Goal: Transaction & Acquisition: Book appointment/travel/reservation

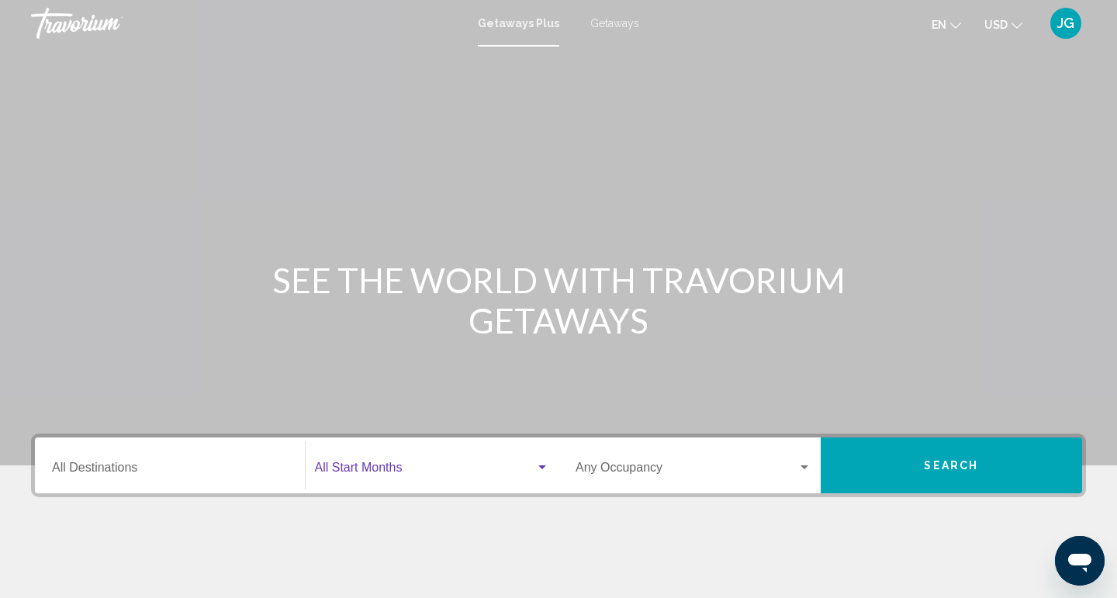
click at [542, 468] on div "Search widget" at bounding box center [543, 468] width 8 height 4
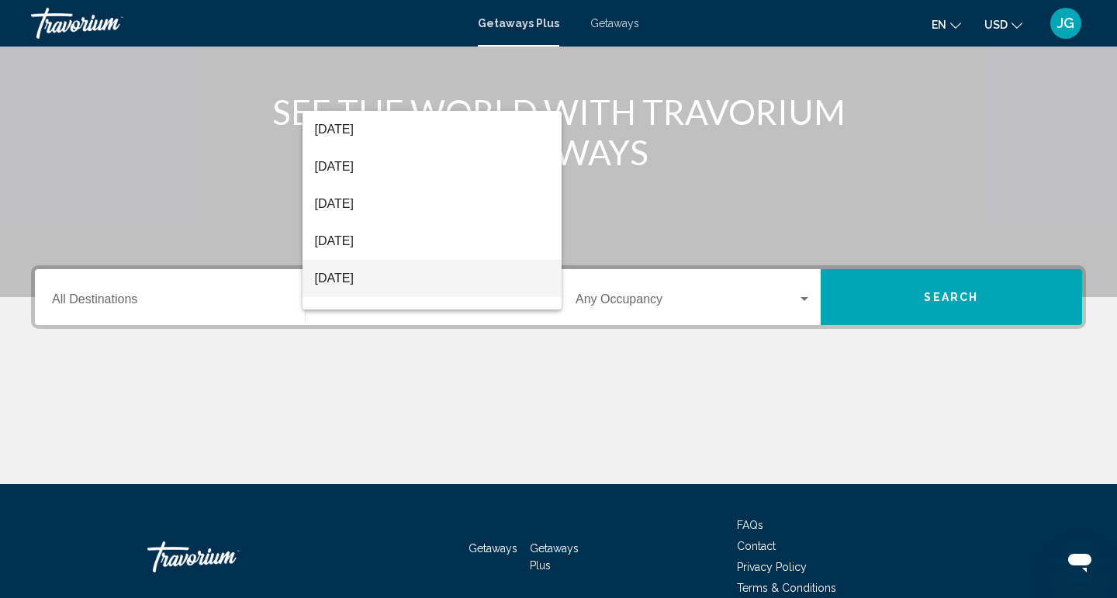
scroll to position [72, 0]
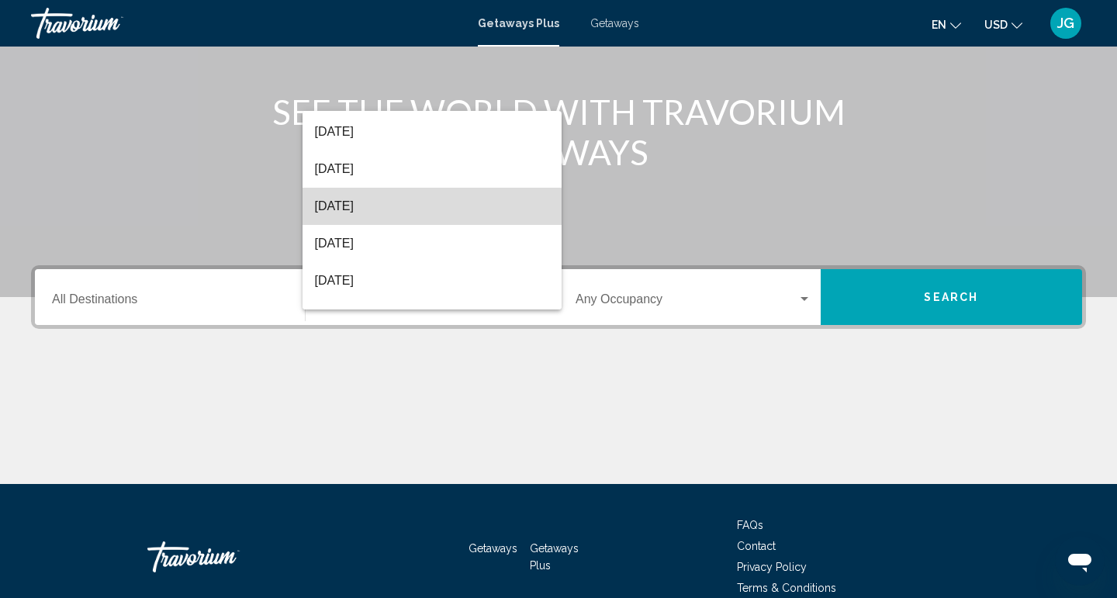
click at [396, 212] on span "November 2025" at bounding box center [432, 206] width 235 height 37
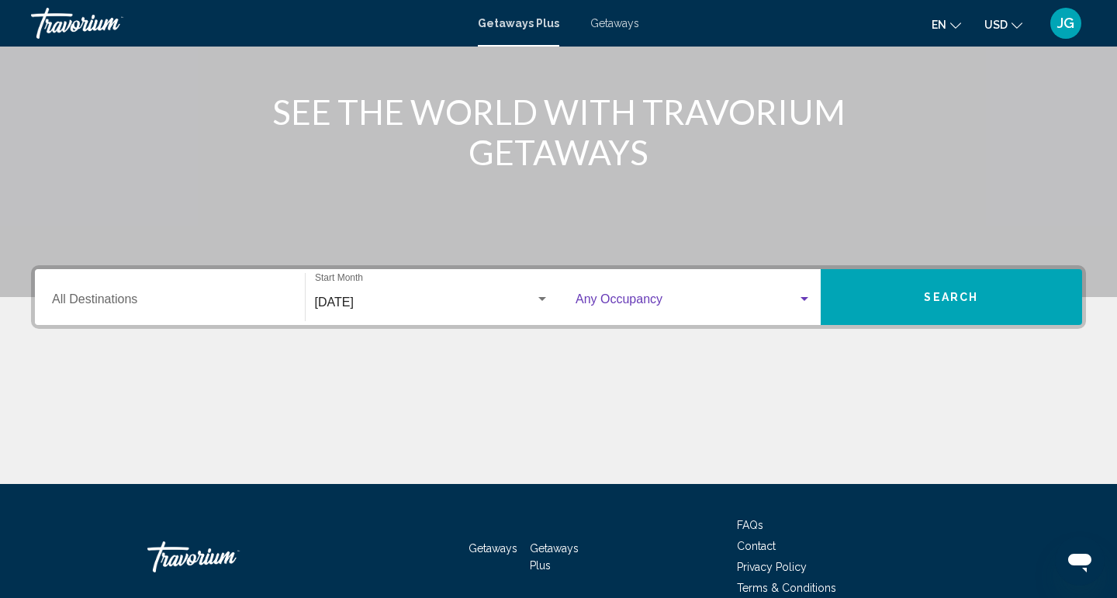
click at [803, 299] on div "Search widget" at bounding box center [805, 299] width 8 height 4
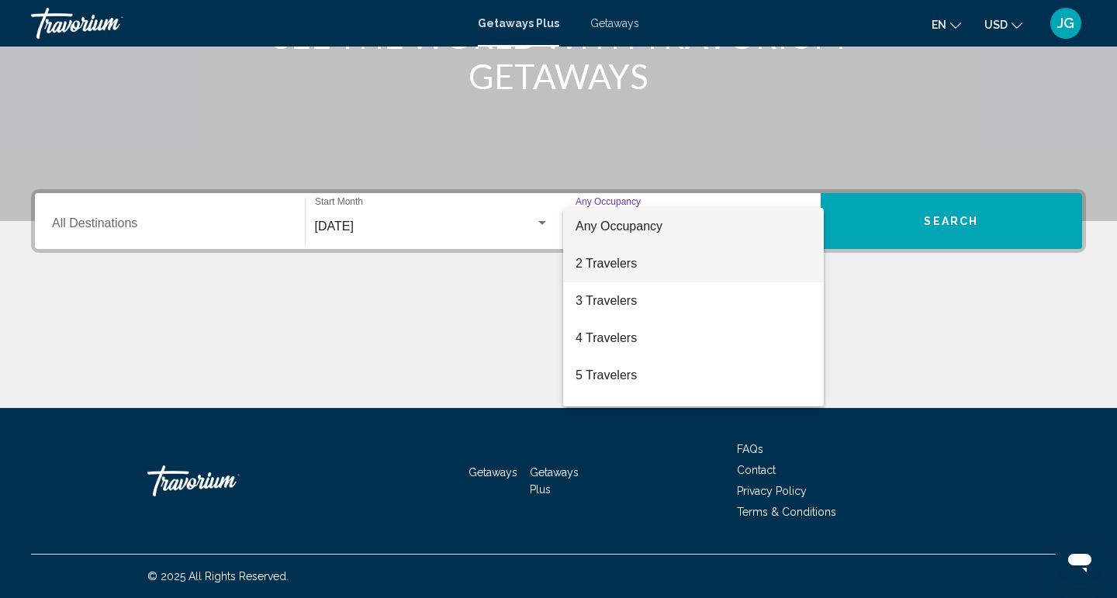
click at [760, 273] on span "2 Travelers" at bounding box center [694, 263] width 236 height 37
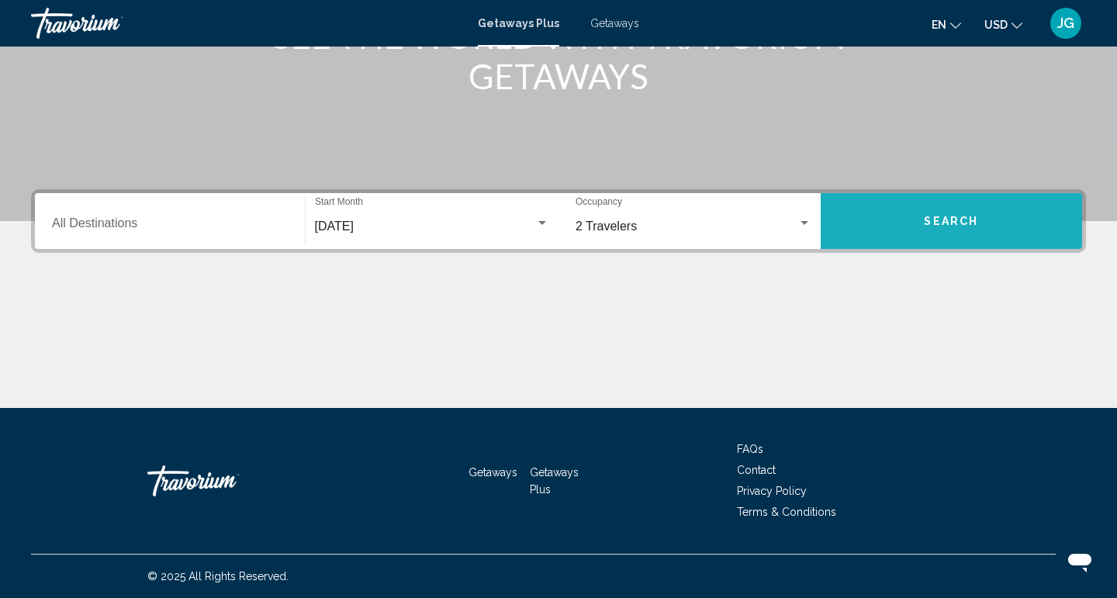
click at [899, 227] on button "Search" at bounding box center [952, 221] width 262 height 56
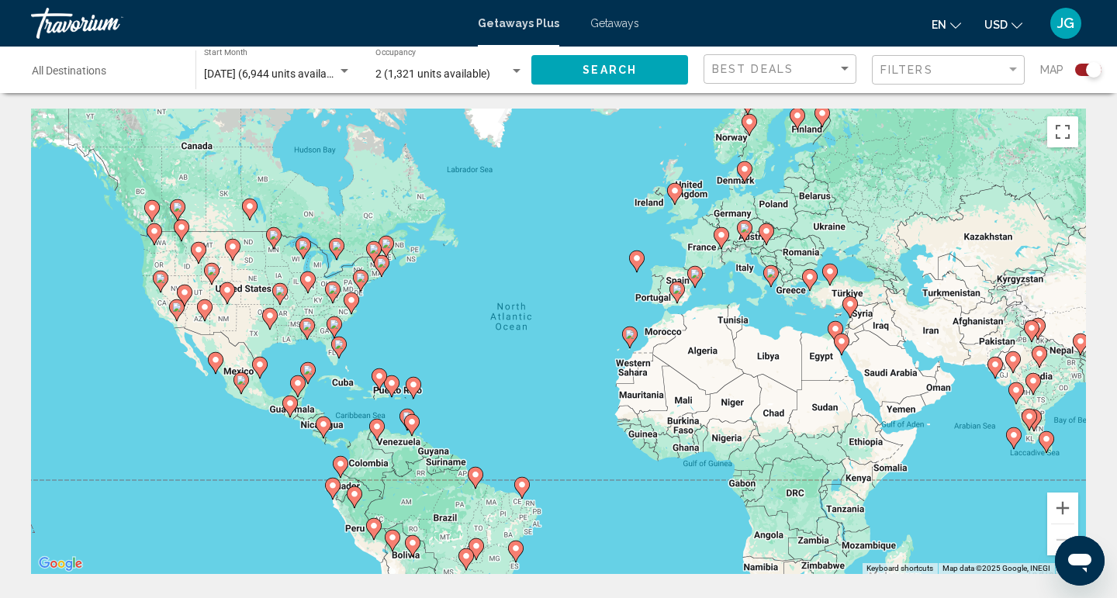
click at [310, 348] on div "To activate drag with keyboard, press Alt + Enter. Once in keyboard drag state,…" at bounding box center [558, 342] width 1055 height 466
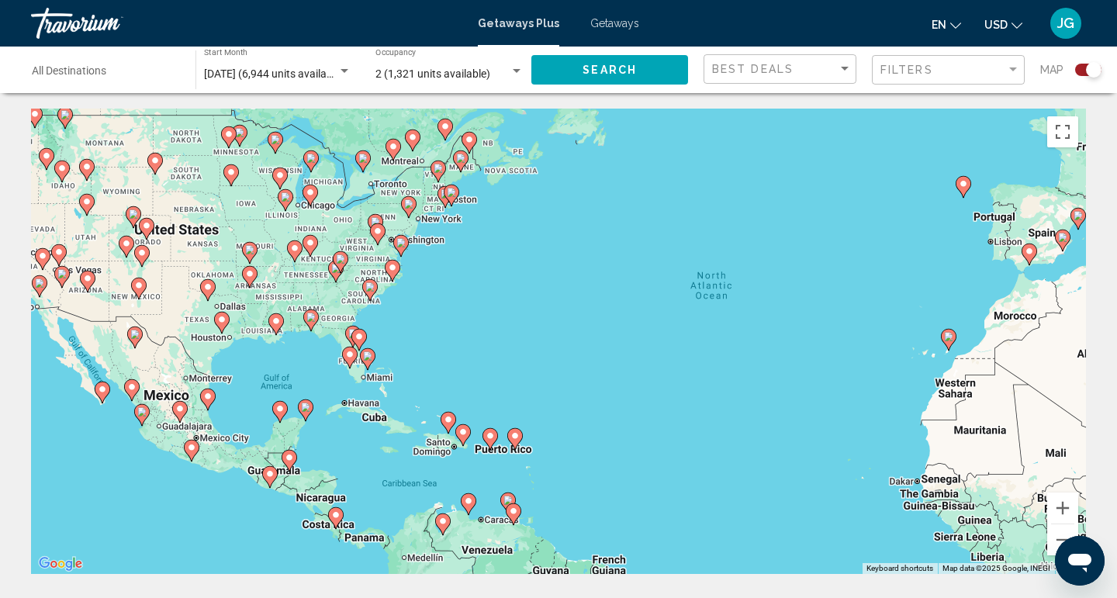
click at [474, 388] on div "To activate drag with keyboard, press Alt + Enter. Once in keyboard drag state,…" at bounding box center [558, 342] width 1055 height 466
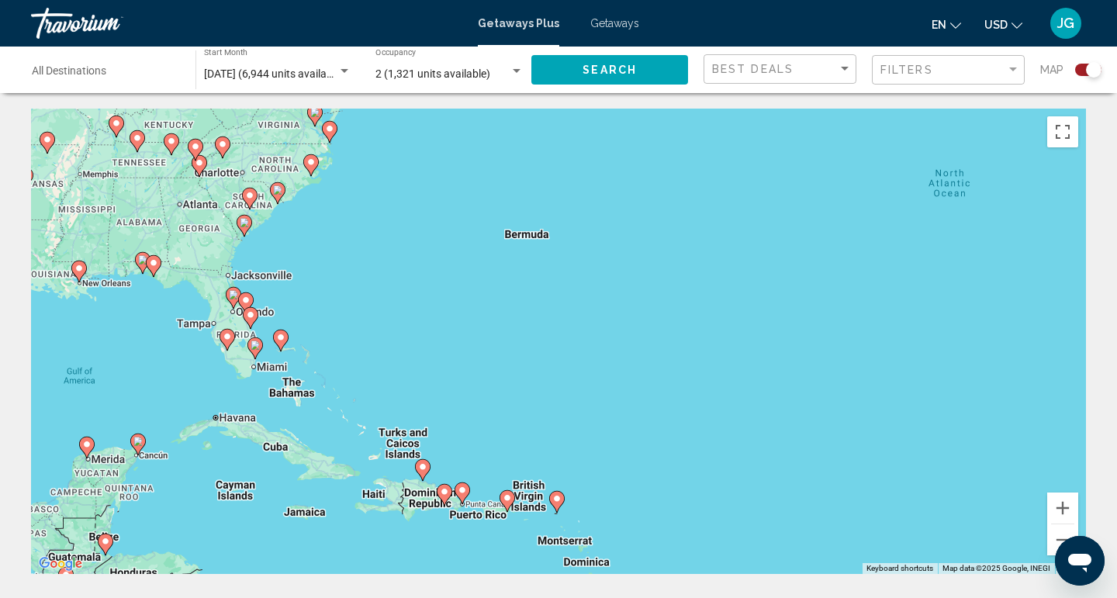
click at [344, 397] on div "To activate drag with keyboard, press Alt + Enter. Once in keyboard drag state,…" at bounding box center [558, 342] width 1055 height 466
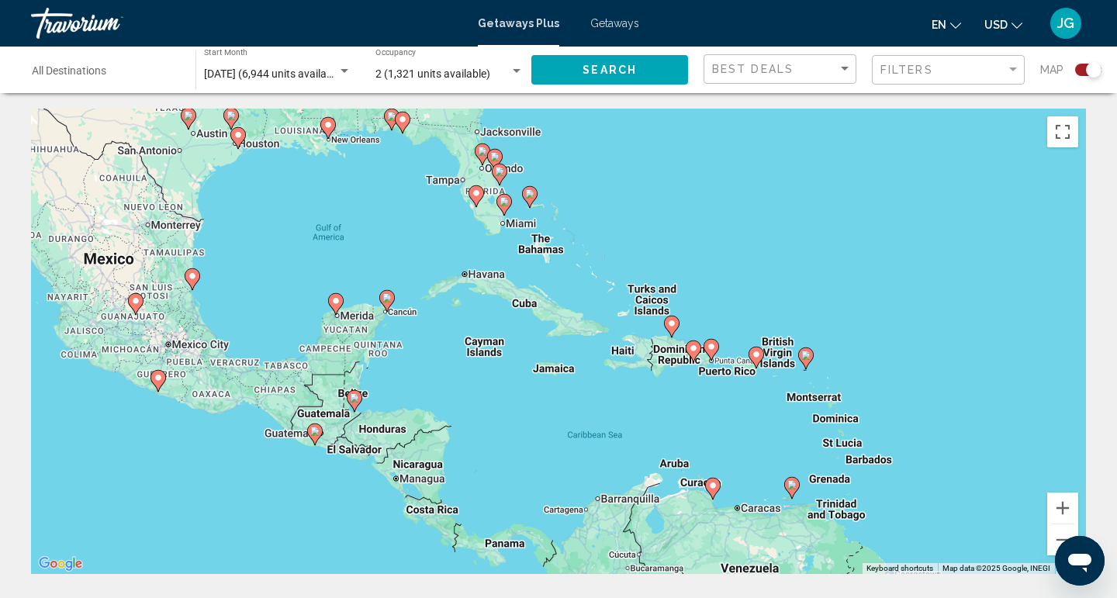
drag, startPoint x: 210, startPoint y: 445, endPoint x: 461, endPoint y: 301, distance: 289.2
click at [461, 301] on div "To activate drag with keyboard, press Alt + Enter. Once in keyboard drag state,…" at bounding box center [558, 342] width 1055 height 466
click at [440, 366] on div "To activate drag with keyboard, press Alt + Enter. Once in keyboard drag state,…" at bounding box center [558, 342] width 1055 height 466
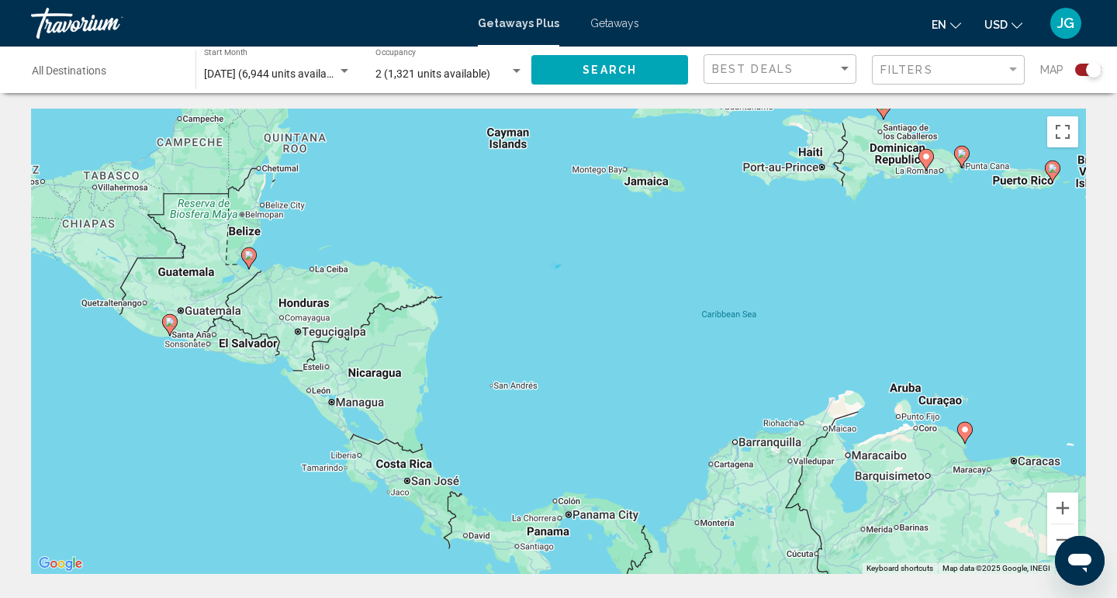
drag, startPoint x: 440, startPoint y: 392, endPoint x: 417, endPoint y: 200, distance: 193.1
click at [417, 196] on div "To activate drag with keyboard, press Alt + Enter. Once in keyboard drag state,…" at bounding box center [558, 342] width 1055 height 466
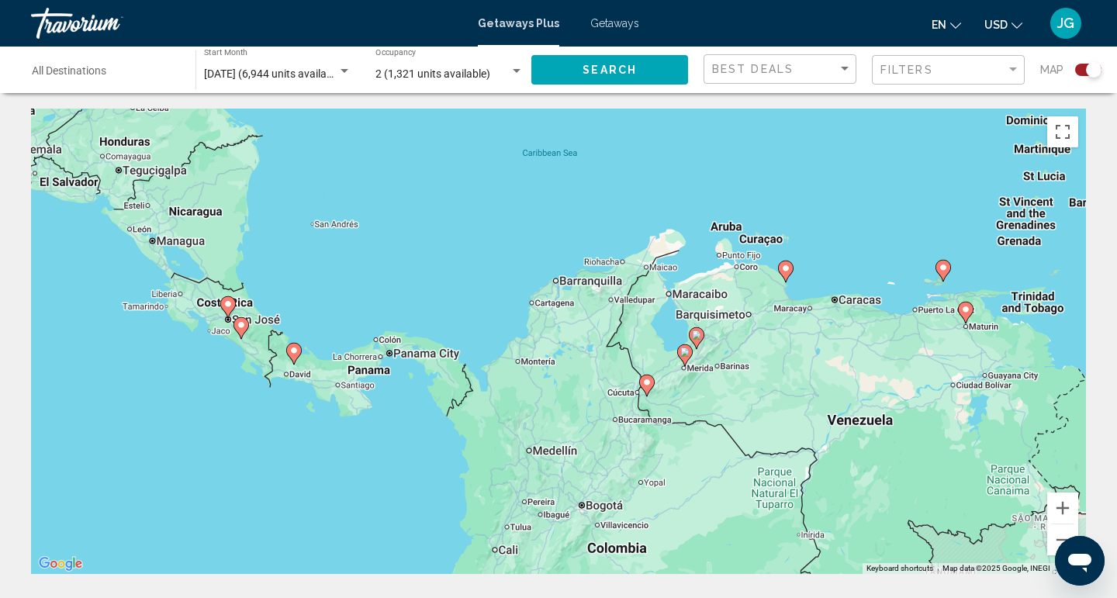
drag, startPoint x: 448, startPoint y: 479, endPoint x: 272, endPoint y: 320, distance: 237.4
click at [272, 320] on div "To activate drag with keyboard, press Alt + Enter. Once in keyboard drag state,…" at bounding box center [558, 342] width 1055 height 466
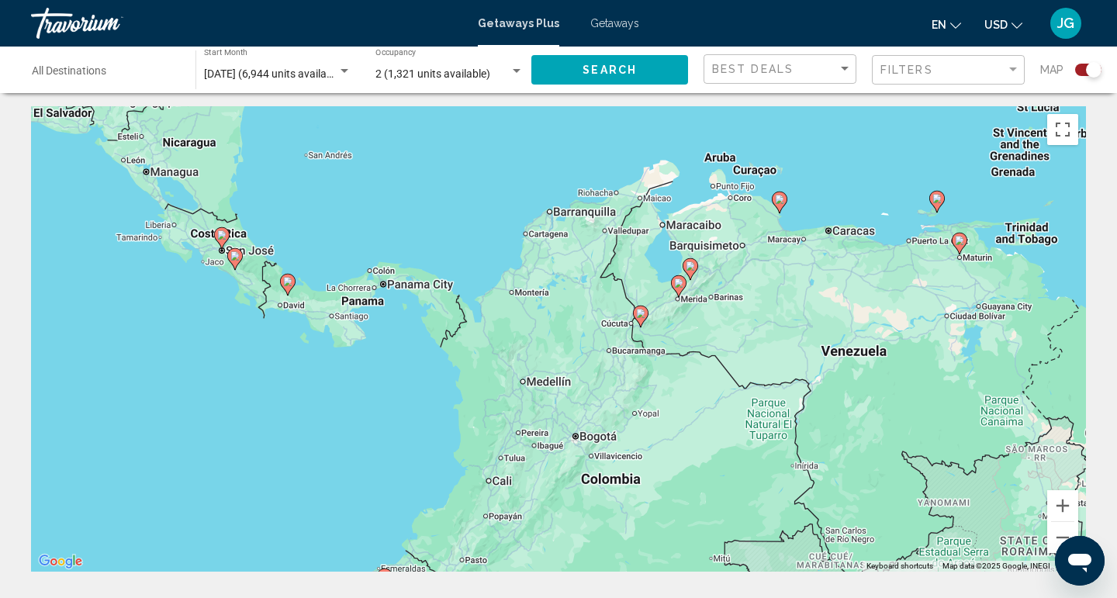
drag, startPoint x: 801, startPoint y: 450, endPoint x: 795, endPoint y: 382, distance: 68.6
click at [795, 382] on div "To activate drag with keyboard, press Alt + Enter. Once in keyboard drag state,…" at bounding box center [558, 339] width 1055 height 466
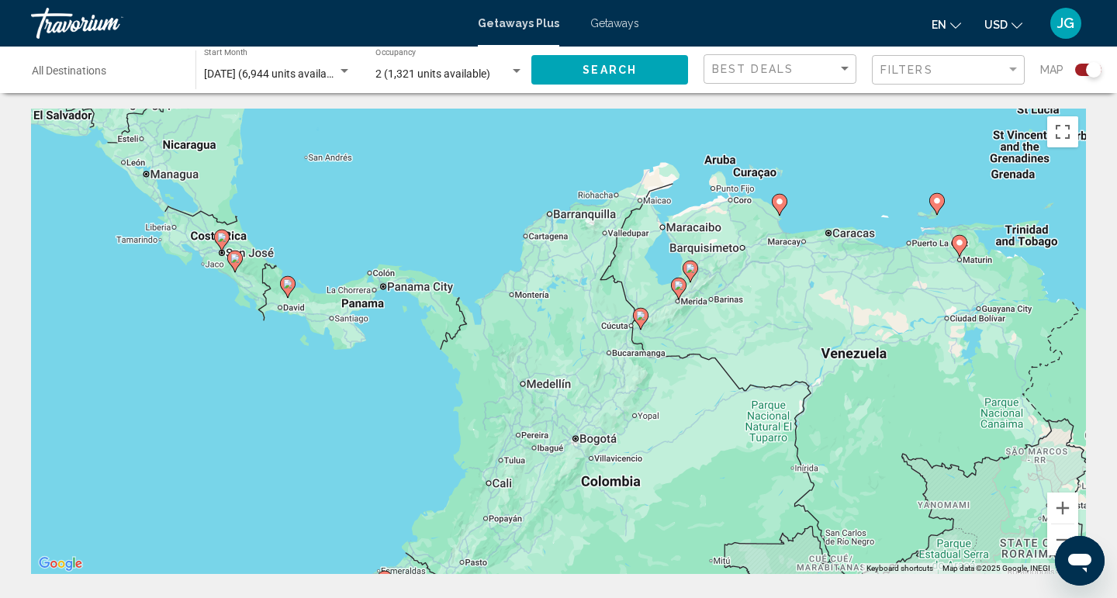
scroll to position [0, 1]
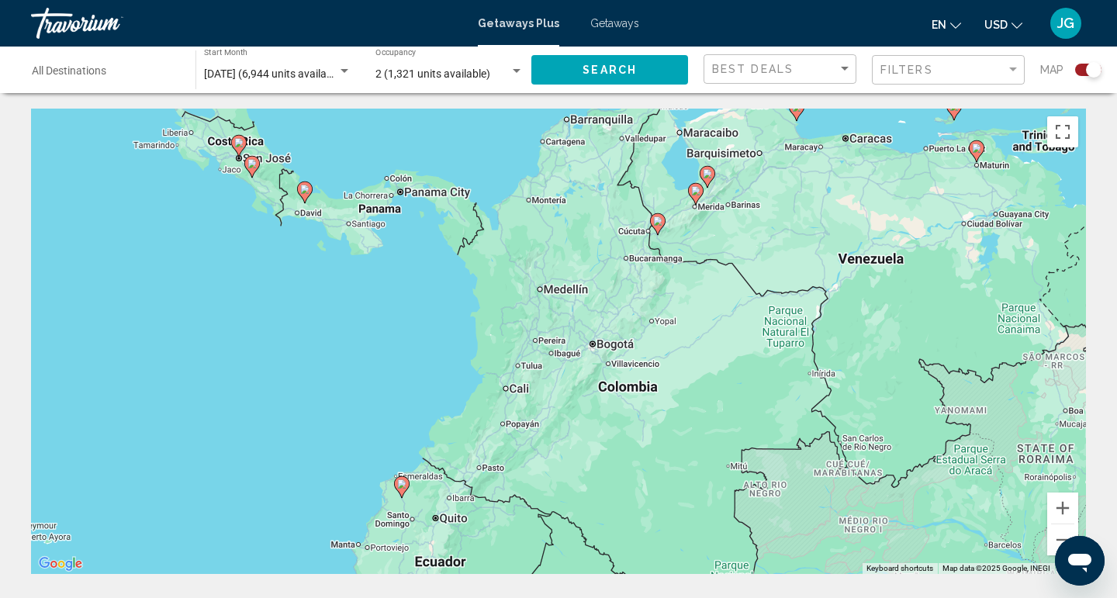
drag, startPoint x: 639, startPoint y: 420, endPoint x: 657, endPoint y: 324, distance: 97.7
click at [657, 324] on div "To activate drag with keyboard, press Alt + Enter. Once in keyboard drag state,…" at bounding box center [558, 342] width 1055 height 466
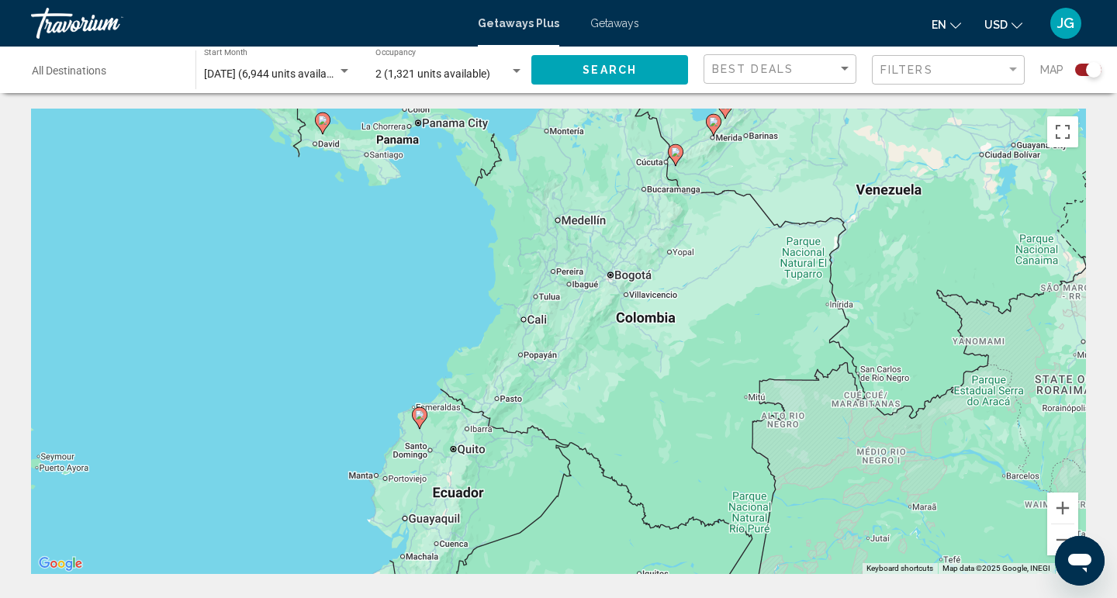
drag, startPoint x: 626, startPoint y: 395, endPoint x: 644, endPoint y: 324, distance: 72.8
click at [644, 324] on div "To activate drag with keyboard, press Alt + Enter. Once in keyboard drag state,…" at bounding box center [558, 342] width 1055 height 466
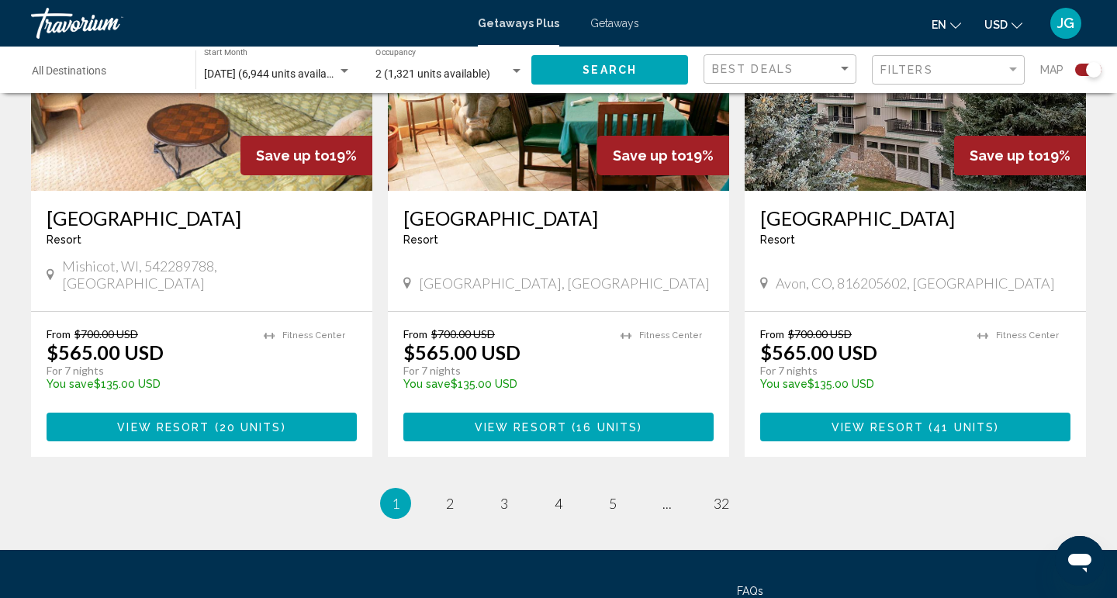
scroll to position [2483, 0]
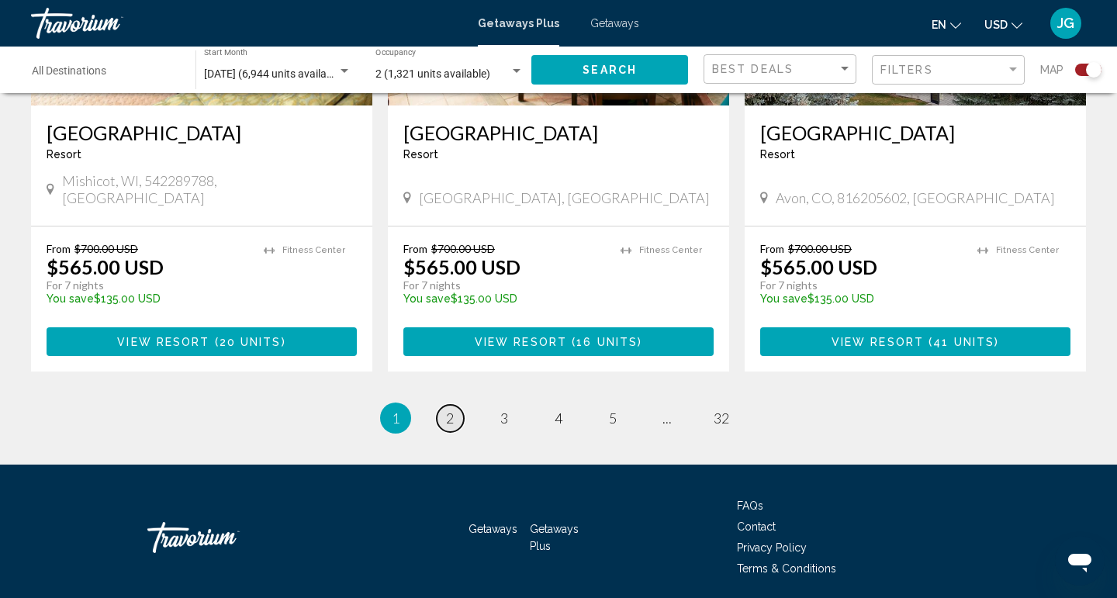
click at [446, 410] on span "2" at bounding box center [450, 418] width 8 height 17
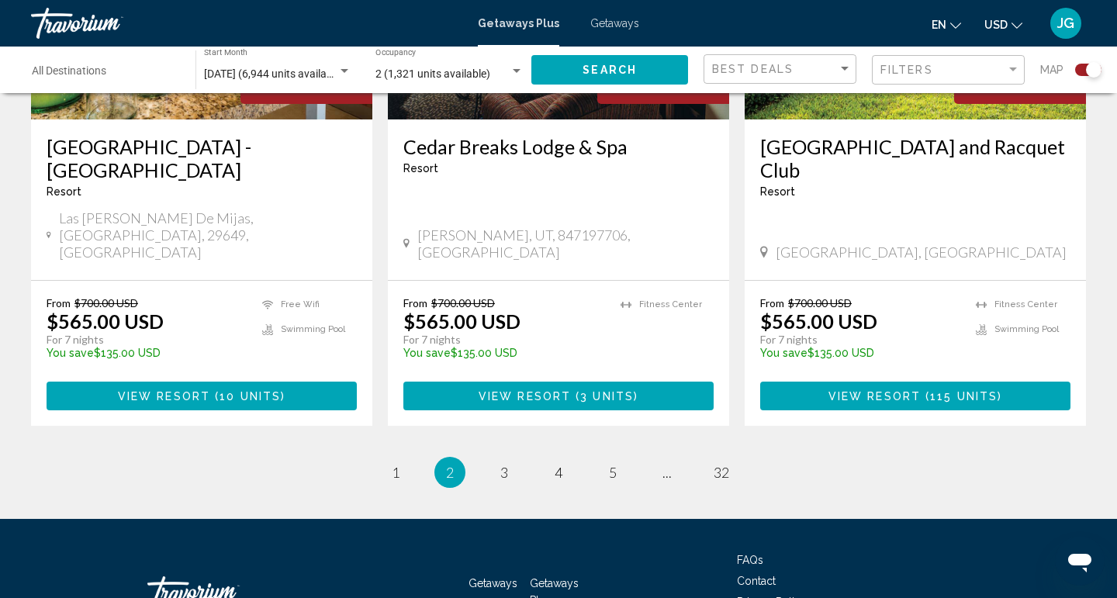
scroll to position [2483, 0]
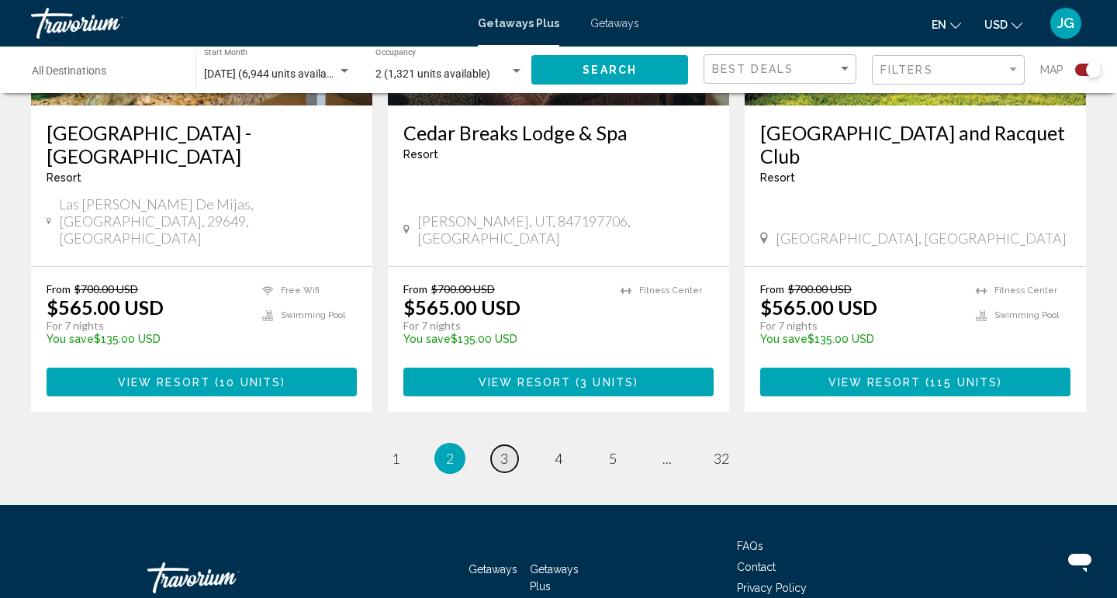
click at [507, 450] on span "3" at bounding box center [505, 458] width 8 height 17
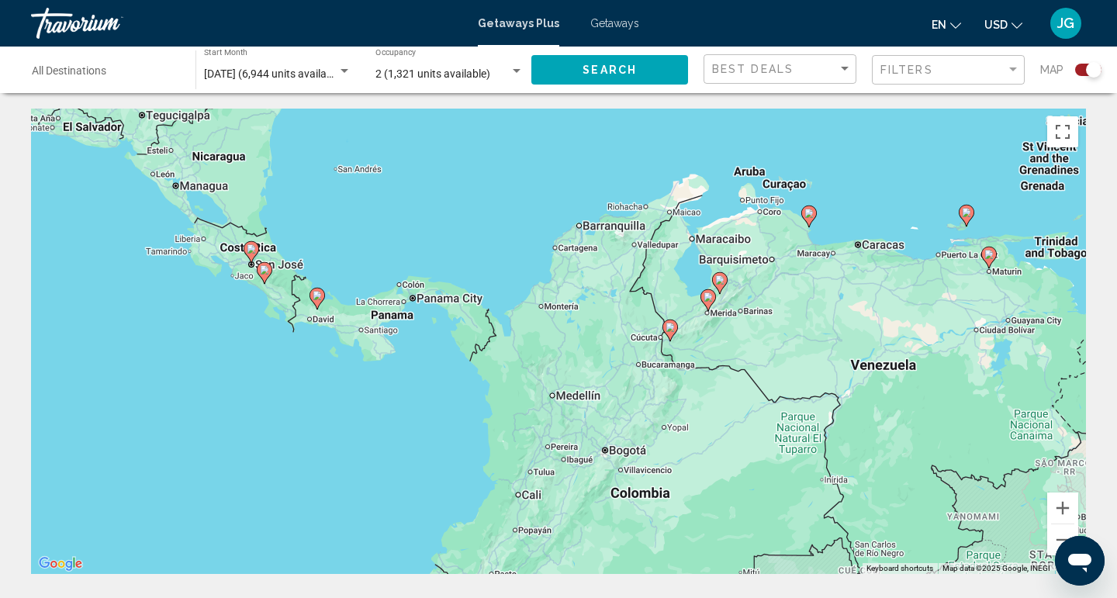
drag, startPoint x: 494, startPoint y: 205, endPoint x: 489, endPoint y: 382, distance: 177.0
click at [489, 382] on div "To activate drag with keyboard, press Alt + Enter. Once in keyboard drag state,…" at bounding box center [558, 342] width 1055 height 466
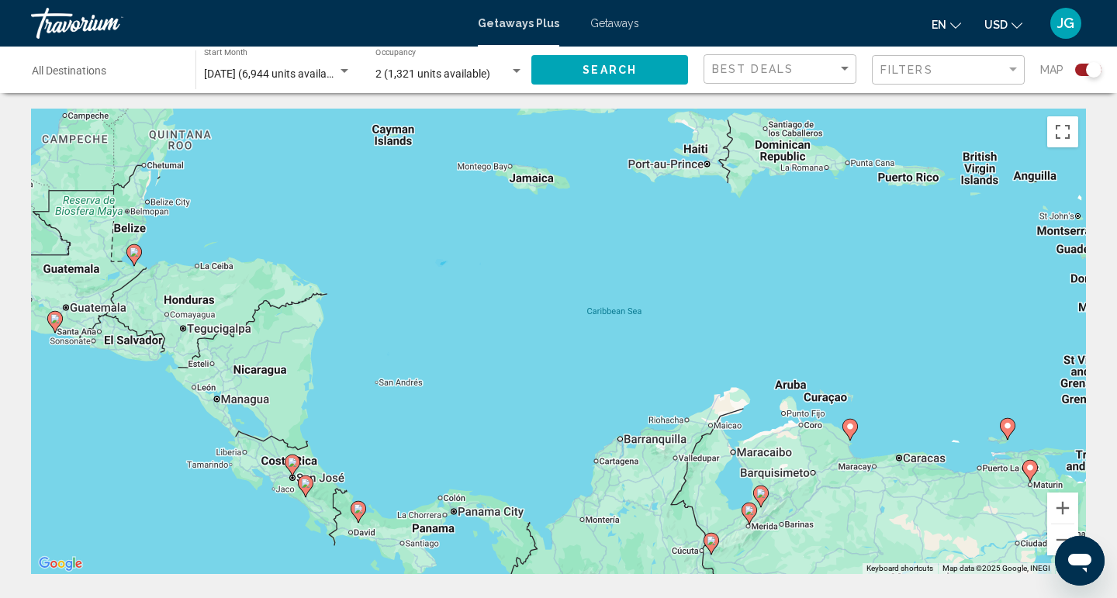
drag, startPoint x: 463, startPoint y: 213, endPoint x: 515, endPoint y: 386, distance: 180.9
click at [501, 423] on div "To activate drag with keyboard, press Alt + Enter. Once in keyboard drag state,…" at bounding box center [558, 342] width 1055 height 466
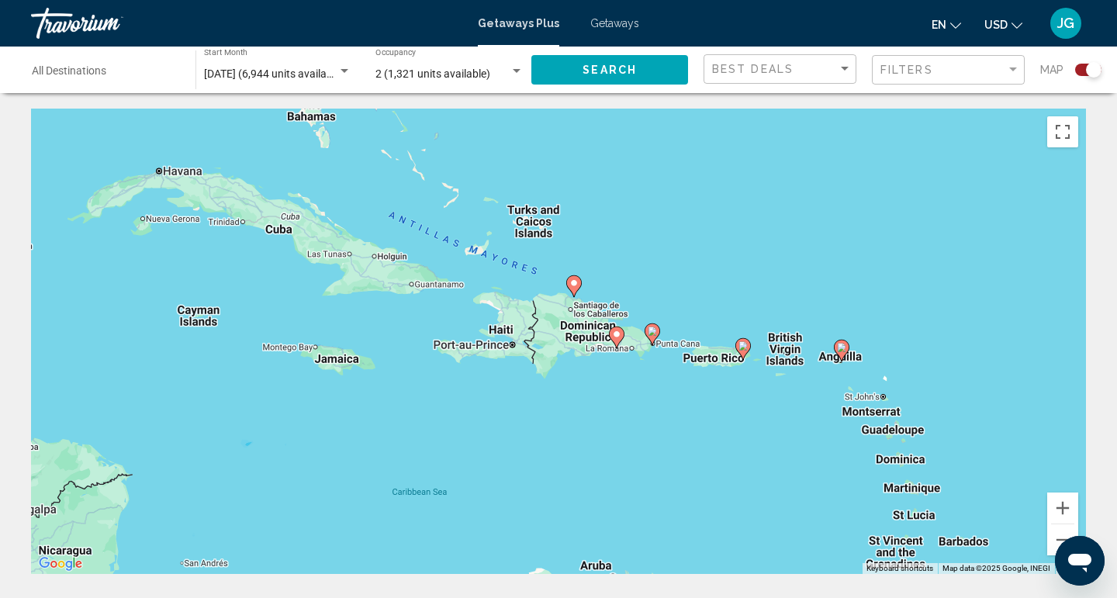
drag, startPoint x: 591, startPoint y: 220, endPoint x: 416, endPoint y: 384, distance: 239.9
click at [416, 384] on div "To activate drag with keyboard, press Alt + Enter. Once in keyboard drag state,…" at bounding box center [558, 342] width 1055 height 466
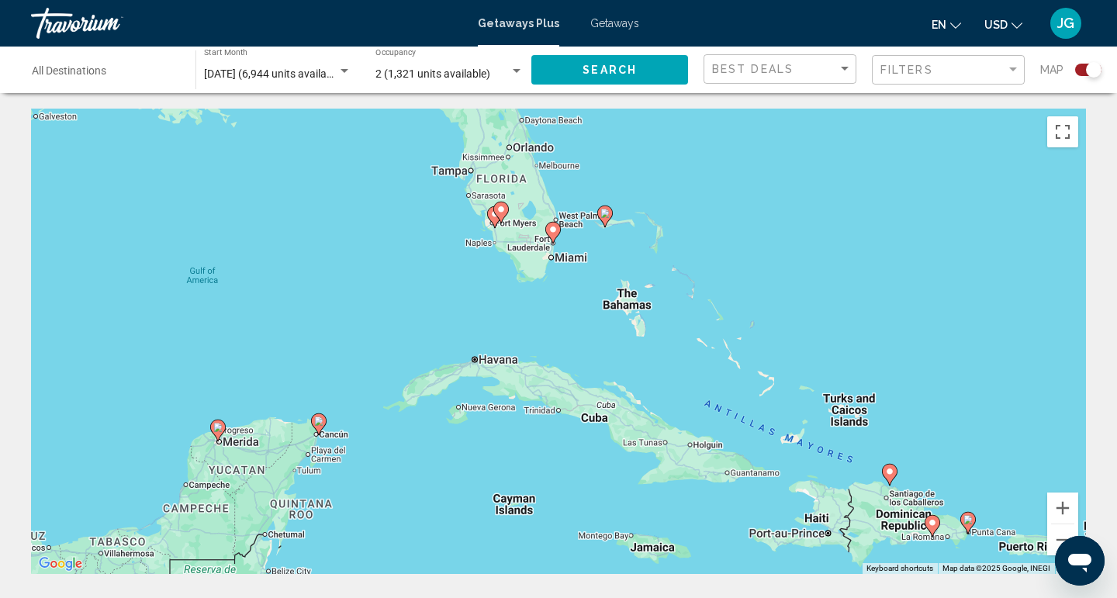
drag, startPoint x: 381, startPoint y: 255, endPoint x: 686, endPoint y: 440, distance: 356.5
click at [696, 444] on div "To activate drag with keyboard, press Alt + Enter. Once in keyboard drag state,…" at bounding box center [558, 342] width 1055 height 466
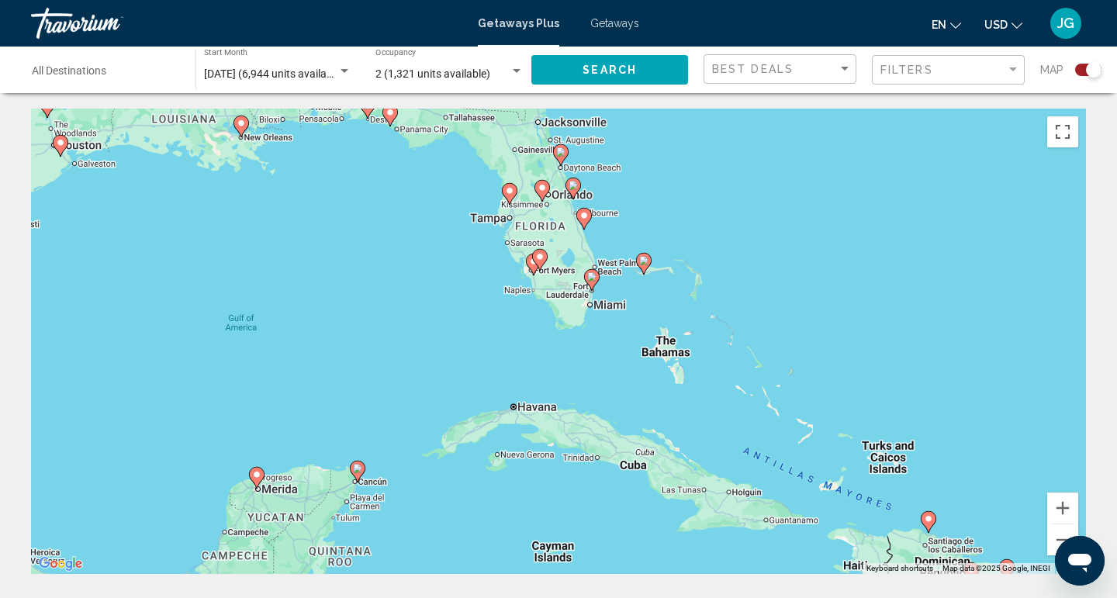
drag, startPoint x: 504, startPoint y: 322, endPoint x: 541, endPoint y: 369, distance: 59.1
click at [541, 369] on div "To activate drag with keyboard, press Alt + Enter. Once in keyboard drag state,…" at bounding box center [558, 342] width 1055 height 466
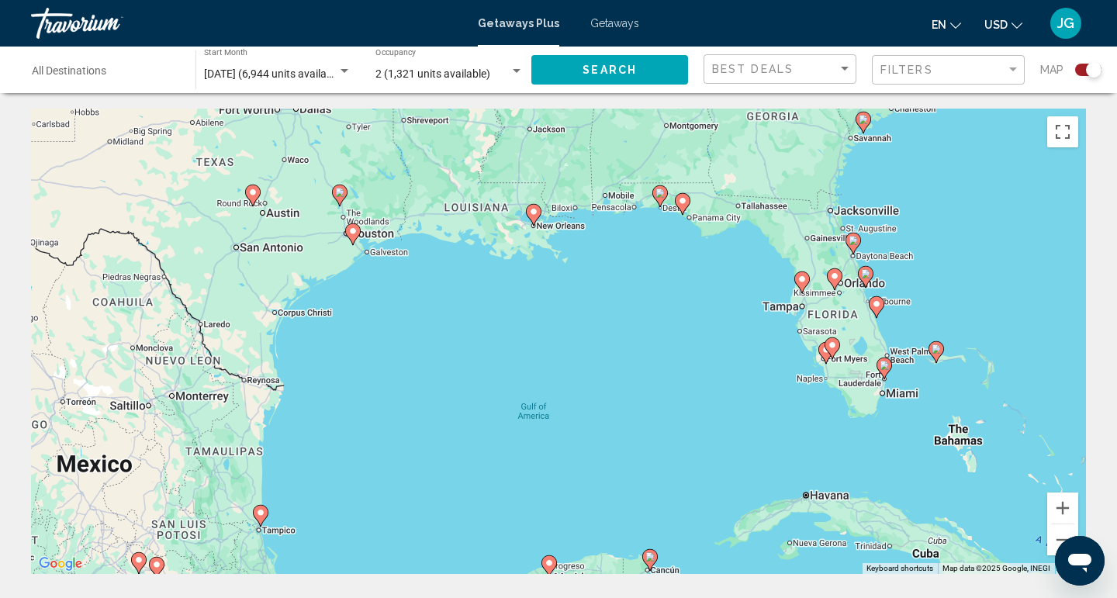
drag, startPoint x: 476, startPoint y: 324, endPoint x: 737, endPoint y: 397, distance: 270.8
click at [737, 397] on div "To activate drag with keyboard, press Alt + Enter. Once in keyboard drag state,…" at bounding box center [558, 342] width 1055 height 466
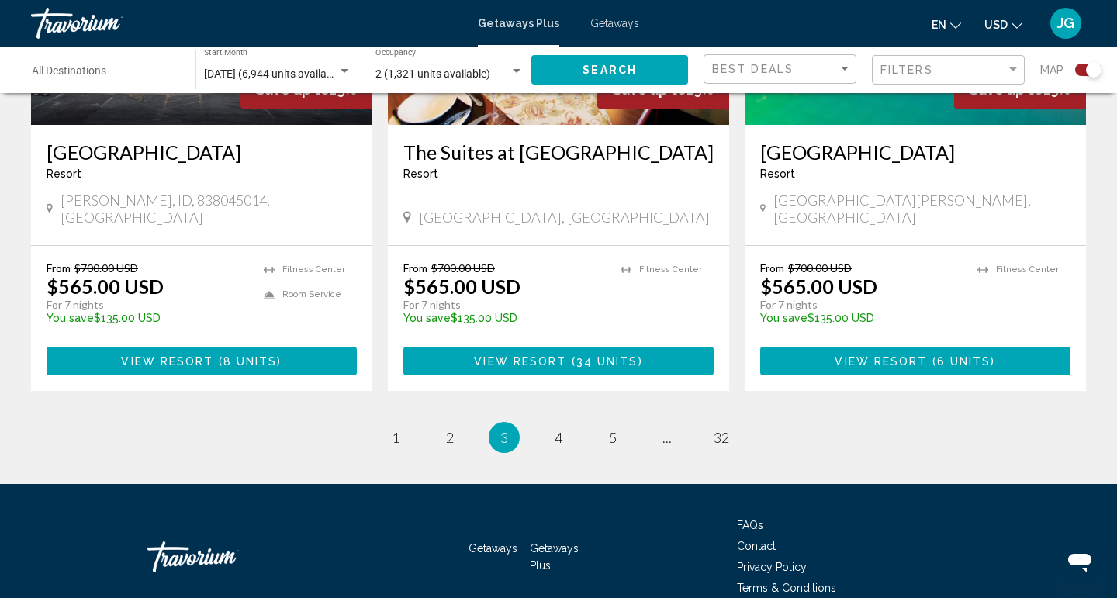
scroll to position [2437, 0]
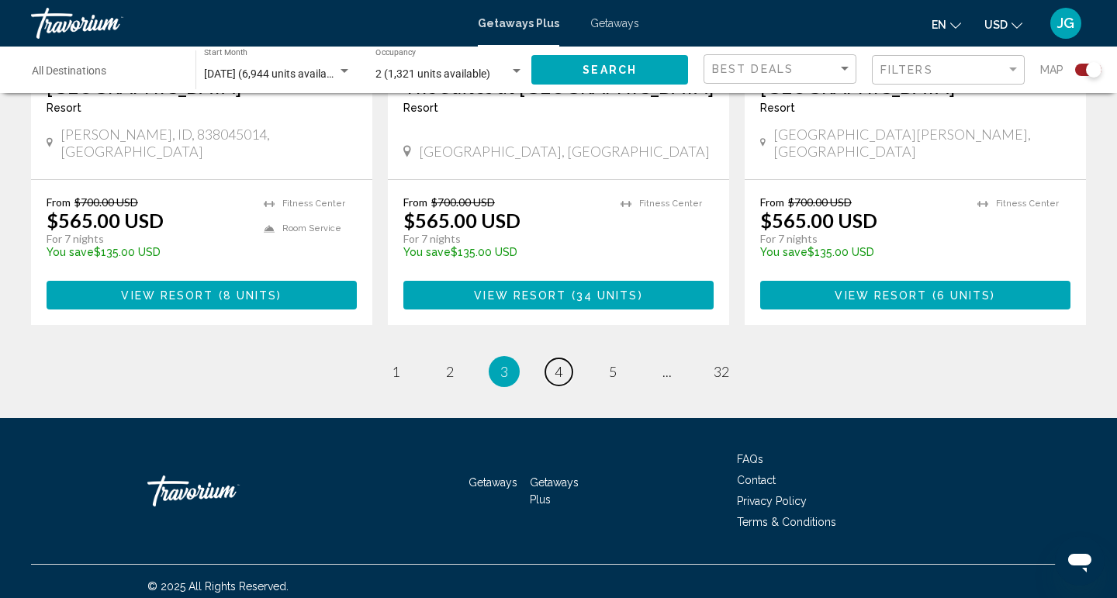
click at [553, 363] on link "page 4" at bounding box center [559, 372] width 27 height 27
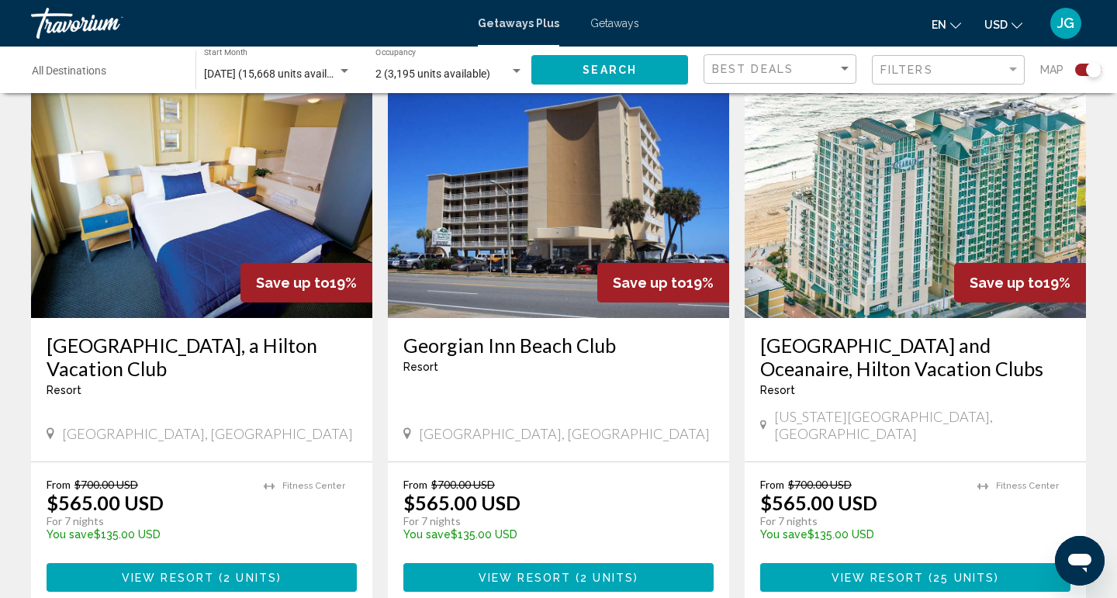
scroll to position [1668, 0]
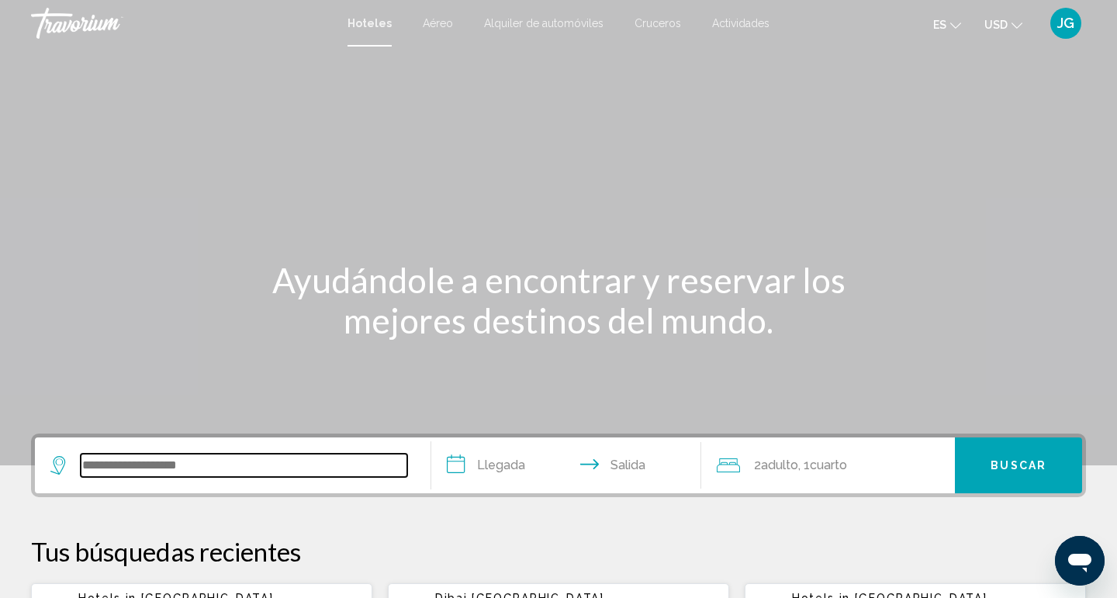
click at [130, 474] on input "Search widget" at bounding box center [244, 465] width 327 height 23
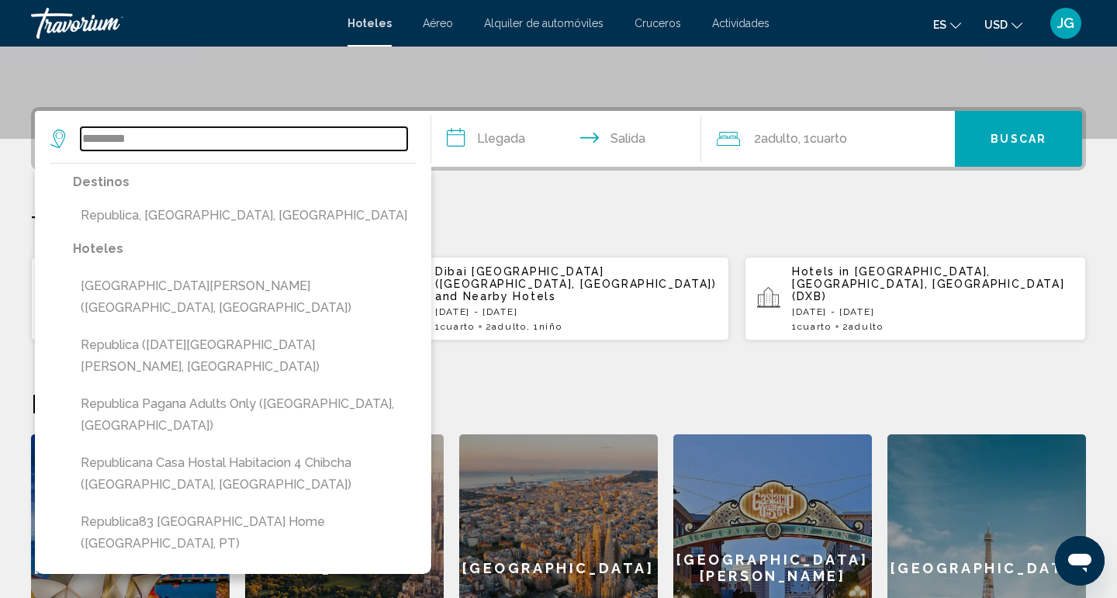
scroll to position [324, 0]
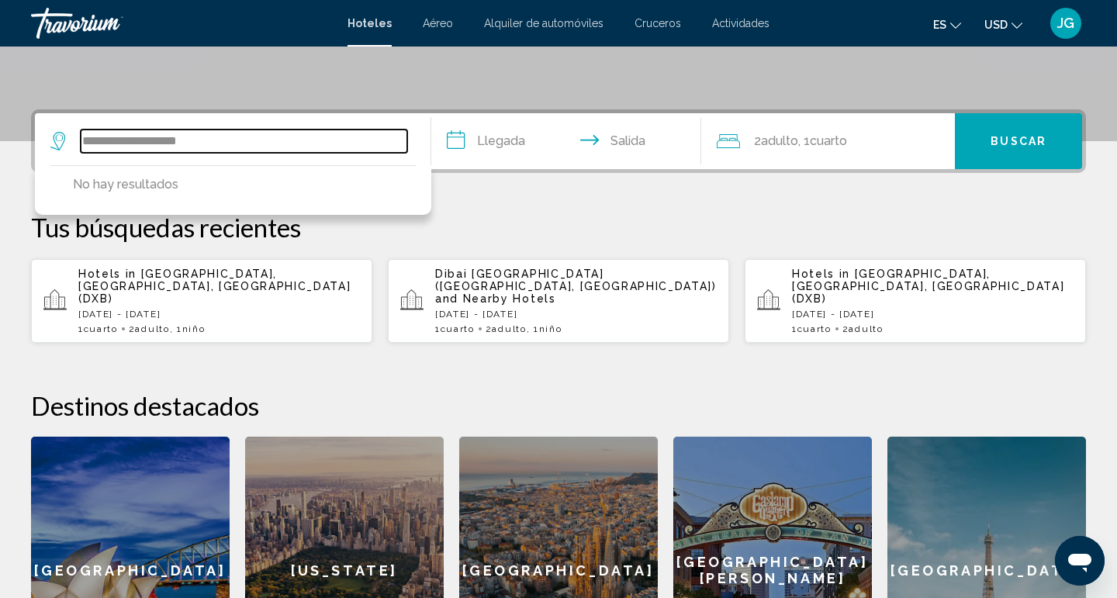
type input "**********"
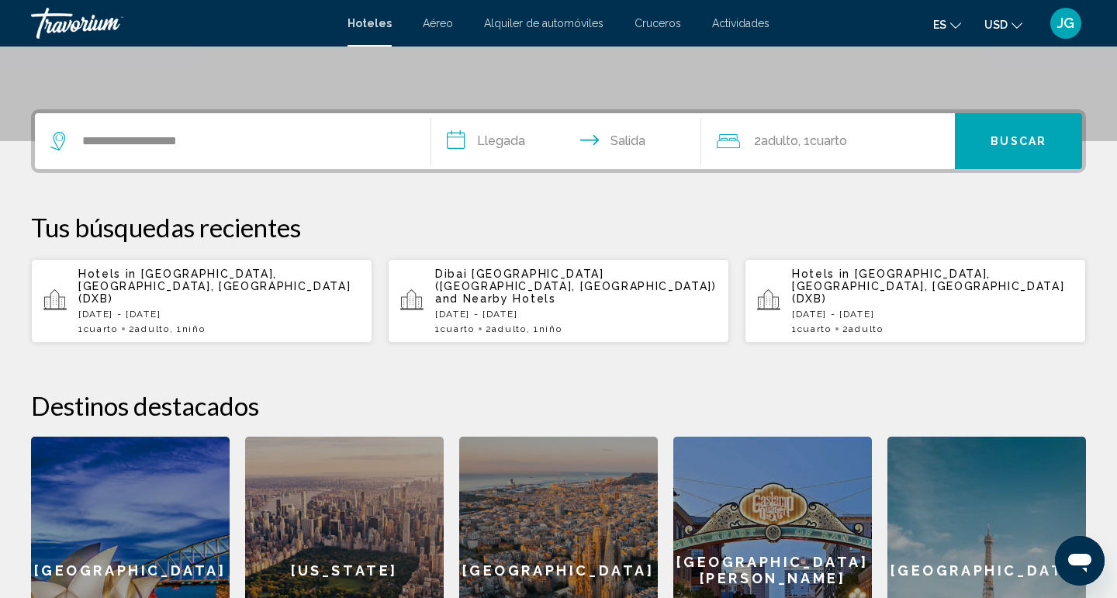
click at [502, 142] on input "**********" at bounding box center [569, 143] width 276 height 61
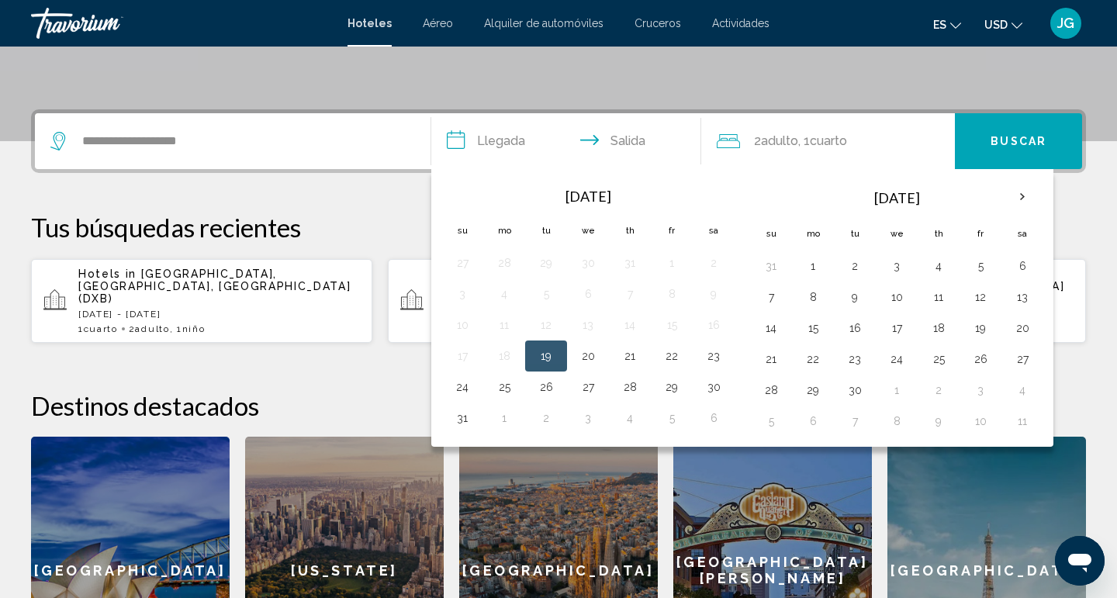
scroll to position [383, 0]
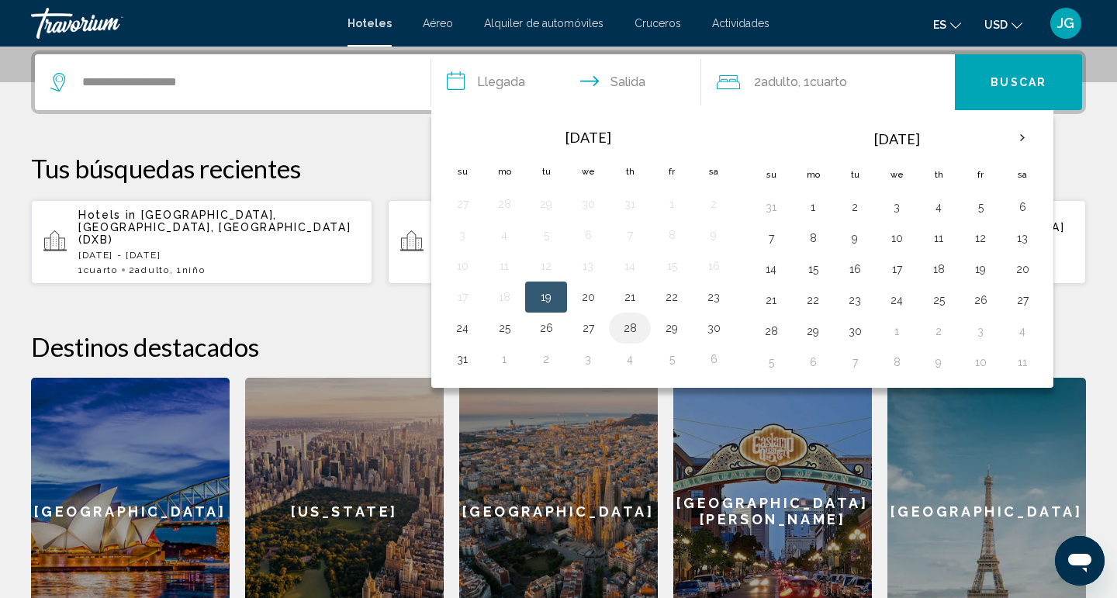
click at [630, 332] on button "28" at bounding box center [630, 328] width 25 height 22
click at [466, 362] on button "31" at bounding box center [462, 359] width 25 height 22
type input "**********"
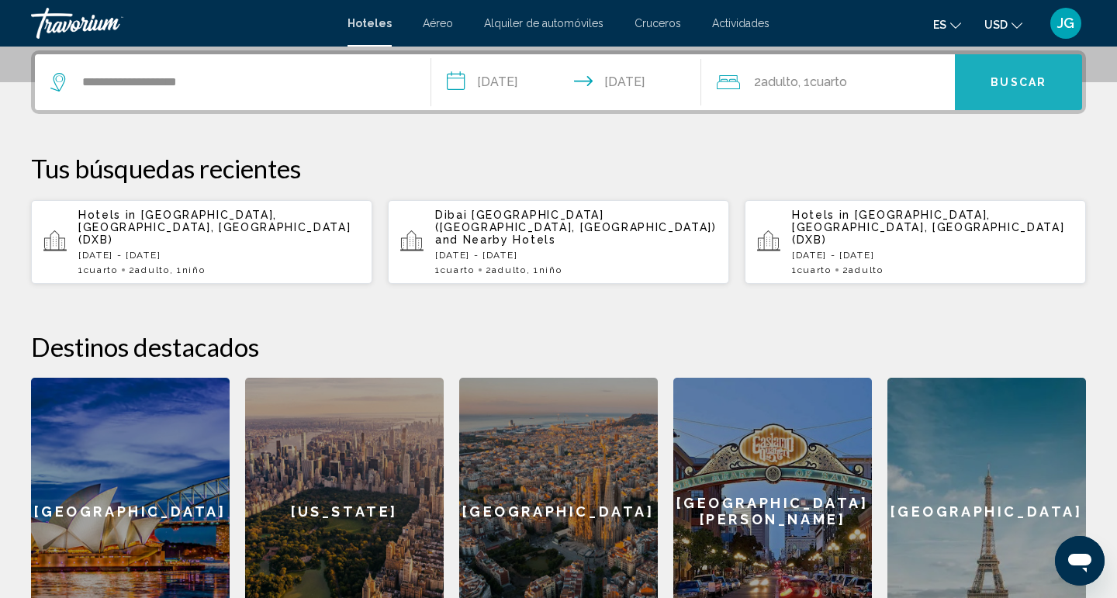
click at [995, 85] on span "Buscar" at bounding box center [1019, 83] width 56 height 12
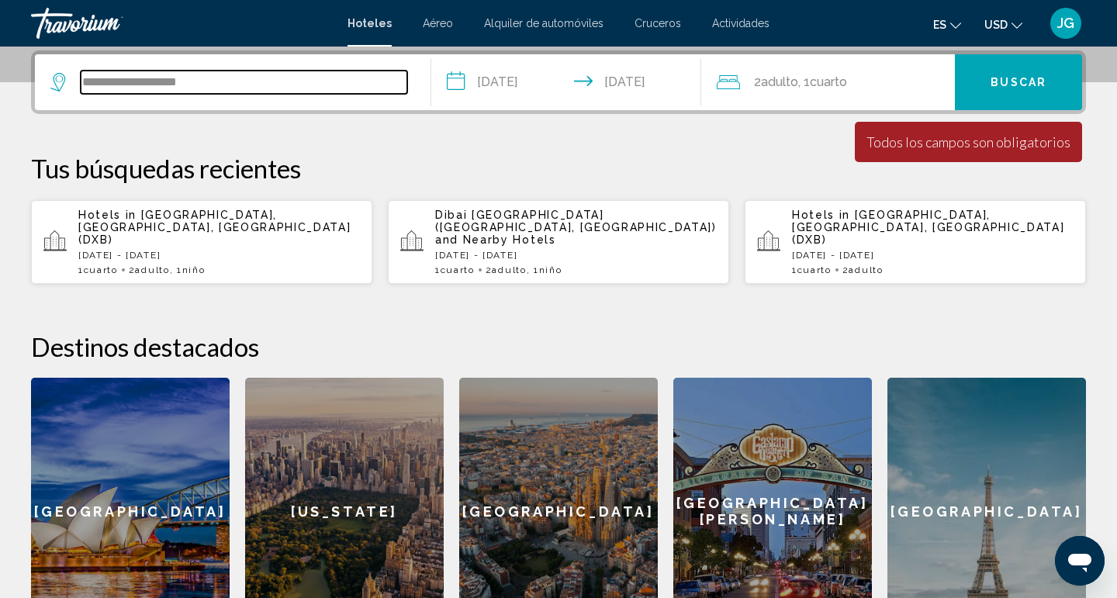
click at [275, 91] on input "**********" at bounding box center [244, 82] width 327 height 23
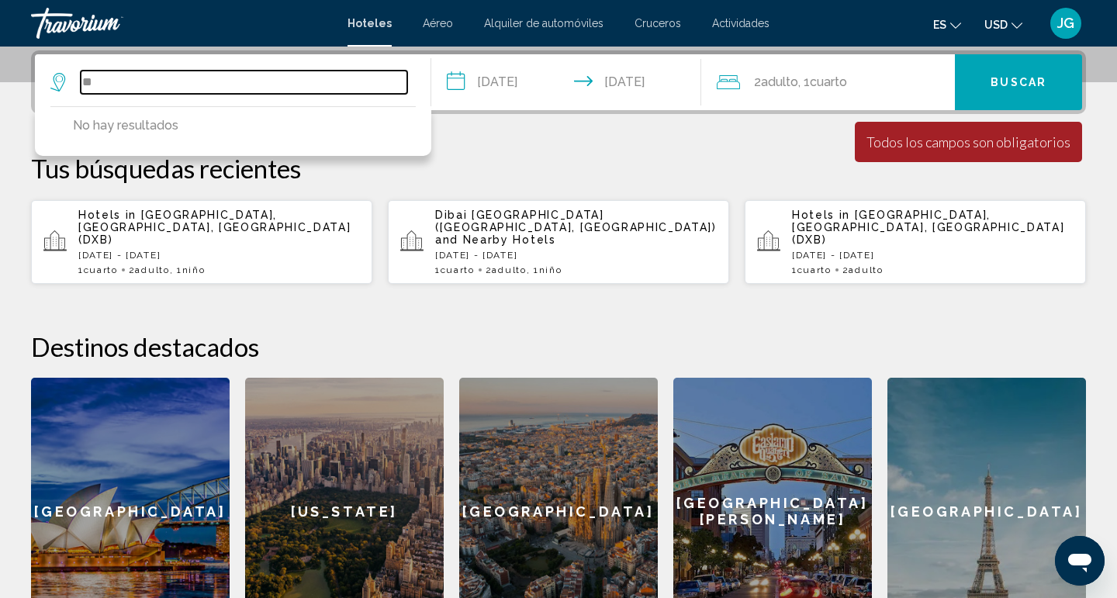
type input "*"
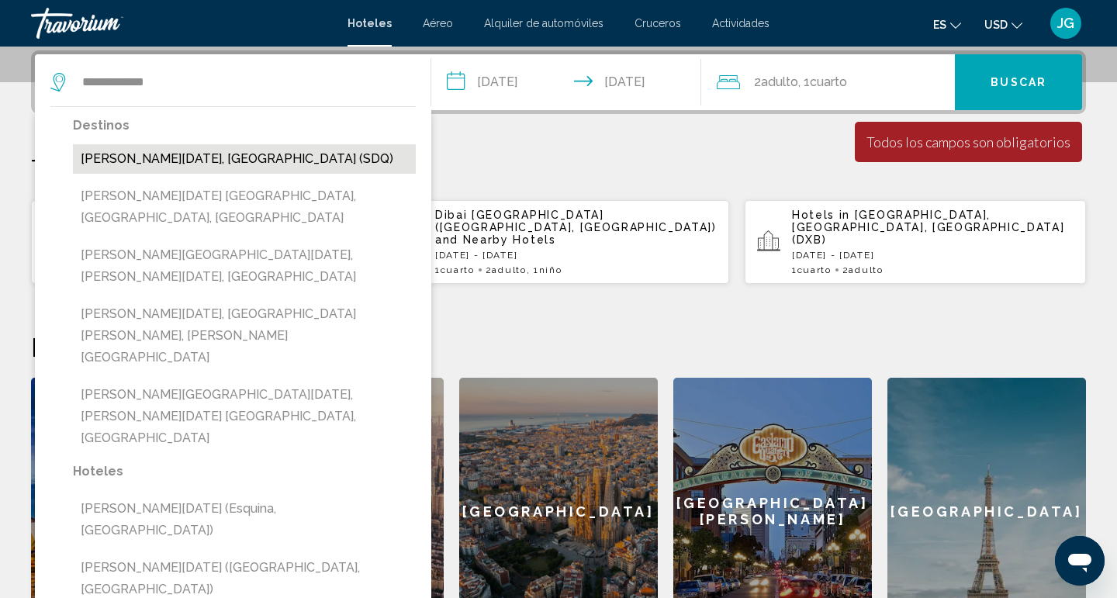
click at [241, 163] on button "[PERSON_NAME][DATE], [GEOGRAPHIC_DATA] (SDQ)" at bounding box center [244, 158] width 343 height 29
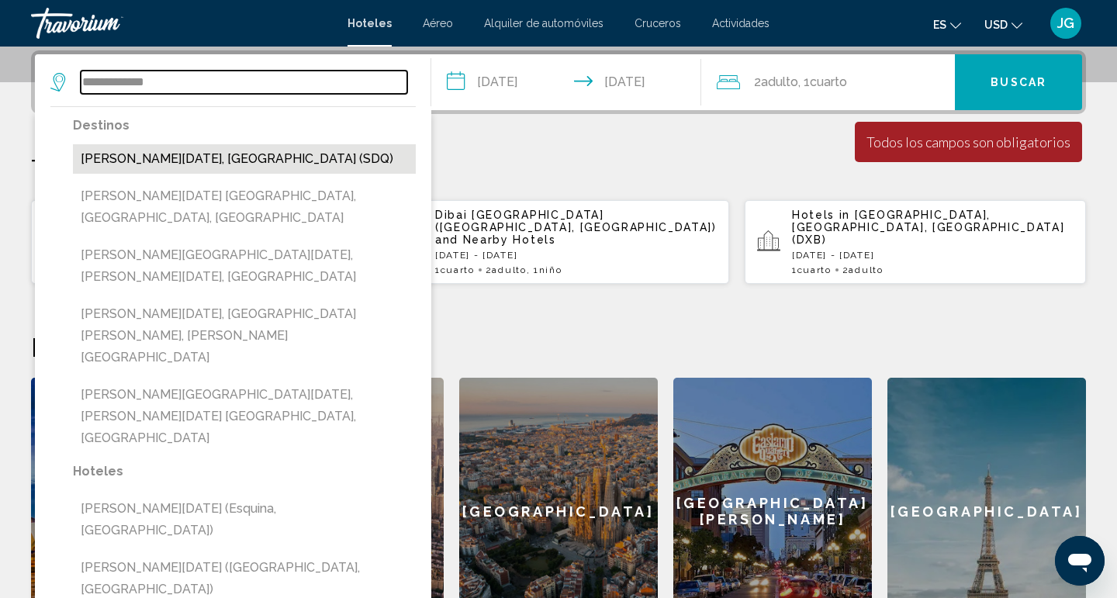
type input "**********"
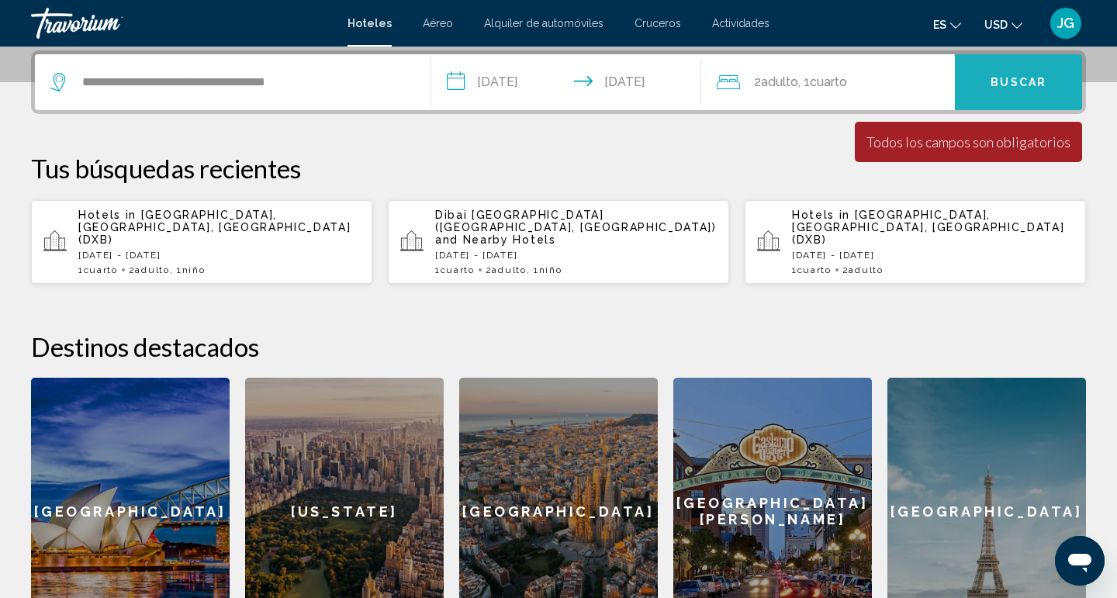
click at [1045, 71] on button "Buscar" at bounding box center [1018, 82] width 127 height 56
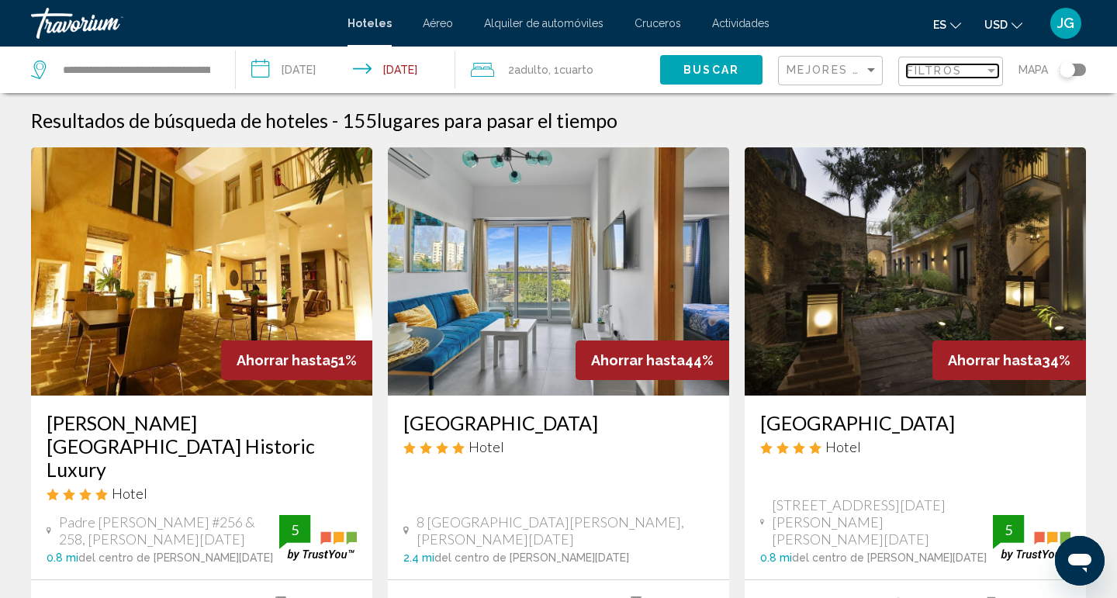
click at [991, 71] on div "Filter" at bounding box center [992, 71] width 8 height 4
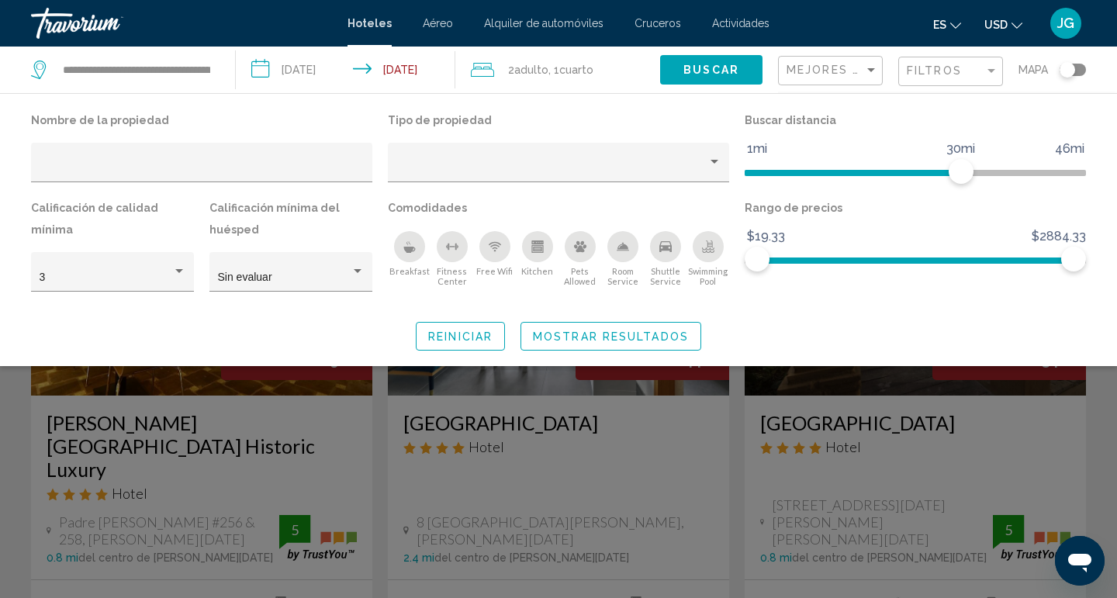
click at [411, 246] on icon "Breakfast" at bounding box center [410, 247] width 12 height 12
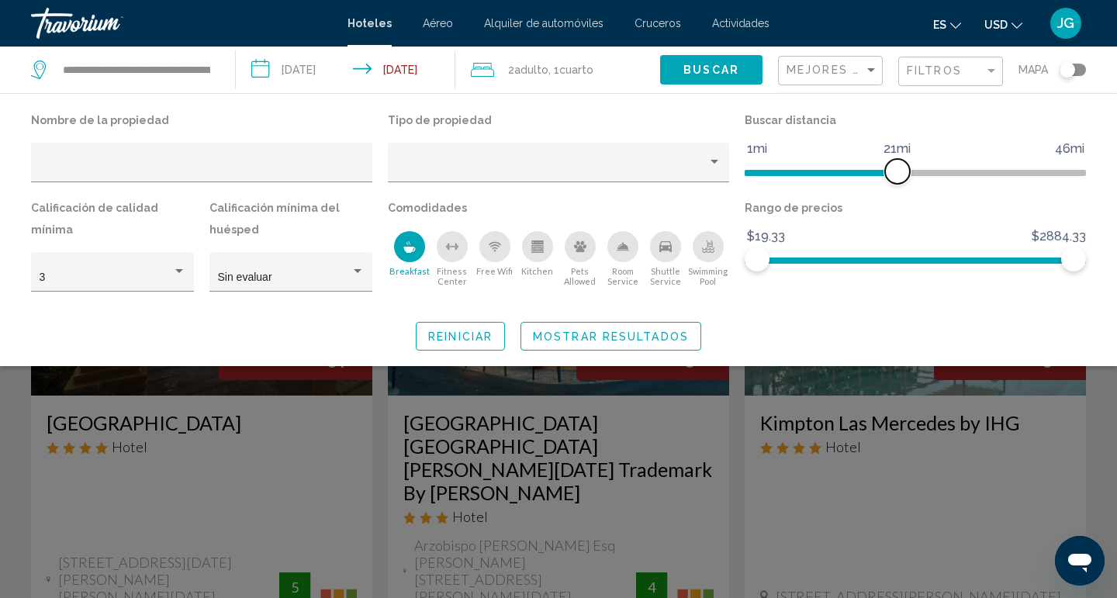
drag, startPoint x: 961, startPoint y: 176, endPoint x: 897, endPoint y: 182, distance: 64.6
click at [897, 182] on span "Hotel Filters" at bounding box center [897, 171] width 25 height 25
click at [622, 335] on span "Mostrar resultados" at bounding box center [611, 337] width 156 height 12
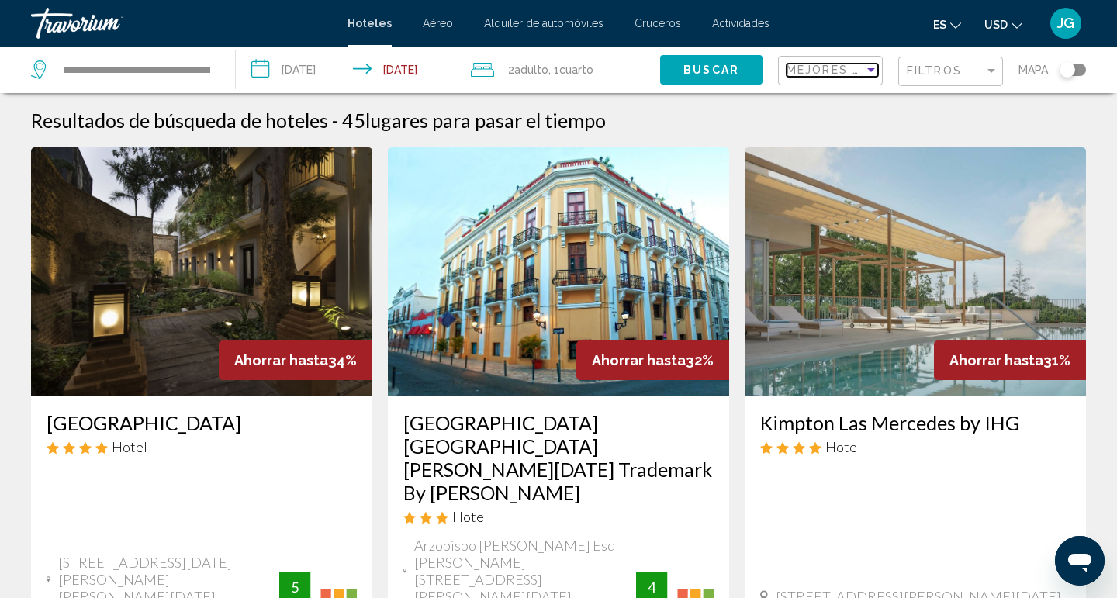
click at [871, 70] on div "Sort by" at bounding box center [872, 70] width 8 height 4
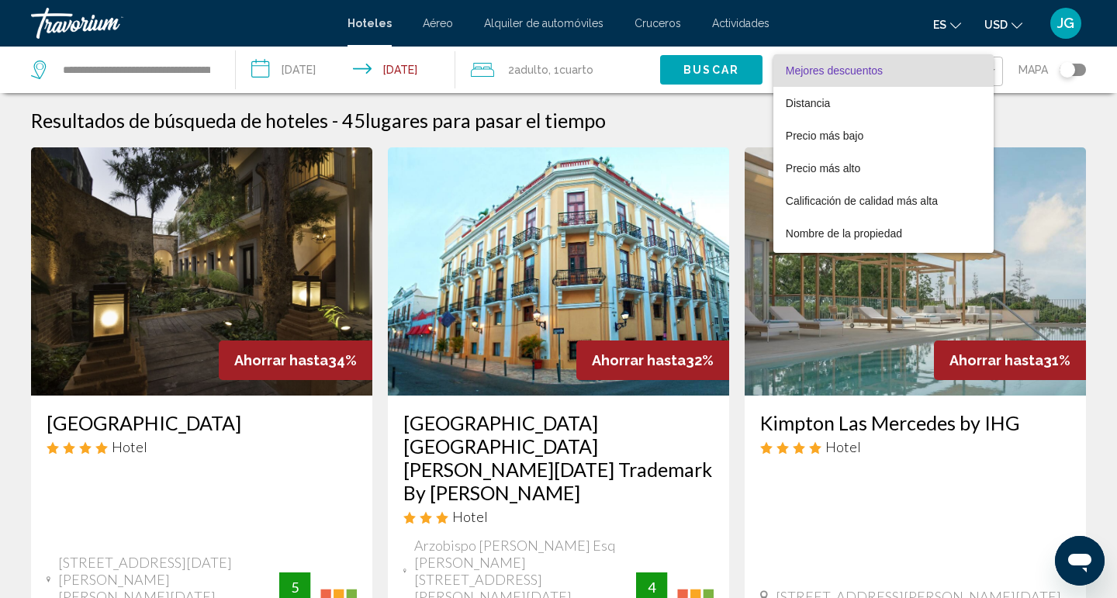
click at [723, 168] on div at bounding box center [558, 299] width 1117 height 598
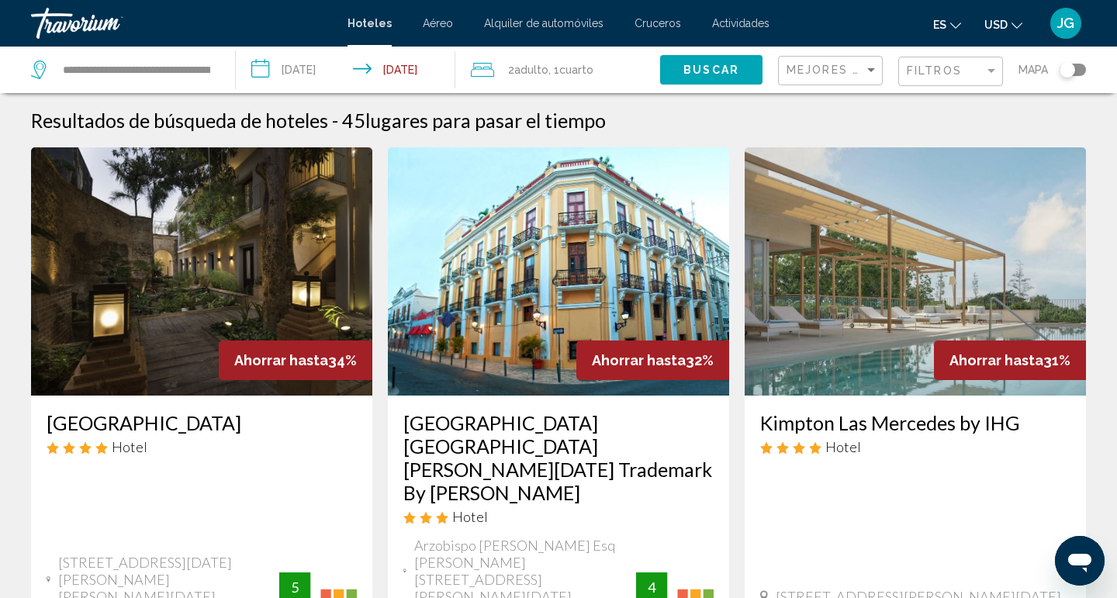
click at [1079, 71] on div "Toggle map" at bounding box center [1073, 70] width 26 height 12
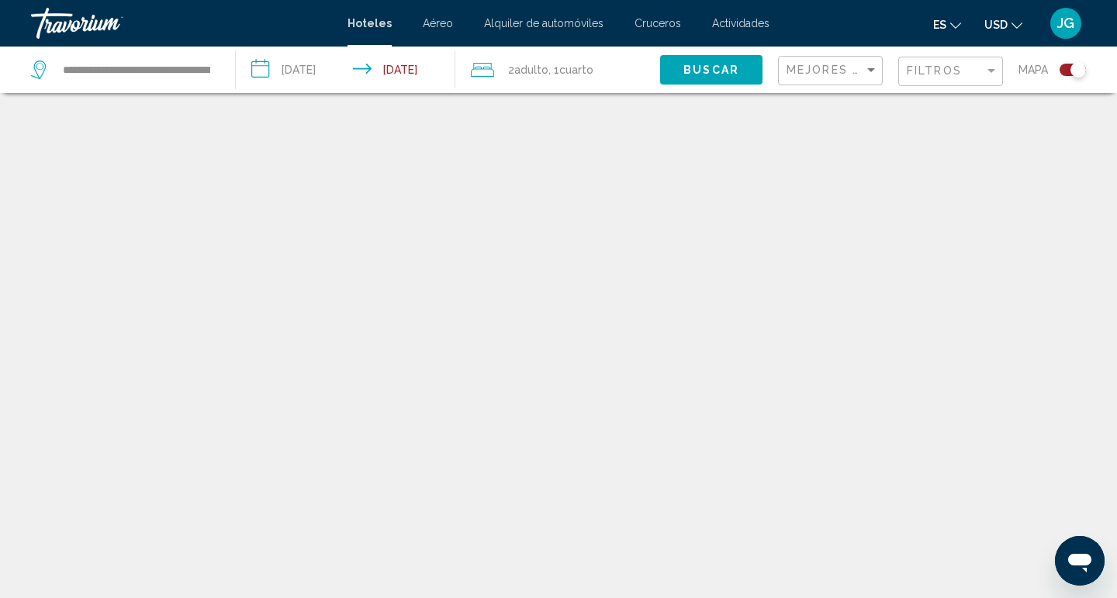
scroll to position [93, 0]
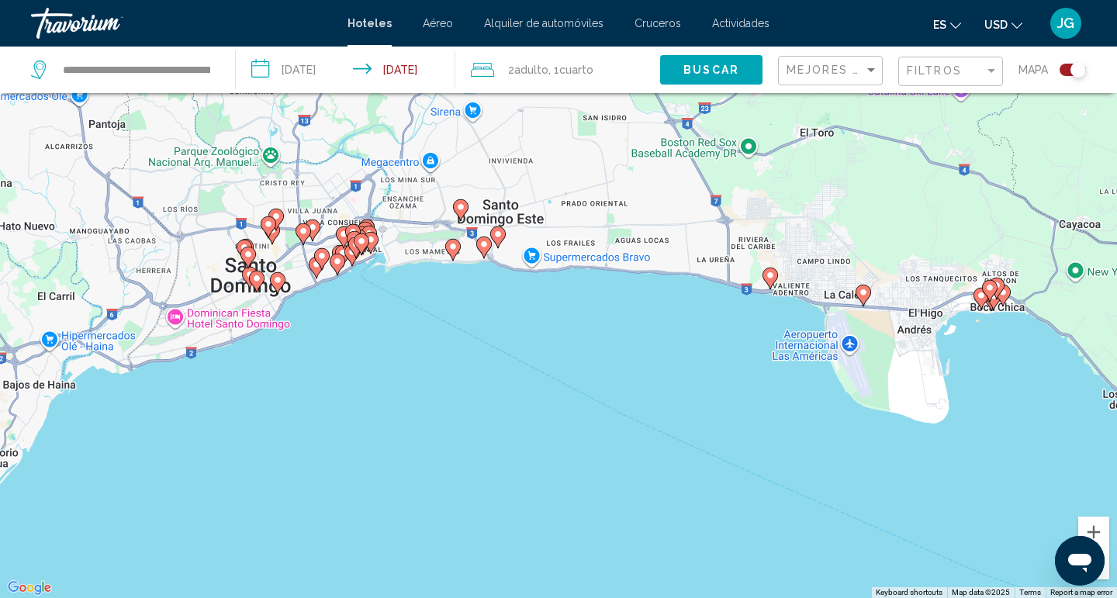
drag, startPoint x: 106, startPoint y: 144, endPoint x: 354, endPoint y: 273, distance: 280.1
click at [354, 273] on div "To activate drag with keyboard, press Alt + Enter. Once in keyboard drag state,…" at bounding box center [558, 299] width 1117 height 598
click at [343, 261] on icon "Main content" at bounding box center [338, 264] width 14 height 20
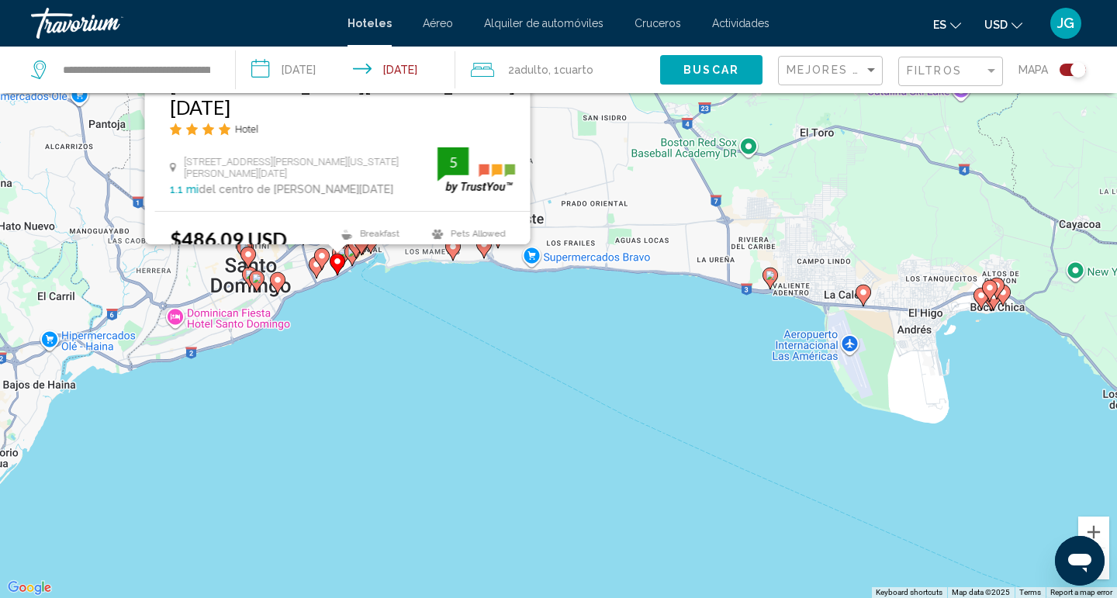
scroll to position [0, 0]
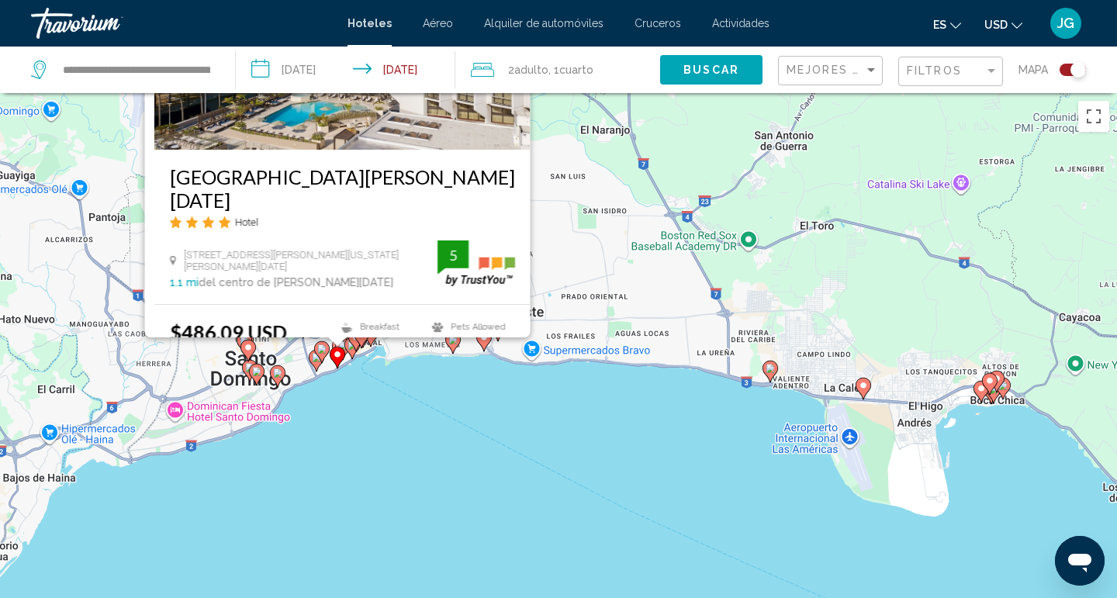
click at [343, 261] on div "Sheraton Santo Domingo Hotel Hotel 365 George Washington Avenue, Santo Domingo …" at bounding box center [342, 172] width 376 height 542
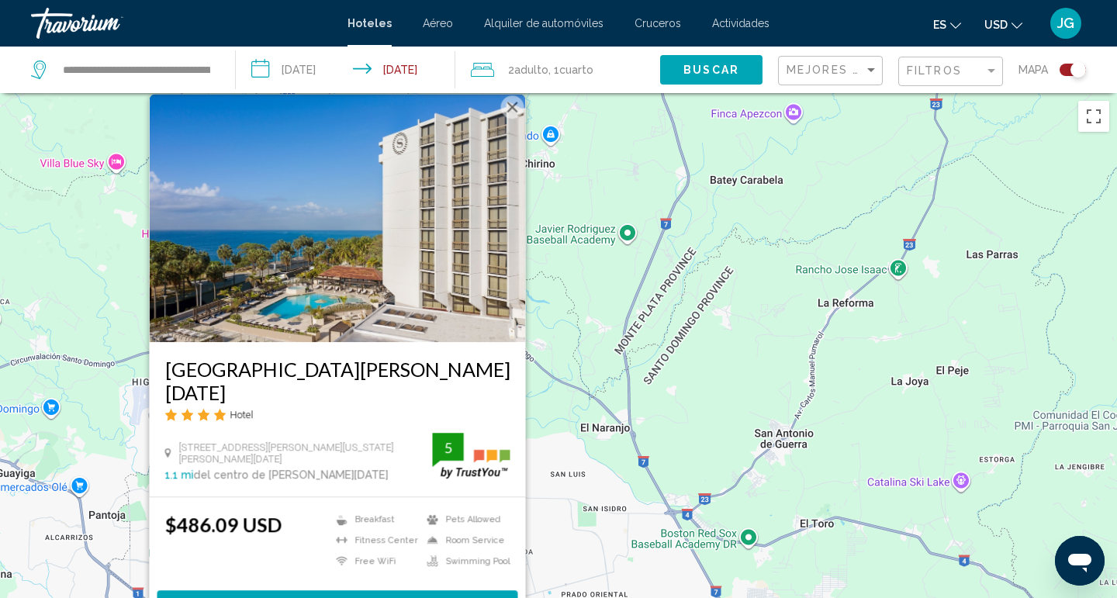
click at [517, 119] on button "Close" at bounding box center [512, 106] width 23 height 23
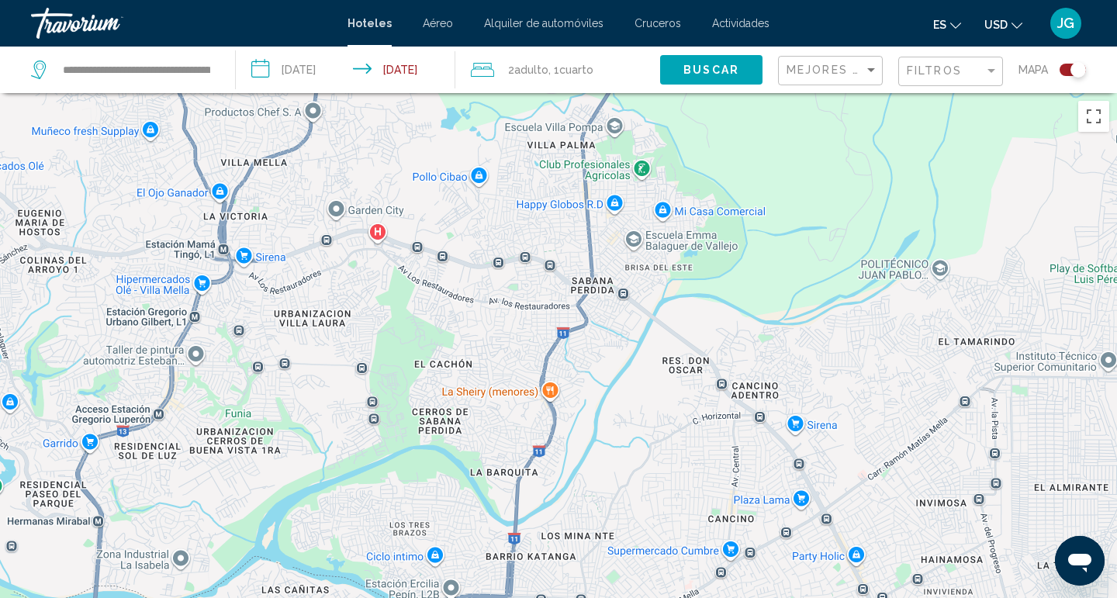
drag, startPoint x: 394, startPoint y: 573, endPoint x: 457, endPoint y: 109, distance: 469.1
click at [480, 102] on div "To navigate, press the arrow keys." at bounding box center [558, 392] width 1117 height 598
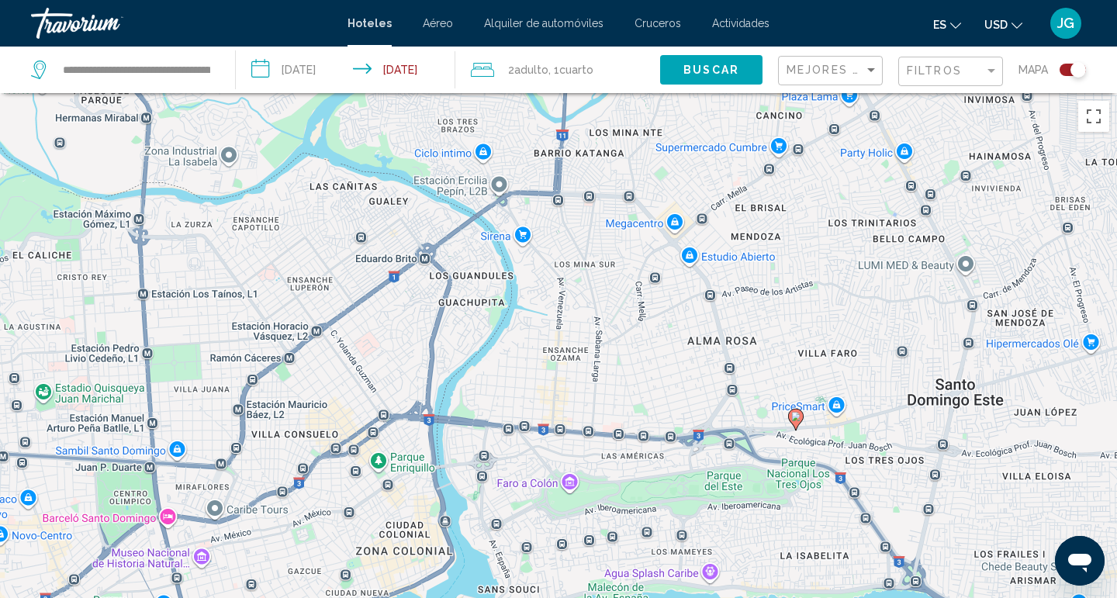
drag, startPoint x: 412, startPoint y: 449, endPoint x: 458, endPoint y: 85, distance: 366.8
click at [459, 93] on div "**********" at bounding box center [558, 438] width 1117 height 691
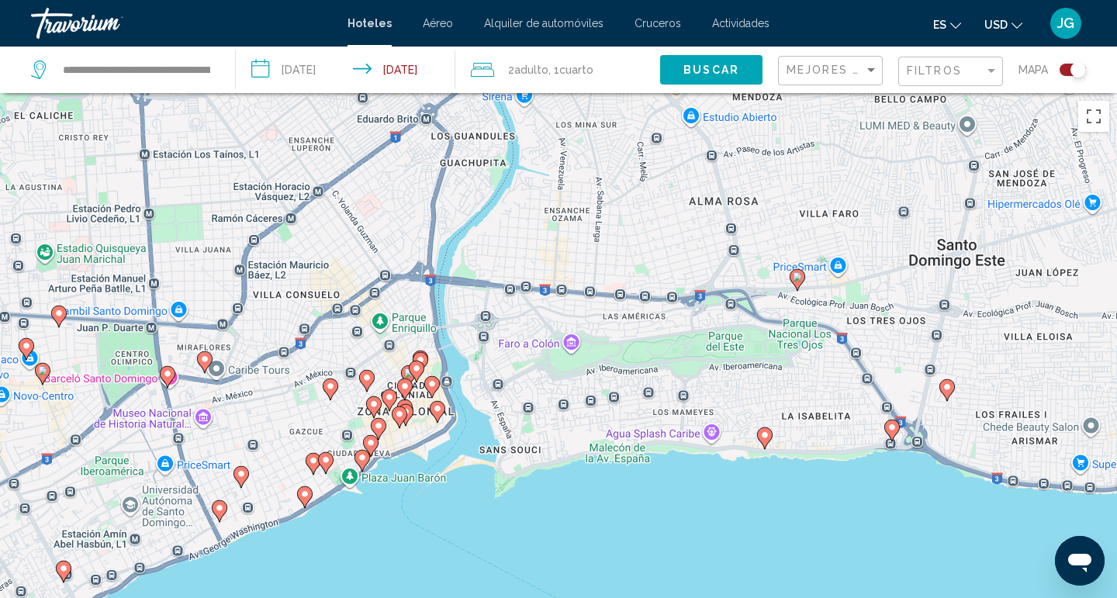
drag, startPoint x: 421, startPoint y: 532, endPoint x: 423, endPoint y: 392, distance: 139.7
click at [423, 391] on div "To navigate, press the arrow keys. To activate drag with keyboard, press Alt + …" at bounding box center [558, 392] width 1117 height 598
click at [417, 442] on div "To navigate, press the arrow keys. To activate drag with keyboard, press Alt + …" at bounding box center [558, 392] width 1117 height 598
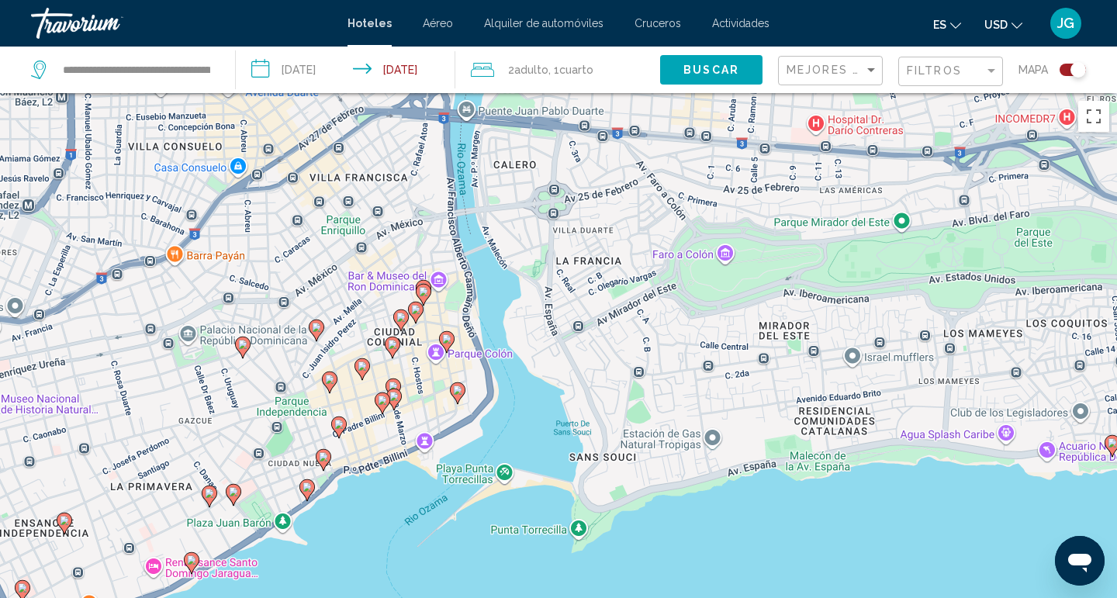
click at [419, 442] on div "To navigate, press the arrow keys. To activate drag with keyboard, press Alt + …" at bounding box center [558, 392] width 1117 height 598
click at [420, 442] on div "To navigate, press the arrow keys. To activate drag with keyboard, press Alt + …" at bounding box center [558, 392] width 1117 height 598
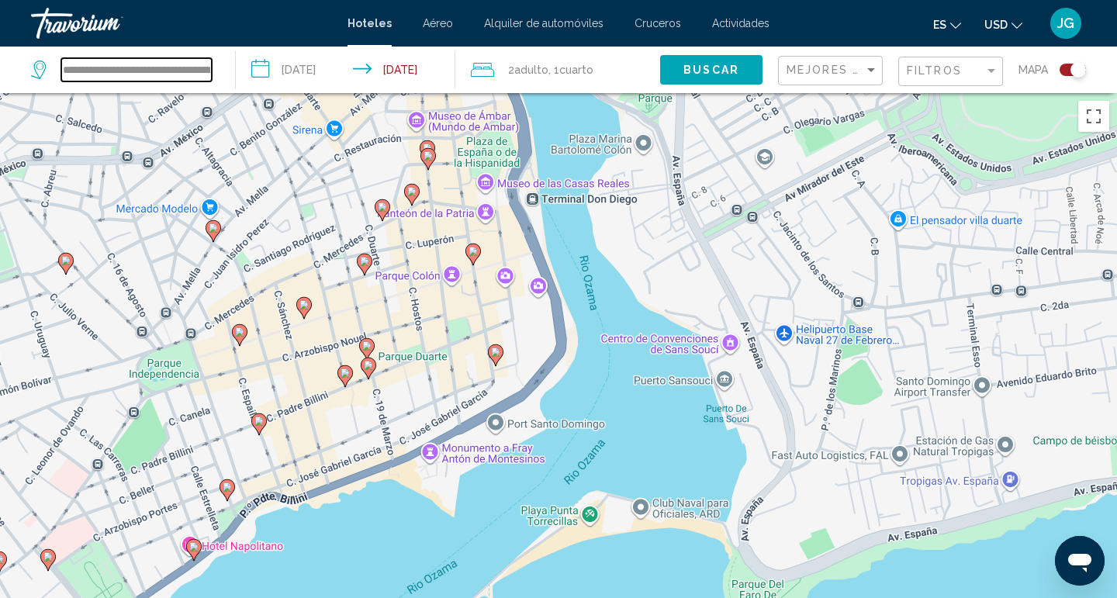
click at [183, 72] on input "**********" at bounding box center [136, 69] width 151 height 23
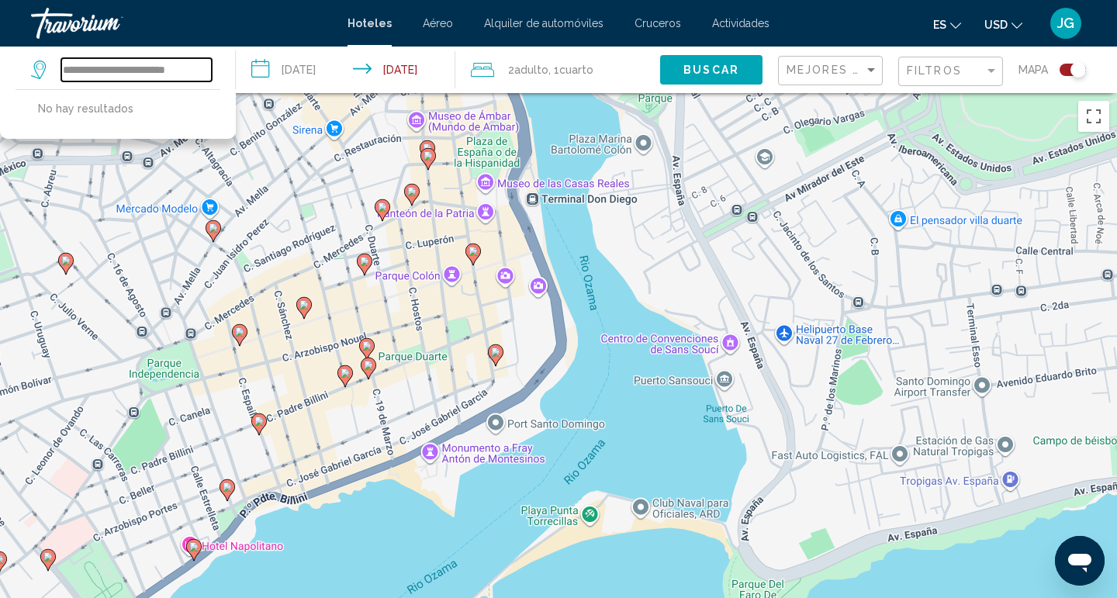
click at [208, 66] on input "**********" at bounding box center [136, 69] width 151 height 23
type input "*"
click at [716, 68] on span "Buscar" at bounding box center [712, 70] width 56 height 12
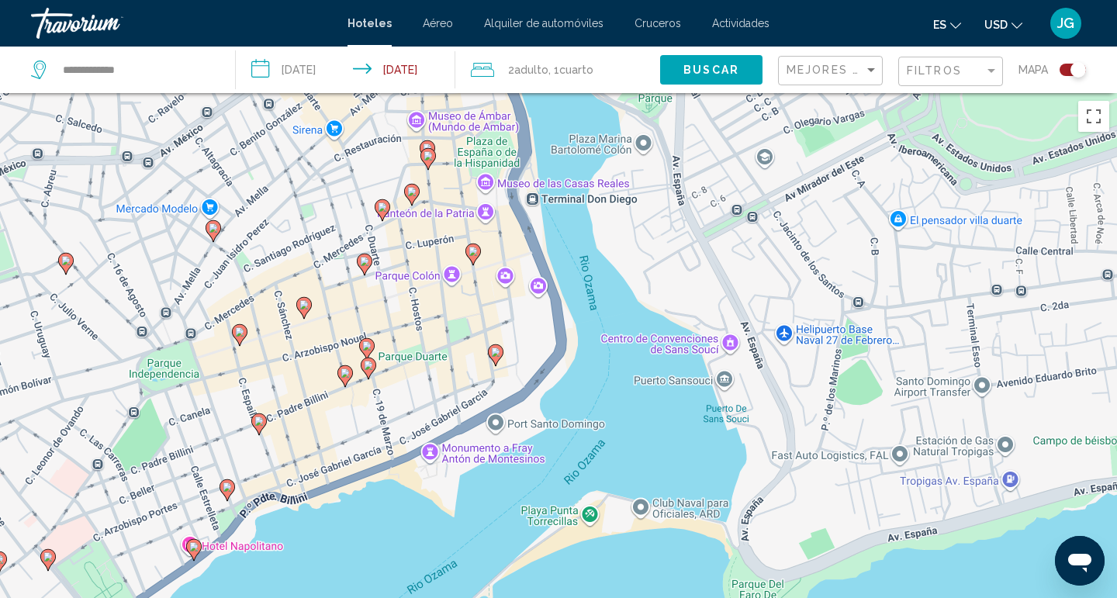
click at [1080, 68] on div "Toggle map" at bounding box center [1079, 70] width 16 height 16
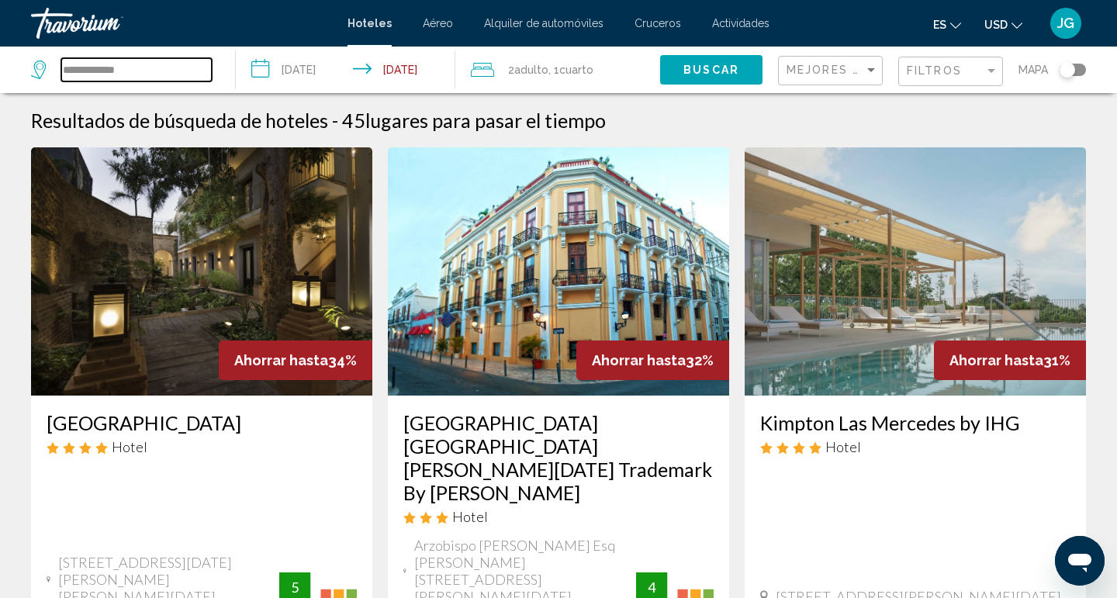
click at [161, 69] on input "**********" at bounding box center [136, 69] width 151 height 23
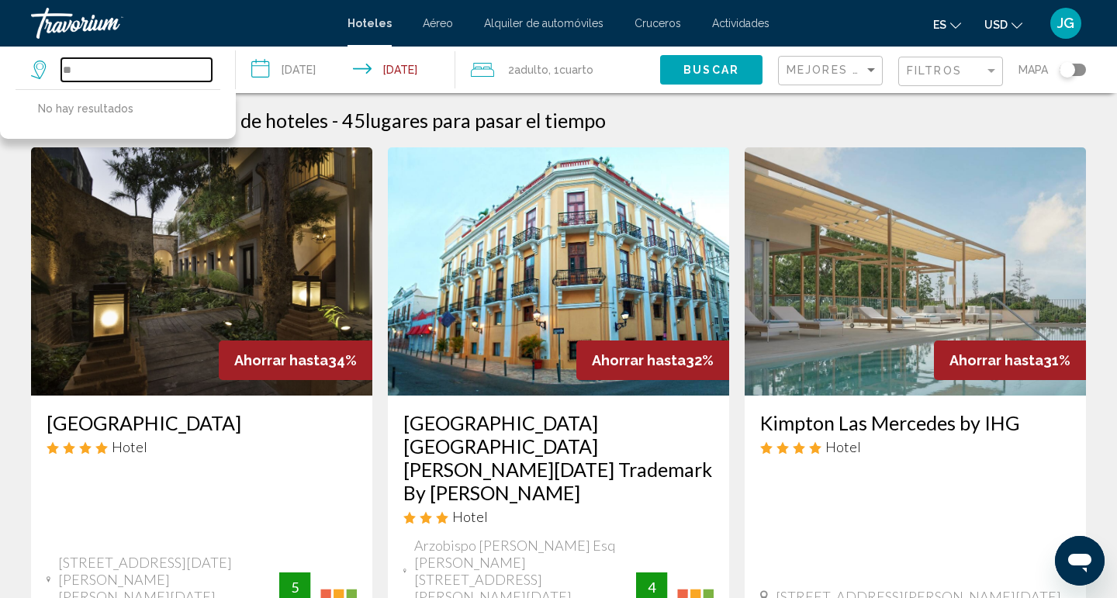
type input "*"
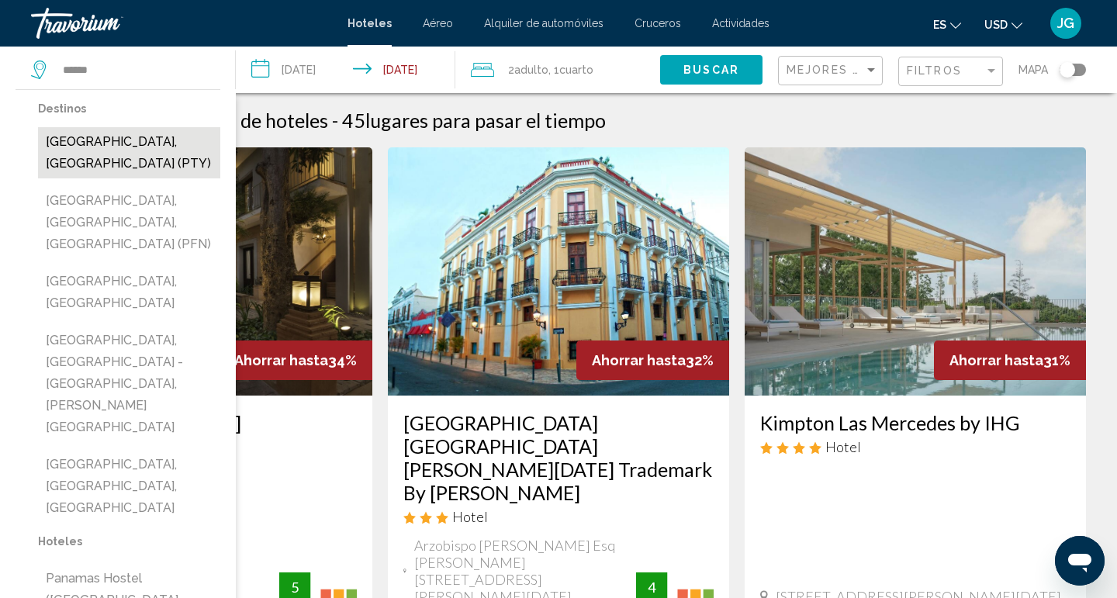
drag, startPoint x: 161, startPoint y: 68, endPoint x: 69, endPoint y: 143, distance: 118.6
click at [69, 143] on button "[GEOGRAPHIC_DATA], [GEOGRAPHIC_DATA] (PTY)" at bounding box center [129, 152] width 182 height 51
type input "**********"
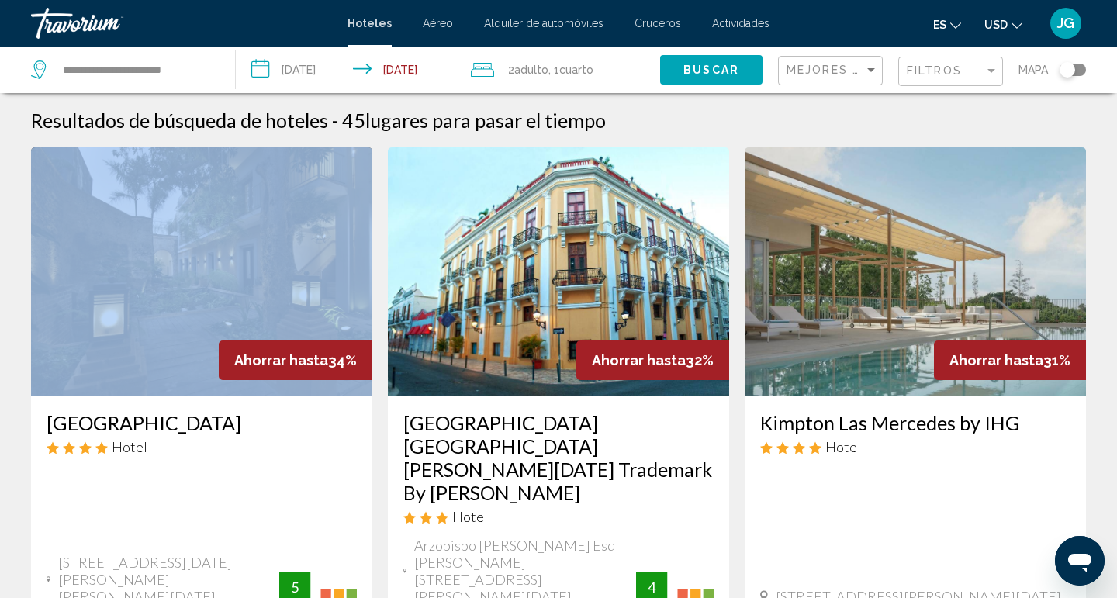
click at [698, 73] on span "Buscar" at bounding box center [712, 70] width 56 height 12
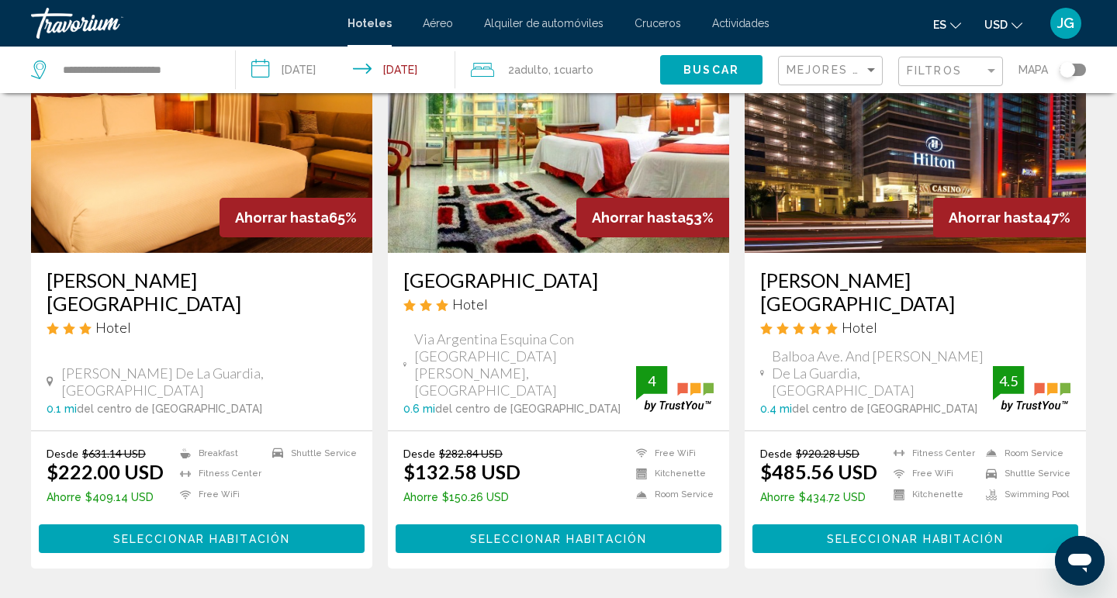
scroll to position [146, 0]
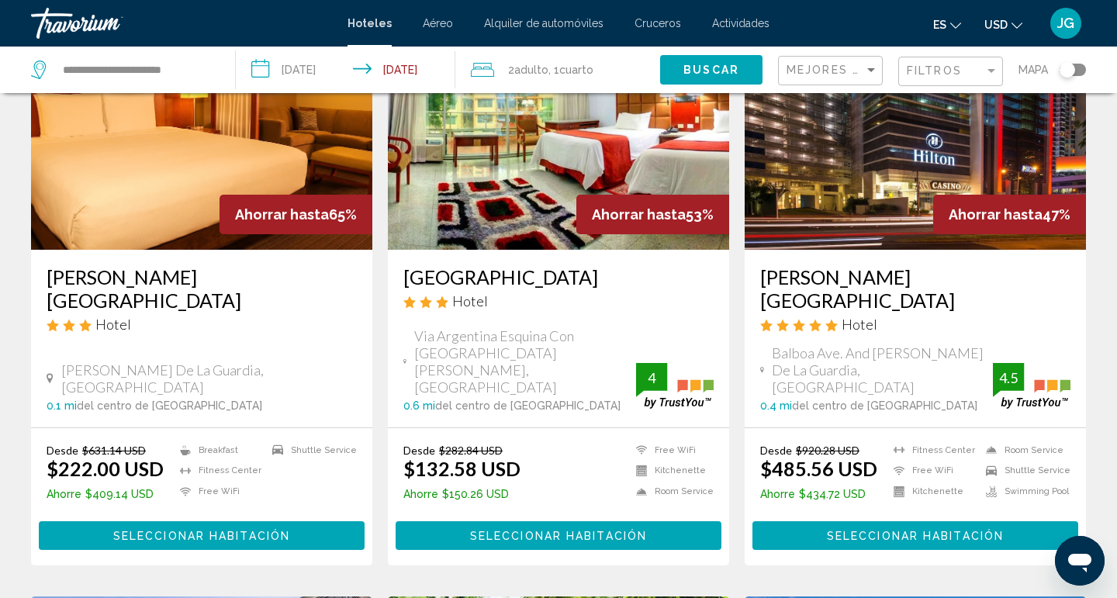
click at [1072, 68] on div "Toggle map" at bounding box center [1068, 70] width 16 height 16
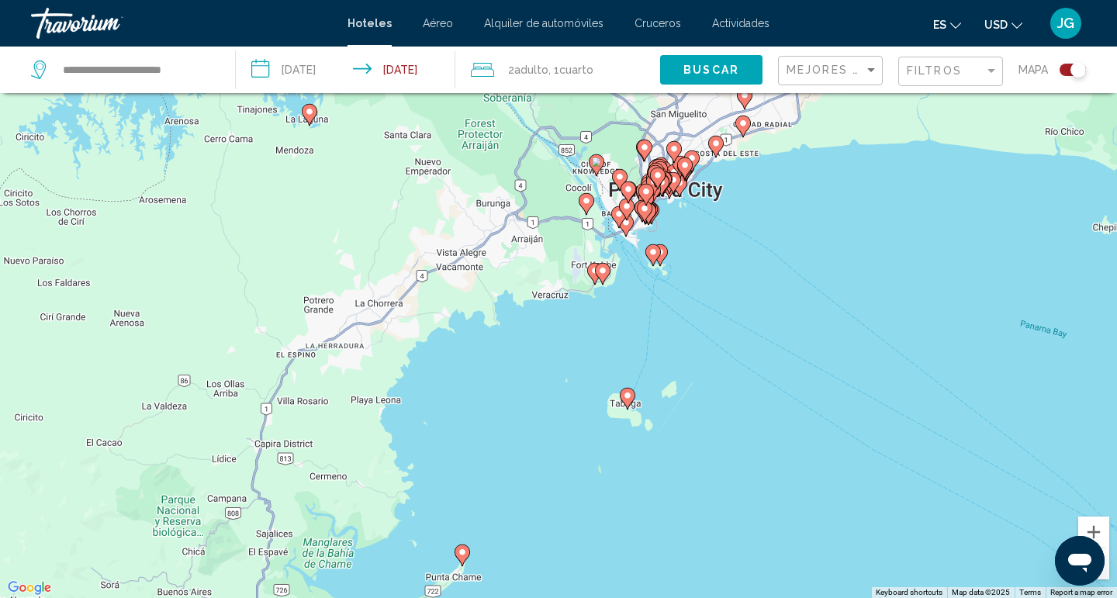
click at [629, 400] on image "Main content" at bounding box center [627, 395] width 9 height 9
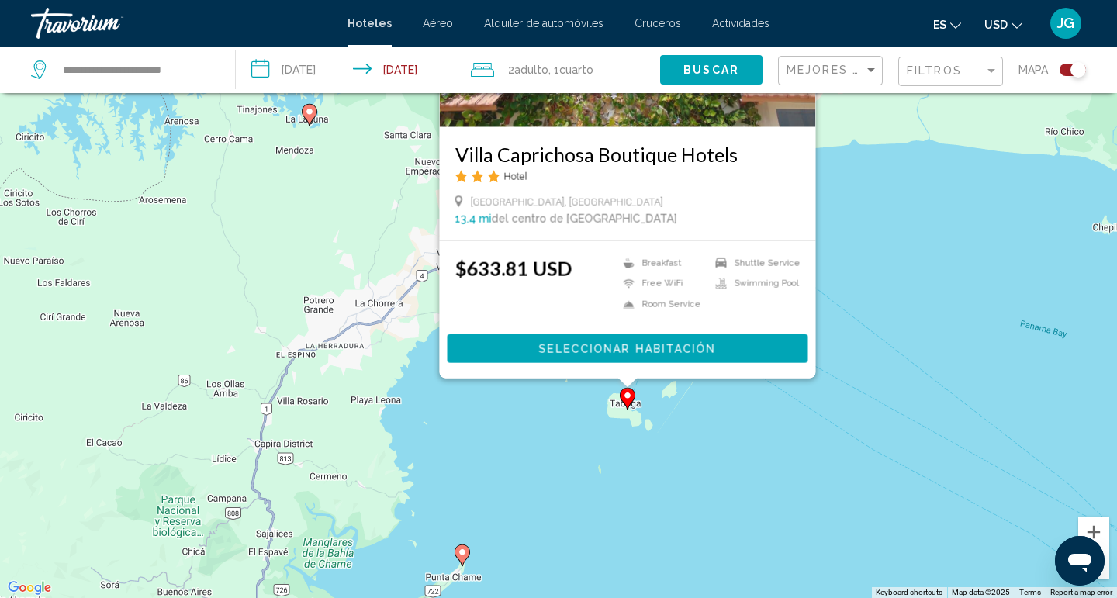
scroll to position [0, 0]
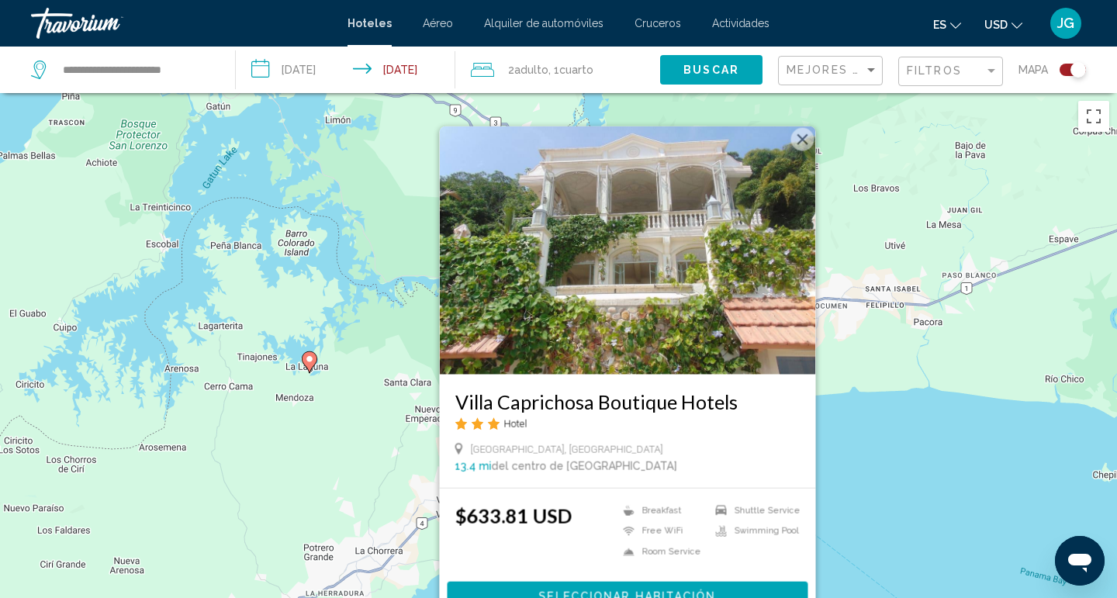
click at [805, 141] on button "Close" at bounding box center [803, 138] width 23 height 23
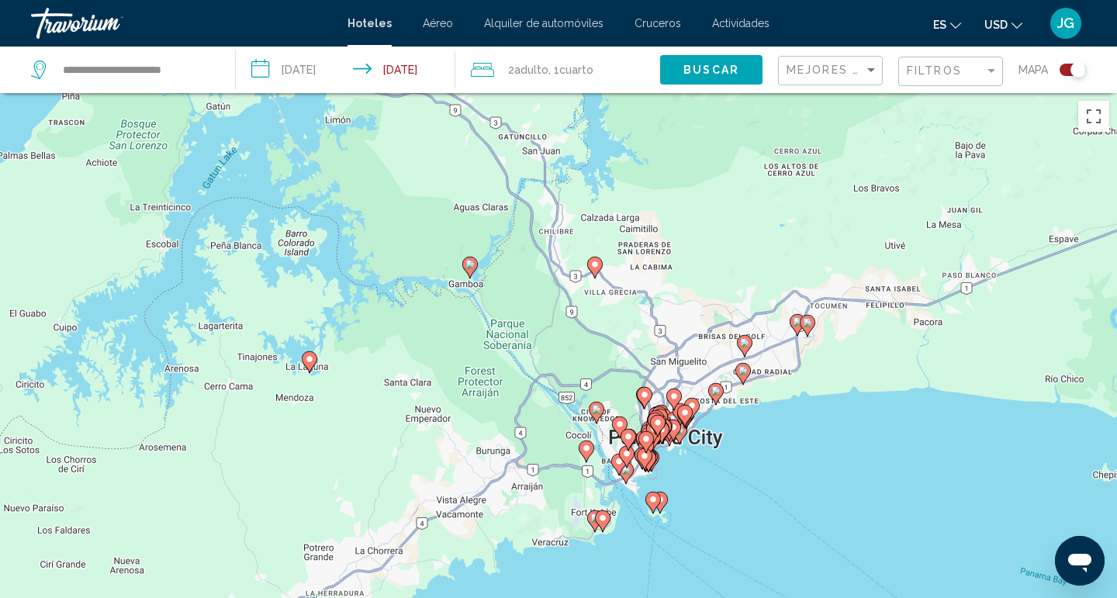
click at [565, 489] on div "To navigate, press the arrow keys. To activate drag with keyboard, press Alt + …" at bounding box center [558, 392] width 1117 height 598
click at [565, 488] on div "To activate drag with keyboard, press Alt + Enter. Once in keyboard drag state,…" at bounding box center [558, 392] width 1117 height 598
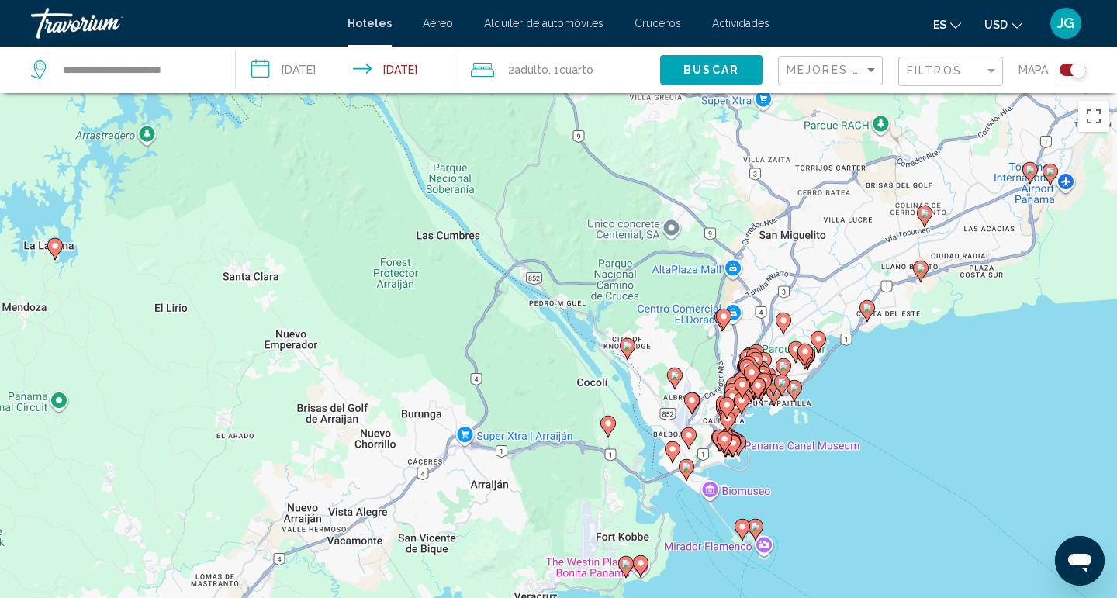
click at [566, 488] on div "To activate drag with keyboard, press Alt + Enter. Once in keyboard drag state,…" at bounding box center [558, 392] width 1117 height 598
click at [566, 487] on div "To activate drag with keyboard, press Alt + Enter. Once in keyboard drag state,…" at bounding box center [558, 392] width 1117 height 598
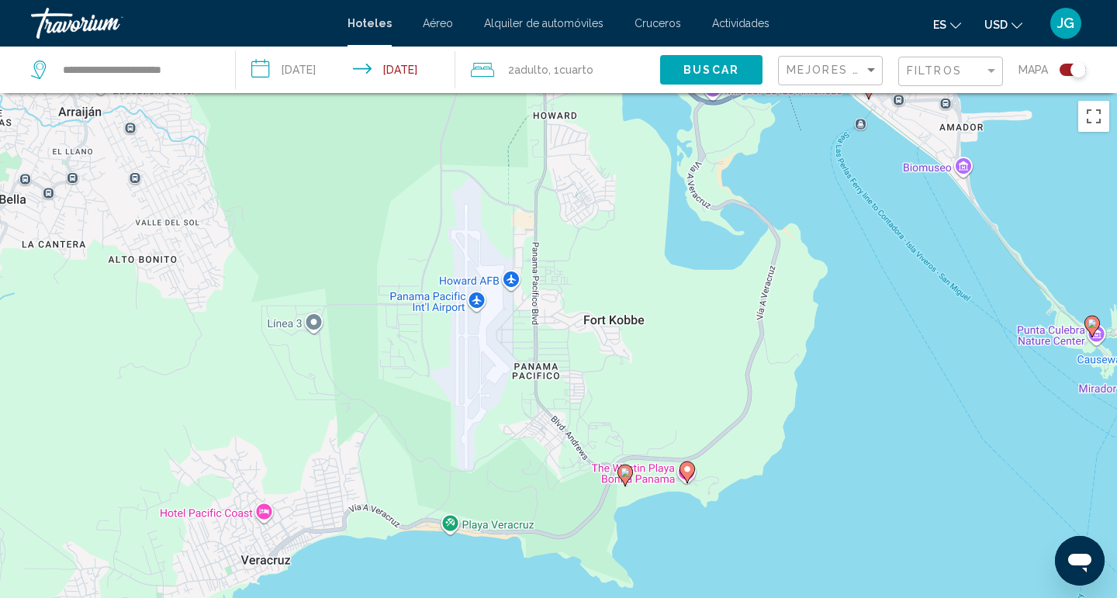
drag, startPoint x: 710, startPoint y: 509, endPoint x: 710, endPoint y: 363, distance: 145.9
click at [710, 363] on div "To activate drag with keyboard, press Alt + Enter. Once in keyboard drag state,…" at bounding box center [558, 392] width 1117 height 598
click at [687, 466] on image "Main content" at bounding box center [687, 469] width 9 height 9
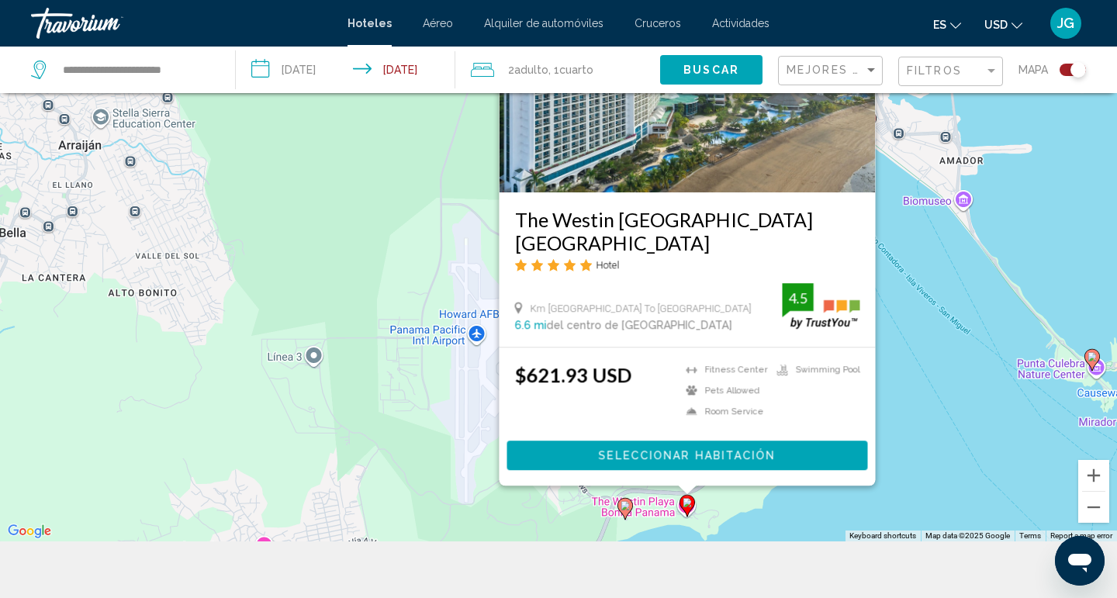
scroll to position [186, 0]
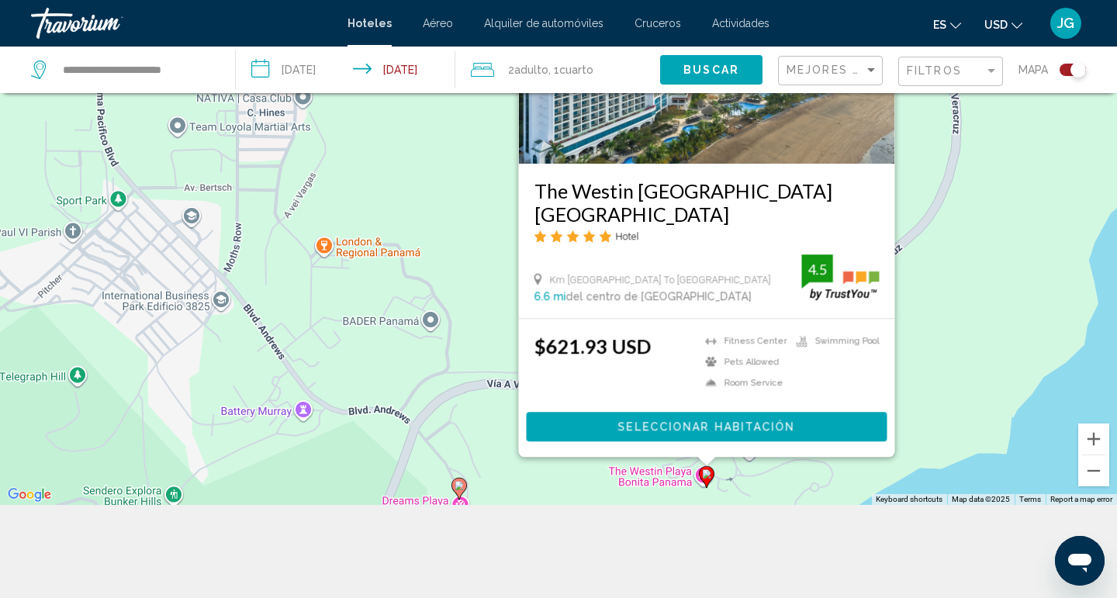
click at [950, 262] on div "To activate drag with keyboard, press Alt + Enter. Once in keyboard drag state,…" at bounding box center [558, 206] width 1117 height 598
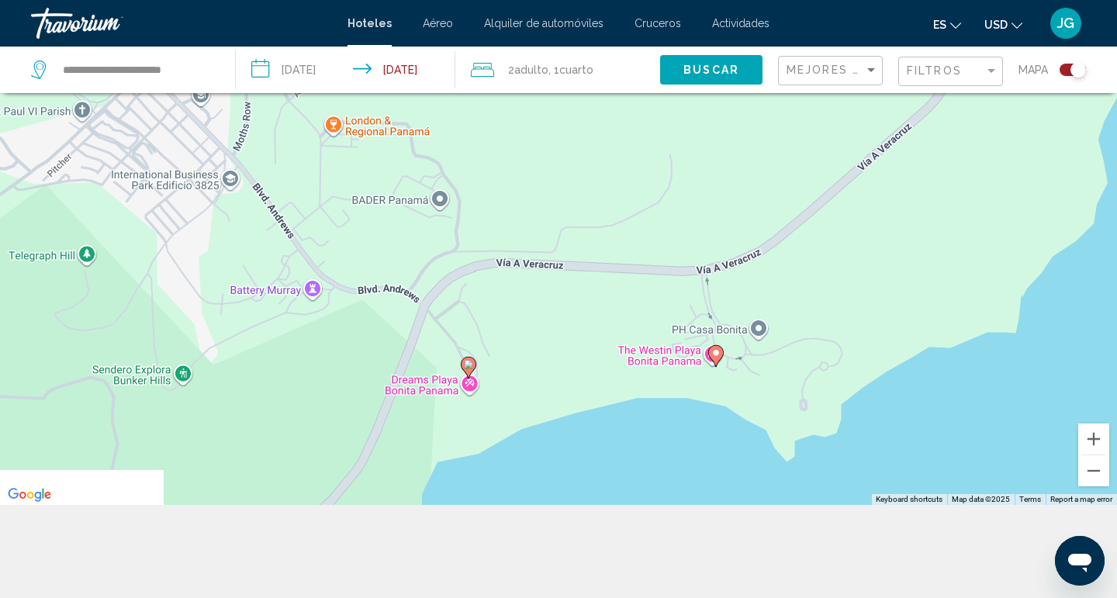
drag, startPoint x: 781, startPoint y: 463, endPoint x: 785, endPoint y: 341, distance: 121.1
click at [788, 340] on div "To activate drag with keyboard, press Alt + Enter. Once in keyboard drag state,…" at bounding box center [558, 206] width 1117 height 598
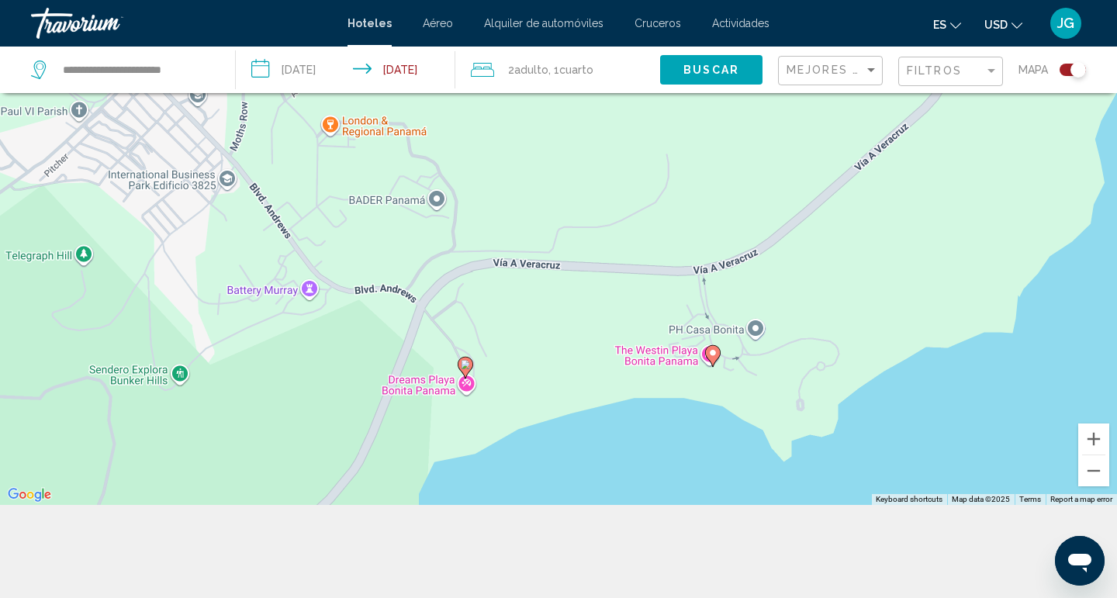
click at [466, 365] on image "Main content" at bounding box center [465, 364] width 9 height 9
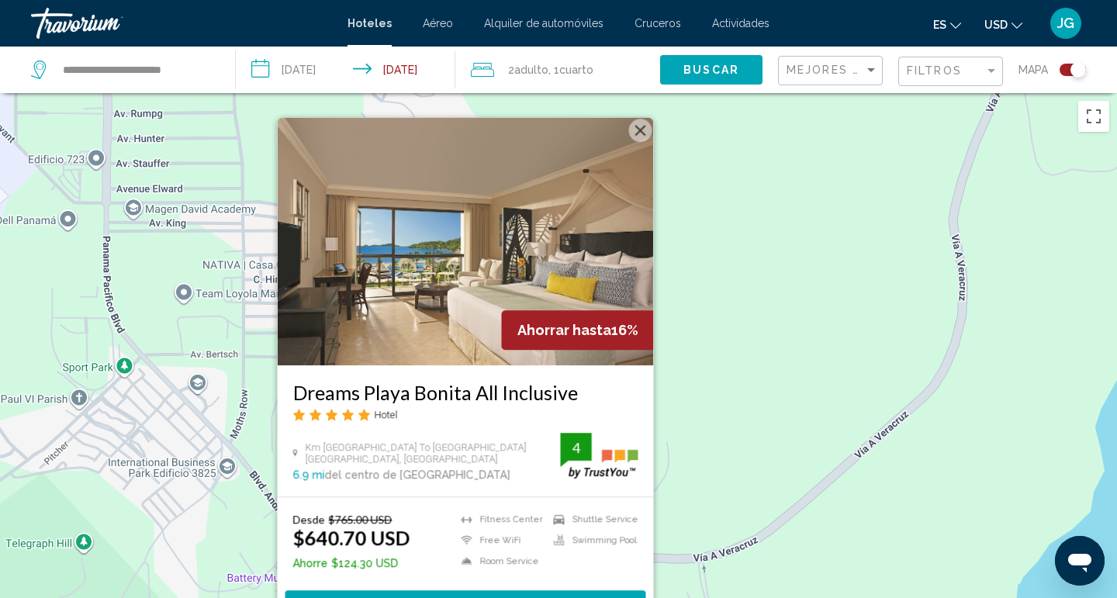
click at [736, 417] on div "To activate drag with keyboard, press Alt + Enter. Once in keyboard drag state,…" at bounding box center [558, 392] width 1117 height 598
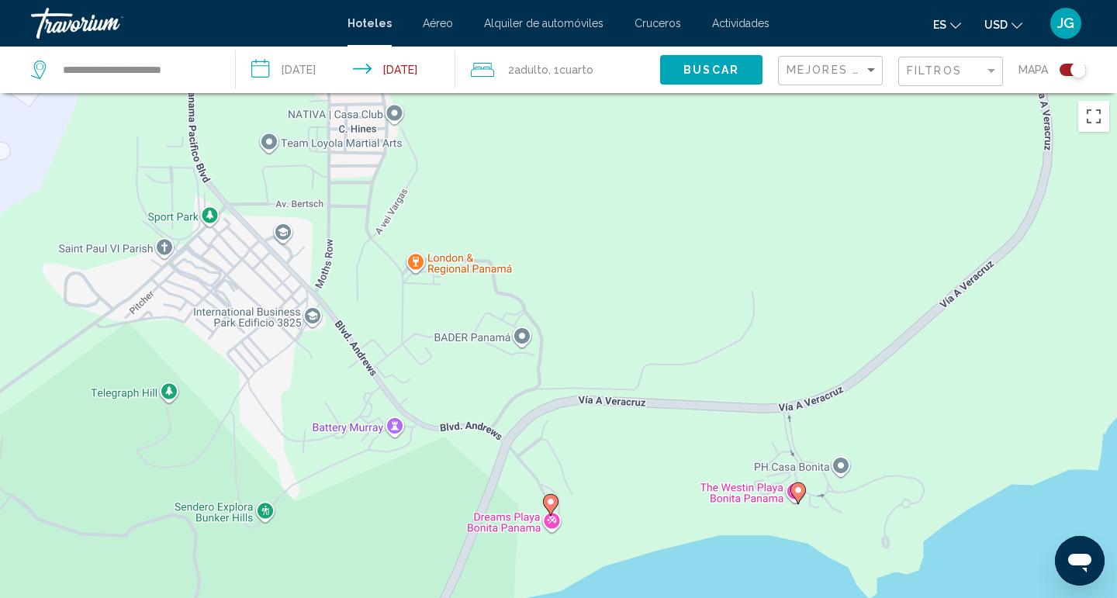
drag, startPoint x: 548, startPoint y: 485, endPoint x: 632, endPoint y: 333, distance: 174.0
click at [632, 333] on div "To activate drag with keyboard, press Alt + Enter. Once in keyboard drag state,…" at bounding box center [558, 392] width 1117 height 598
click at [795, 489] on image "Main content" at bounding box center [796, 490] width 9 height 9
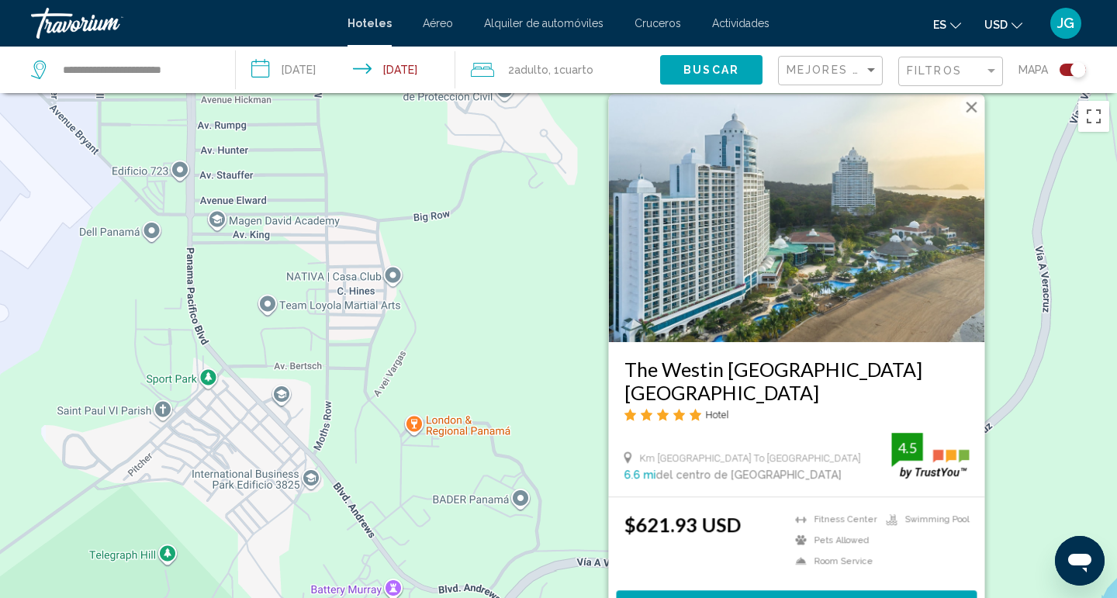
click at [553, 491] on div "To activate drag with keyboard, press Alt + Enter. Once in keyboard drag state,…" at bounding box center [558, 392] width 1117 height 598
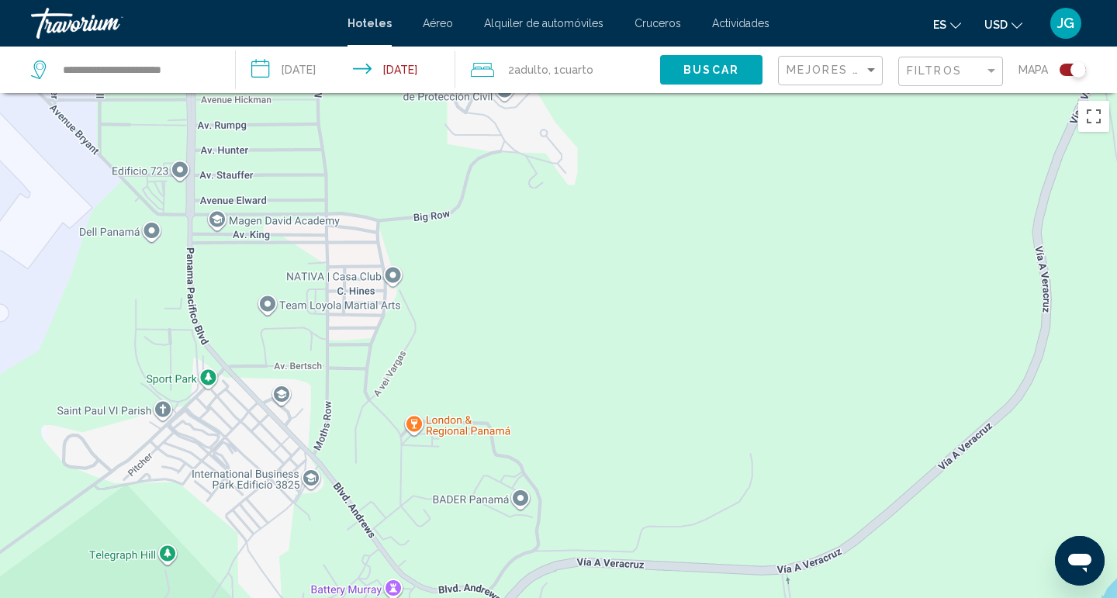
click at [632, 483] on div "To activate drag with keyboard, press Alt + Enter. Once in keyboard drag state,…" at bounding box center [558, 392] width 1117 height 598
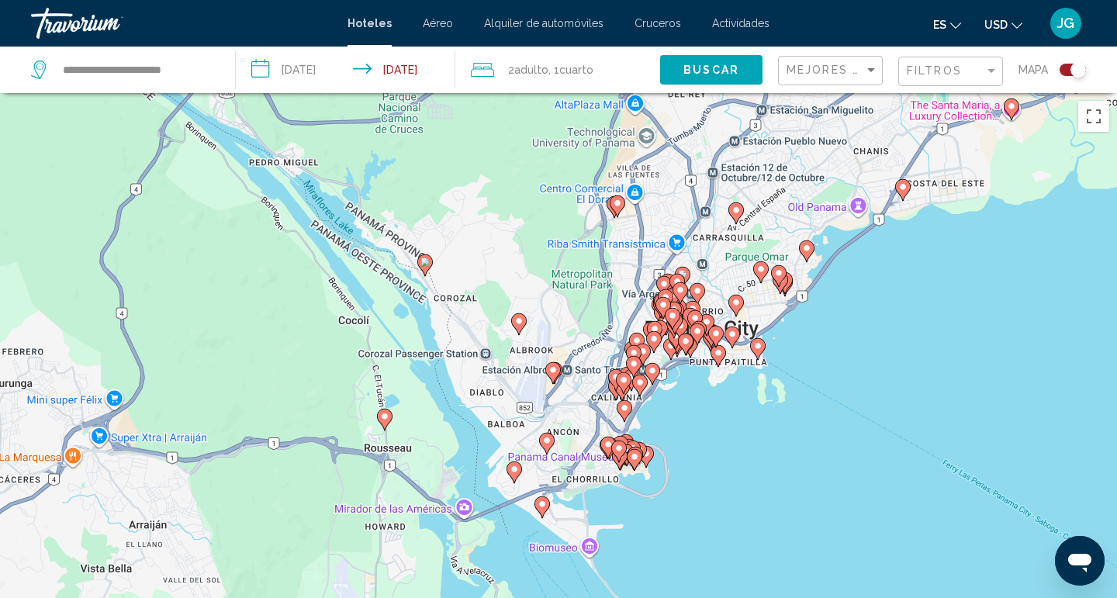
drag, startPoint x: 709, startPoint y: 369, endPoint x: 506, endPoint y: 581, distance: 293.7
click at [506, 581] on div "To activate drag with keyboard, press Alt + Enter. Once in keyboard drag state,…" at bounding box center [558, 392] width 1117 height 598
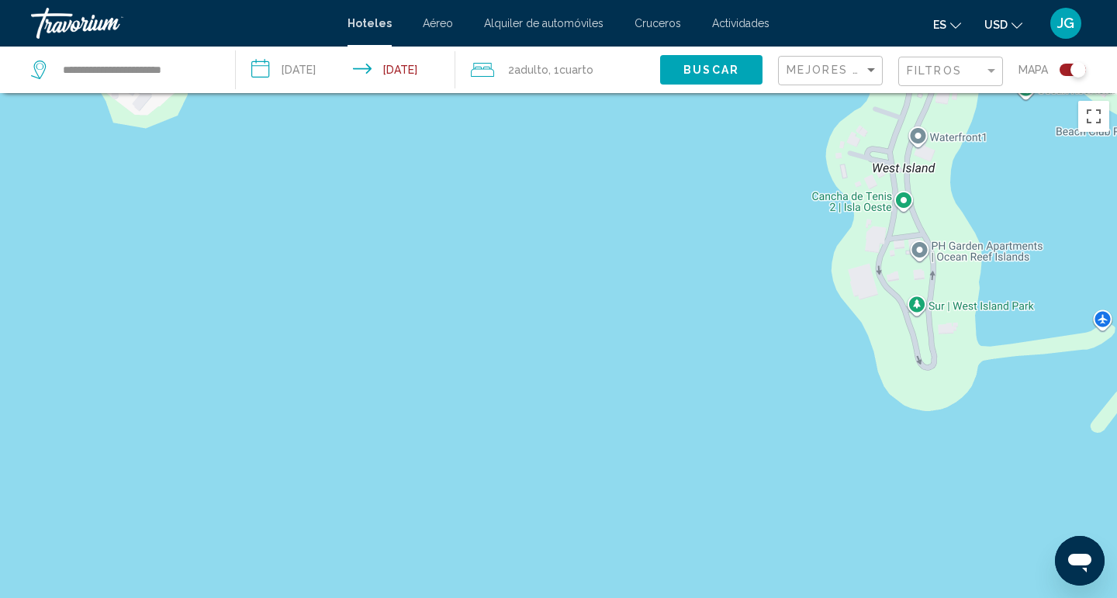
click at [704, 351] on div "To activate drag with keyboard, press Alt + Enter. Once in keyboard drag state,…" at bounding box center [558, 392] width 1117 height 598
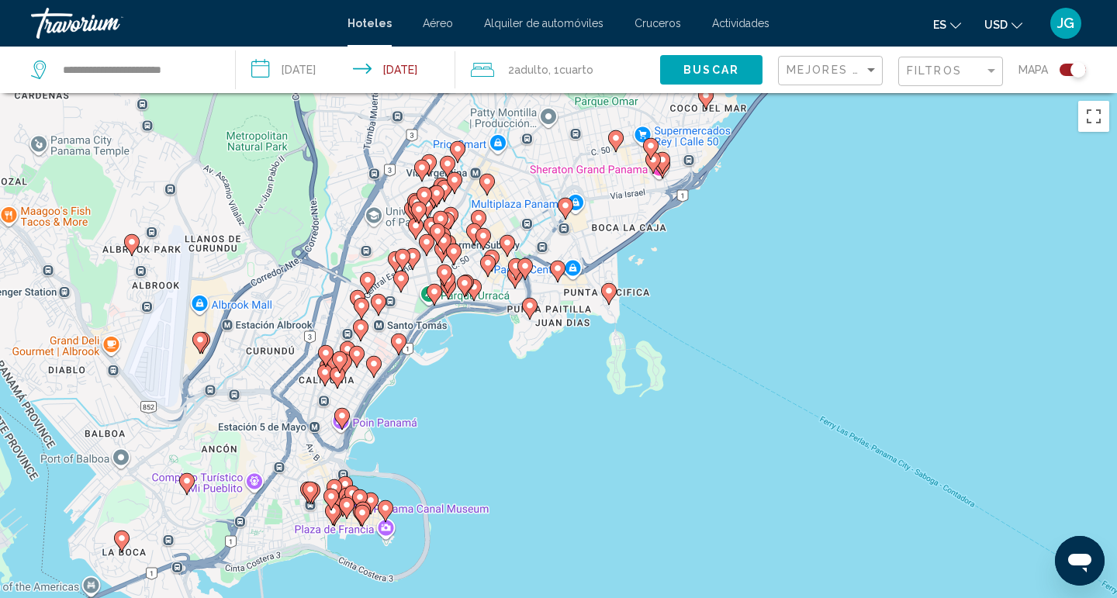
drag, startPoint x: 292, startPoint y: 512, endPoint x: 384, endPoint y: 465, distance: 103.8
click at [384, 465] on div "To activate drag with keyboard, press Alt + Enter. Once in keyboard drag state,…" at bounding box center [558, 392] width 1117 height 598
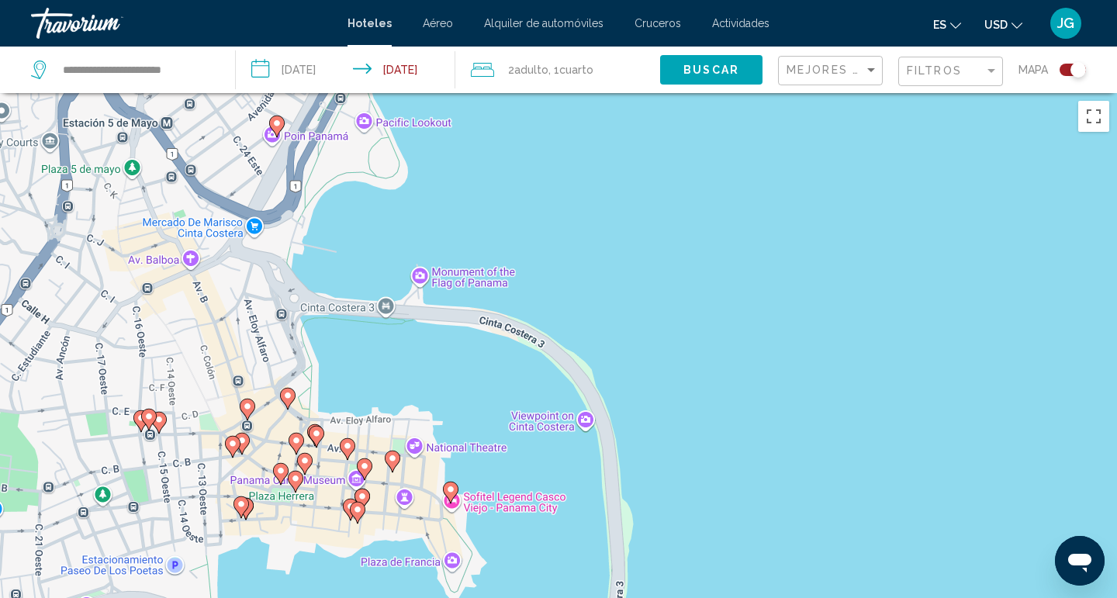
drag, startPoint x: 356, startPoint y: 514, endPoint x: 414, endPoint y: 322, distance: 200.3
click at [415, 322] on div "To activate drag with keyboard, press Alt + Enter. Once in keyboard drag state,…" at bounding box center [558, 392] width 1117 height 598
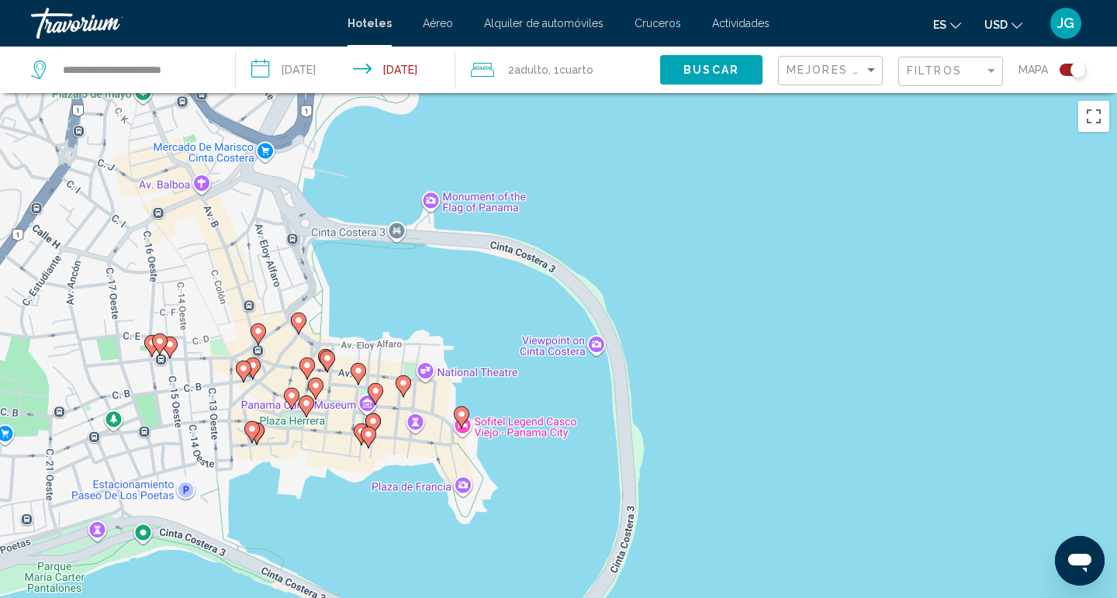
drag, startPoint x: 415, startPoint y: 452, endPoint x: 423, endPoint y: 404, distance: 48.7
click at [423, 404] on div "To activate drag with keyboard, press Alt + Enter. Once in keyboard drag state,…" at bounding box center [558, 392] width 1117 height 598
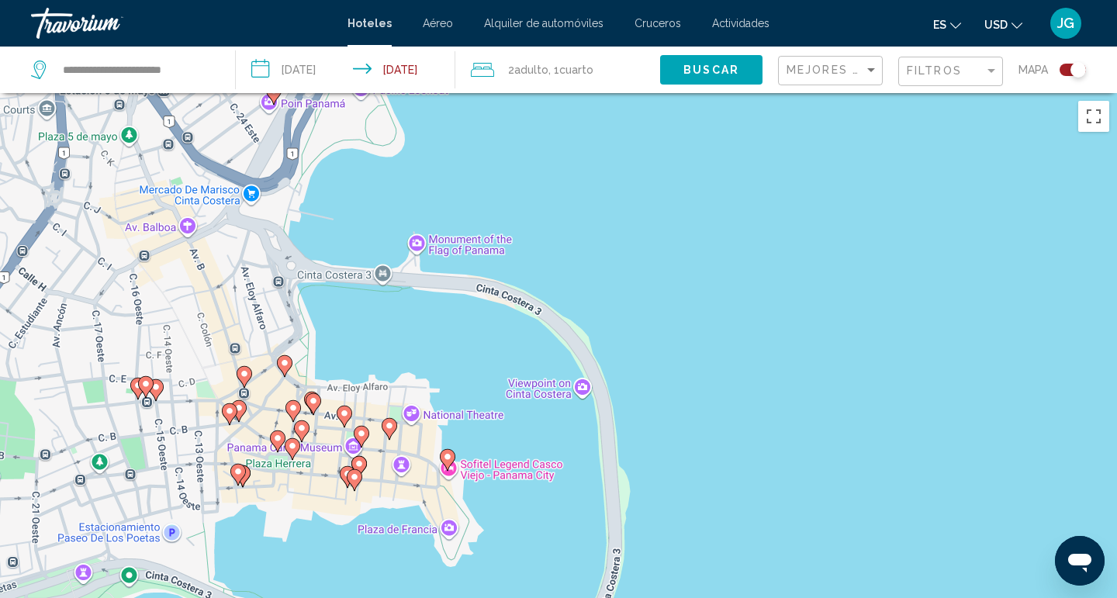
click at [449, 457] on image "Main content" at bounding box center [447, 456] width 9 height 9
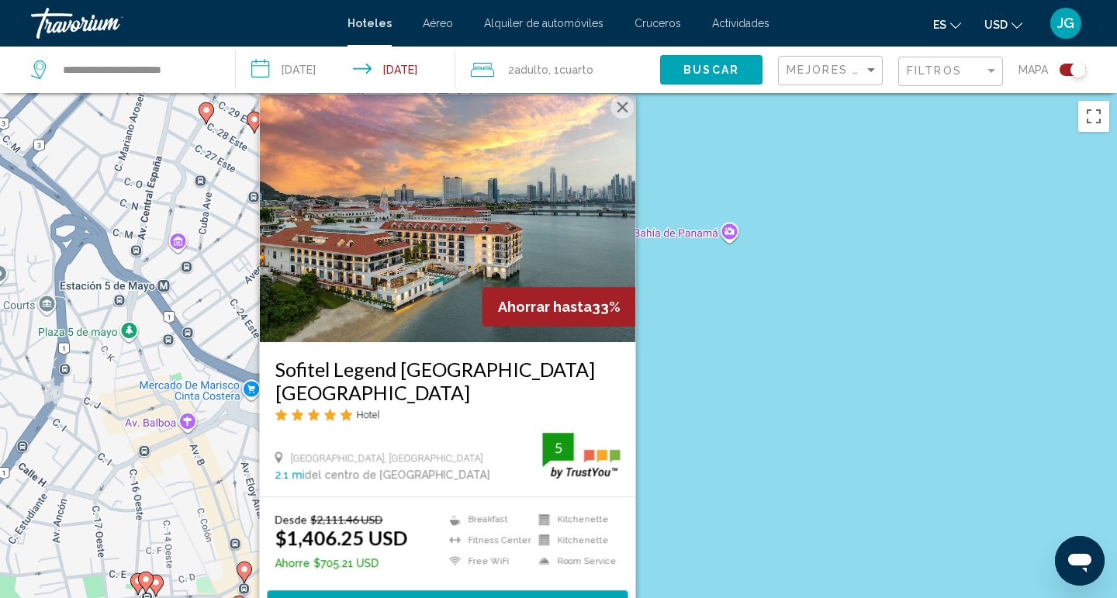
click at [624, 119] on button "Close" at bounding box center [623, 106] width 23 height 23
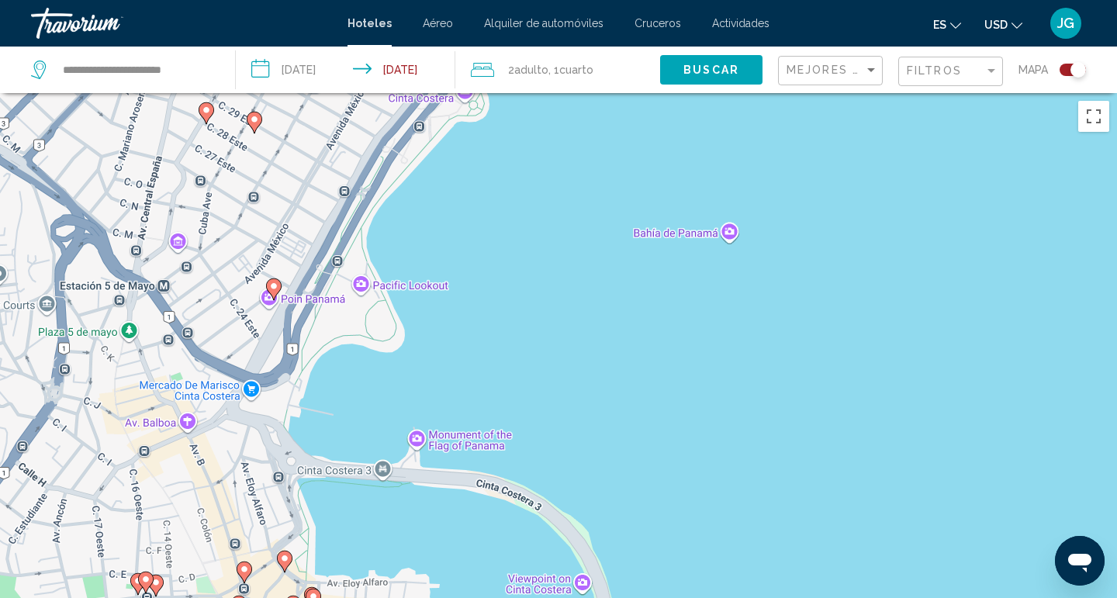
click at [286, 560] on image "Main content" at bounding box center [284, 558] width 9 height 9
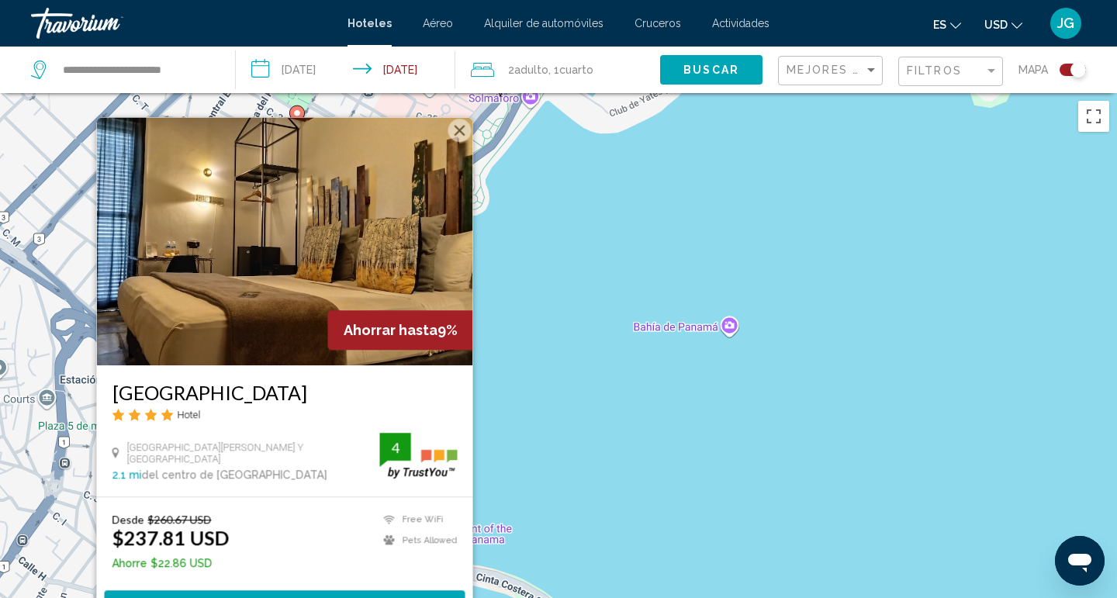
click at [661, 491] on div "To activate drag with keyboard, press Alt + Enter. Once in keyboard drag state,…" at bounding box center [558, 392] width 1117 height 598
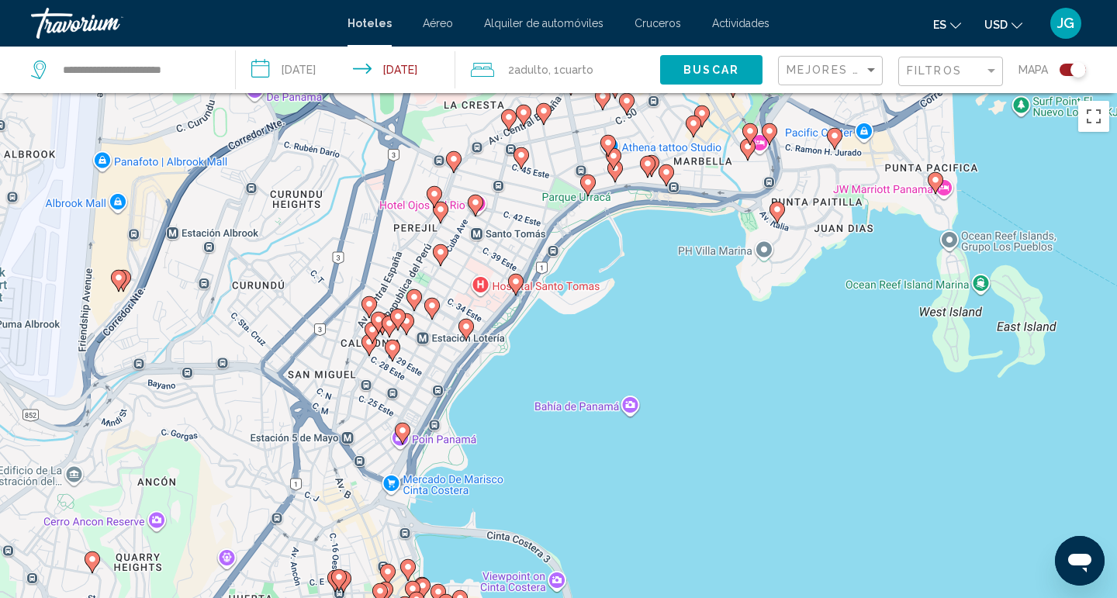
click at [1073, 66] on div "Toggle map" at bounding box center [1079, 70] width 16 height 16
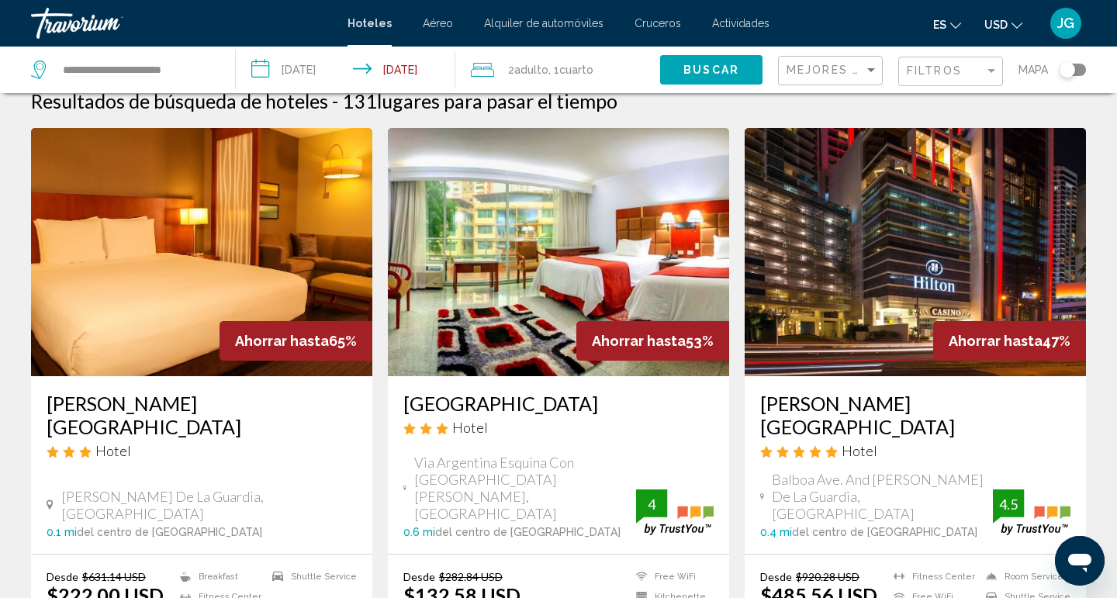
scroll to position [20, 0]
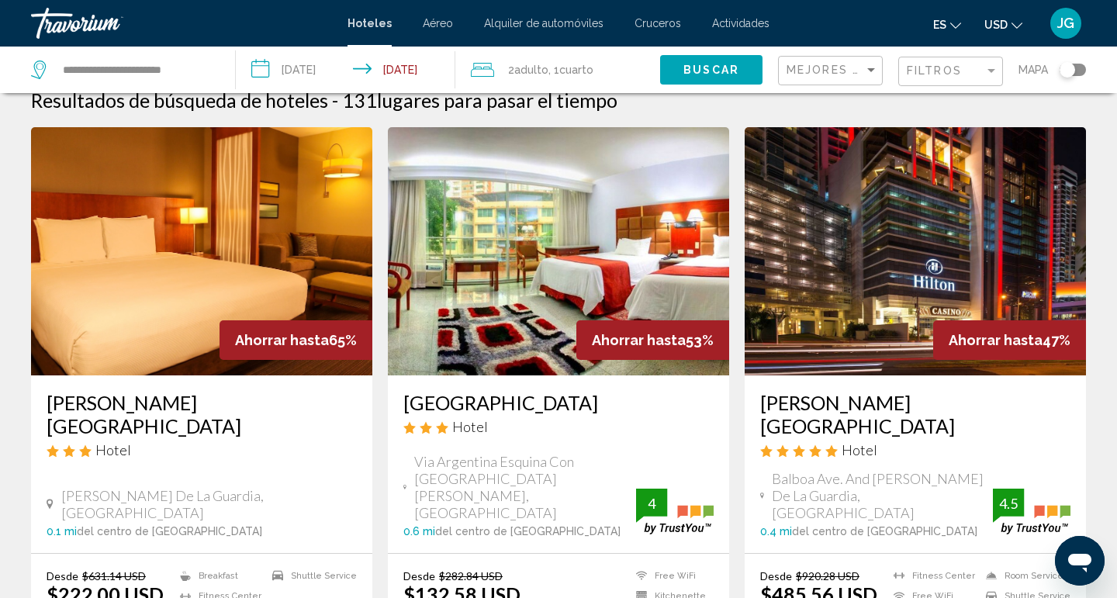
click at [914, 262] on img "Main content" at bounding box center [915, 251] width 341 height 248
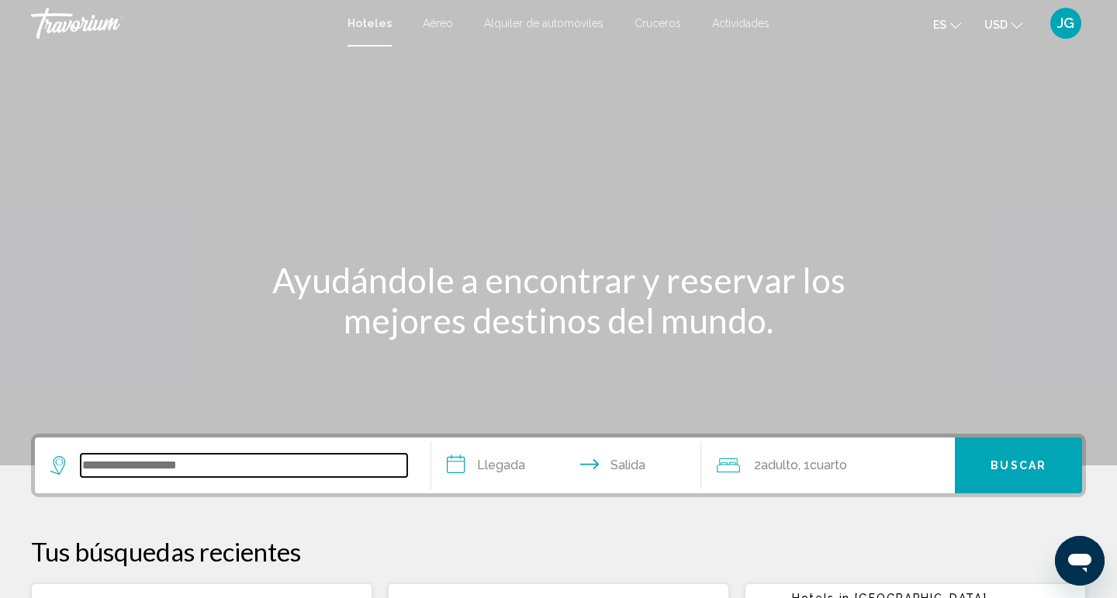
click at [229, 476] on input "Search widget" at bounding box center [244, 465] width 327 height 23
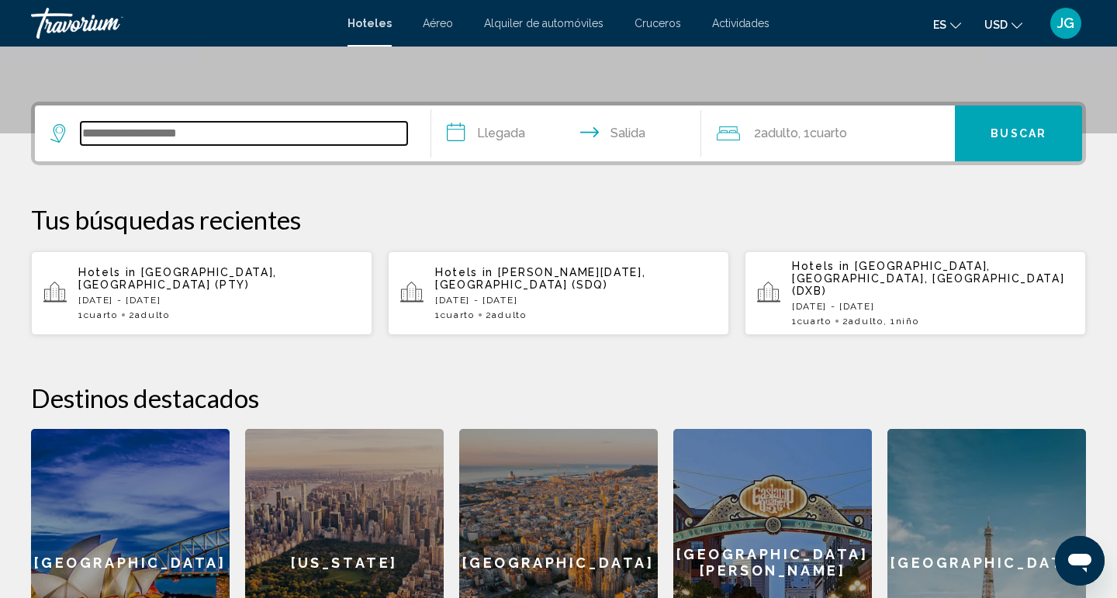
scroll to position [383, 0]
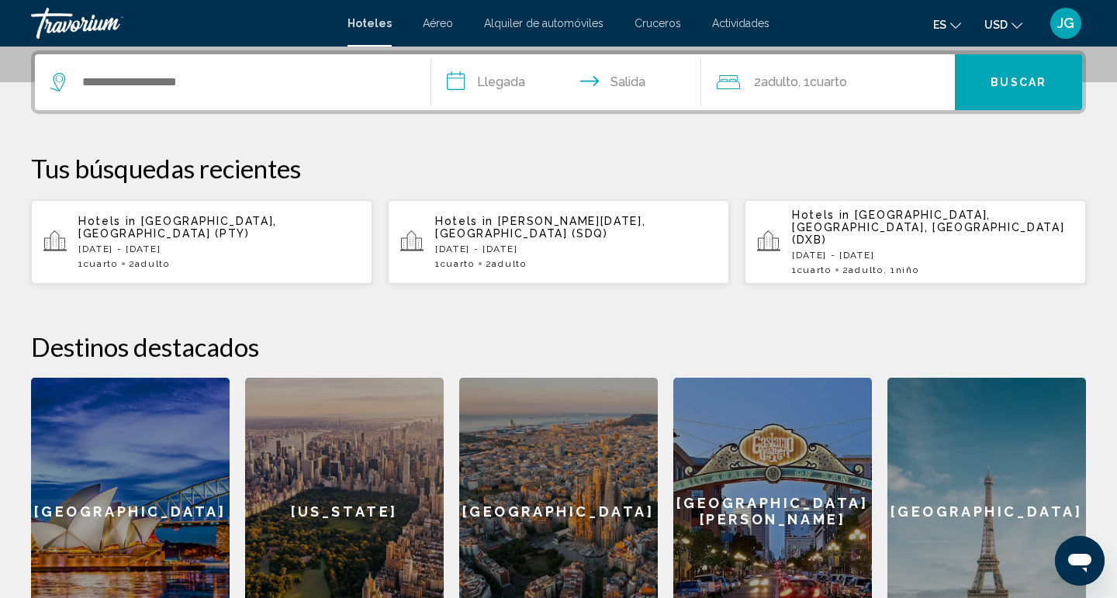
click at [175, 244] on p "[DATE] - [DATE]" at bounding box center [219, 249] width 282 height 11
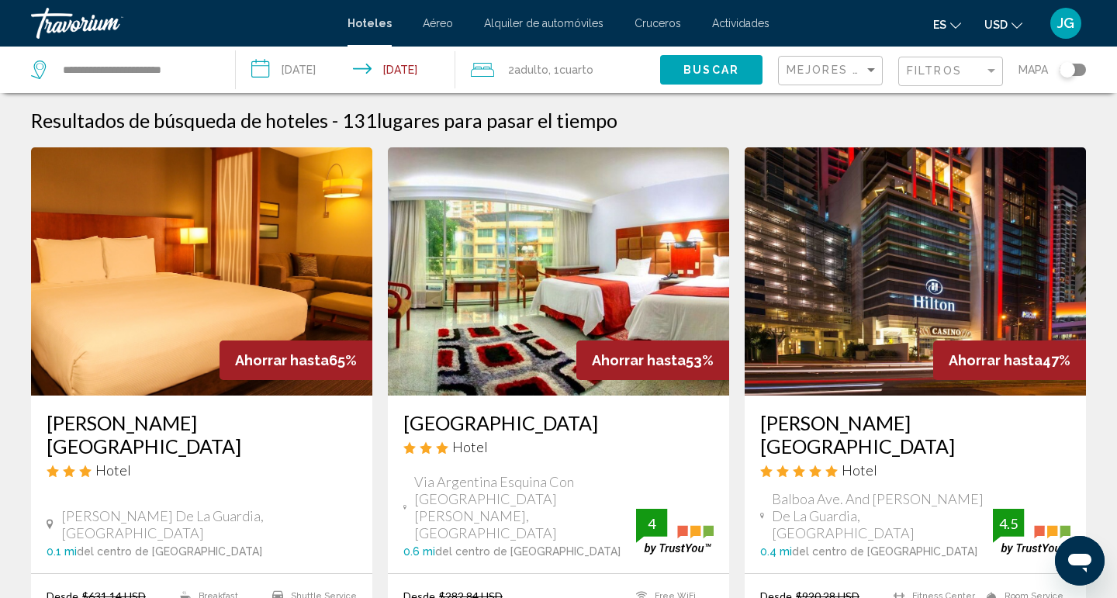
click at [202, 315] on img "Main content" at bounding box center [201, 271] width 341 height 248
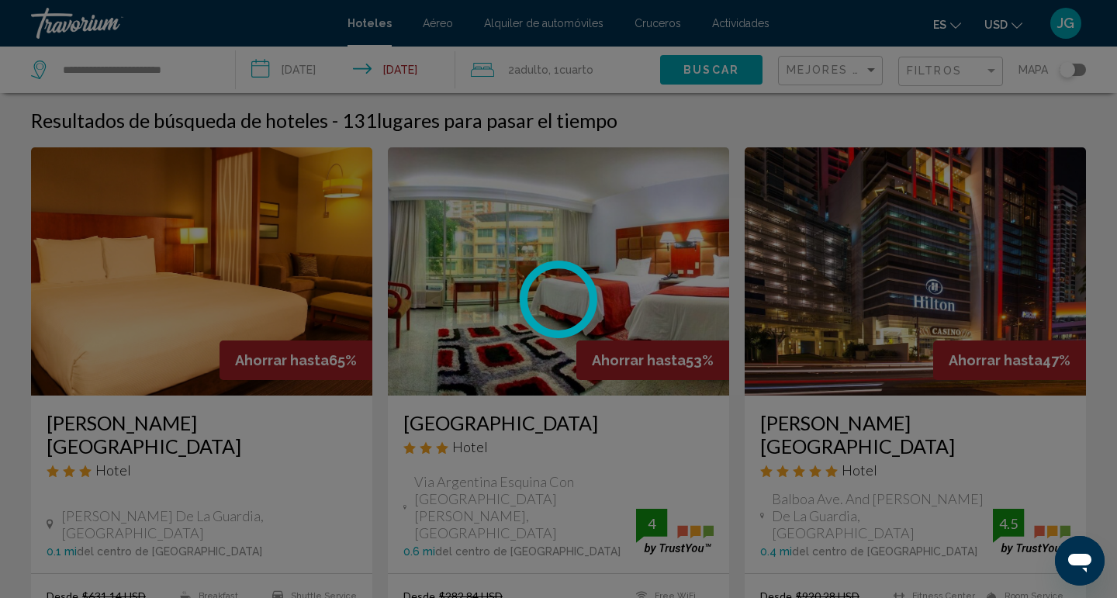
click at [202, 315] on div at bounding box center [558, 299] width 1117 height 598
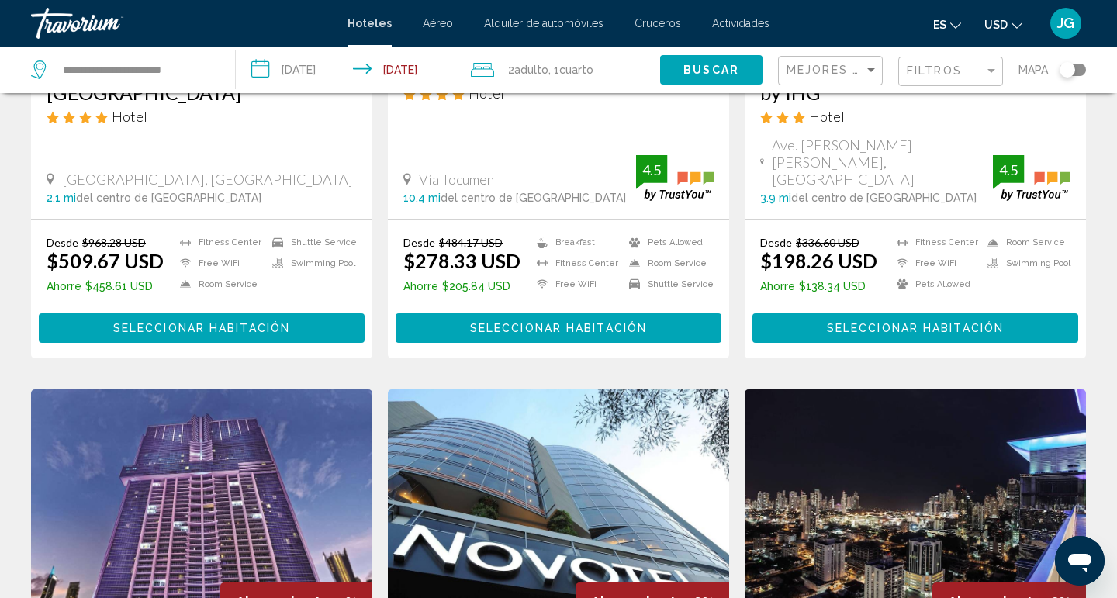
scroll to position [947, 0]
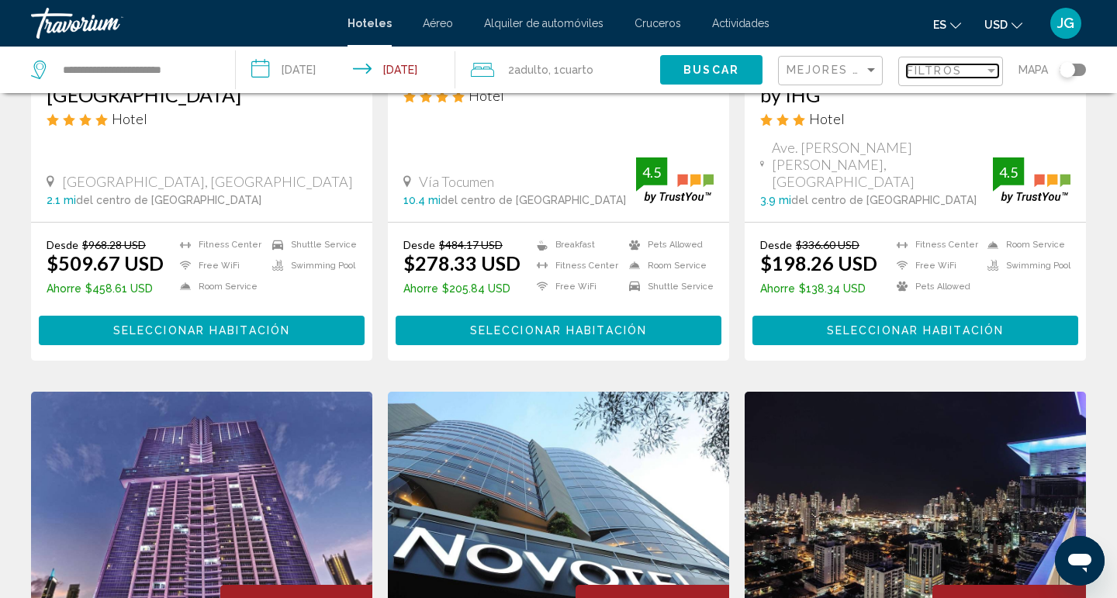
click at [990, 71] on div "Filter" at bounding box center [992, 71] width 8 height 4
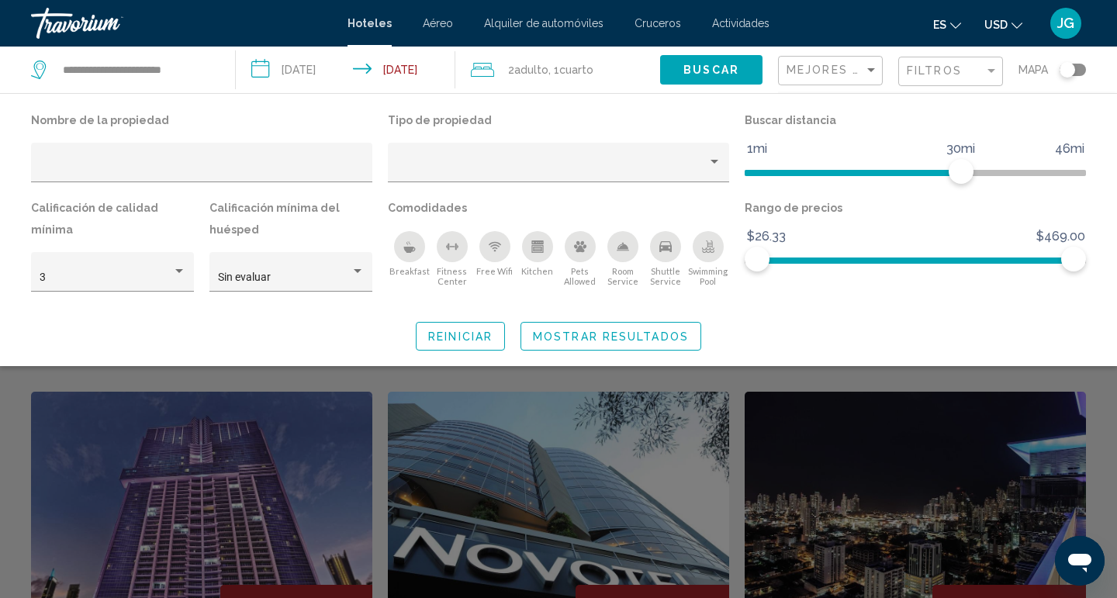
click at [412, 252] on icon "Breakfast" at bounding box center [410, 250] width 12 height 6
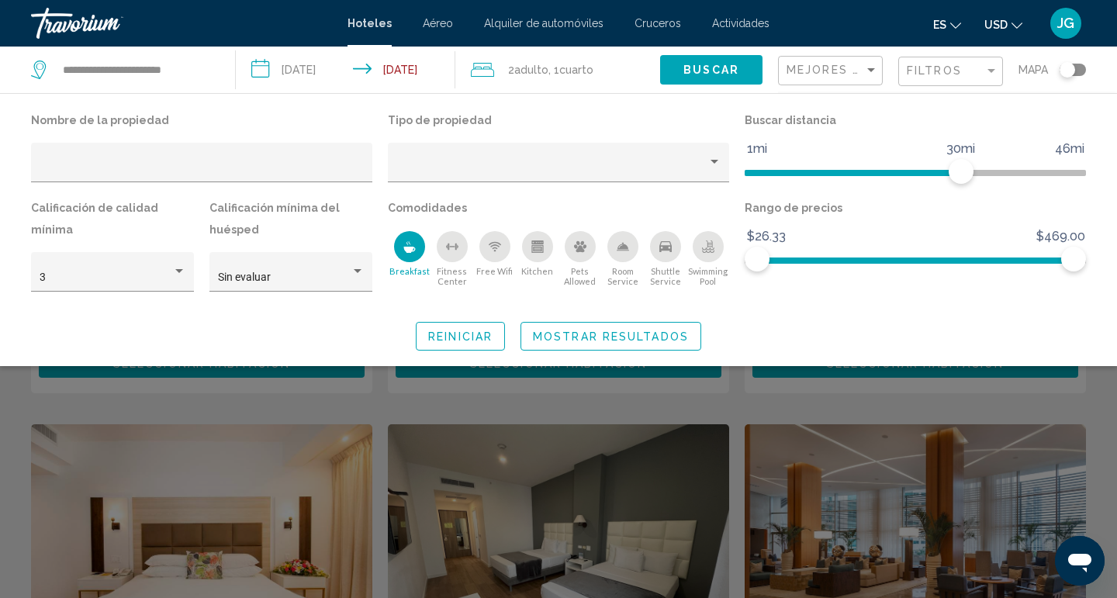
click at [581, 332] on span "Mostrar resultados" at bounding box center [611, 337] width 156 height 12
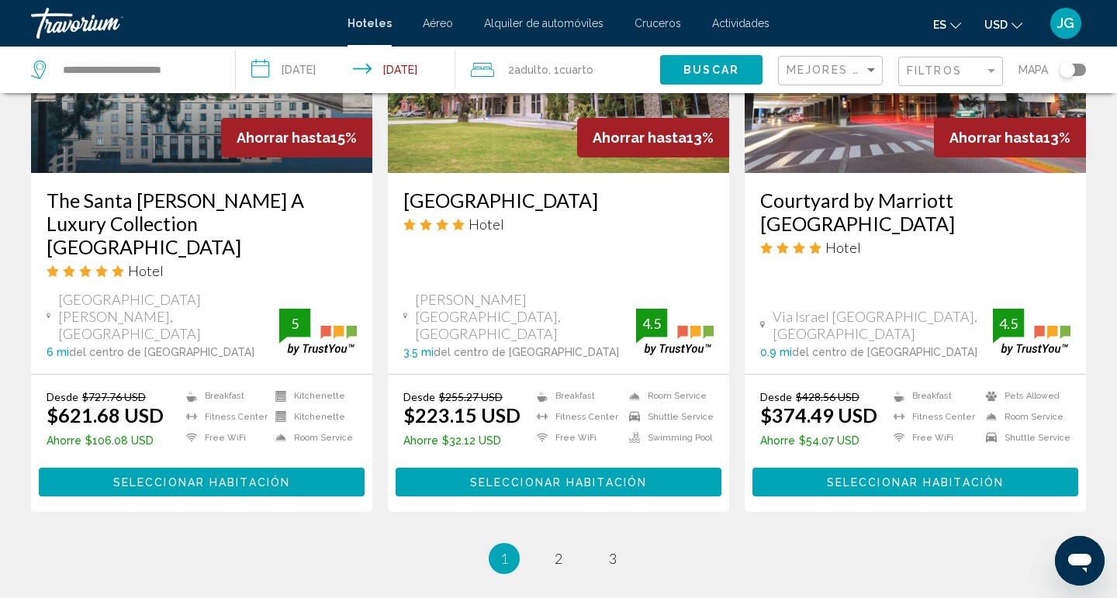
scroll to position [2027, 0]
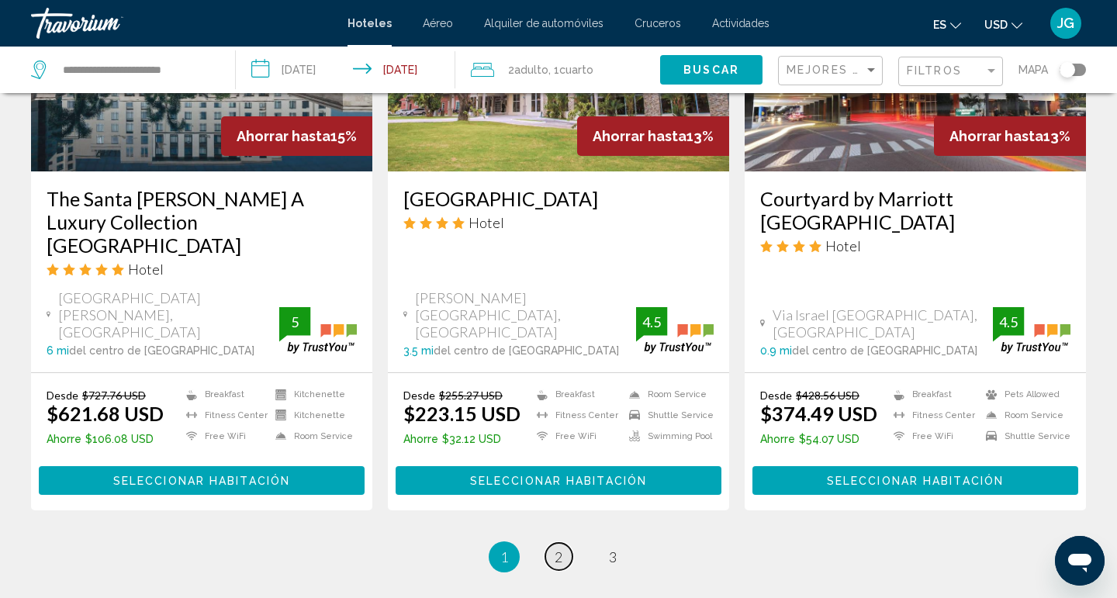
click at [561, 549] on span "2" at bounding box center [559, 557] width 8 height 17
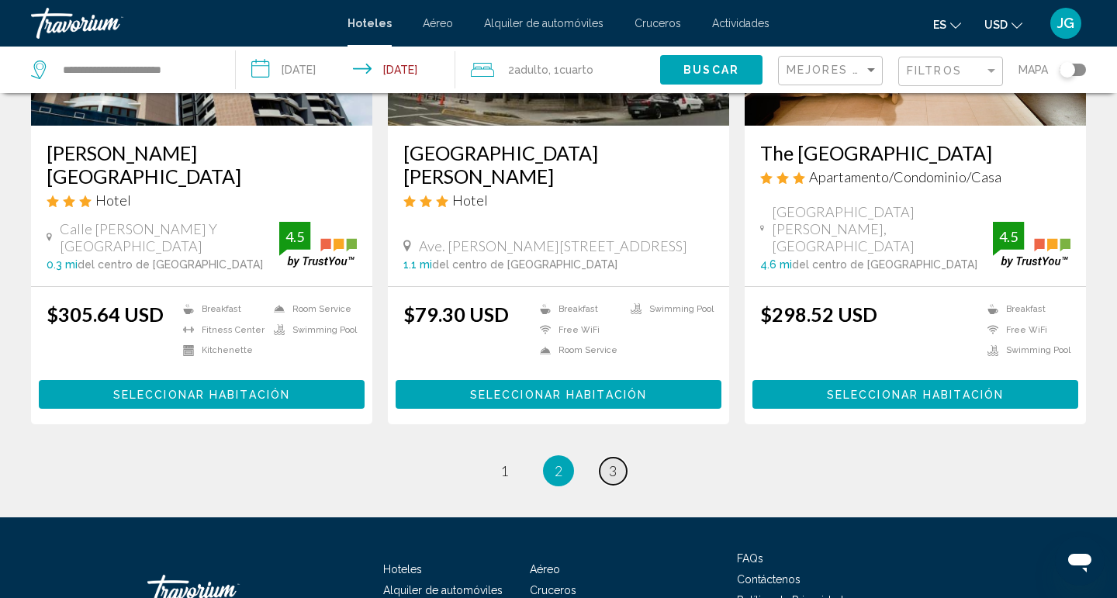
scroll to position [2043, 0]
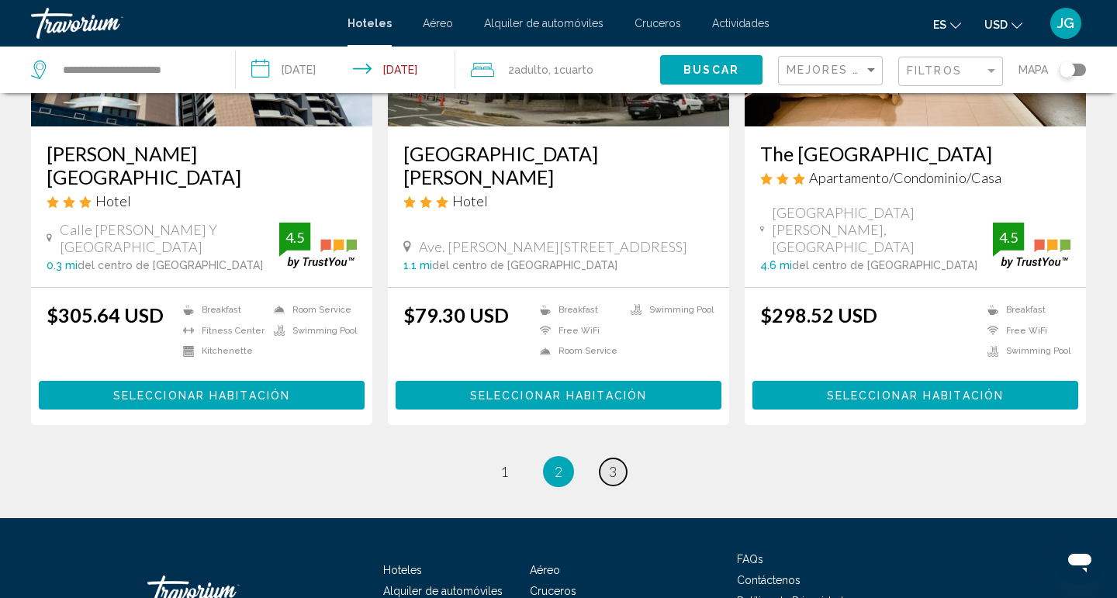
click at [620, 459] on link "page 3" at bounding box center [613, 472] width 27 height 27
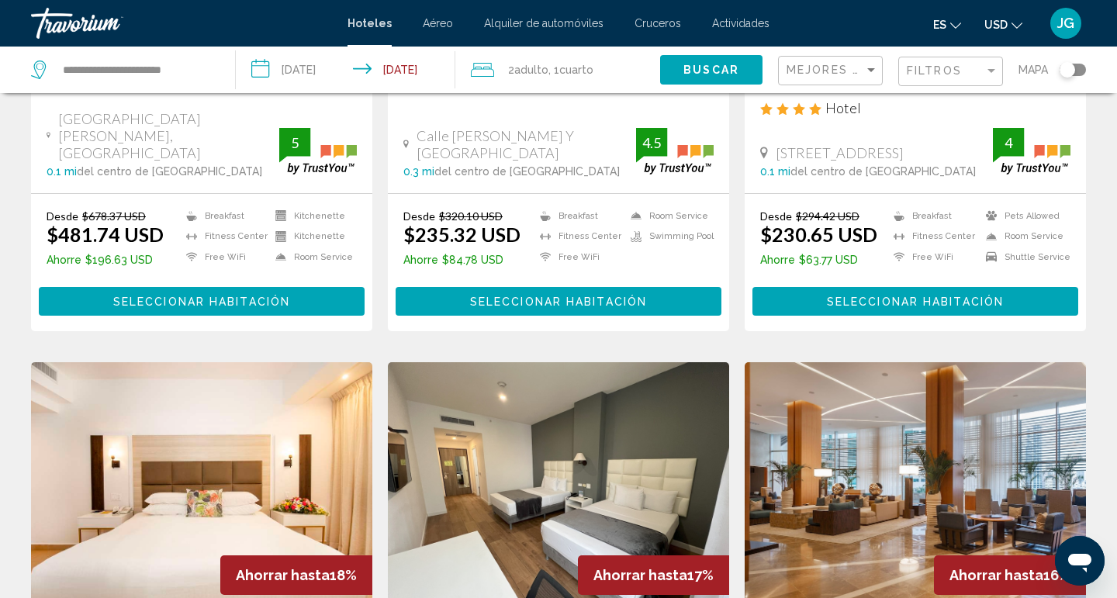
scroll to position [1011, 0]
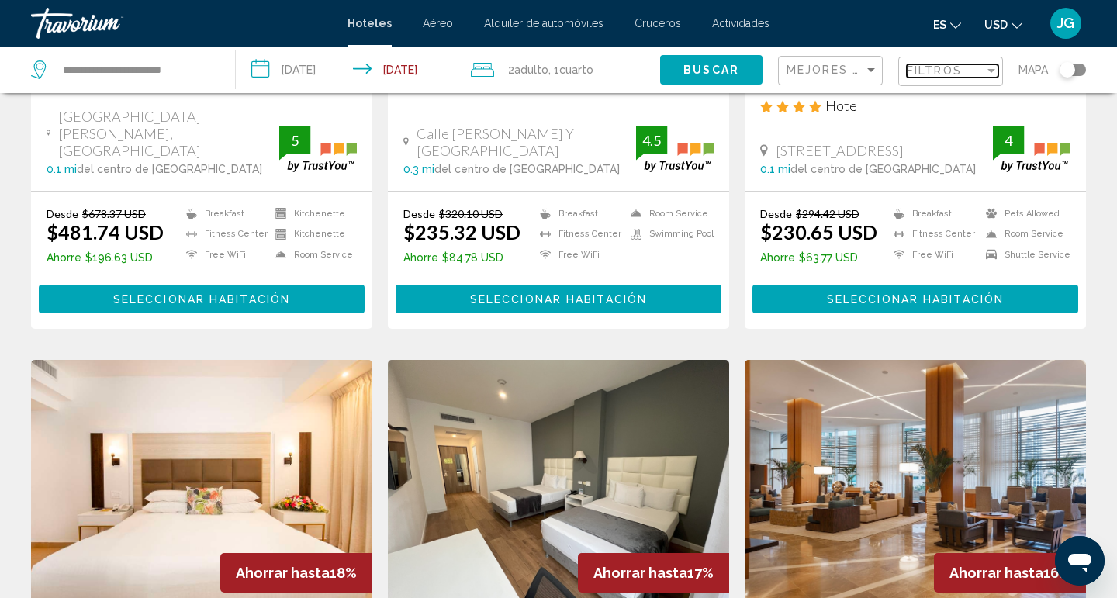
click at [990, 67] on div "Filter" at bounding box center [992, 70] width 14 height 12
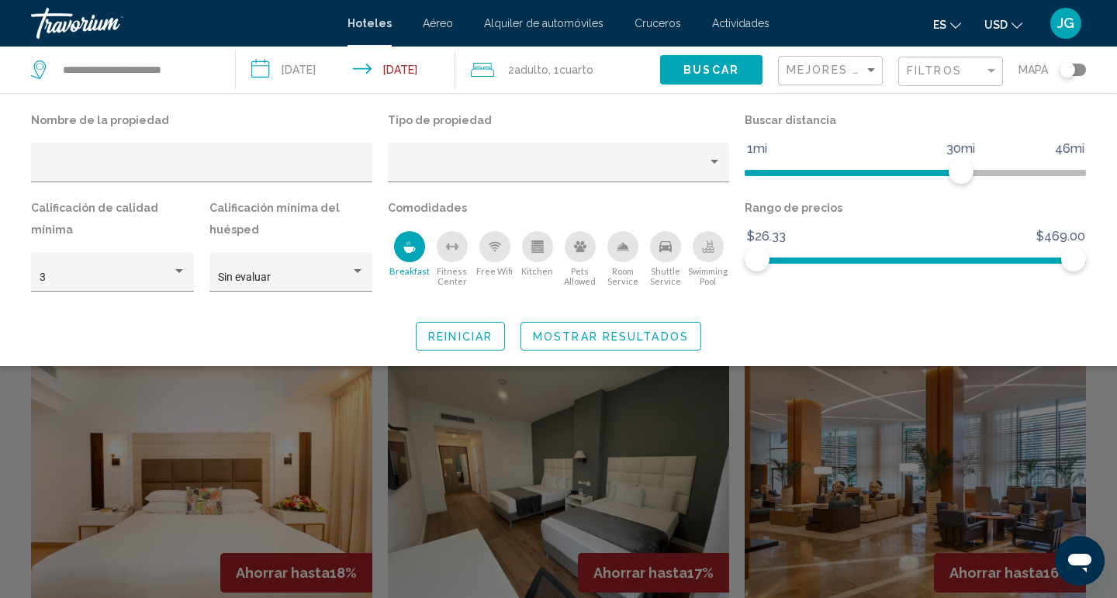
click at [416, 256] on div "Breakfast" at bounding box center [409, 246] width 31 height 31
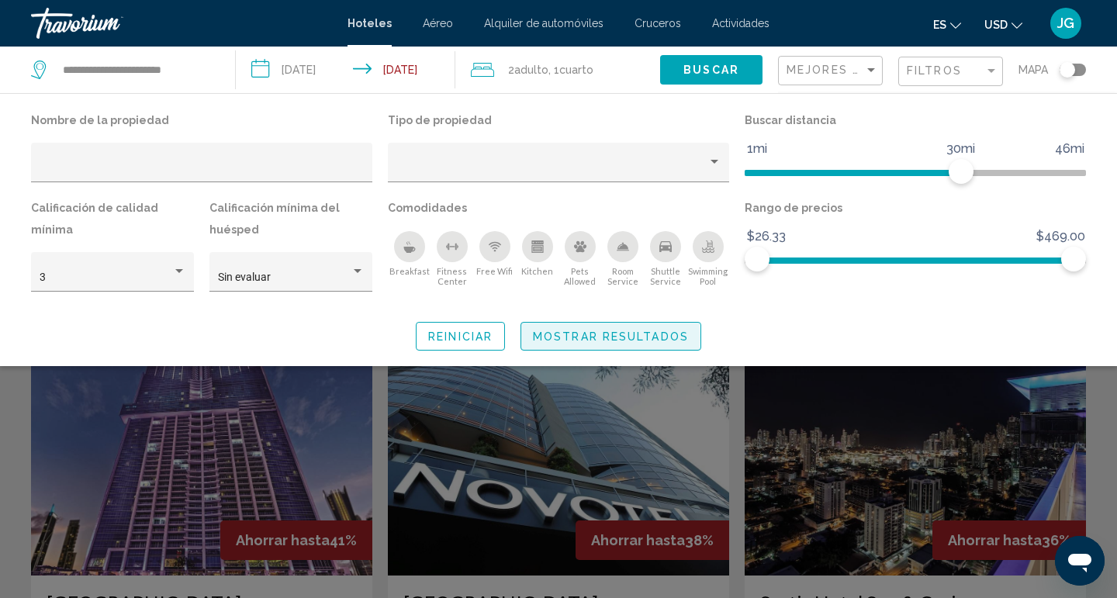
click at [596, 338] on span "Mostrar resultados" at bounding box center [611, 337] width 156 height 12
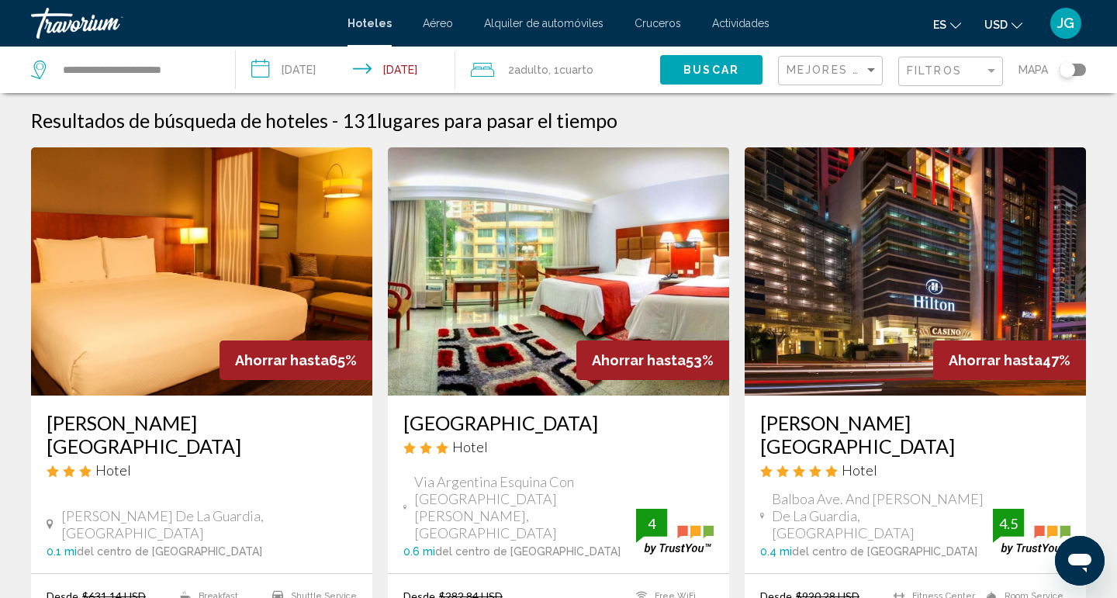
click at [300, 75] on input "**********" at bounding box center [349, 72] width 227 height 51
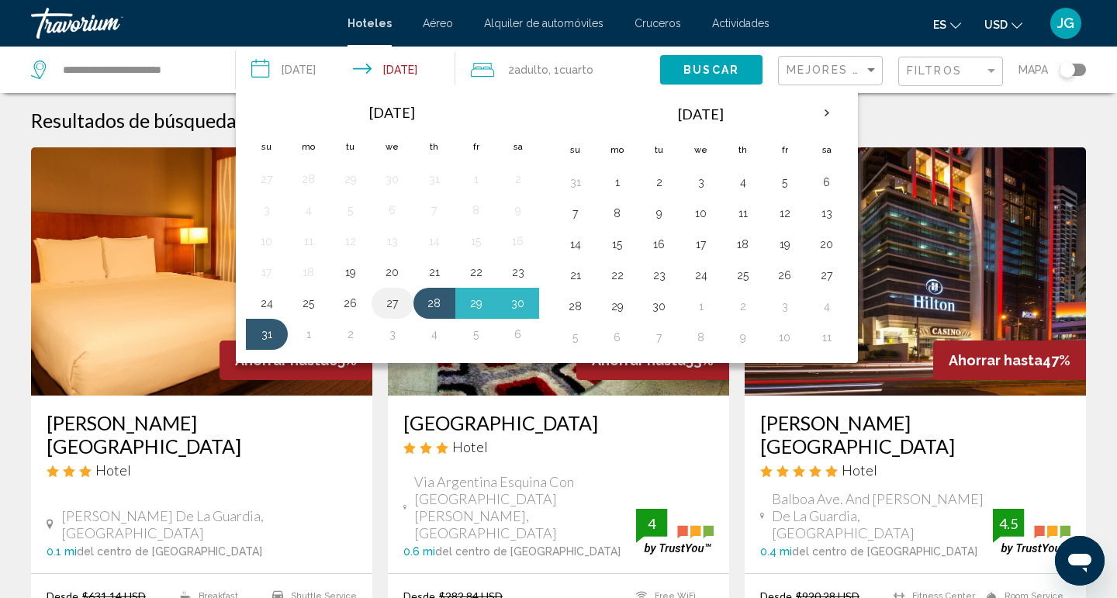
click at [400, 304] on button "27" at bounding box center [392, 304] width 25 height 22
click at [276, 336] on button "31" at bounding box center [267, 335] width 25 height 22
type input "**********"
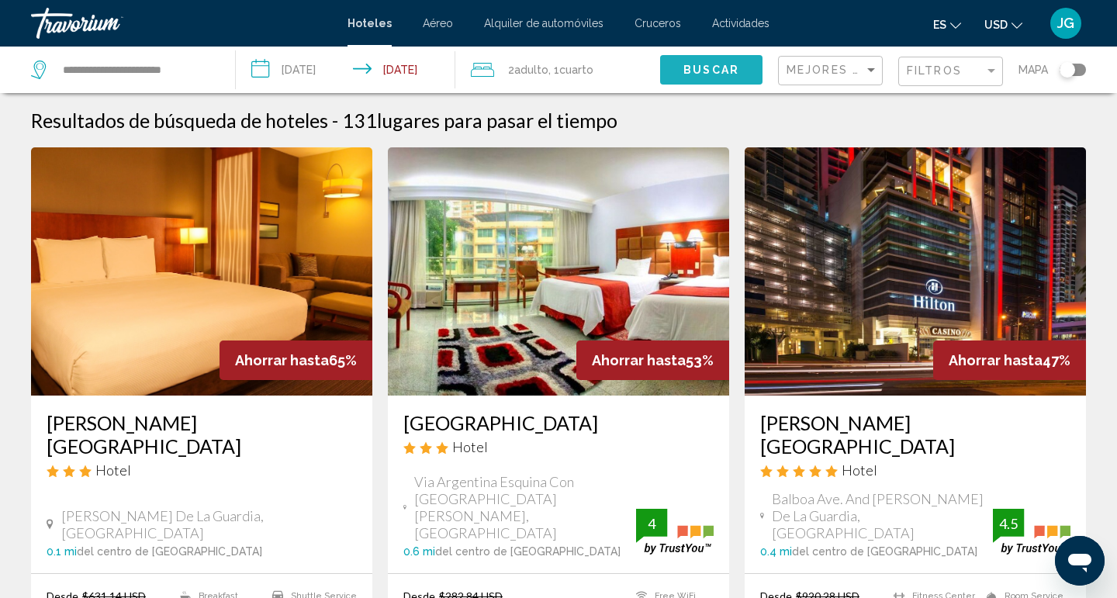
click at [709, 66] on span "Buscar" at bounding box center [712, 70] width 56 height 12
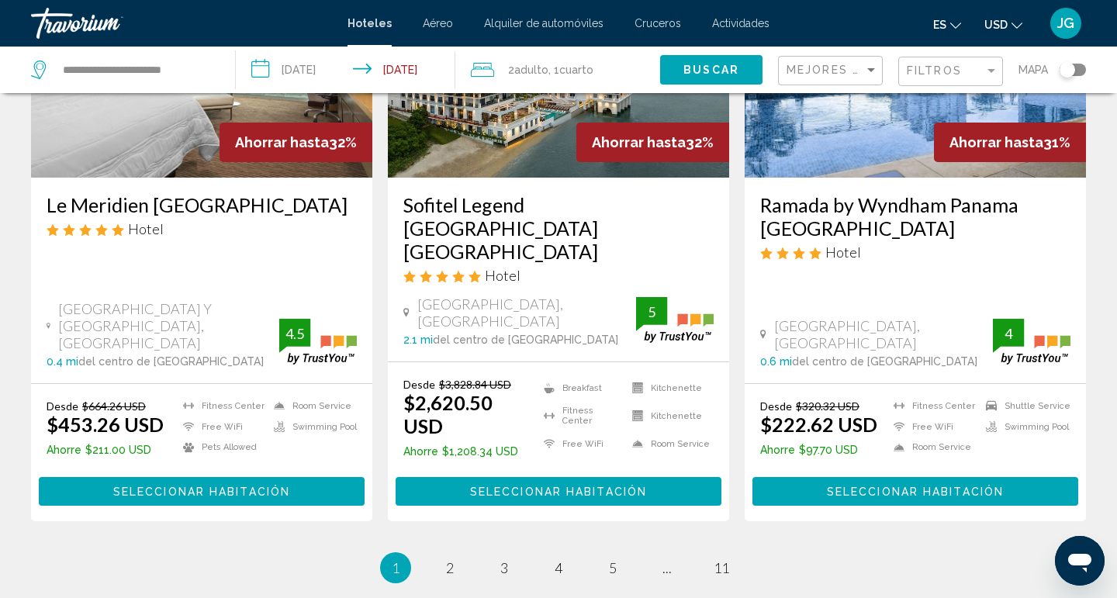
scroll to position [2061, 0]
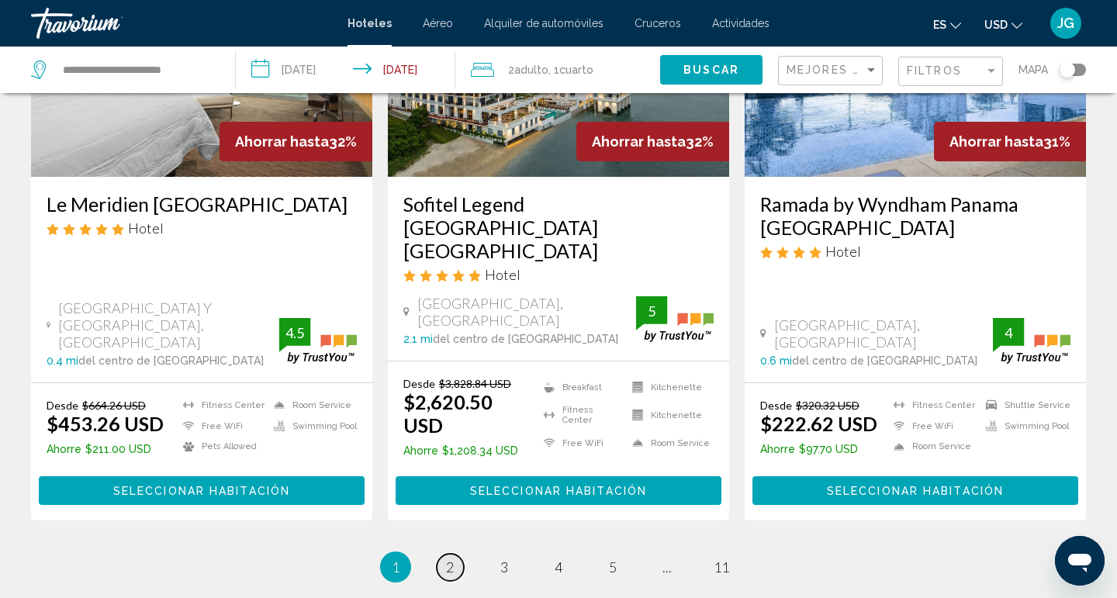
click at [457, 554] on link "page 2" at bounding box center [450, 567] width 27 height 27
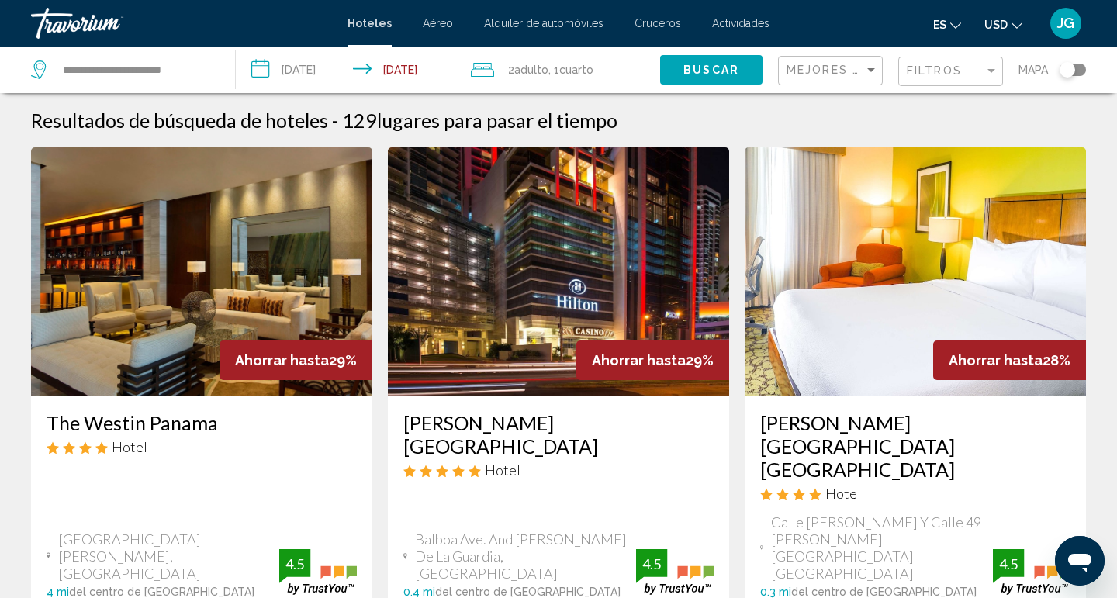
click at [381, 24] on span "Hoteles" at bounding box center [370, 23] width 44 height 12
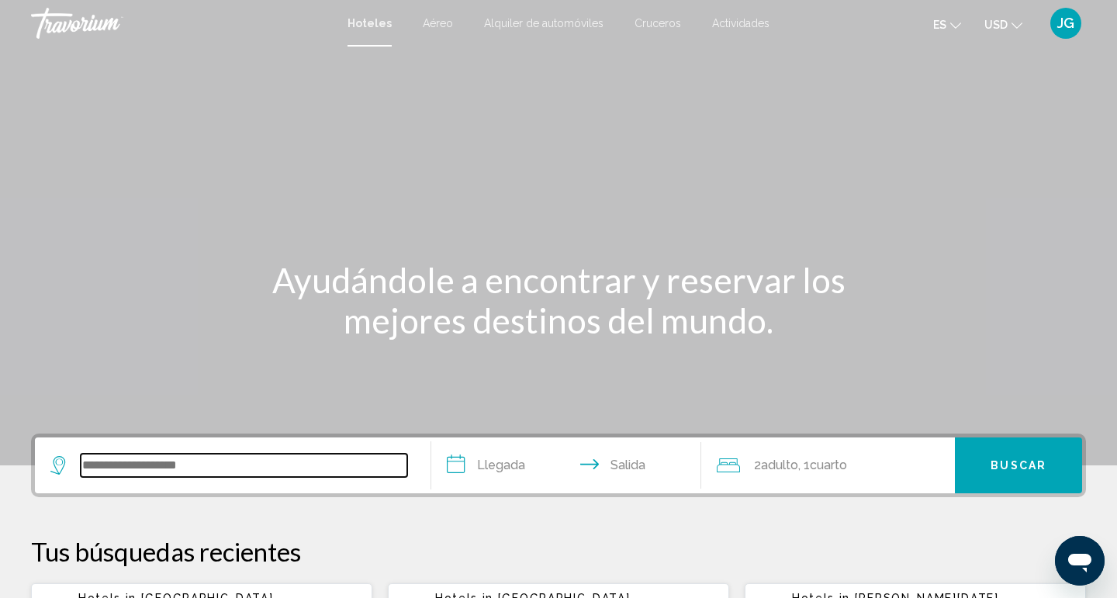
click at [178, 469] on input "Search widget" at bounding box center [244, 465] width 327 height 23
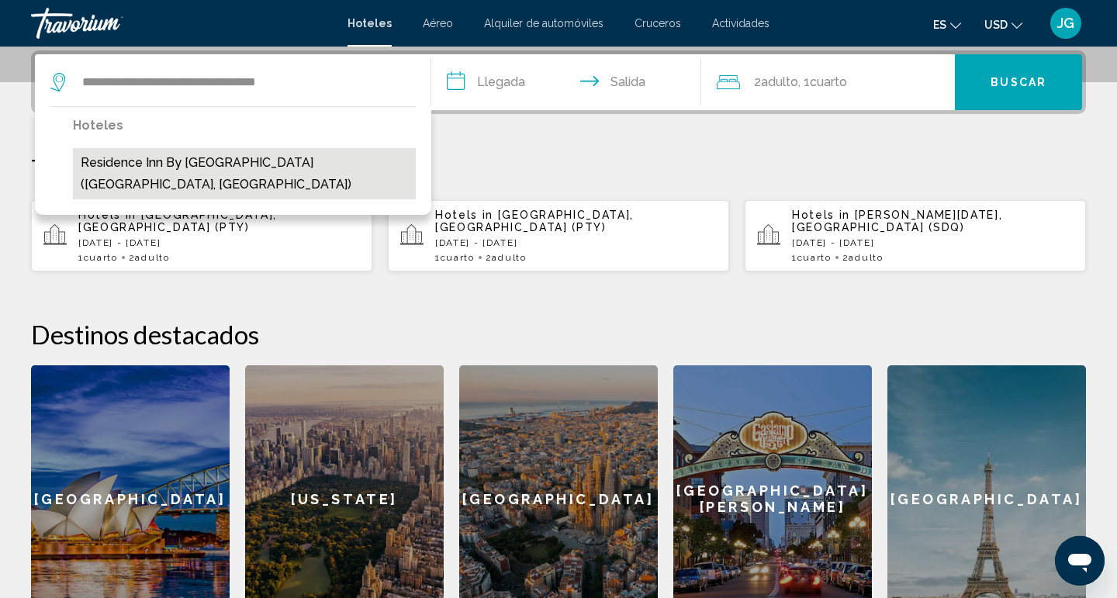
drag, startPoint x: 366, startPoint y: 248, endPoint x: 309, endPoint y: 164, distance: 101.8
click at [309, 164] on button "Residence Inn by [GEOGRAPHIC_DATA] ([GEOGRAPHIC_DATA], [GEOGRAPHIC_DATA])" at bounding box center [244, 173] width 343 height 51
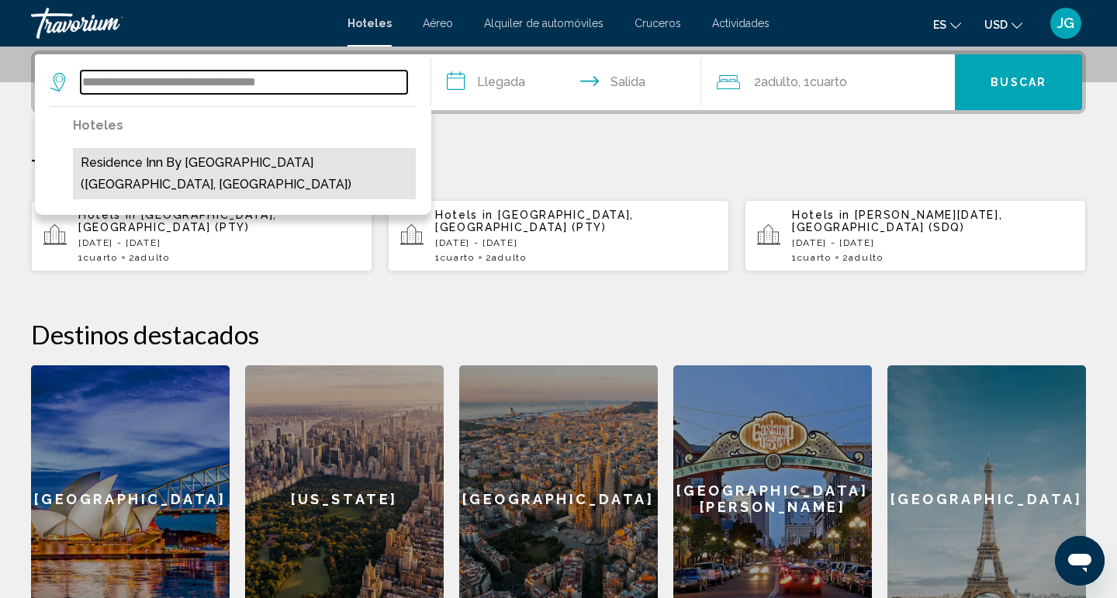
type input "**********"
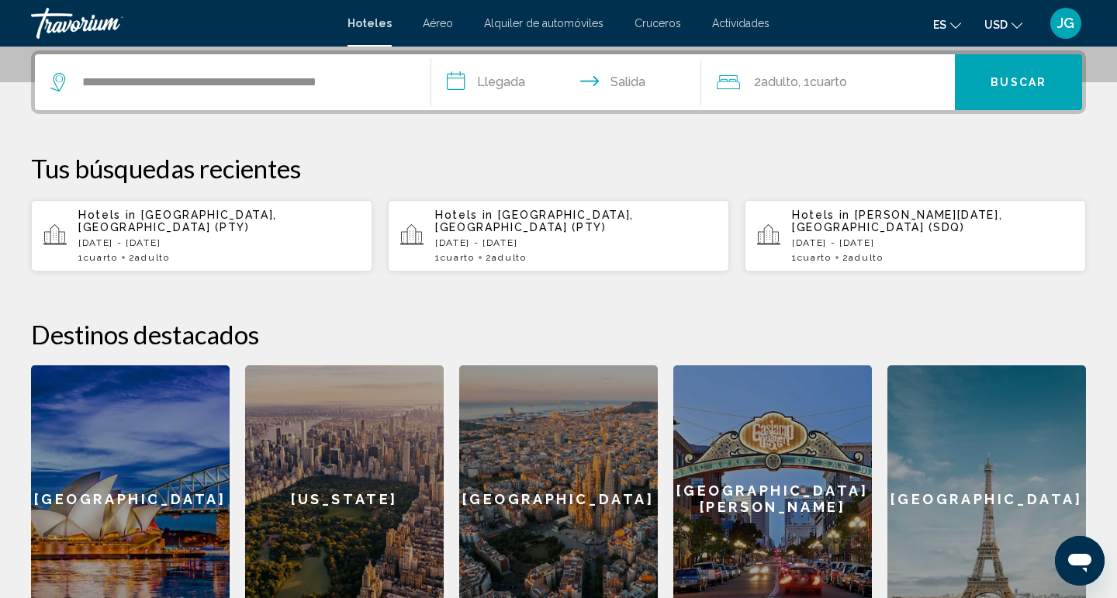
click at [496, 82] on input "**********" at bounding box center [569, 84] width 276 height 61
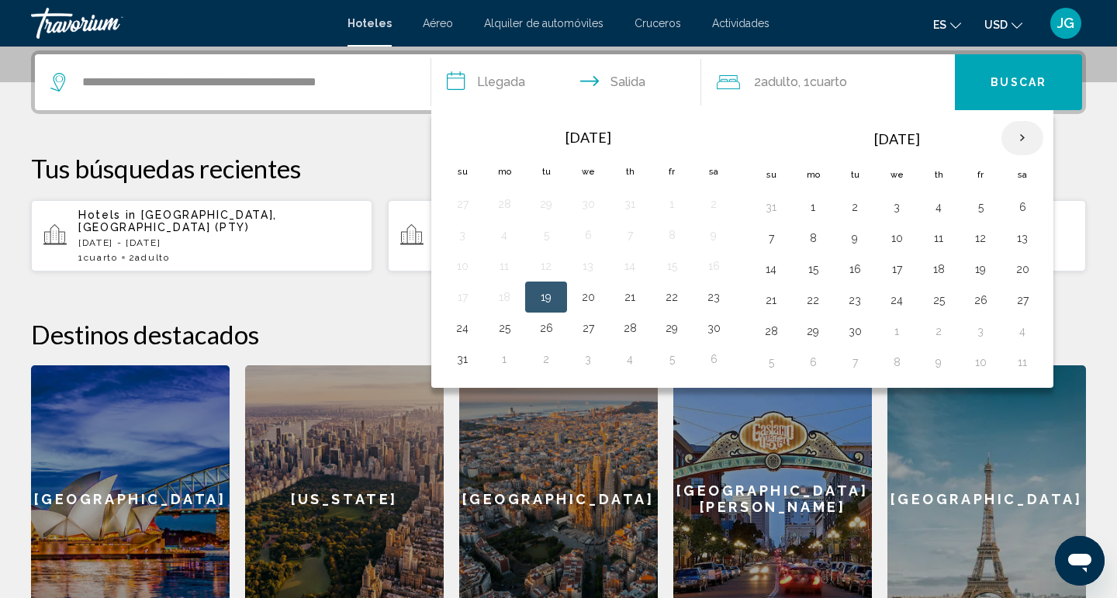
click at [1027, 137] on th "Next month" at bounding box center [1023, 138] width 42 height 34
click at [1027, 138] on th "Next month" at bounding box center [1023, 138] width 42 height 34
click at [948, 334] on button "27" at bounding box center [939, 331] width 25 height 22
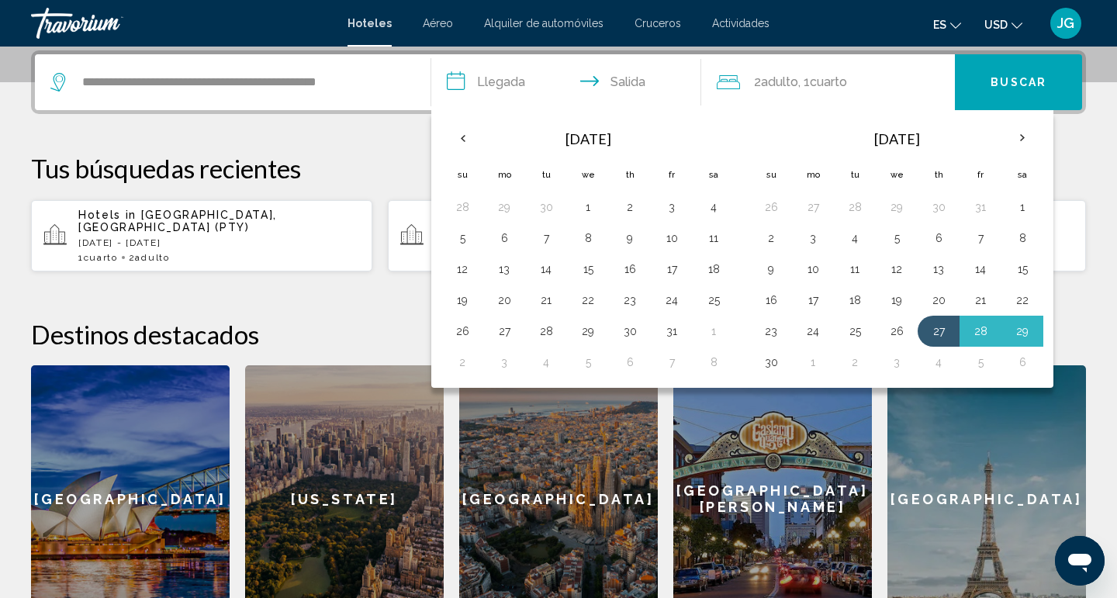
click at [763, 360] on button "30" at bounding box center [771, 363] width 25 height 22
type input "**********"
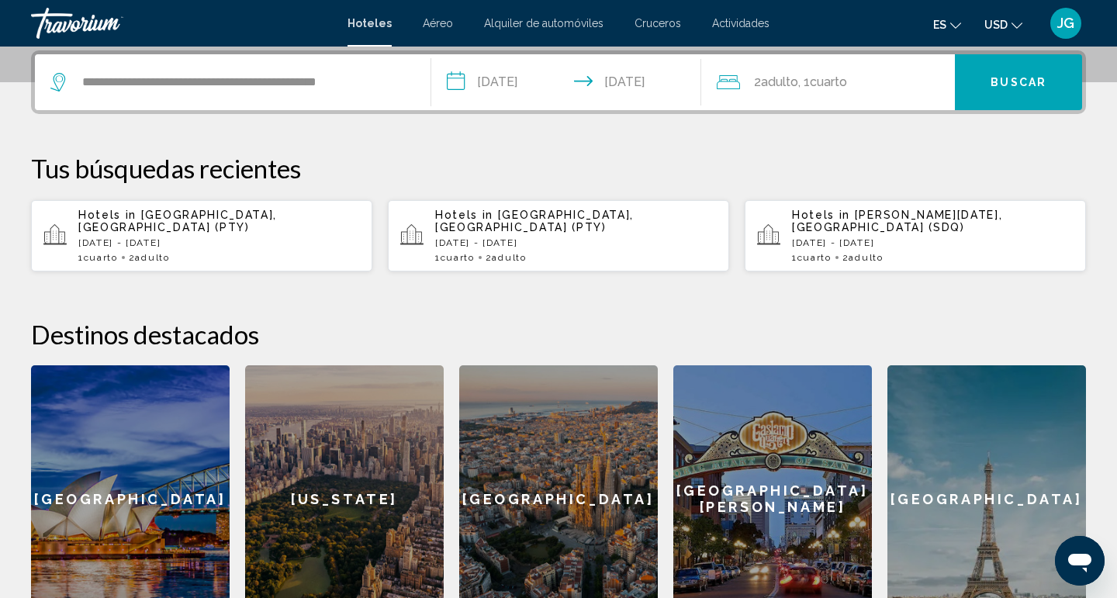
click at [1045, 87] on span "Buscar" at bounding box center [1019, 83] width 56 height 12
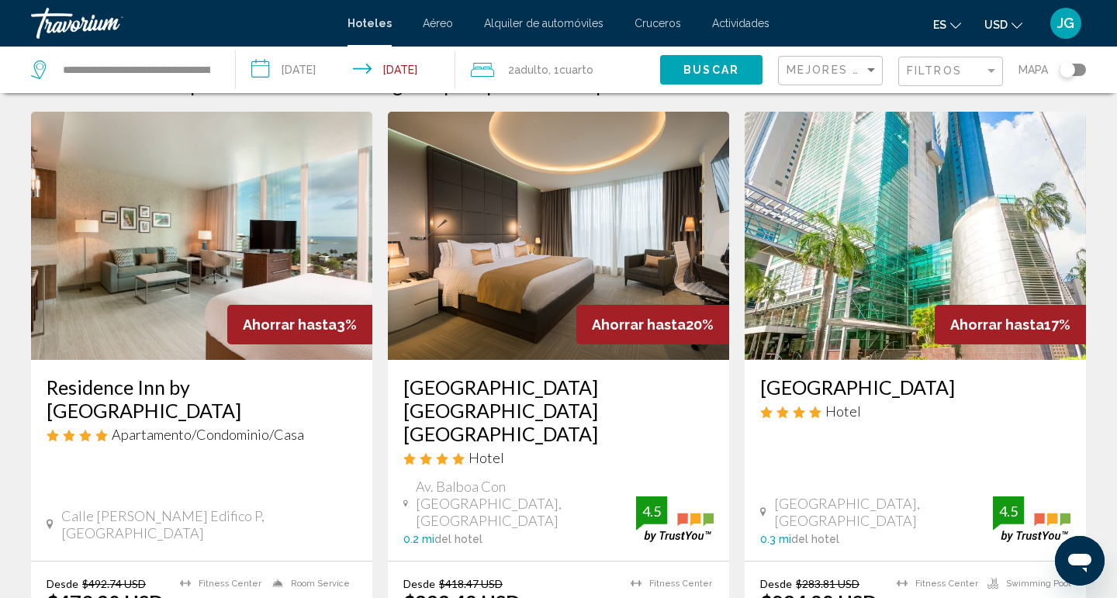
scroll to position [54, 0]
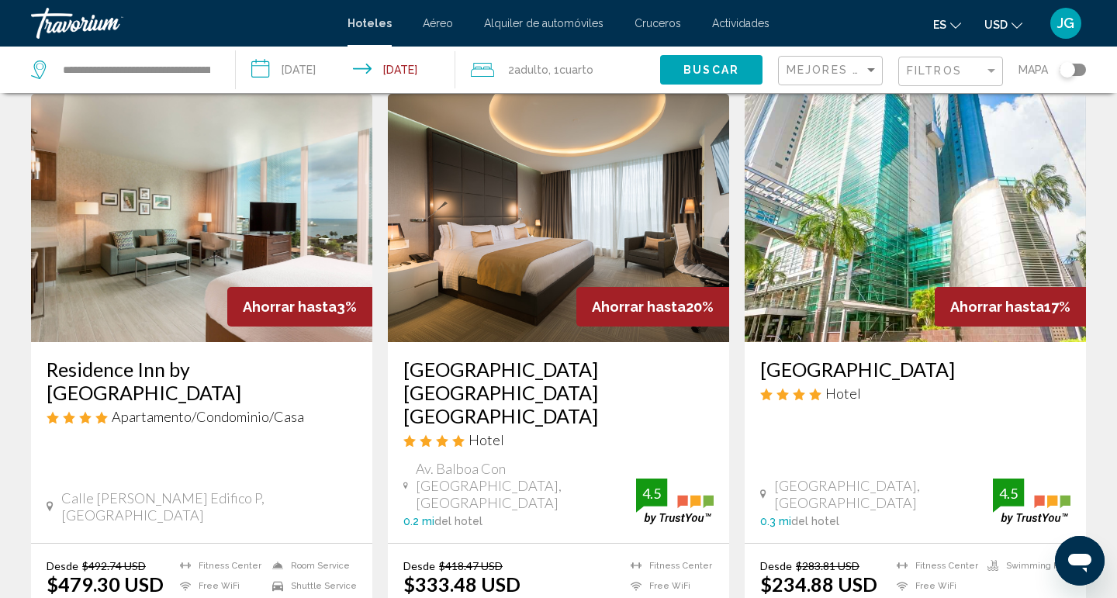
click at [194, 283] on img "Main content" at bounding box center [201, 218] width 341 height 248
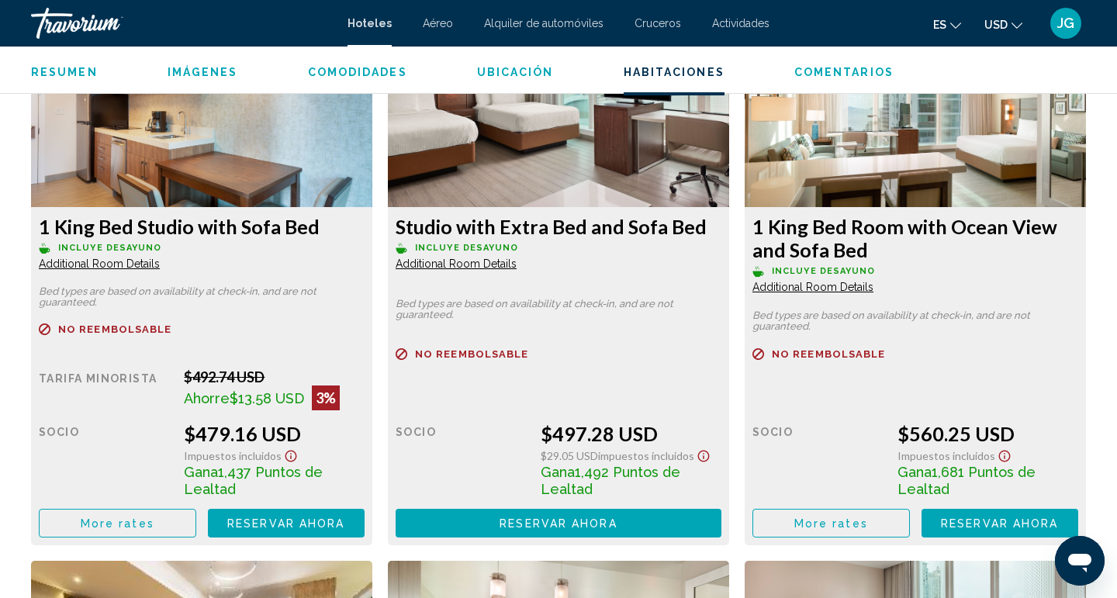
scroll to position [2182, 0]
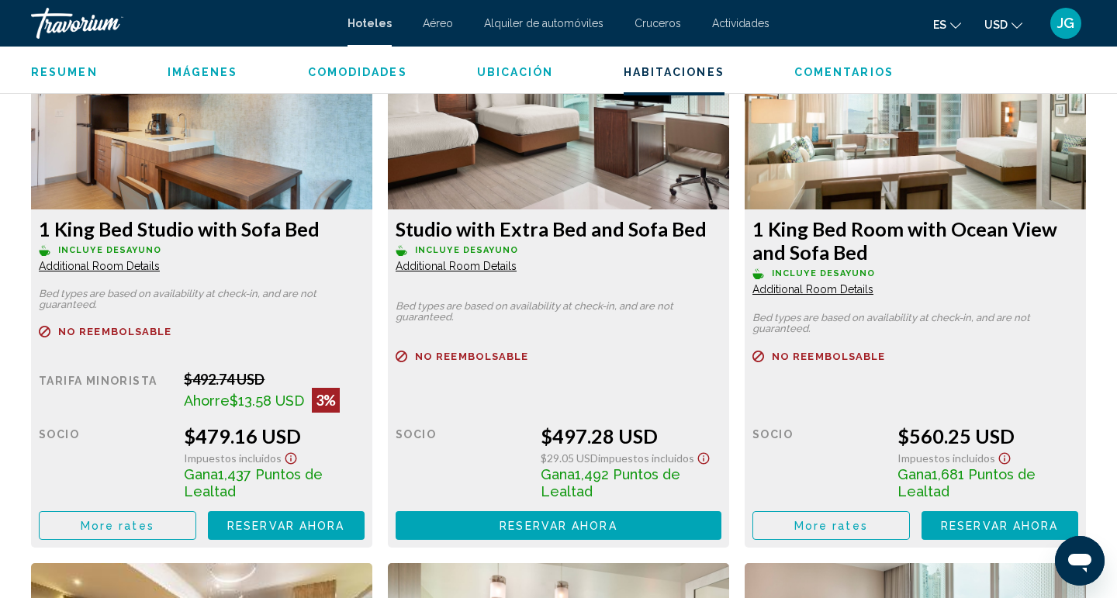
click at [437, 23] on span "Aéreo" at bounding box center [438, 23] width 30 height 12
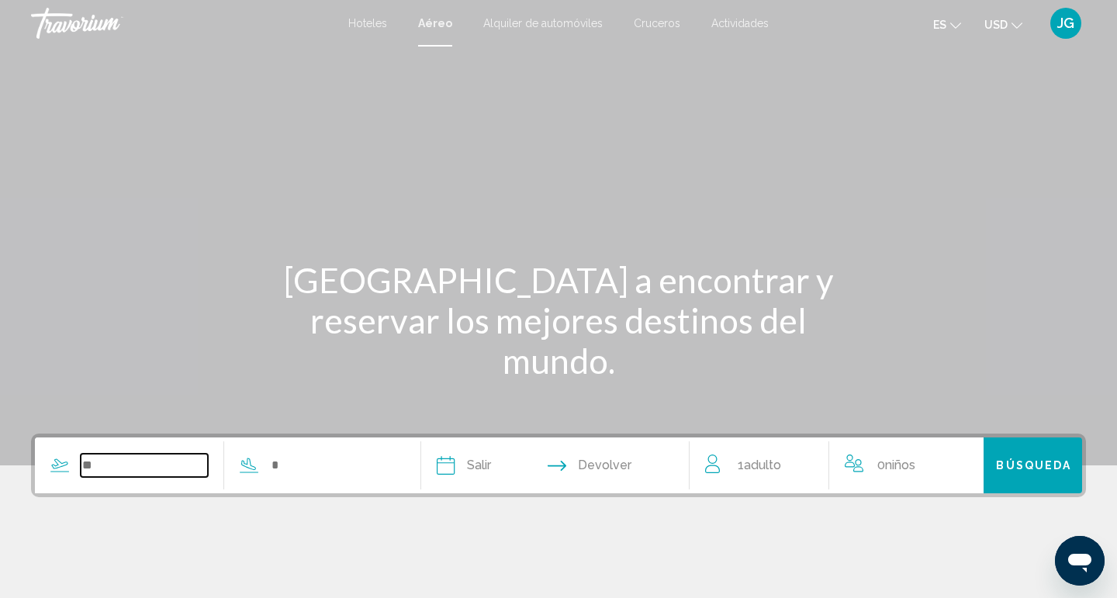
click at [123, 465] on input "Search widget" at bounding box center [144, 465] width 127 height 23
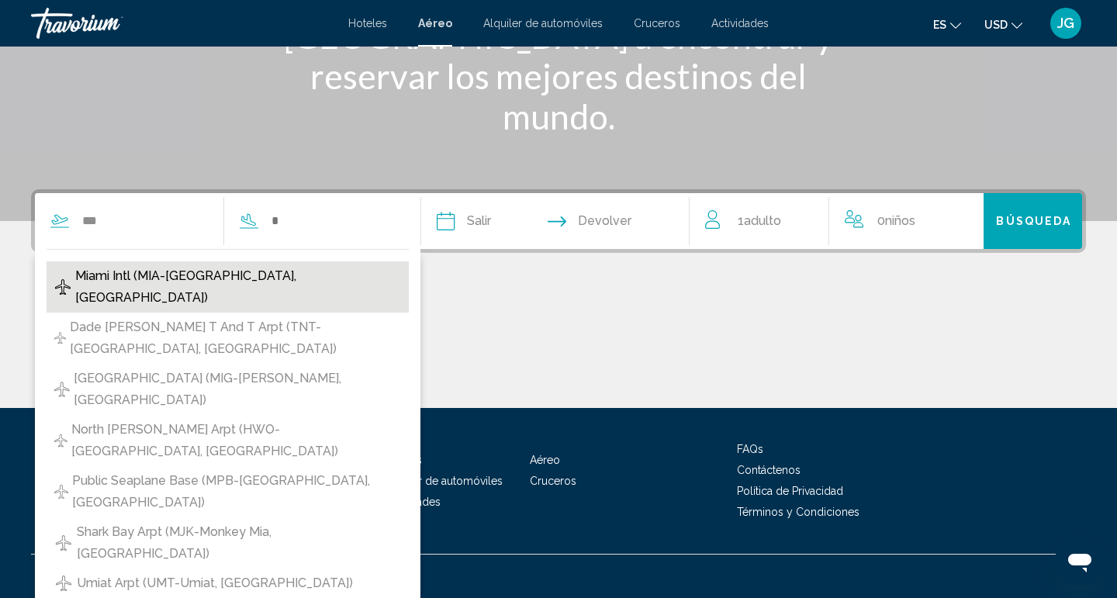
click at [210, 275] on span "Miami Intl (MIA-[GEOGRAPHIC_DATA], [GEOGRAPHIC_DATA])" at bounding box center [238, 286] width 326 height 43
type input "**********"
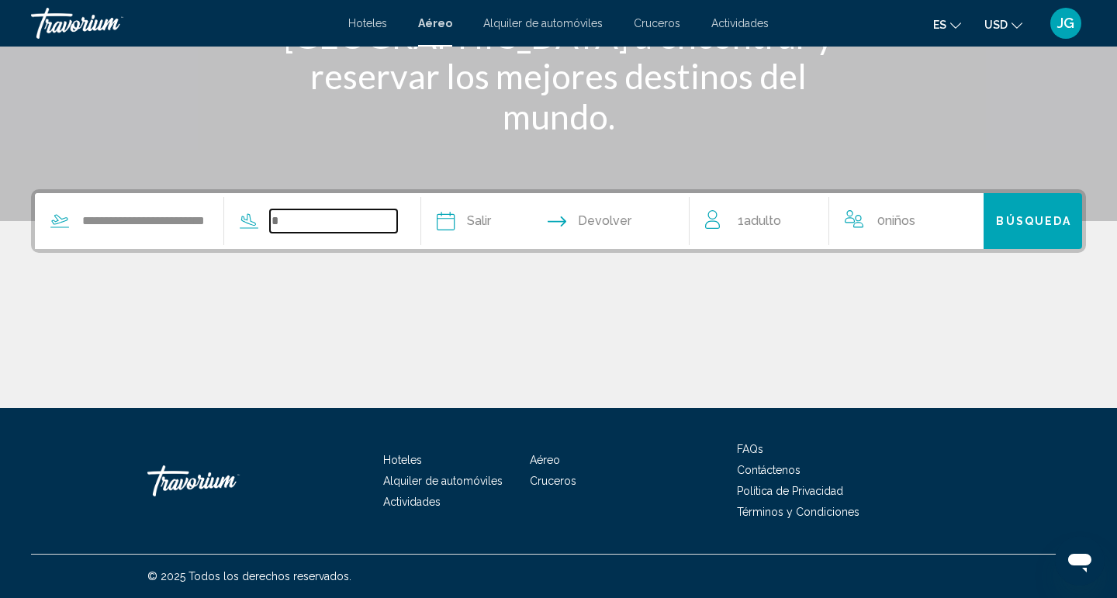
click at [361, 228] on input "Search widget" at bounding box center [333, 221] width 127 height 23
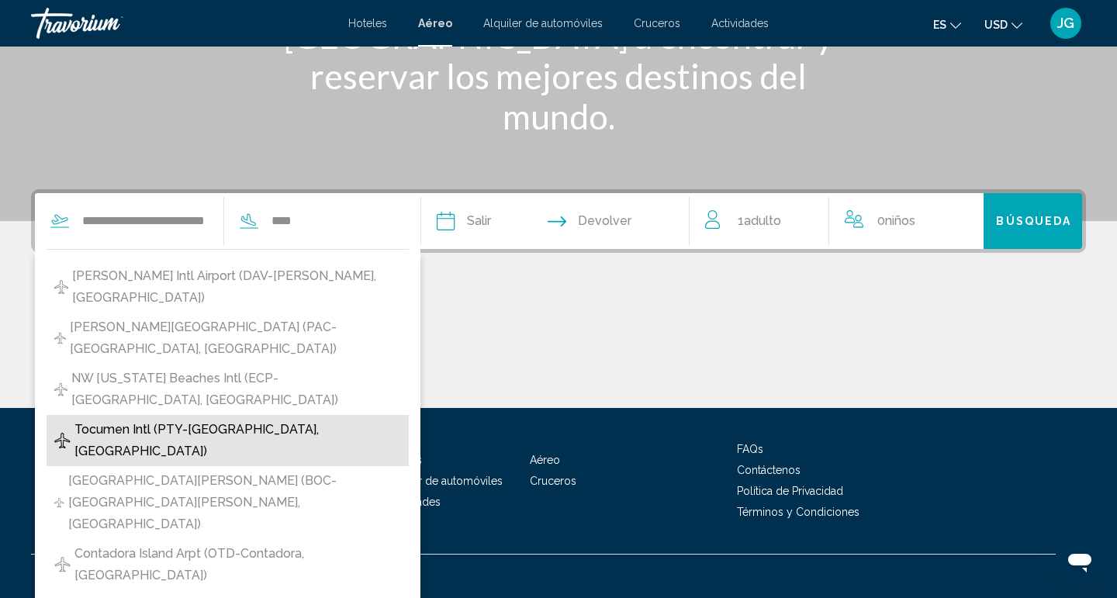
click at [238, 419] on span "Tocumen Intl (PTY-[GEOGRAPHIC_DATA], [GEOGRAPHIC_DATA])" at bounding box center [237, 440] width 327 height 43
type input "**********"
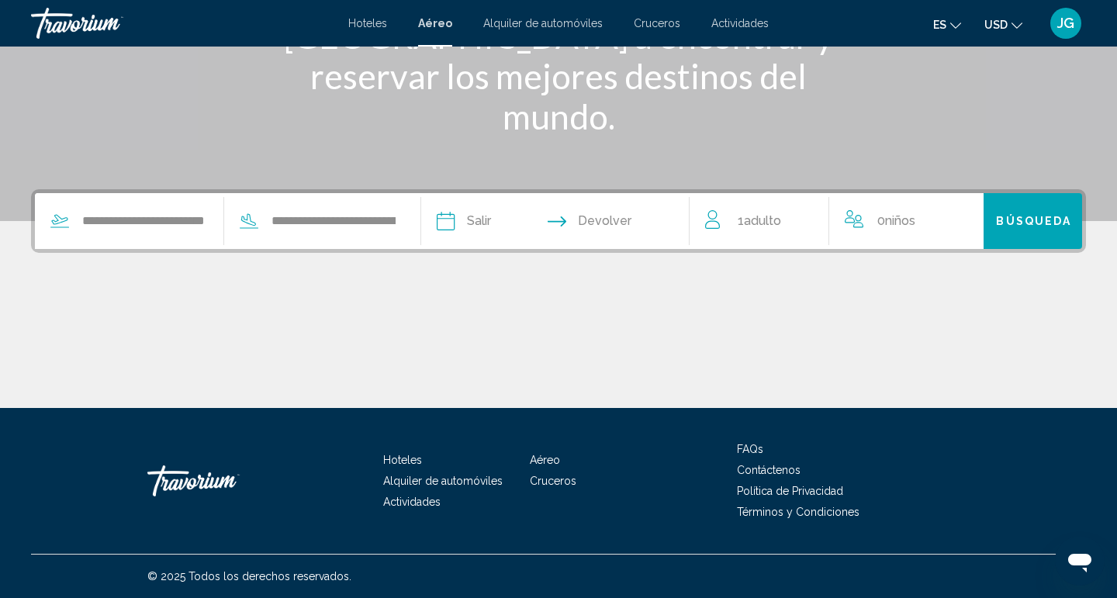
click at [537, 223] on input "Depart date" at bounding box center [499, 223] width 133 height 61
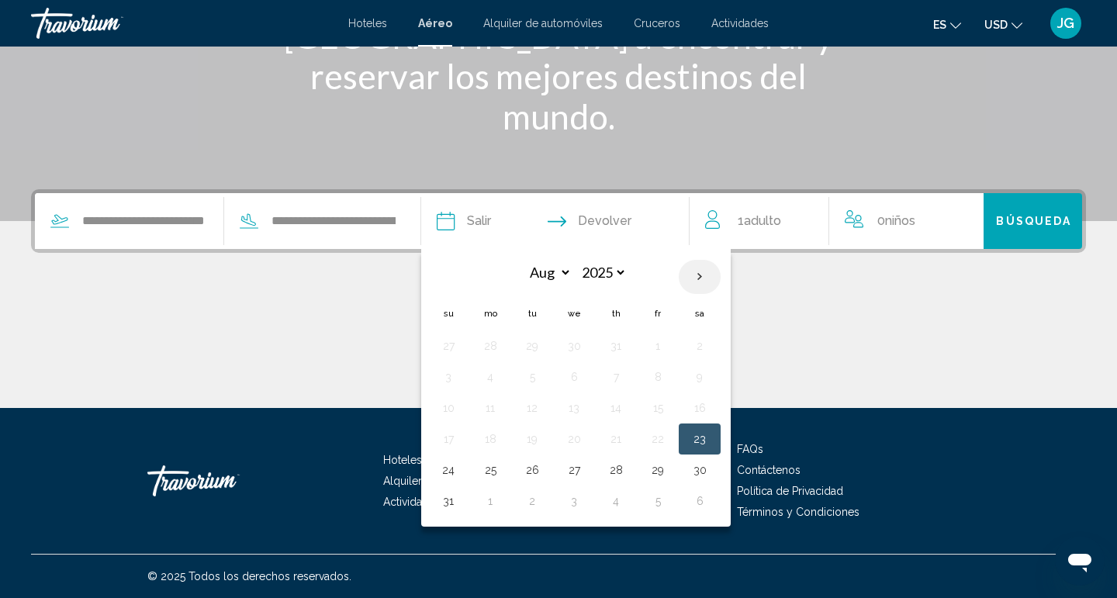
click at [721, 275] on th "Next month" at bounding box center [700, 277] width 42 height 34
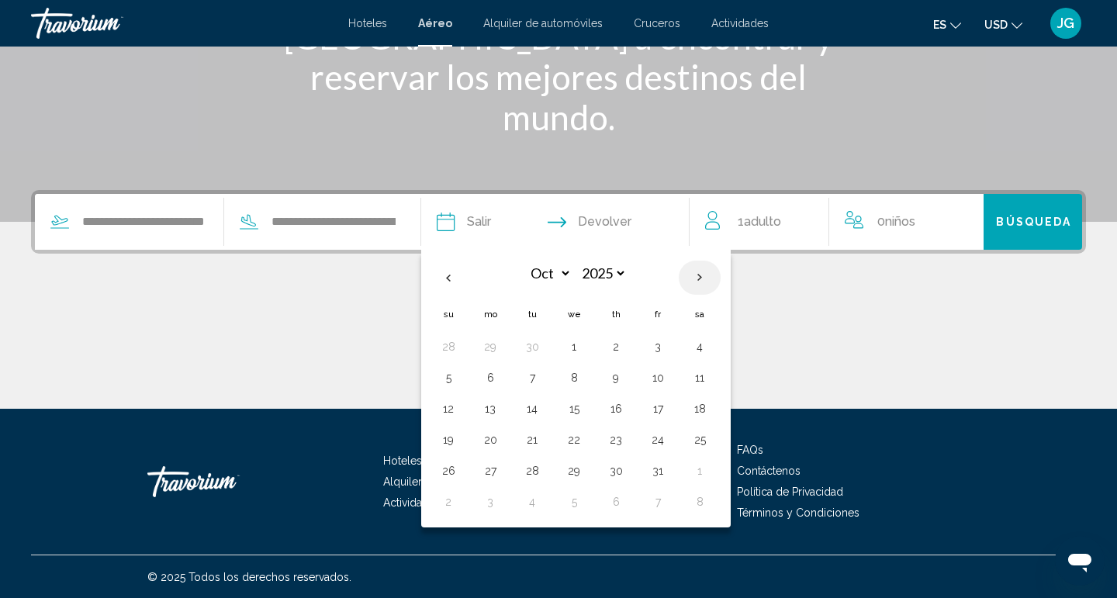
click at [721, 276] on th "Next month" at bounding box center [700, 278] width 42 height 34
select select "**"
drag, startPoint x: 709, startPoint y: 417, endPoint x: 695, endPoint y: 450, distance: 36.2
click at [700, 443] on tbody "26 27 28 29 30 31 1 2 3 4 5 6 7 8 9 10 11 12 13 14 15 16 17 18 19 20 21 22 23 2…" at bounding box center [574, 424] width 293 height 186
click at [629, 471] on button "27" at bounding box center [616, 471] width 25 height 22
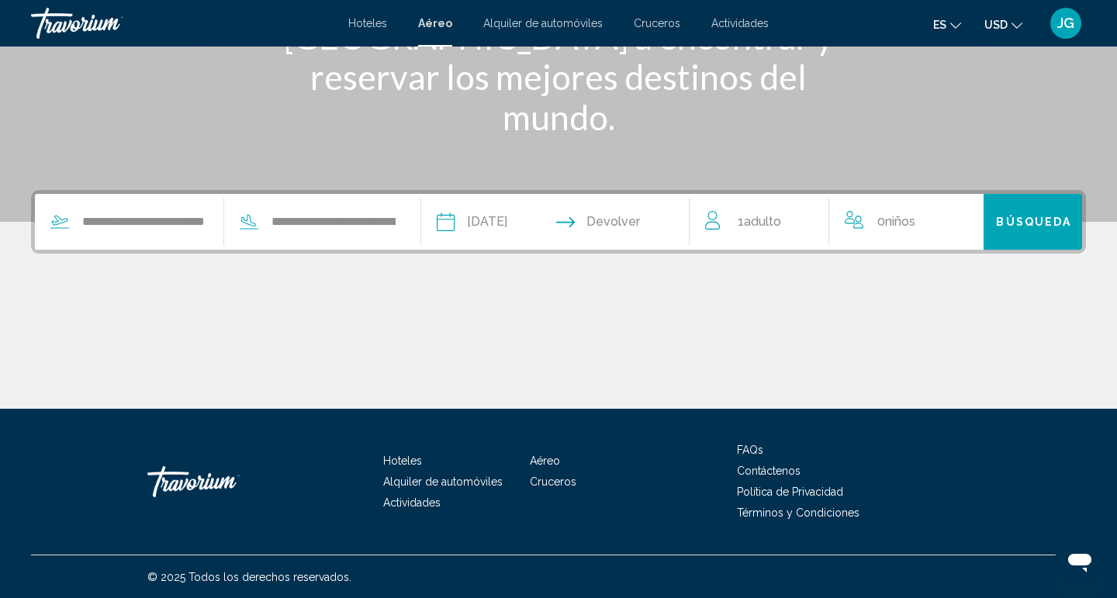
click at [562, 224] on input "**********" at bounding box center [499, 224] width 133 height 61
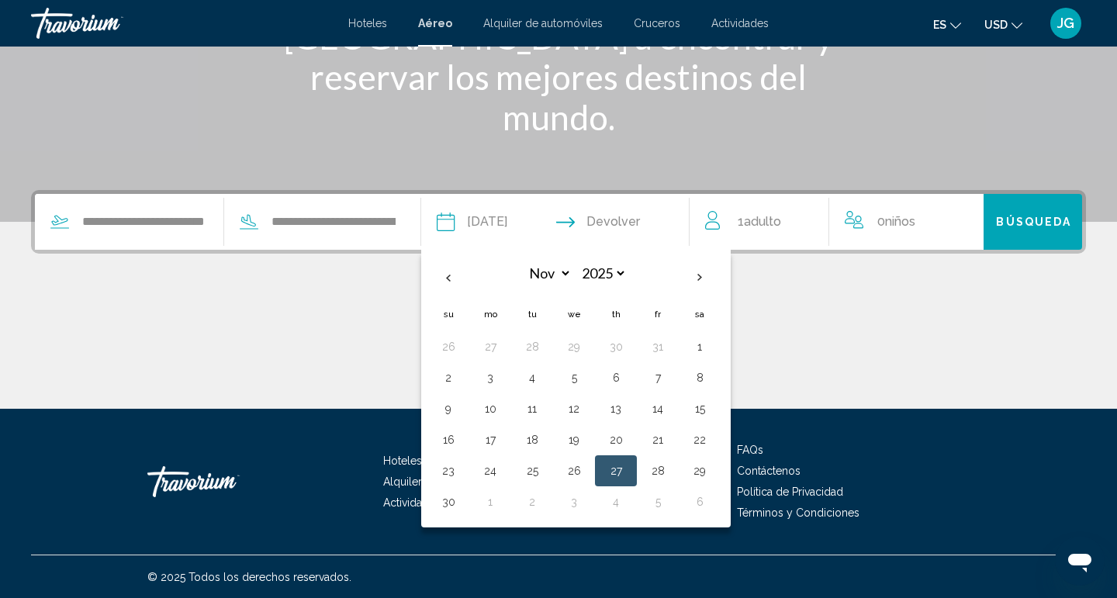
scroll to position [244, 0]
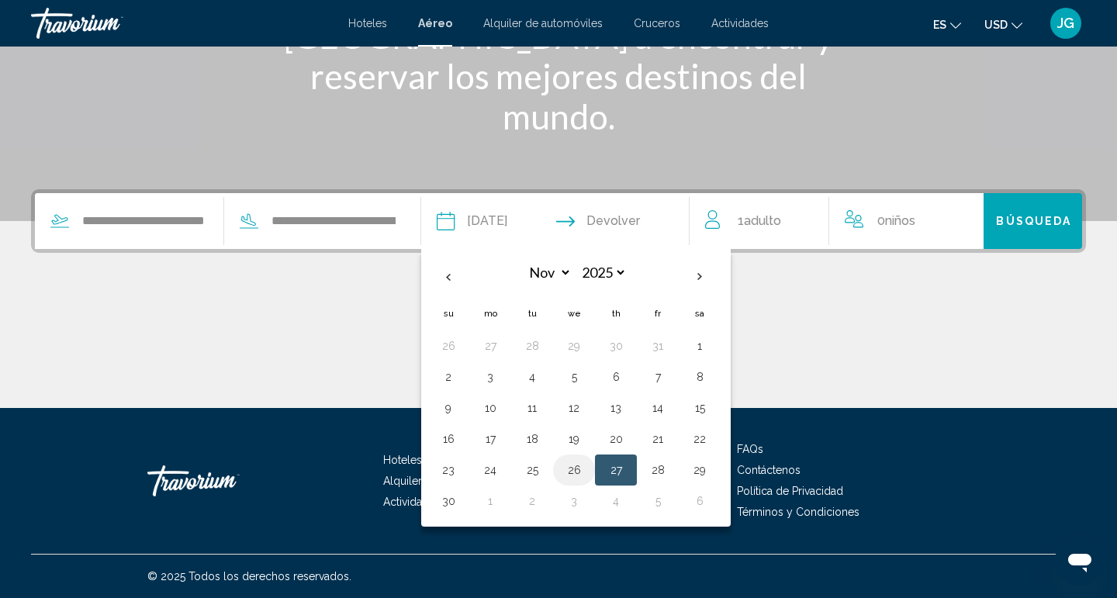
click at [587, 467] on button "26" at bounding box center [574, 470] width 25 height 22
type input "**********"
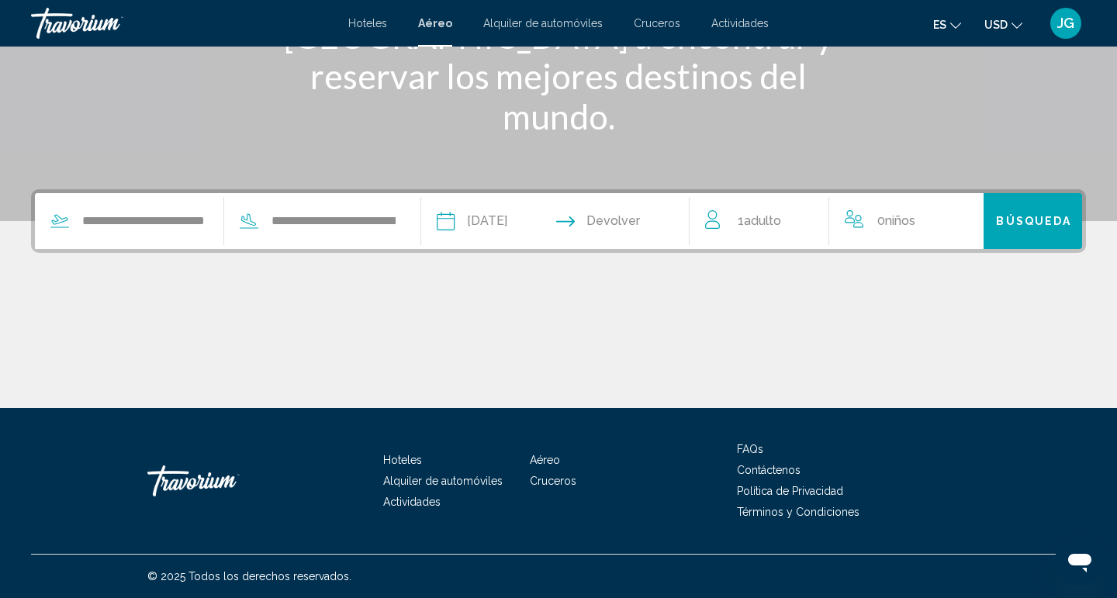
click at [650, 220] on input "Return date" at bounding box center [629, 223] width 133 height 61
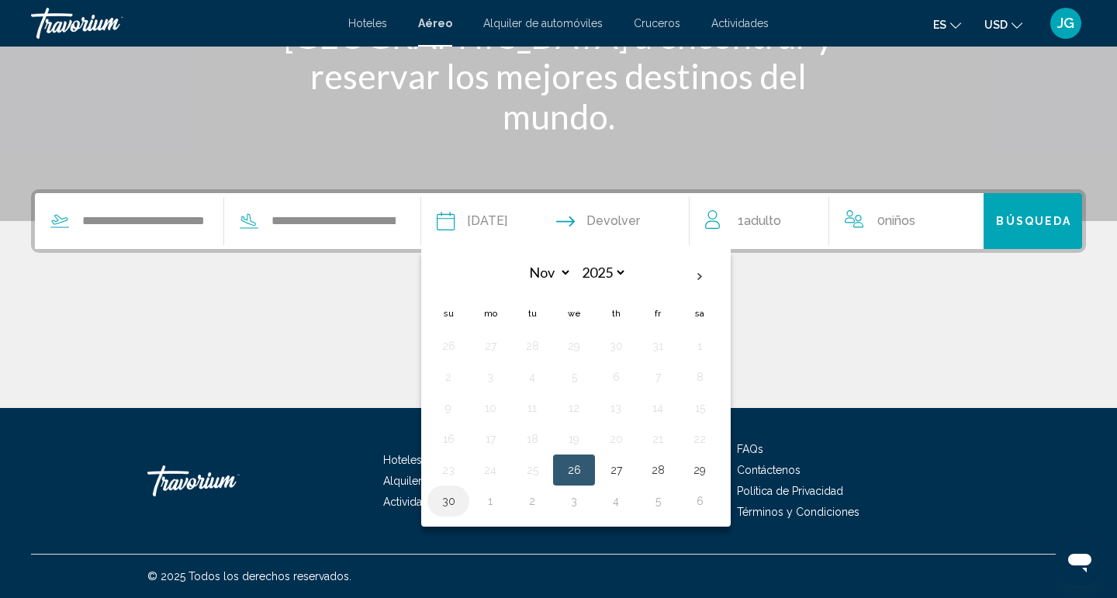
click at [461, 501] on button "30" at bounding box center [448, 501] width 25 height 22
type input "**********"
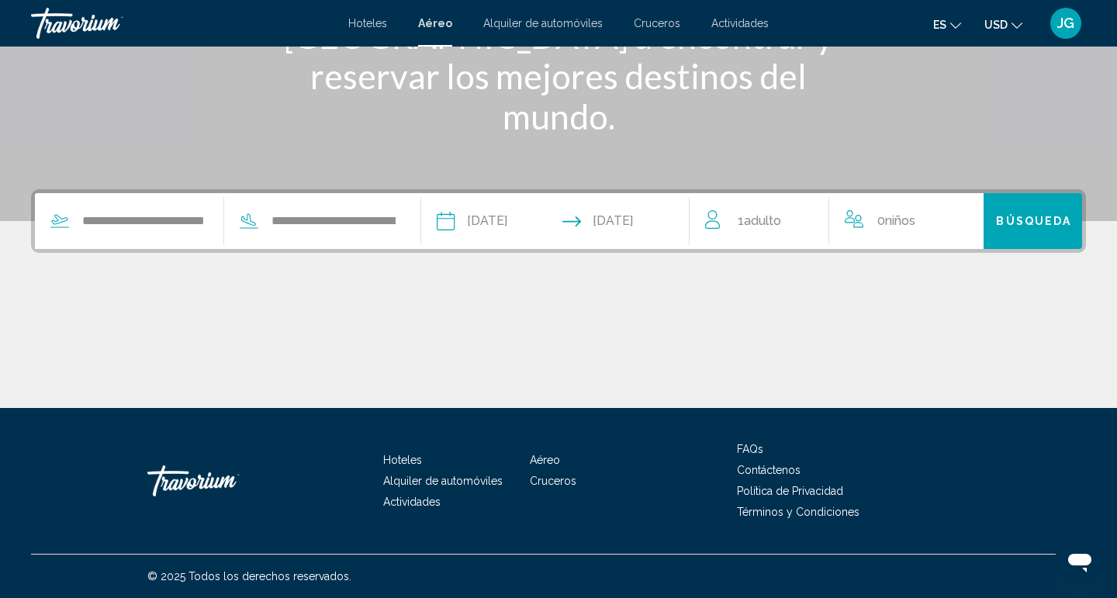
click at [746, 220] on span "1 Adulto Adulto" at bounding box center [759, 221] width 43 height 22
click at [809, 216] on icon "Increment adults" at bounding box center [806, 218] width 14 height 19
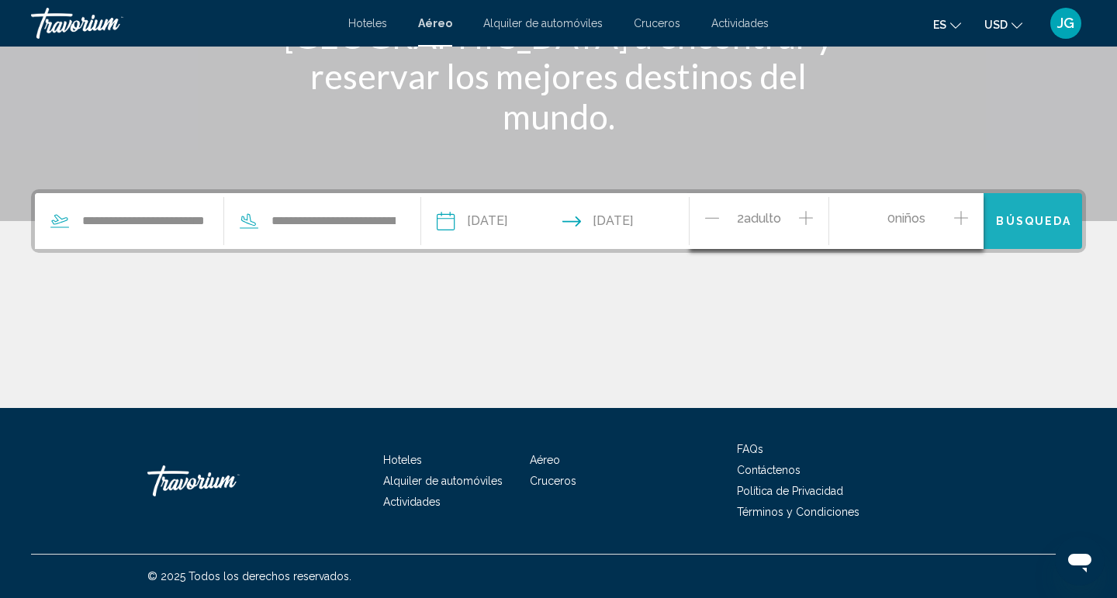
click at [1017, 222] on span "Búsqueda" at bounding box center [1033, 222] width 75 height 12
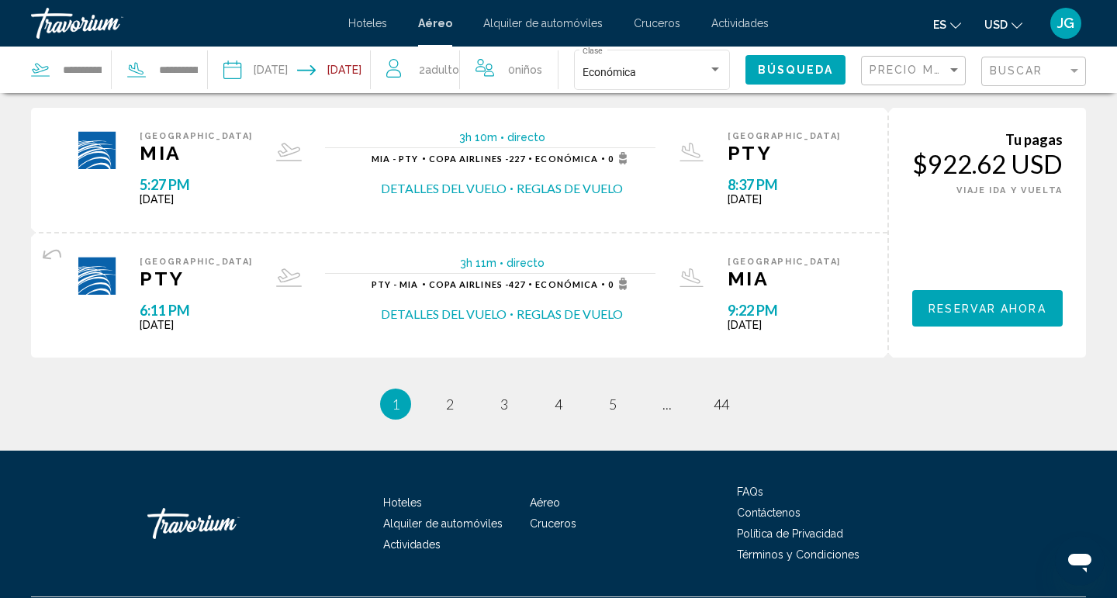
scroll to position [1516, 0]
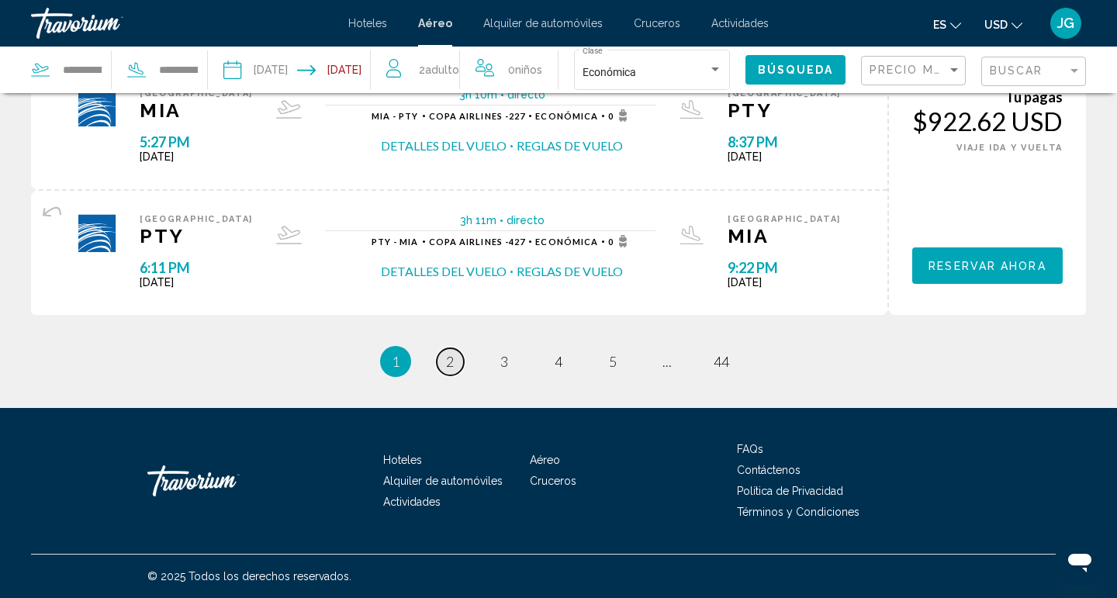
click at [448, 366] on span "2" at bounding box center [450, 361] width 8 height 17
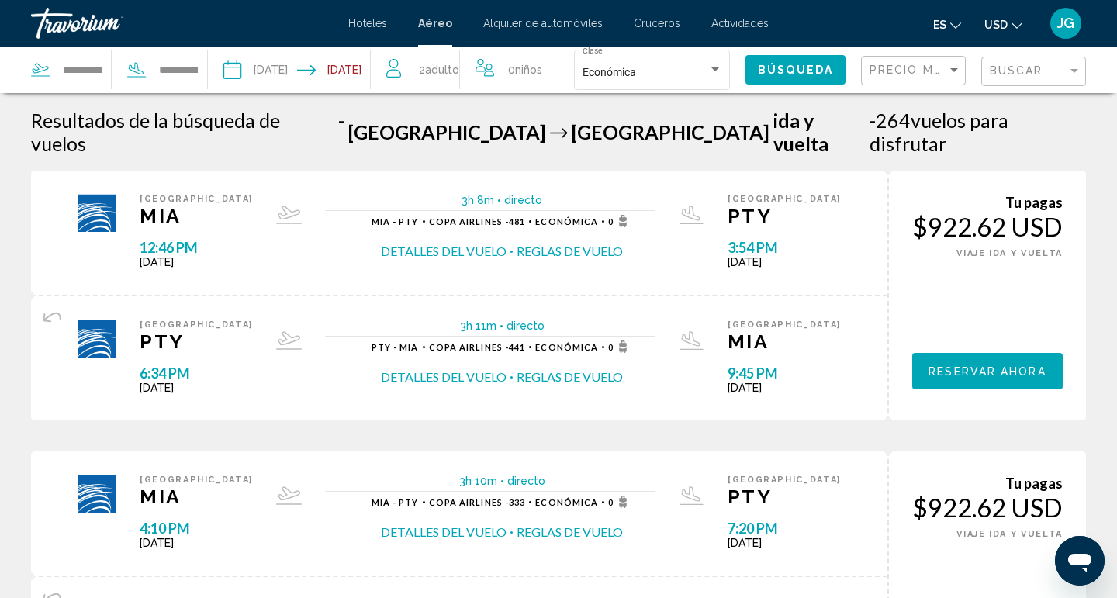
click at [282, 58] on input "Depart date: Nov 26, 2025" at bounding box center [260, 72] width 80 height 51
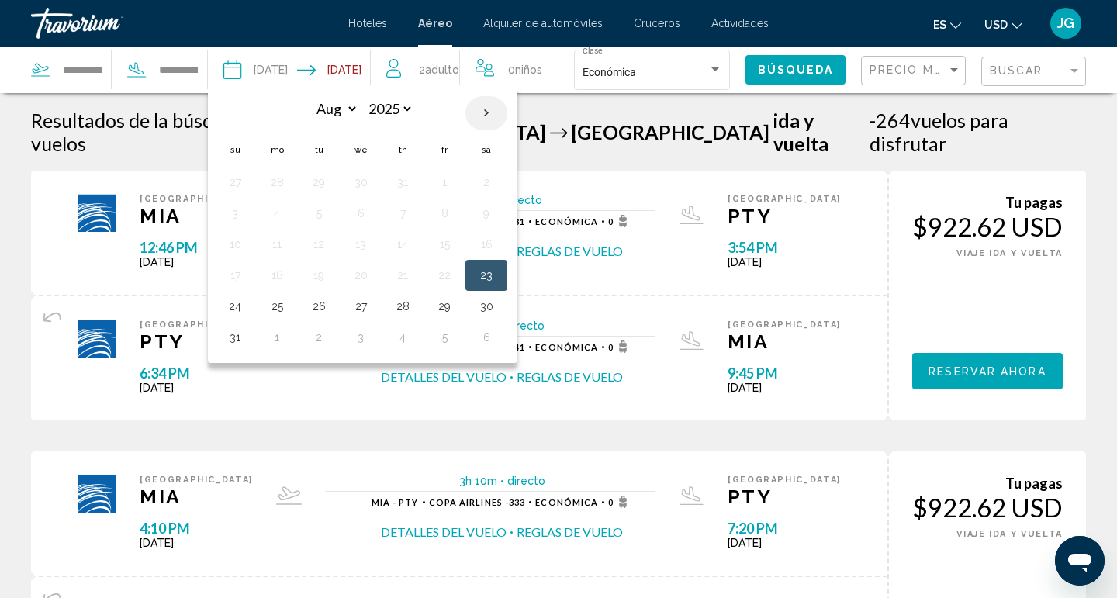
click at [484, 119] on th "Next month" at bounding box center [487, 113] width 42 height 34
click at [483, 119] on th "Next month" at bounding box center [487, 113] width 42 height 34
click at [483, 120] on th "Next month" at bounding box center [487, 113] width 42 height 34
select select "**"
click at [398, 311] on button "27" at bounding box center [402, 307] width 25 height 22
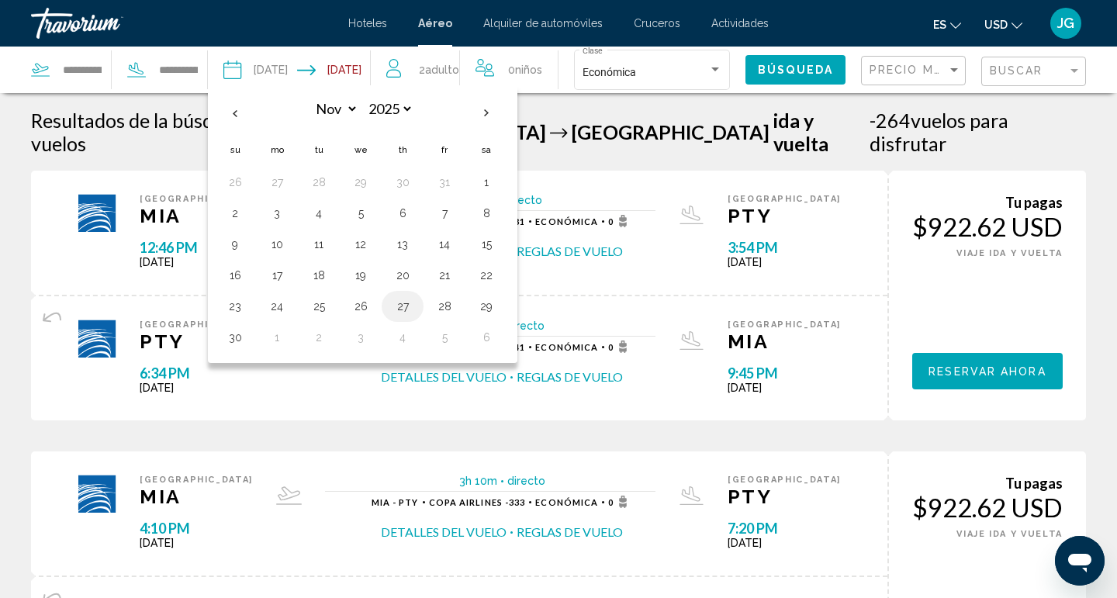
type input "**********"
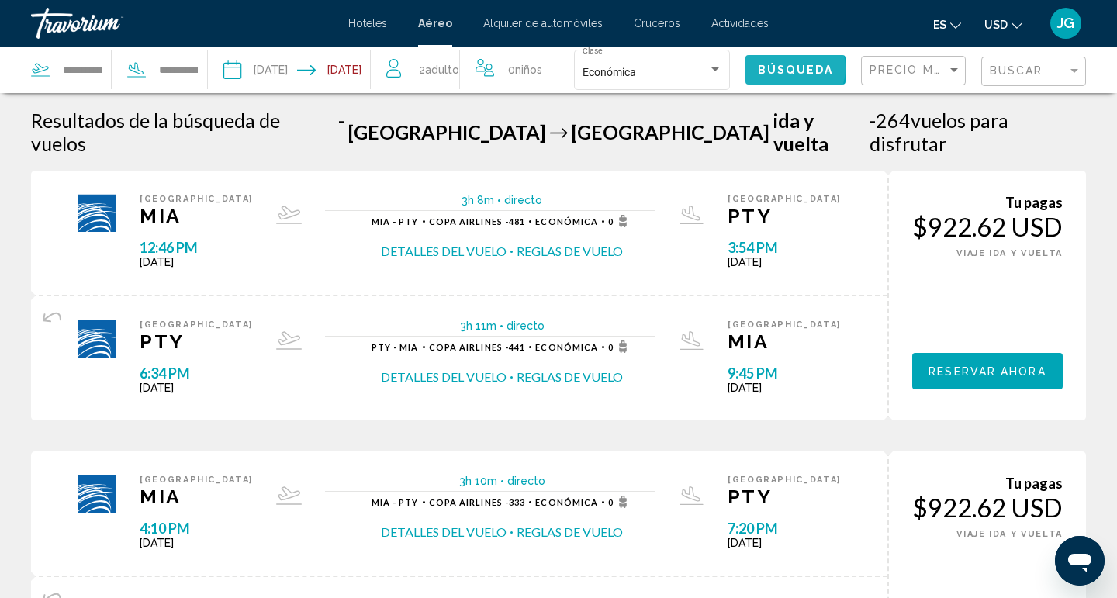
click at [795, 68] on span "Búsqueda" at bounding box center [795, 70] width 75 height 12
click at [279, 58] on input "**********" at bounding box center [260, 72] width 80 height 51
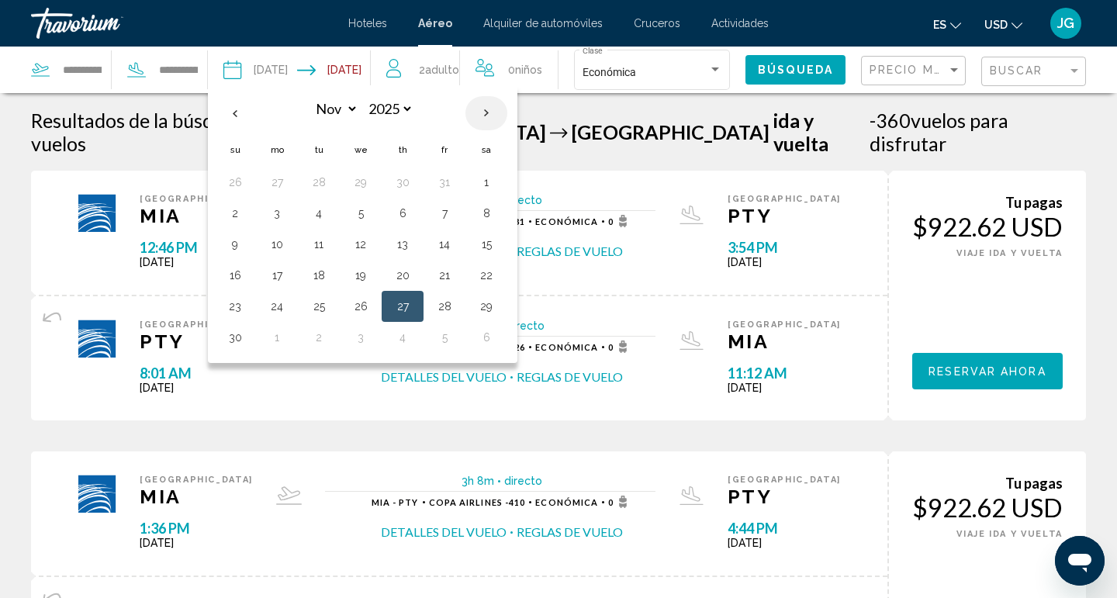
click at [483, 108] on th "Next month" at bounding box center [487, 113] width 42 height 34
select select "*"
select select "****"
click at [483, 108] on th "Next month" at bounding box center [487, 113] width 42 height 34
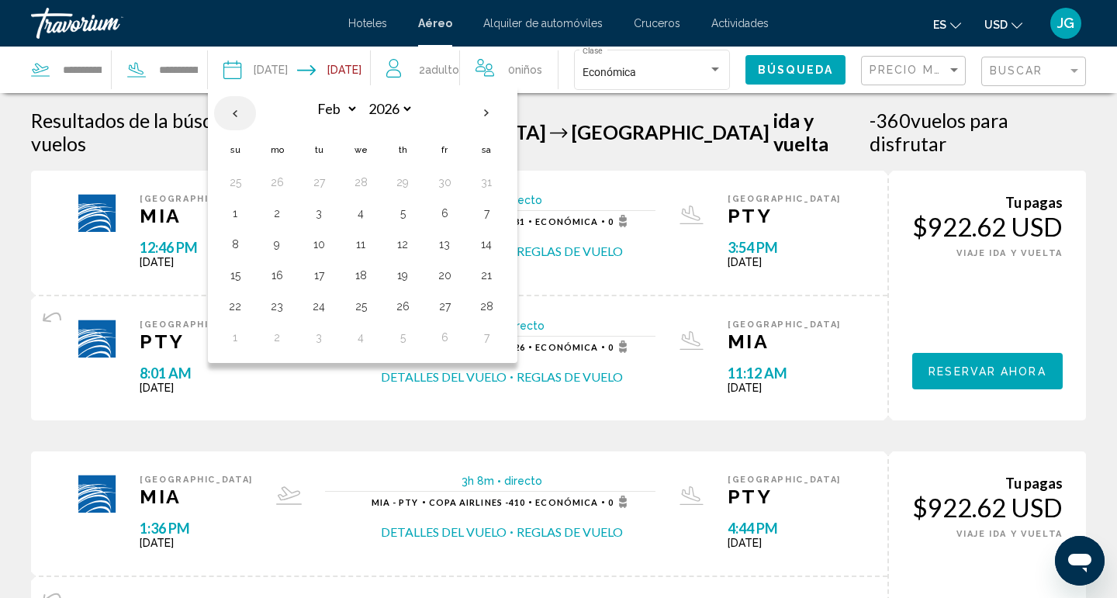
click at [236, 113] on th "Previous month" at bounding box center [235, 113] width 42 height 34
click at [237, 113] on th "Previous month" at bounding box center [235, 113] width 42 height 34
select select "**"
select select "****"
click at [232, 118] on th "Previous month" at bounding box center [235, 113] width 42 height 34
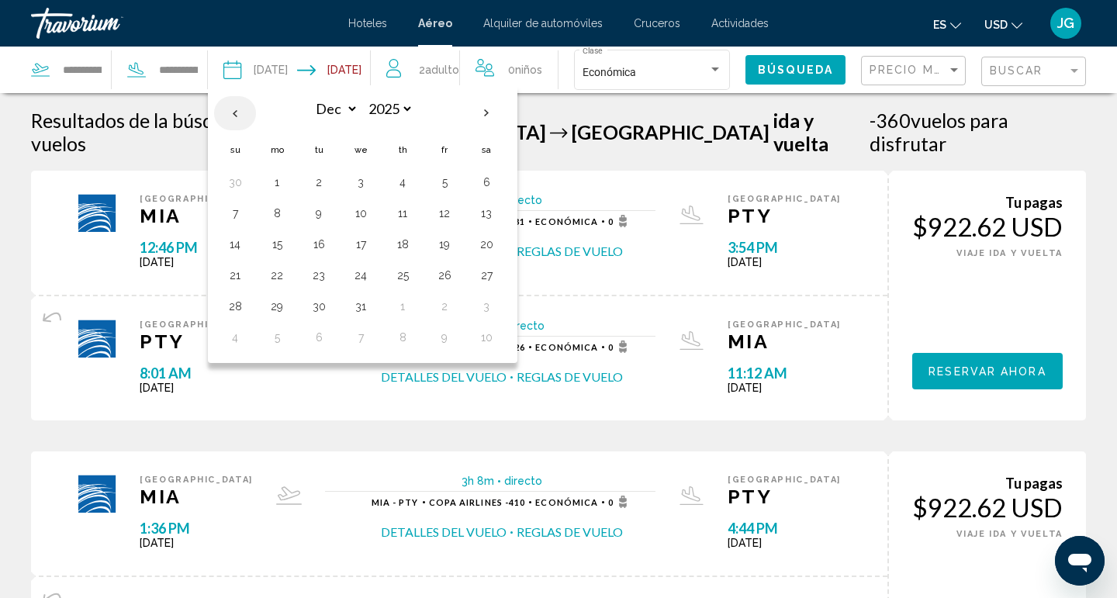
select select "**"
click at [366, 303] on button "26" at bounding box center [360, 307] width 25 height 22
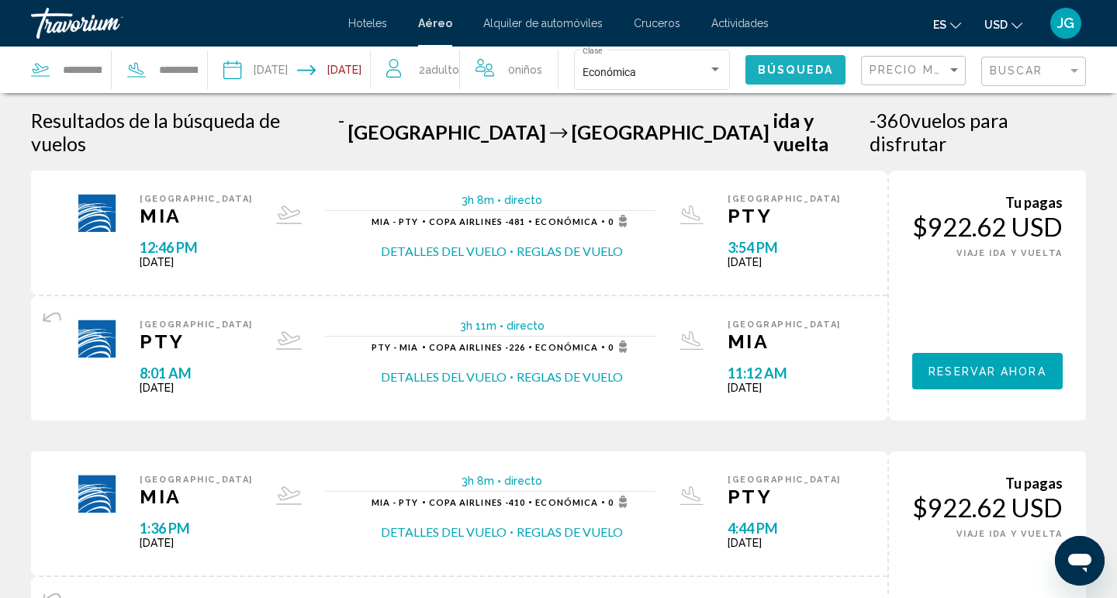
click at [799, 68] on span "Búsqueda" at bounding box center [795, 70] width 75 height 12
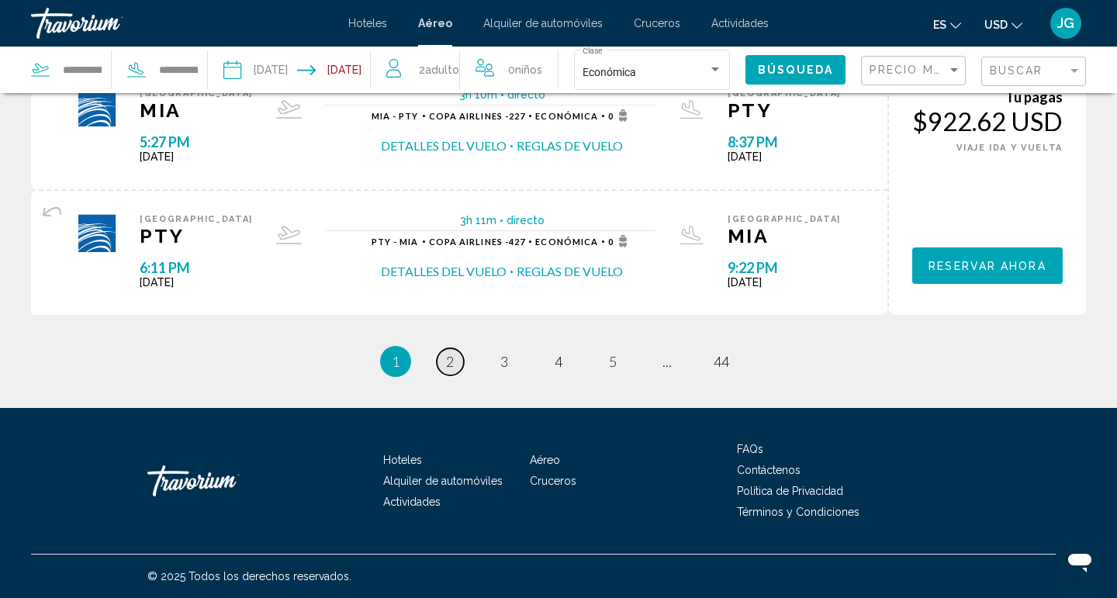
scroll to position [1512, 0]
click at [445, 360] on link "page 2" at bounding box center [450, 361] width 27 height 27
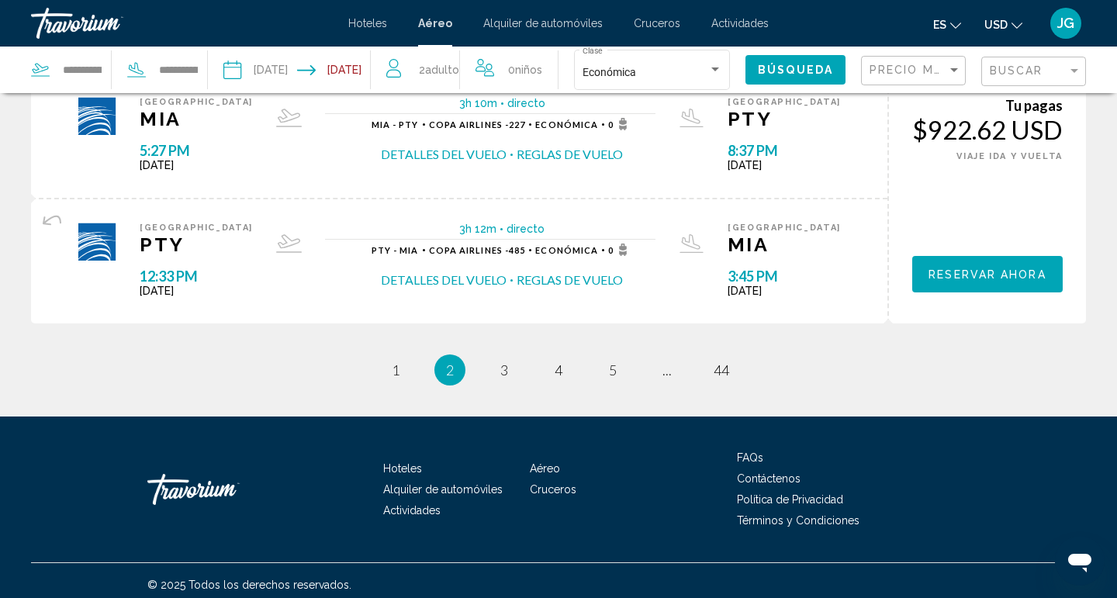
scroll to position [1516, 0]
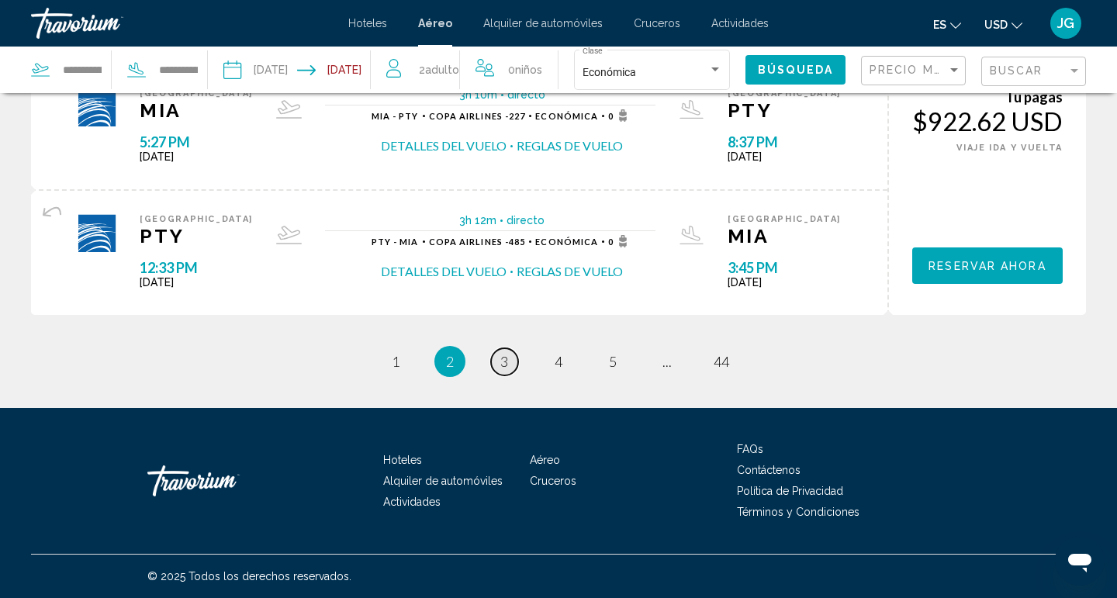
click at [504, 366] on span "3" at bounding box center [505, 361] width 8 height 17
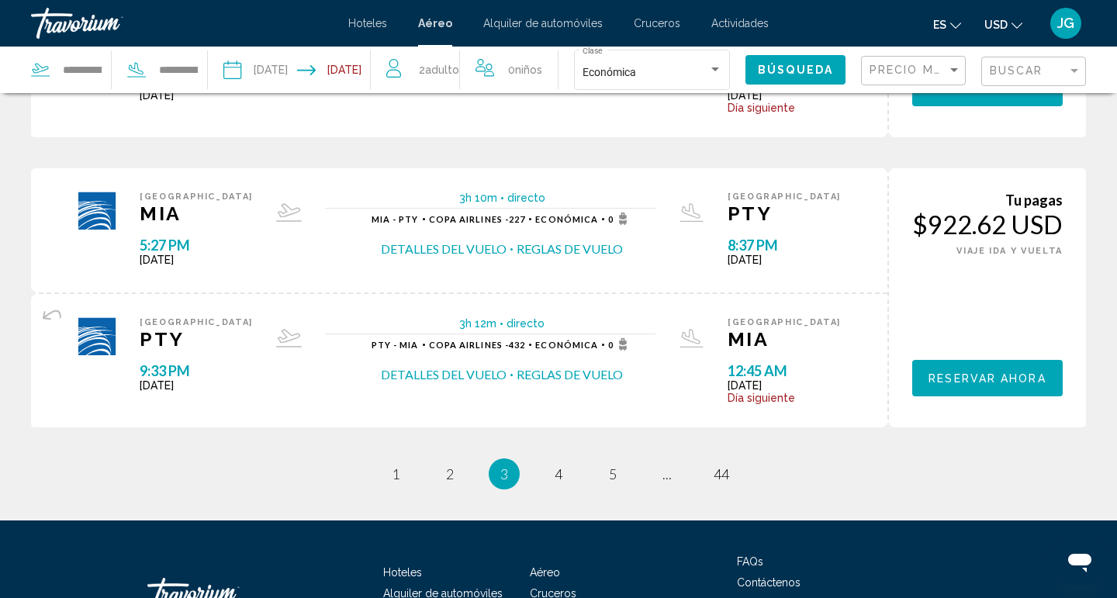
scroll to position [1428, 0]
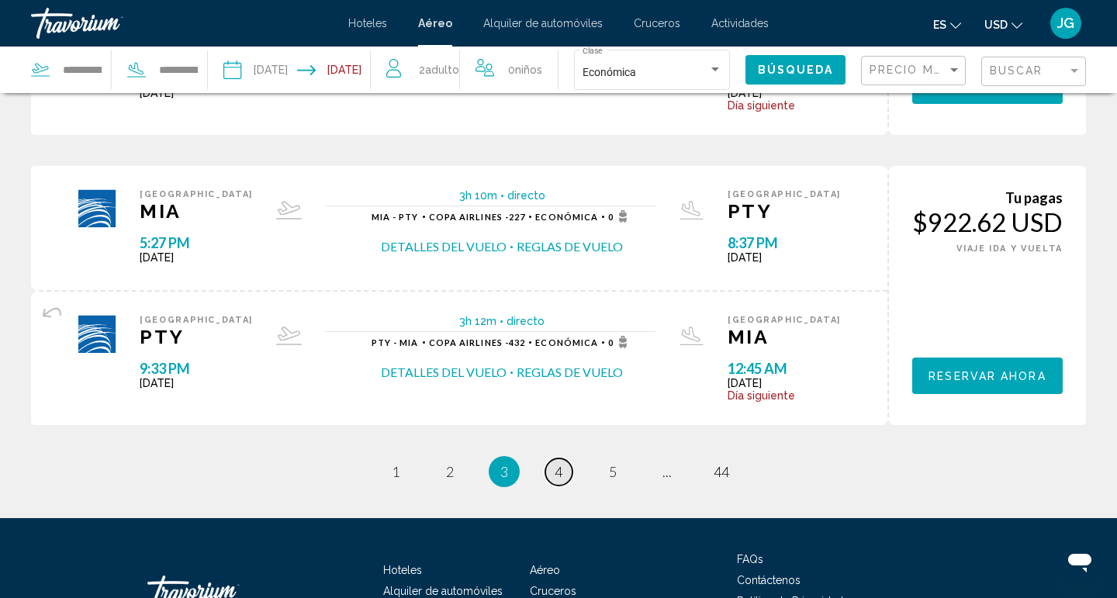
click at [558, 470] on span "4" at bounding box center [559, 471] width 8 height 17
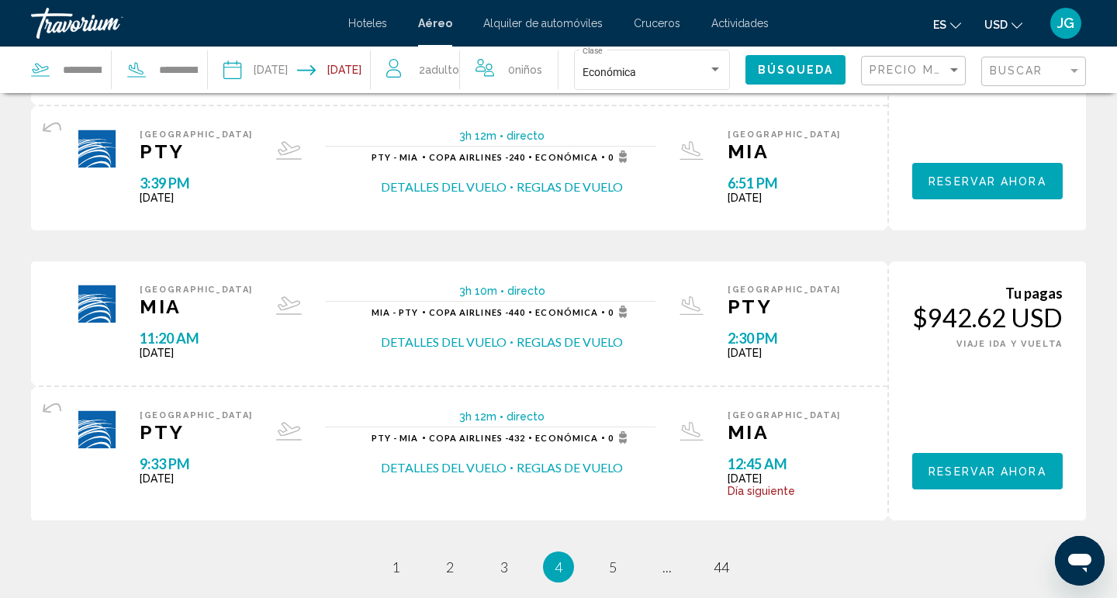
scroll to position [1315, 0]
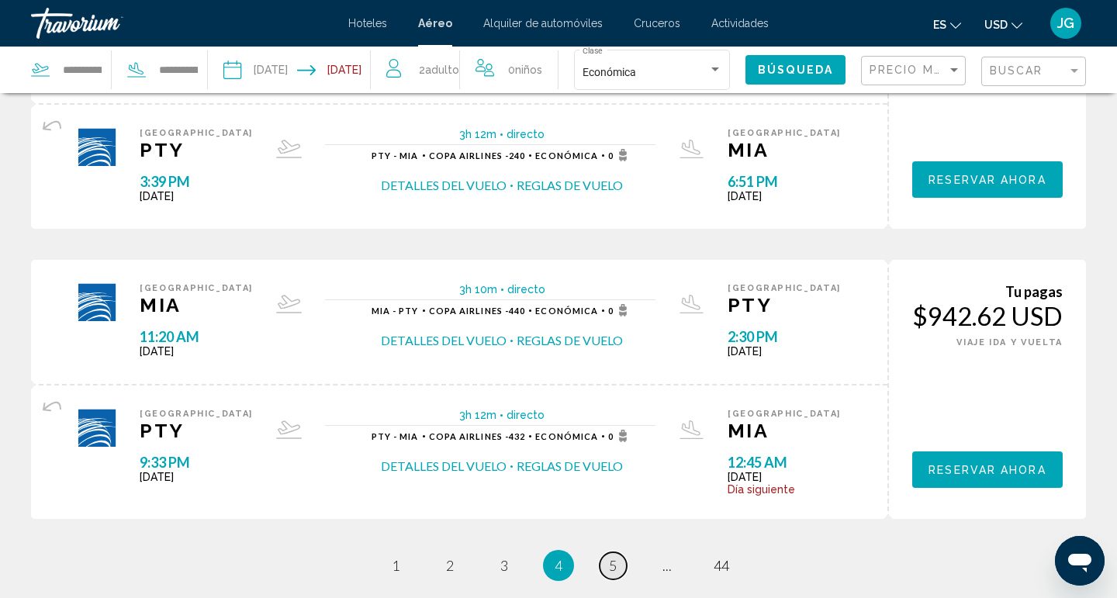
click at [615, 570] on span "5" at bounding box center [613, 565] width 8 height 17
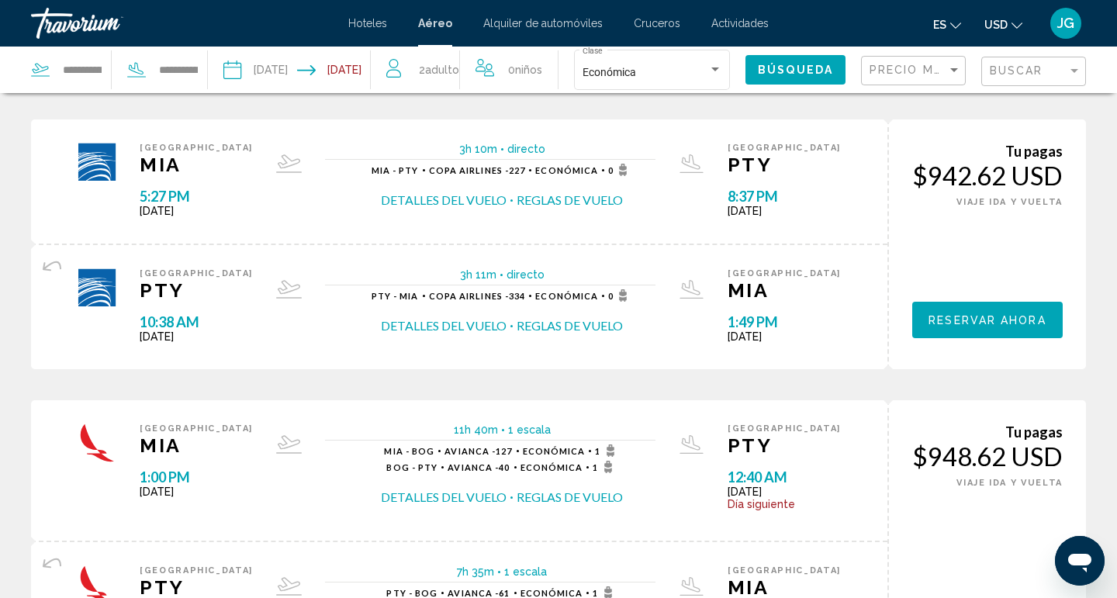
scroll to position [613, 0]
click at [283, 58] on input "**********" at bounding box center [260, 72] width 80 height 51
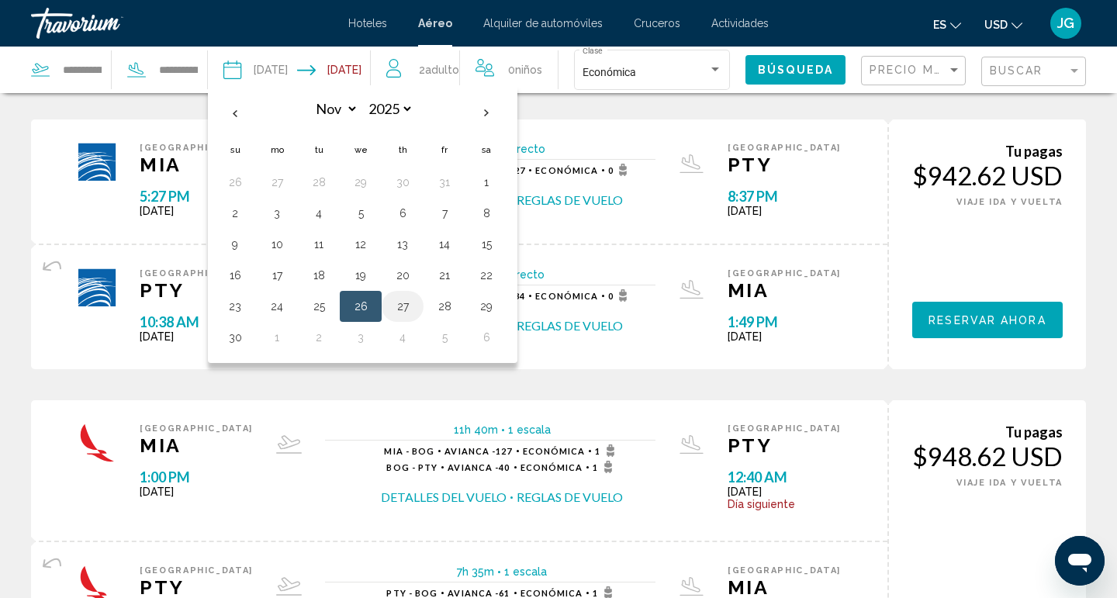
click at [400, 310] on button "27" at bounding box center [402, 307] width 25 height 22
type input "**********"
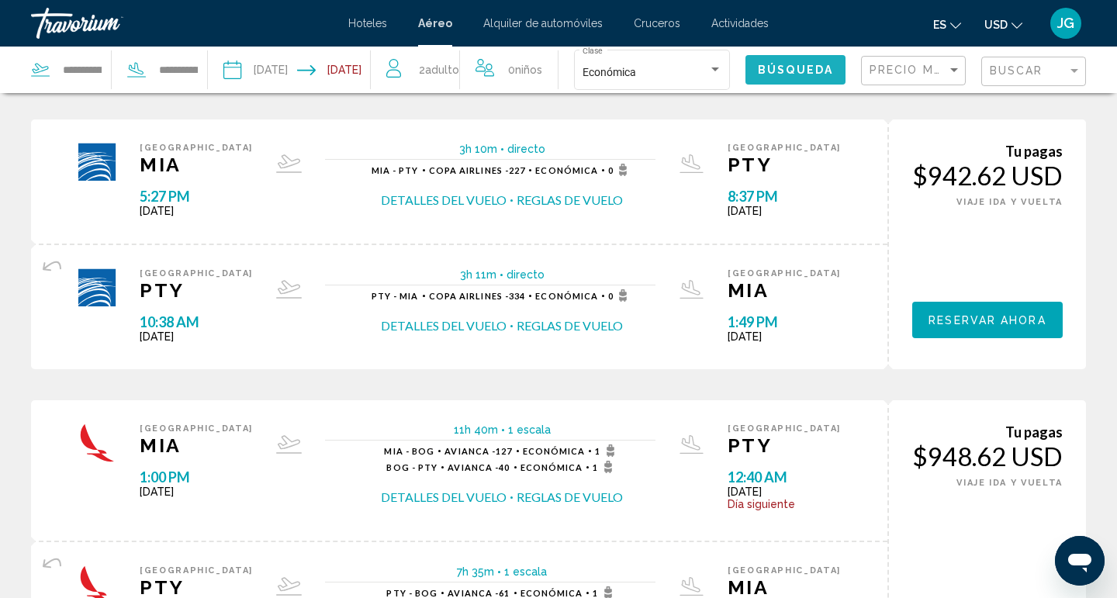
click at [824, 67] on span "Búsqueda" at bounding box center [795, 70] width 75 height 12
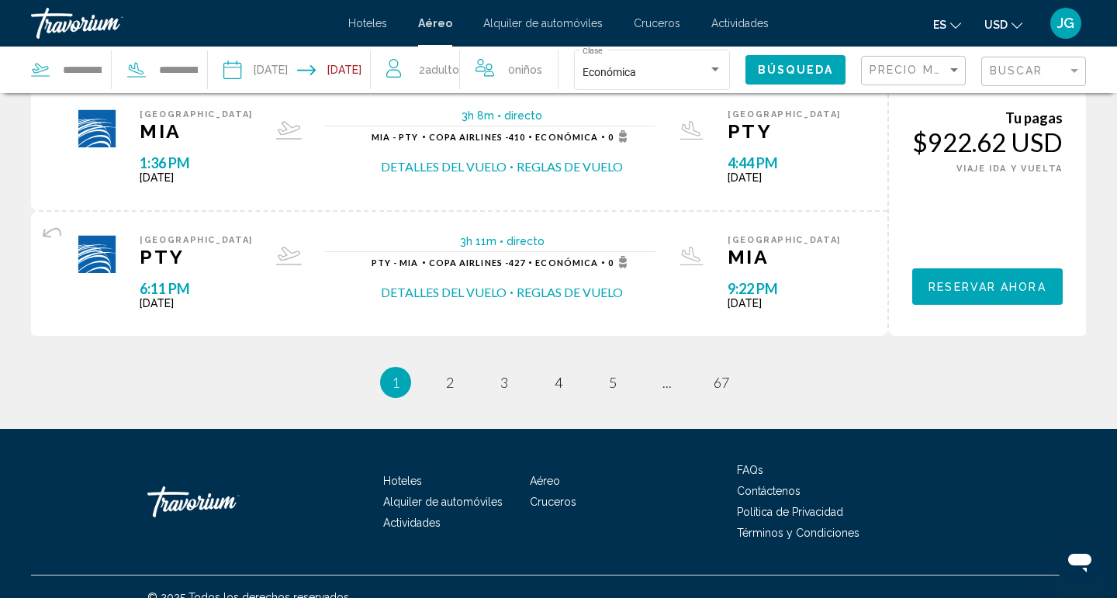
scroll to position [1516, 0]
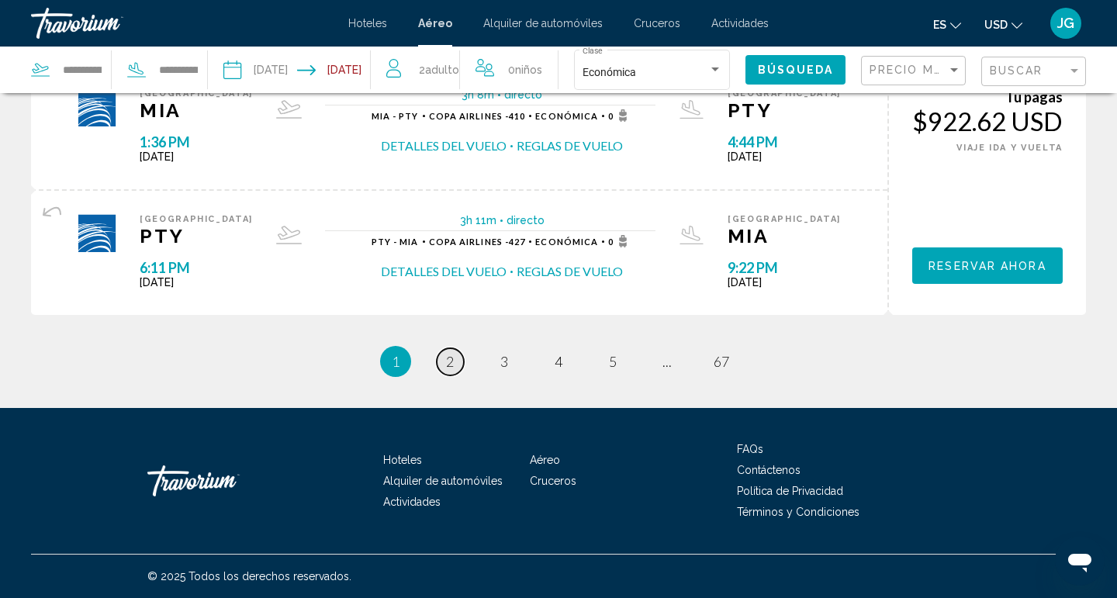
click at [448, 361] on span "2" at bounding box center [450, 361] width 8 height 17
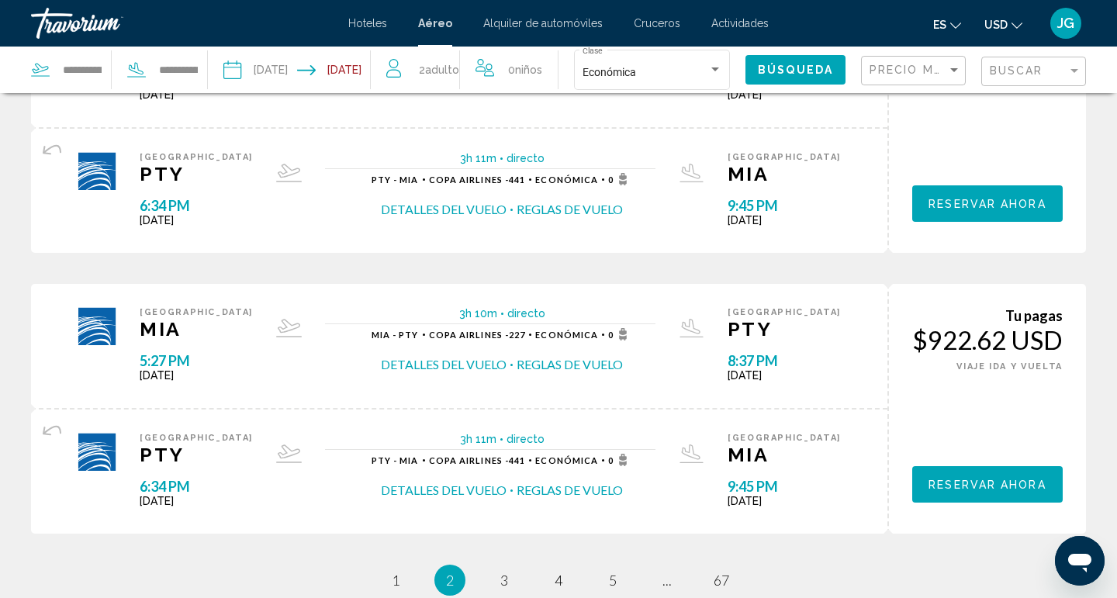
scroll to position [1305, 0]
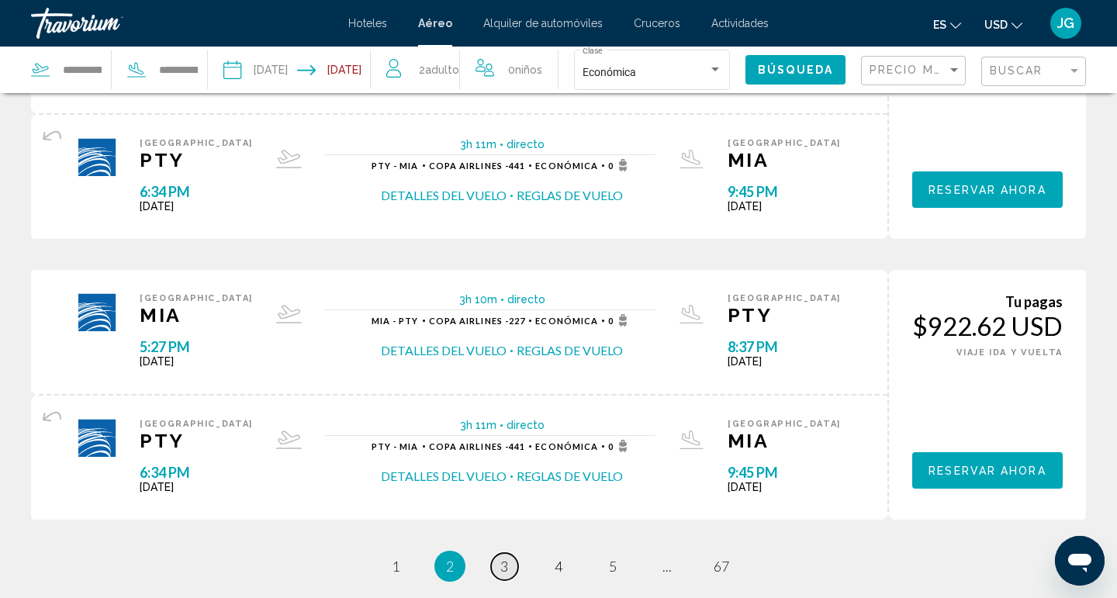
click at [509, 570] on link "page 3" at bounding box center [504, 566] width 27 height 27
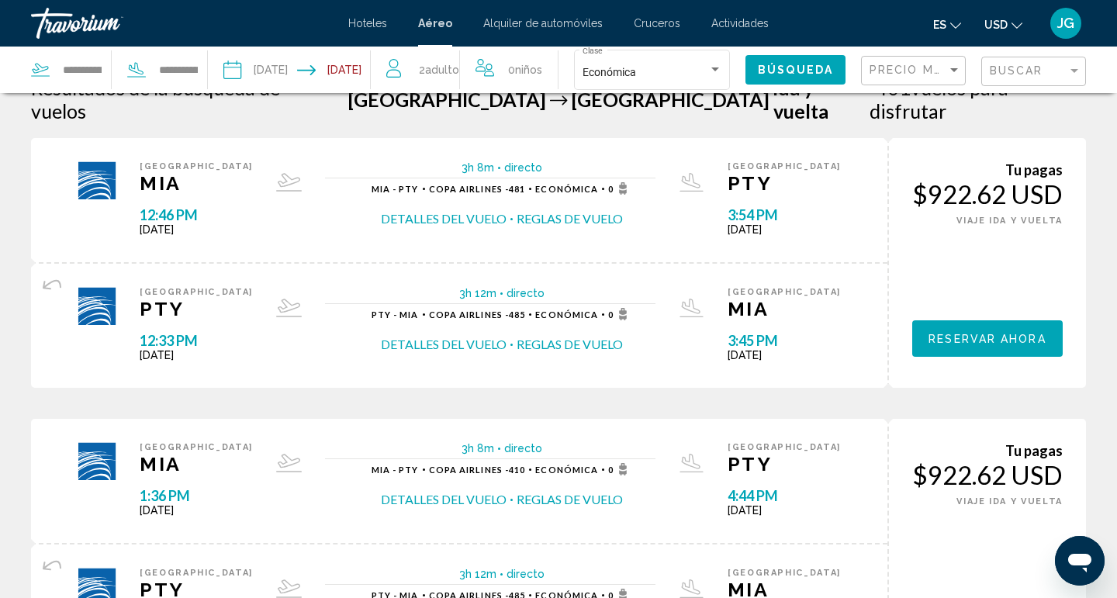
scroll to position [22, 0]
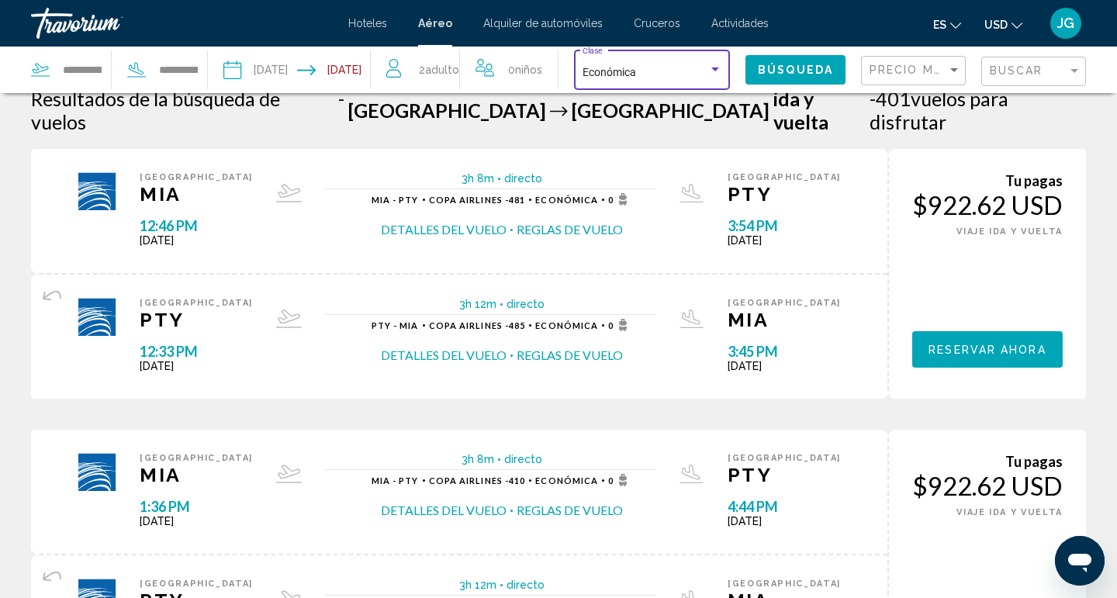
click at [719, 70] on div "Search widget" at bounding box center [716, 70] width 8 height 4
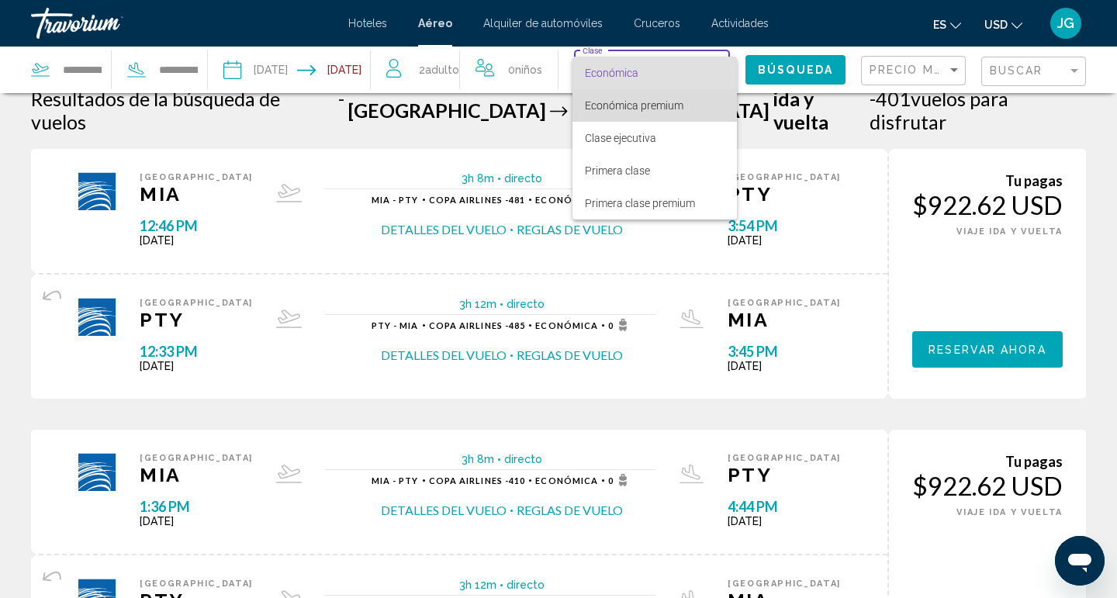
click at [687, 104] on span "Económica premium" at bounding box center [655, 105] width 140 height 33
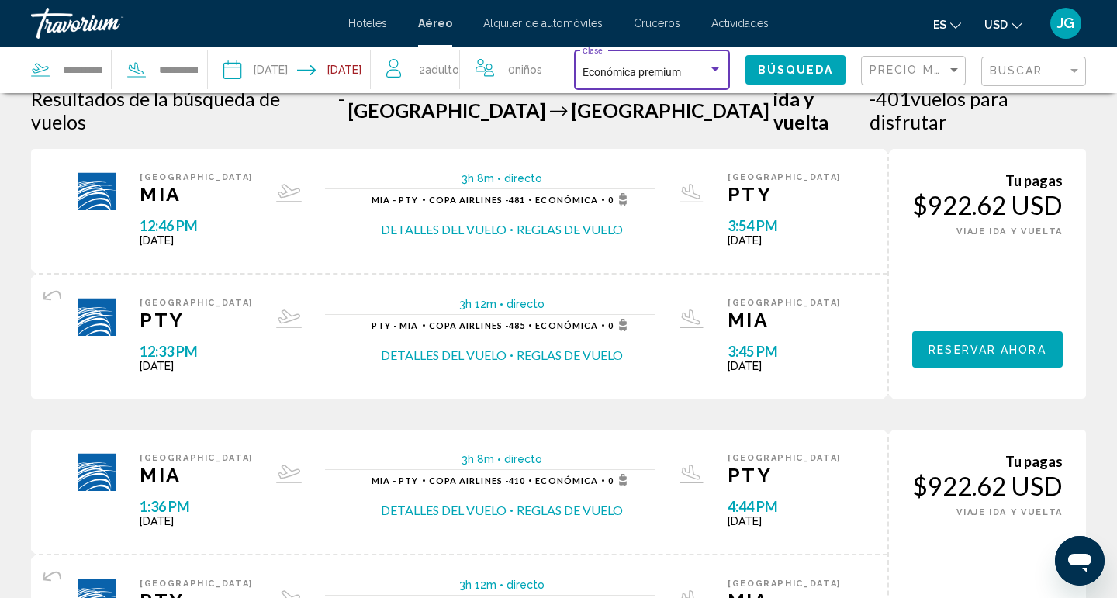
click at [802, 66] on span "Búsqueda" at bounding box center [795, 70] width 75 height 12
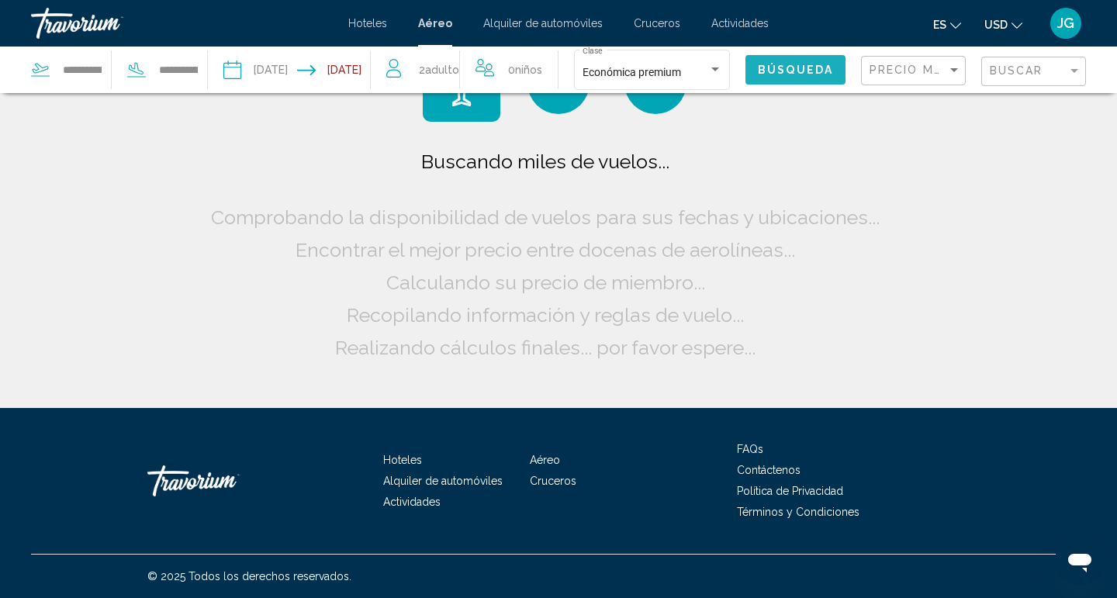
scroll to position [0, 0]
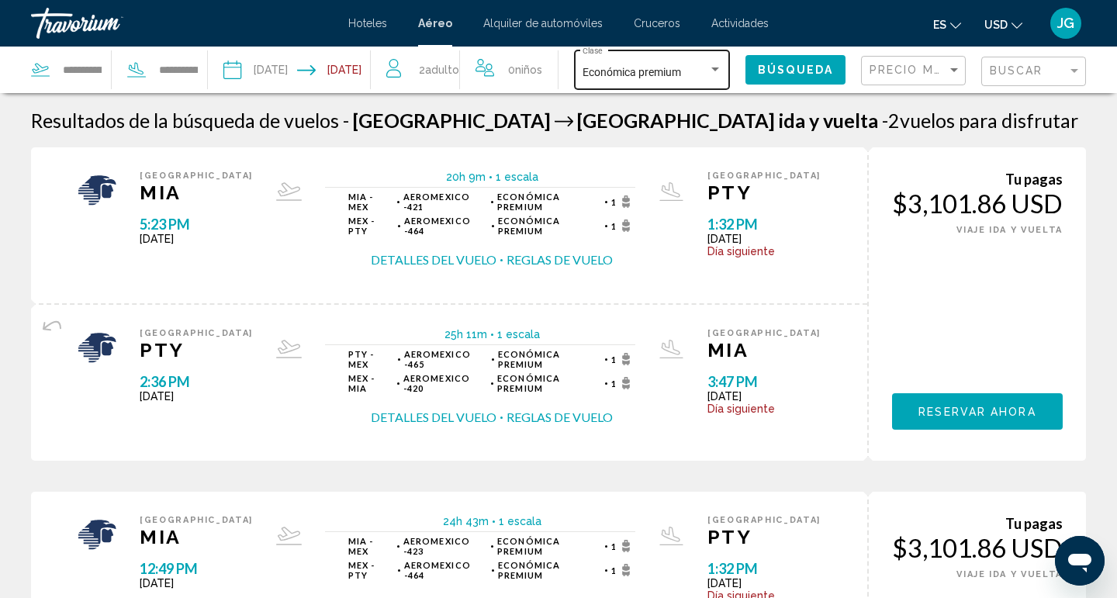
click at [719, 68] on div "Search widget" at bounding box center [716, 70] width 14 height 12
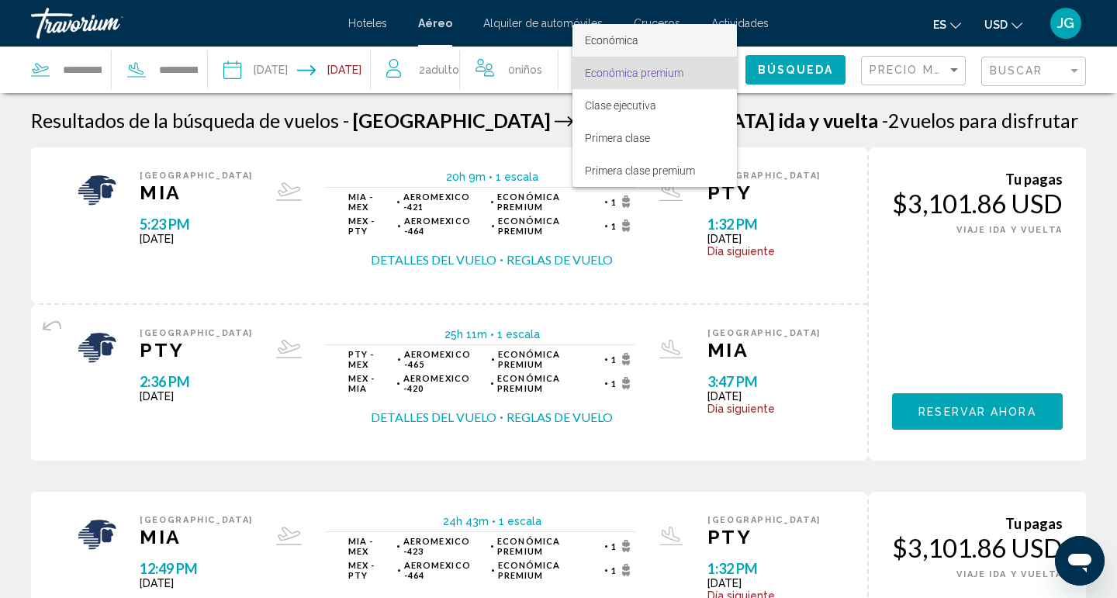
click at [682, 47] on span "Económica" at bounding box center [655, 40] width 140 height 33
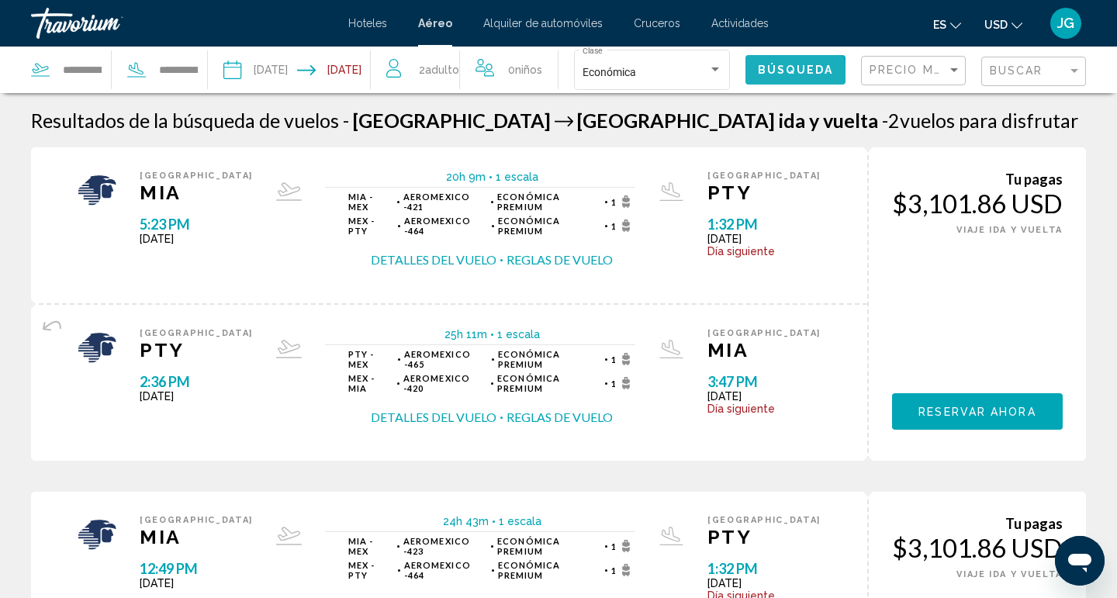
click at [787, 75] on span "Búsqueda" at bounding box center [795, 70] width 75 height 12
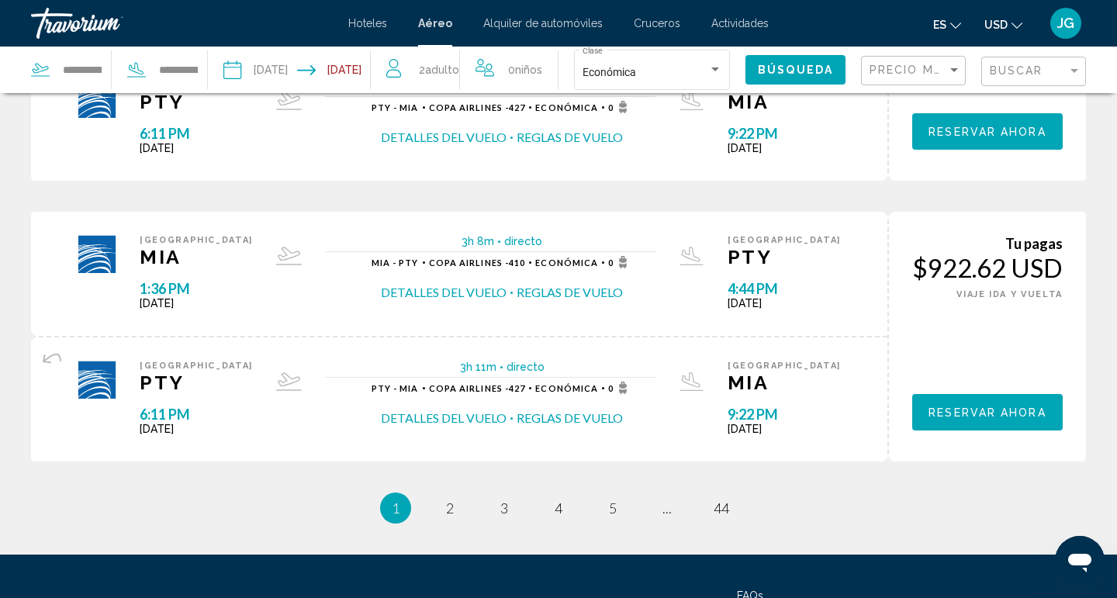
scroll to position [1516, 0]
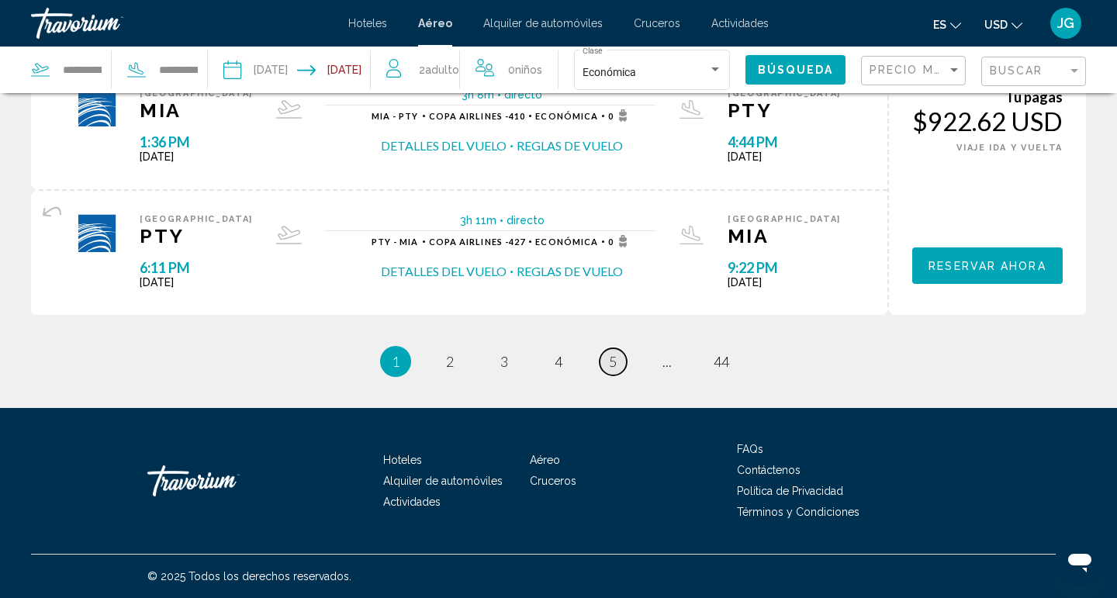
click at [615, 364] on span "5" at bounding box center [613, 361] width 8 height 17
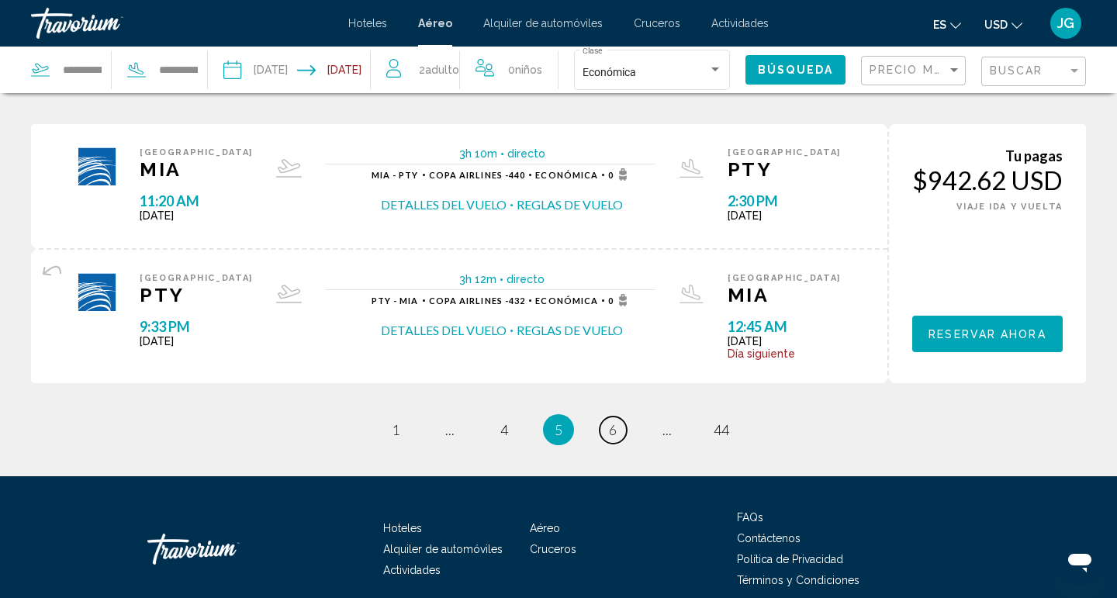
scroll to position [1523, 0]
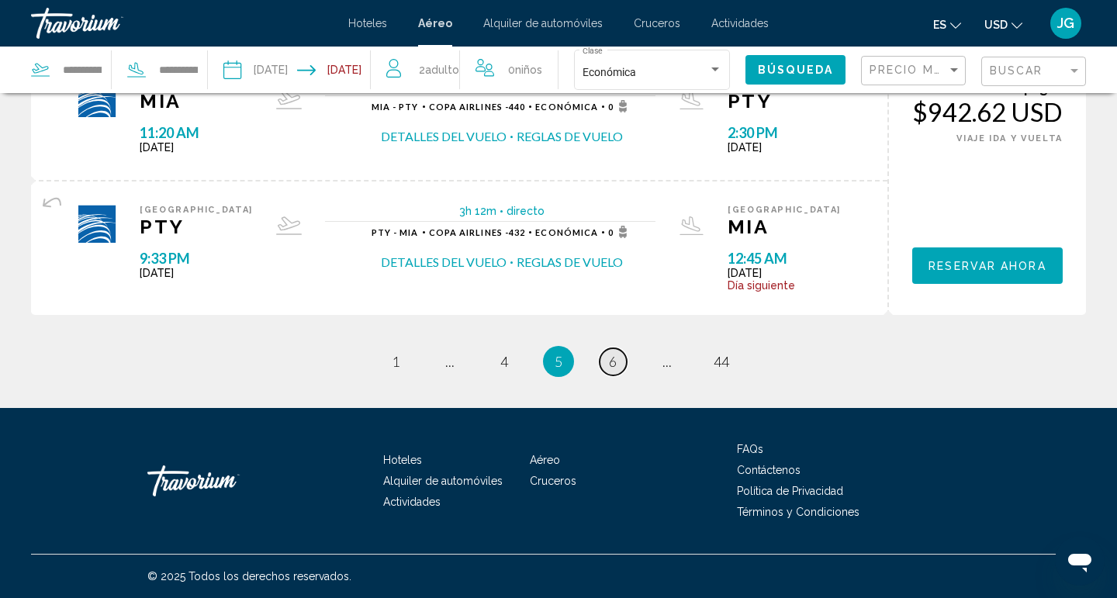
click at [612, 362] on span "6" at bounding box center [613, 361] width 8 height 17
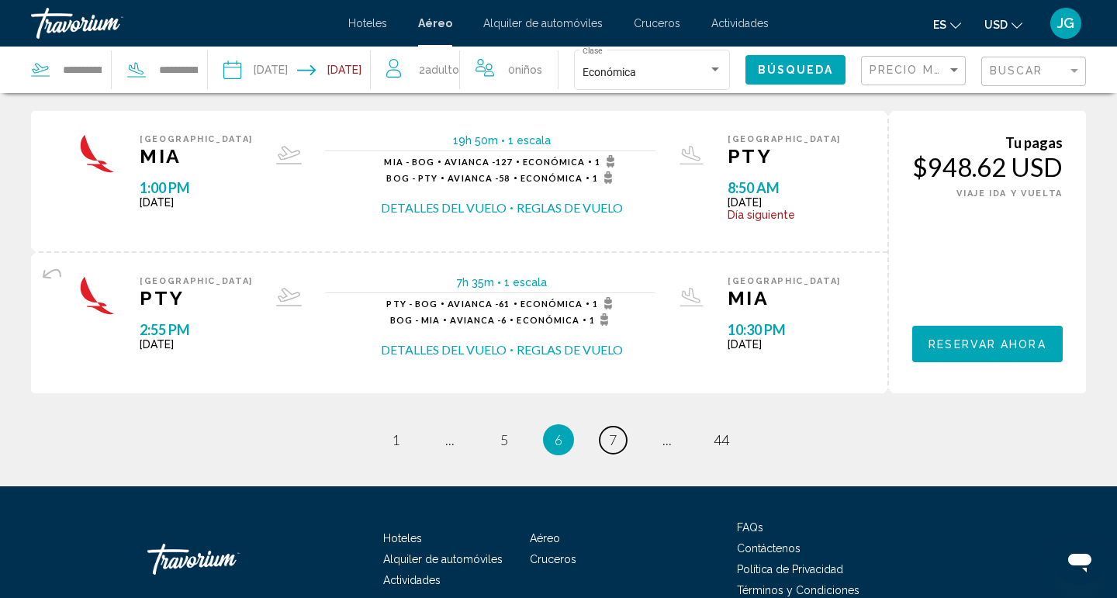
scroll to position [1498, 0]
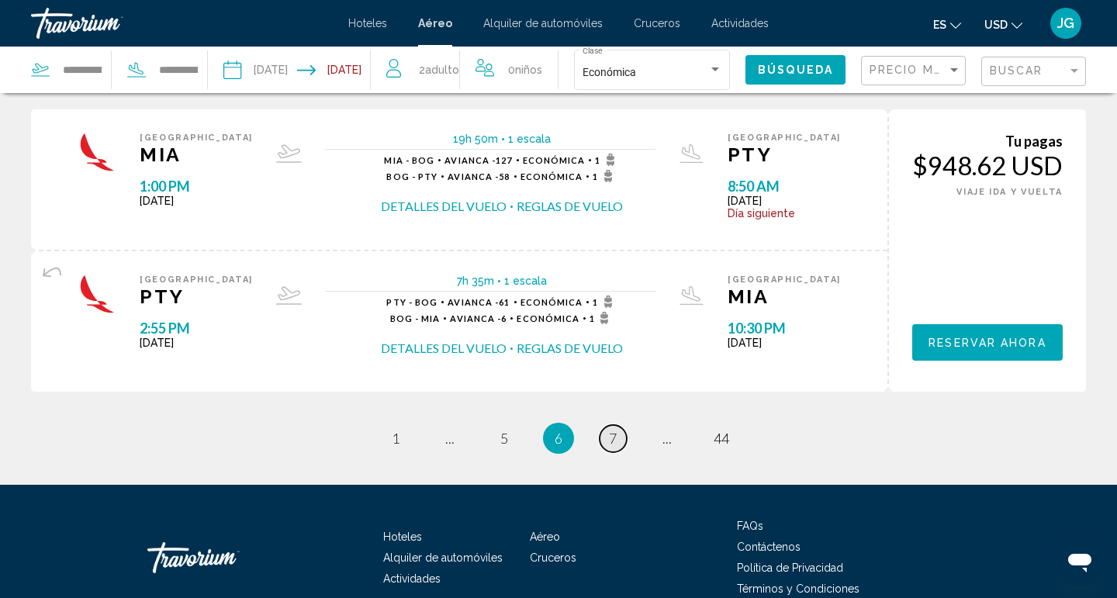
click at [612, 436] on span "7" at bounding box center [613, 438] width 8 height 17
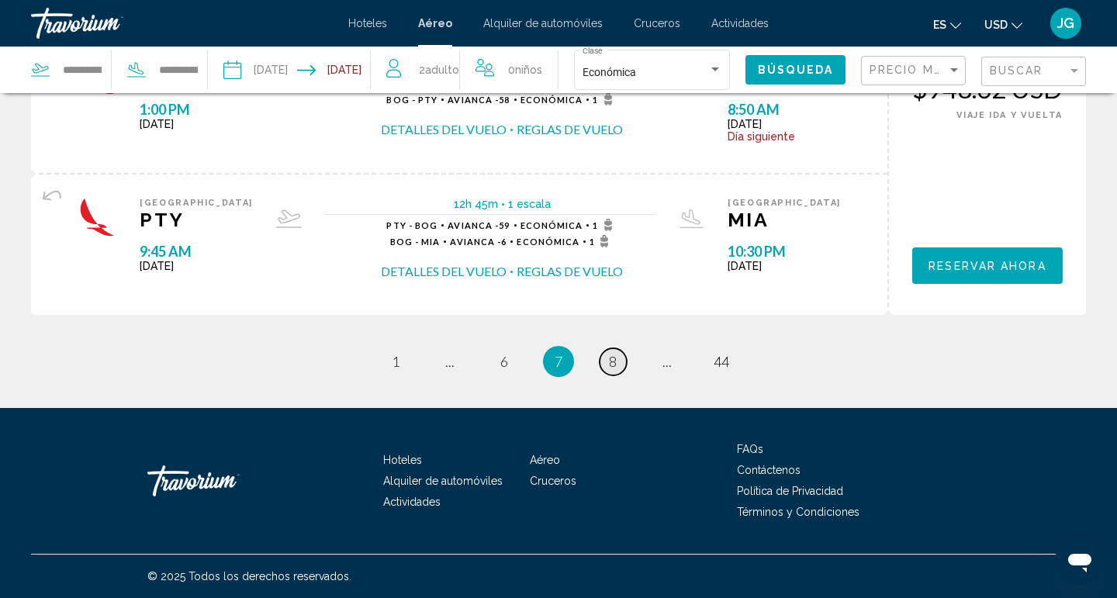
scroll to position [1679, 0]
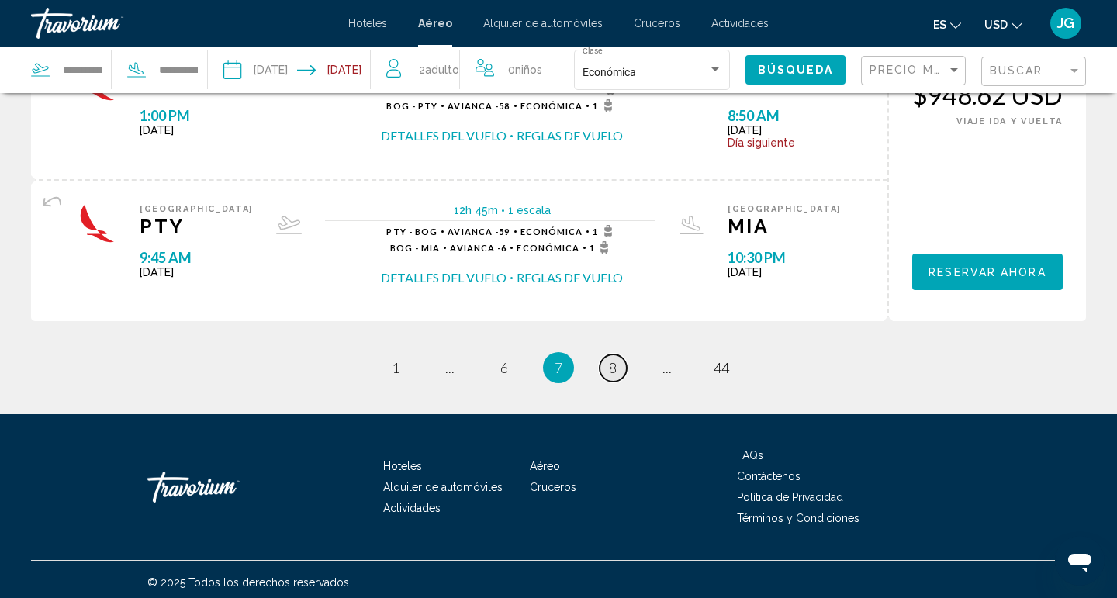
click at [615, 365] on span "8" at bounding box center [613, 367] width 8 height 17
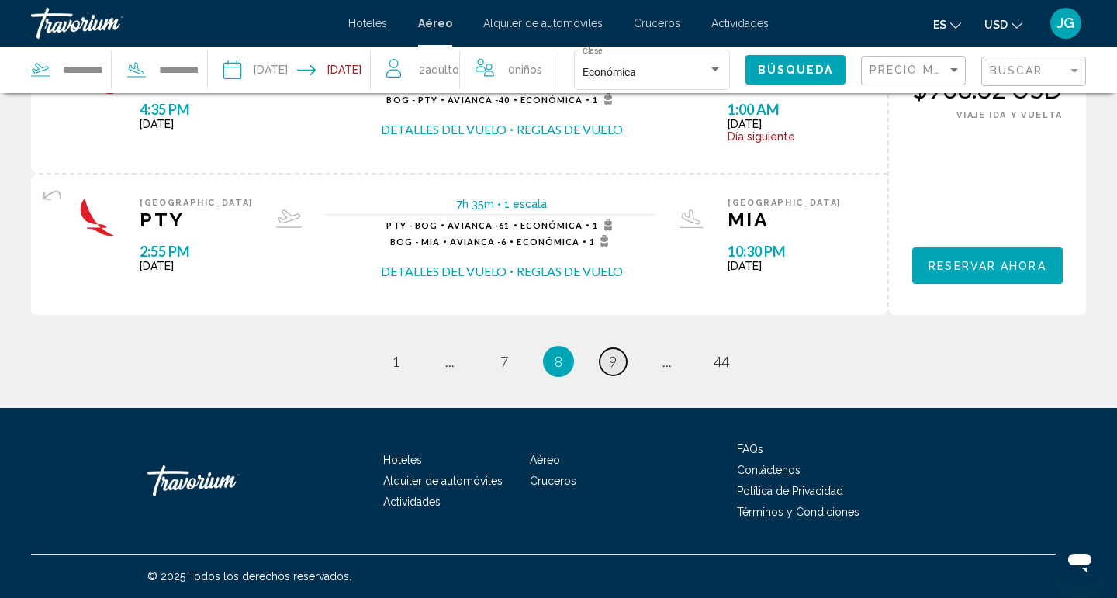
click at [613, 365] on span "9" at bounding box center [613, 361] width 8 height 17
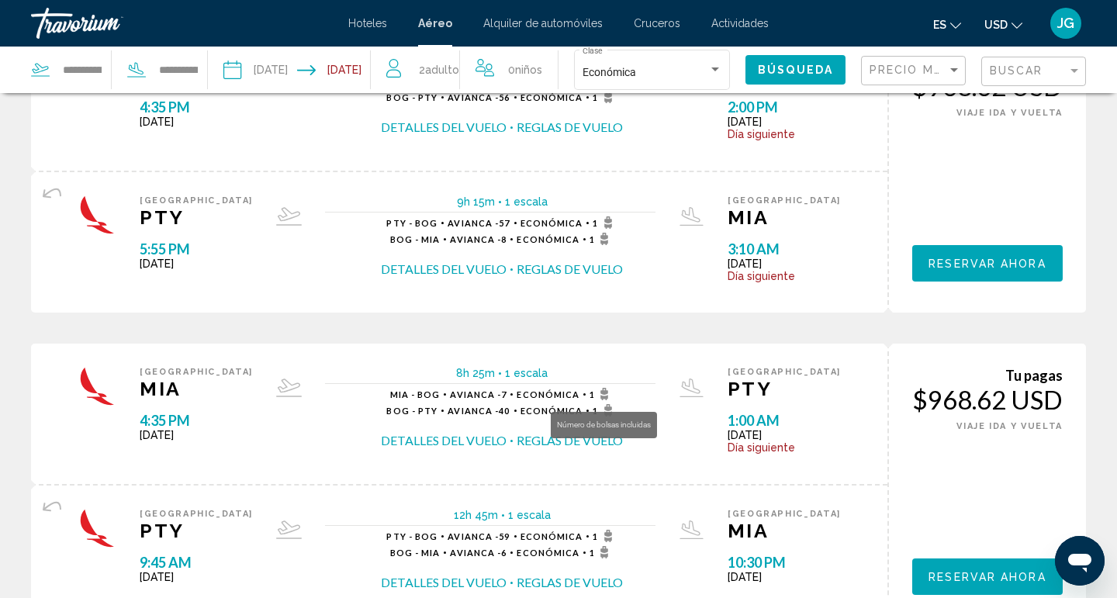
scroll to position [1711, 0]
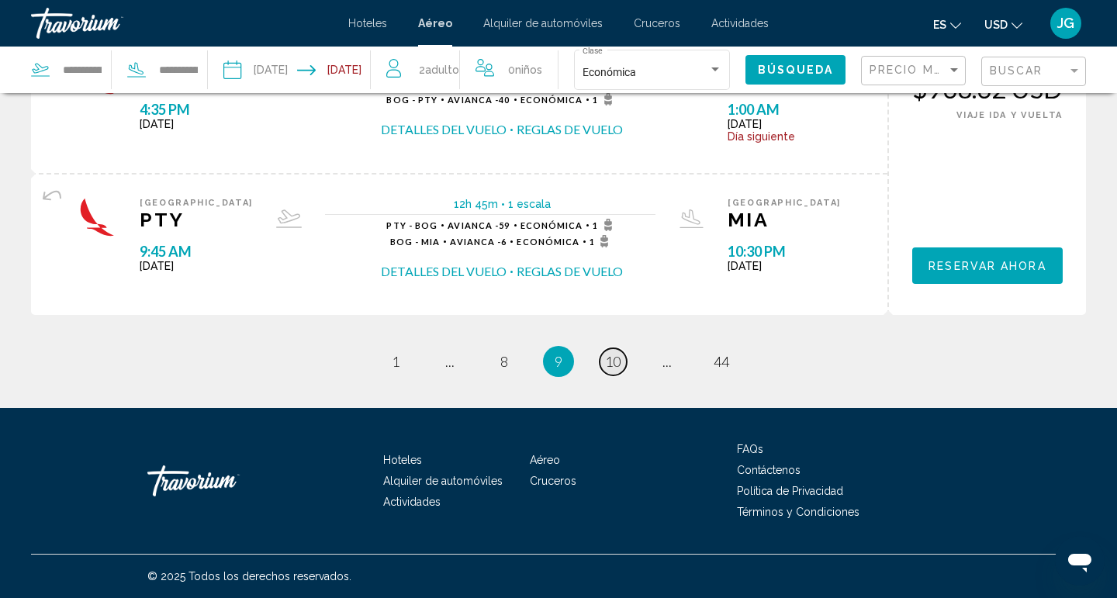
click at [617, 372] on link "page 10" at bounding box center [613, 361] width 27 height 27
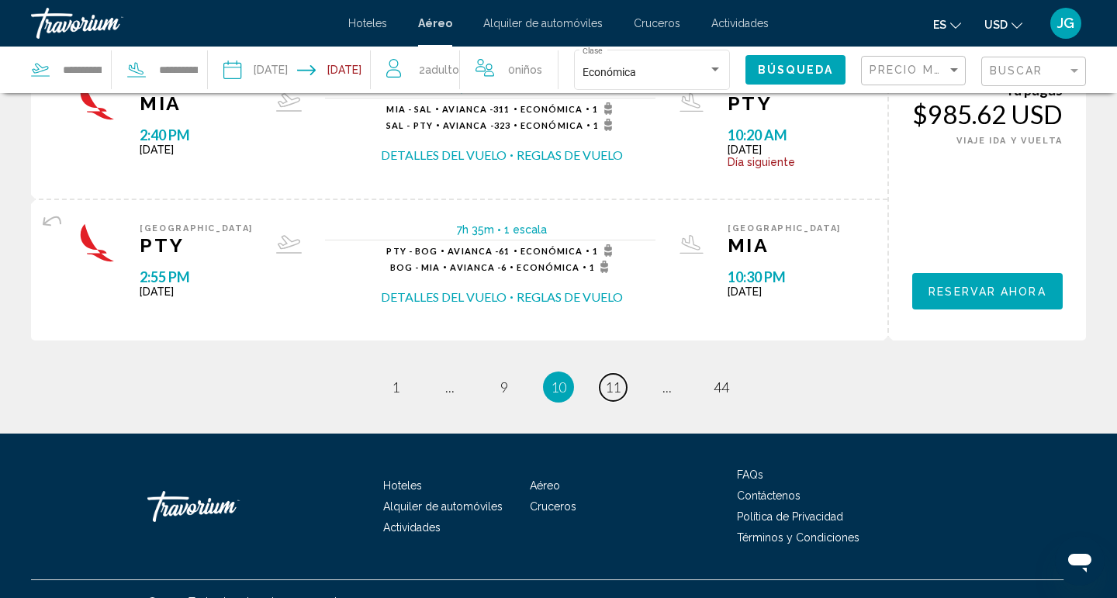
scroll to position [1711, 0]
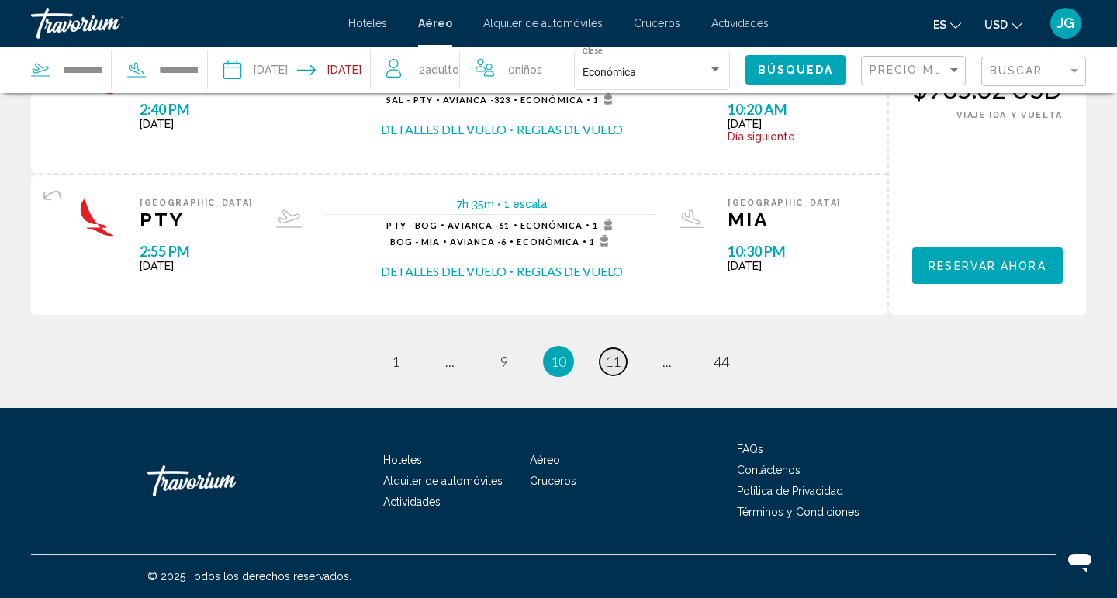
click at [617, 369] on span "11" at bounding box center [613, 361] width 16 height 17
click at [450, 368] on span "..." at bounding box center [449, 361] width 9 height 17
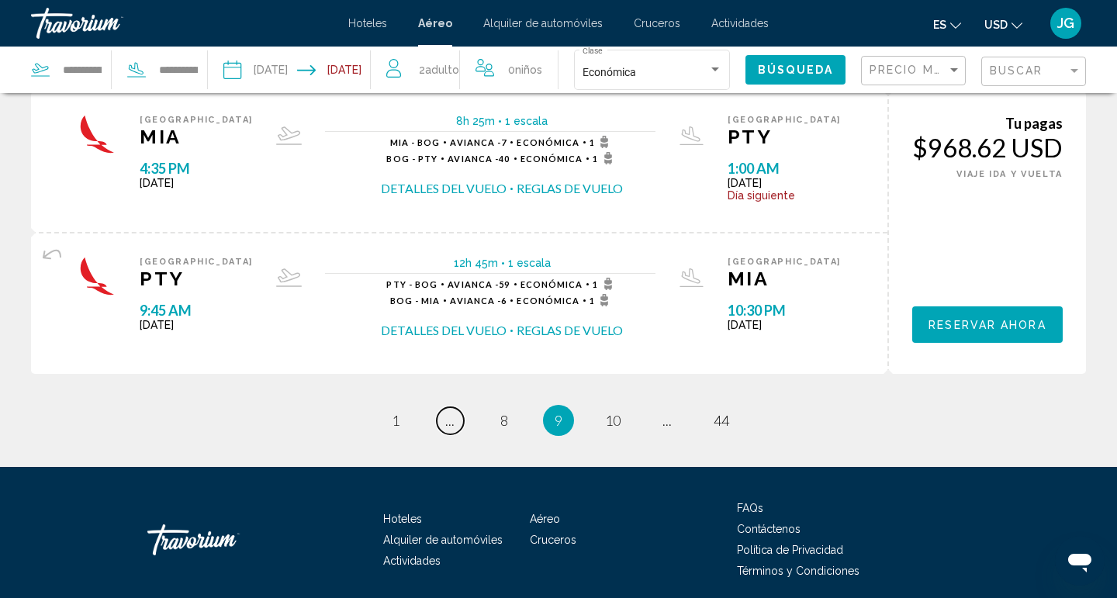
scroll to position [1711, 0]
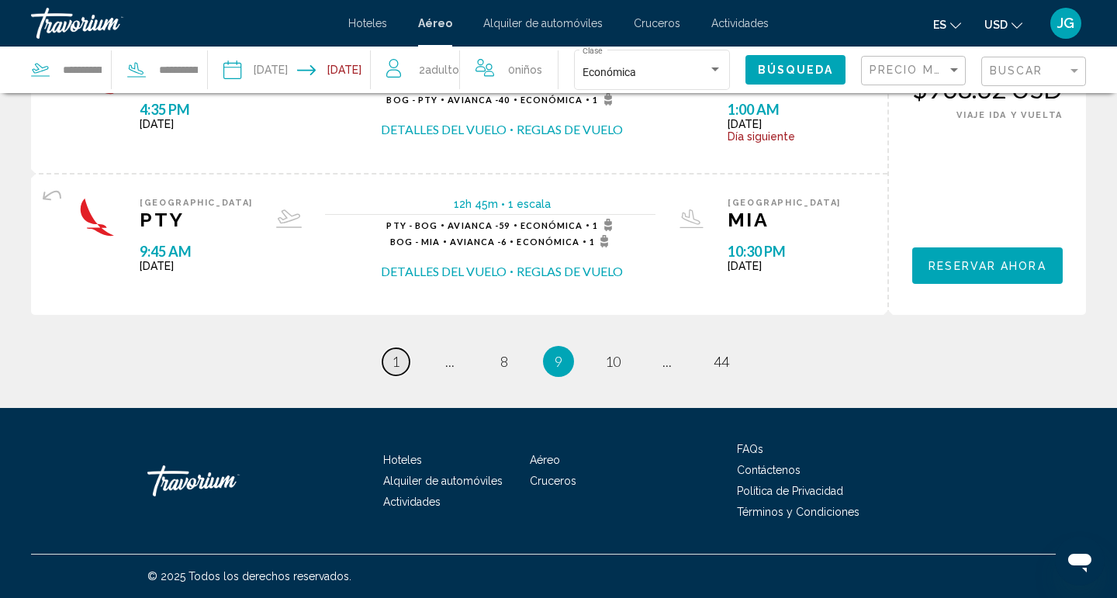
click at [398, 364] on span "1" at bounding box center [396, 361] width 8 height 17
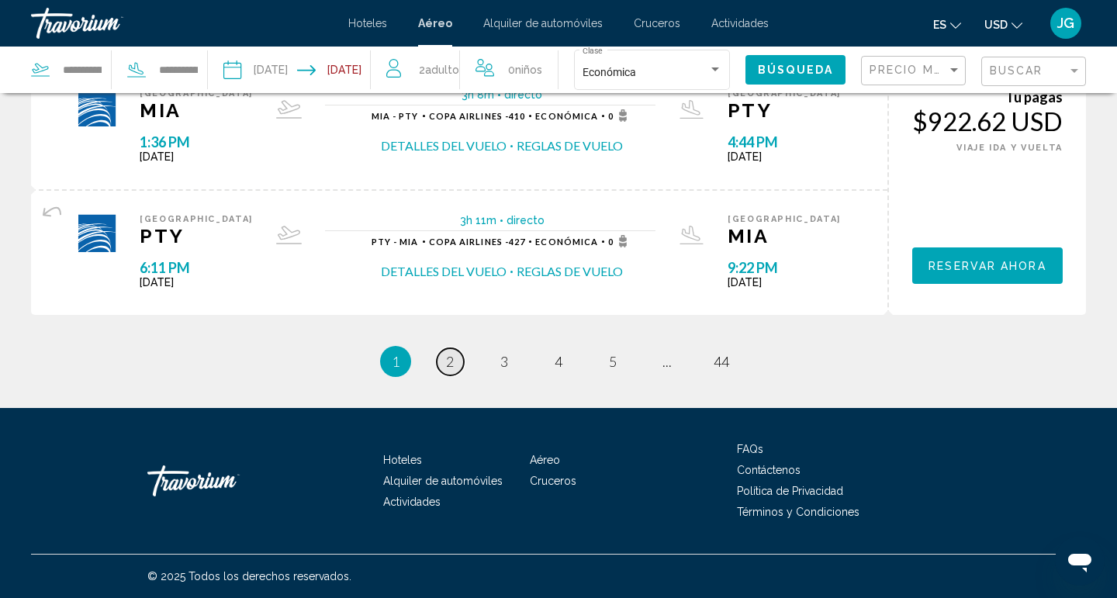
click at [456, 359] on link "page 2" at bounding box center [450, 361] width 27 height 27
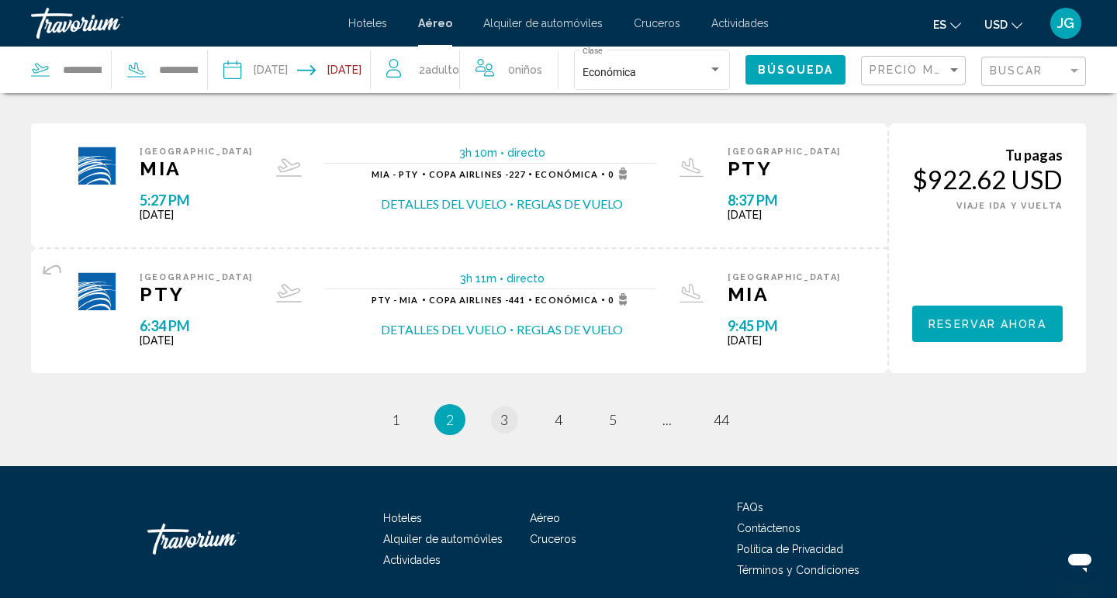
scroll to position [1452, 0]
click at [505, 428] on span "3" at bounding box center [505, 419] width 8 height 17
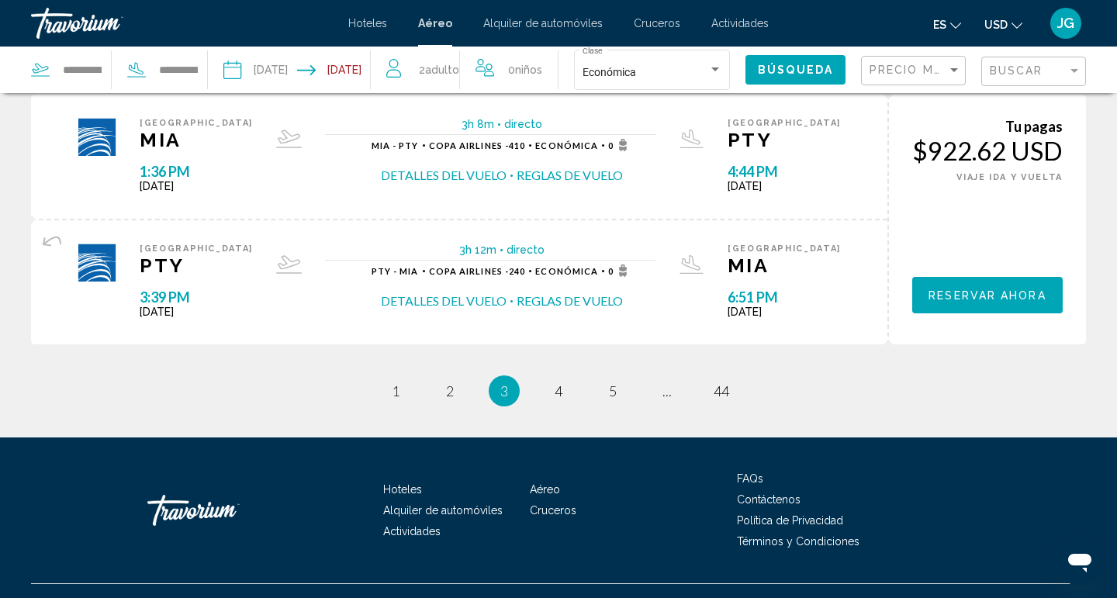
scroll to position [1483, 0]
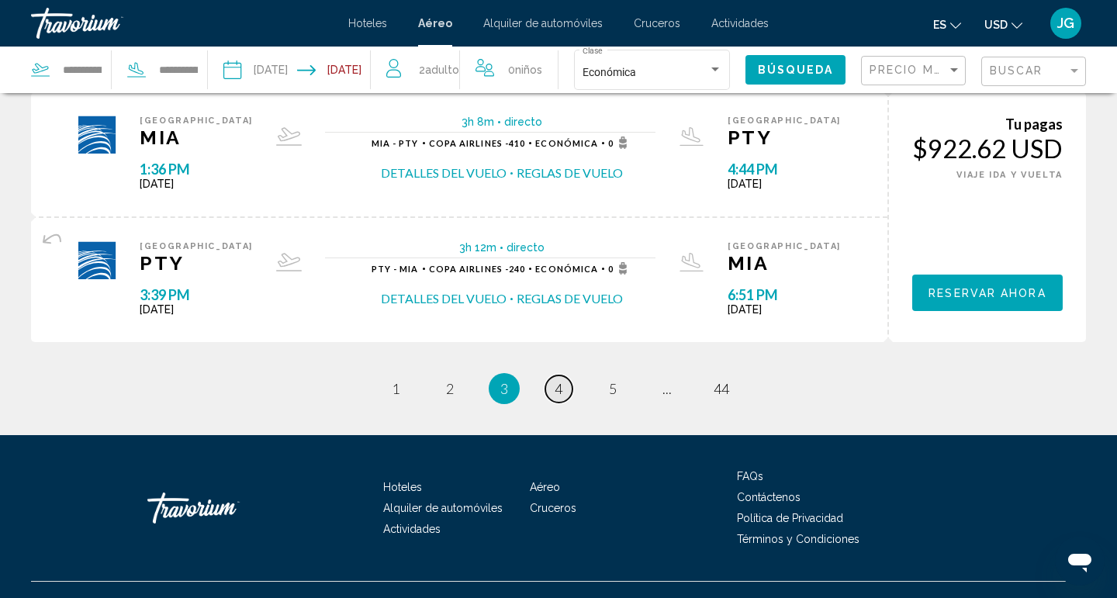
click at [559, 397] on span "4" at bounding box center [559, 388] width 8 height 17
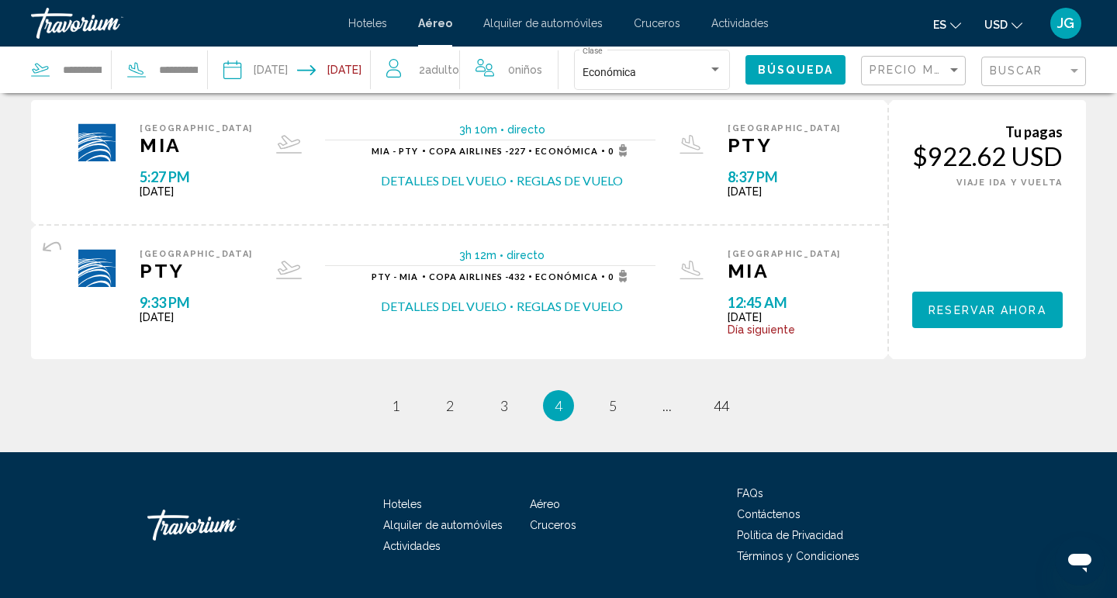
scroll to position [1543, 0]
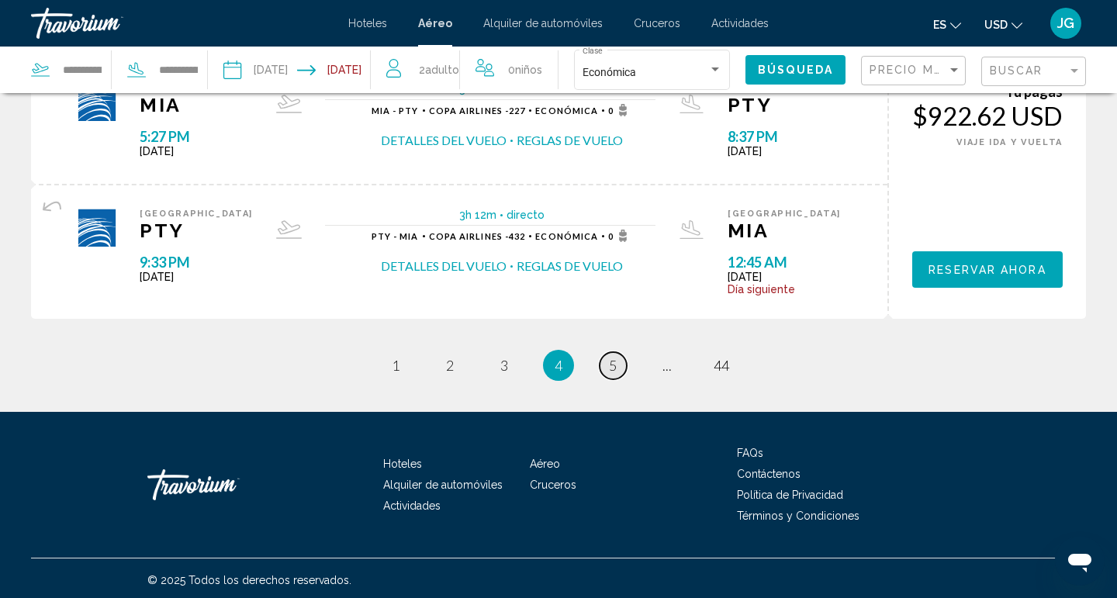
click at [612, 367] on span "5" at bounding box center [613, 365] width 8 height 17
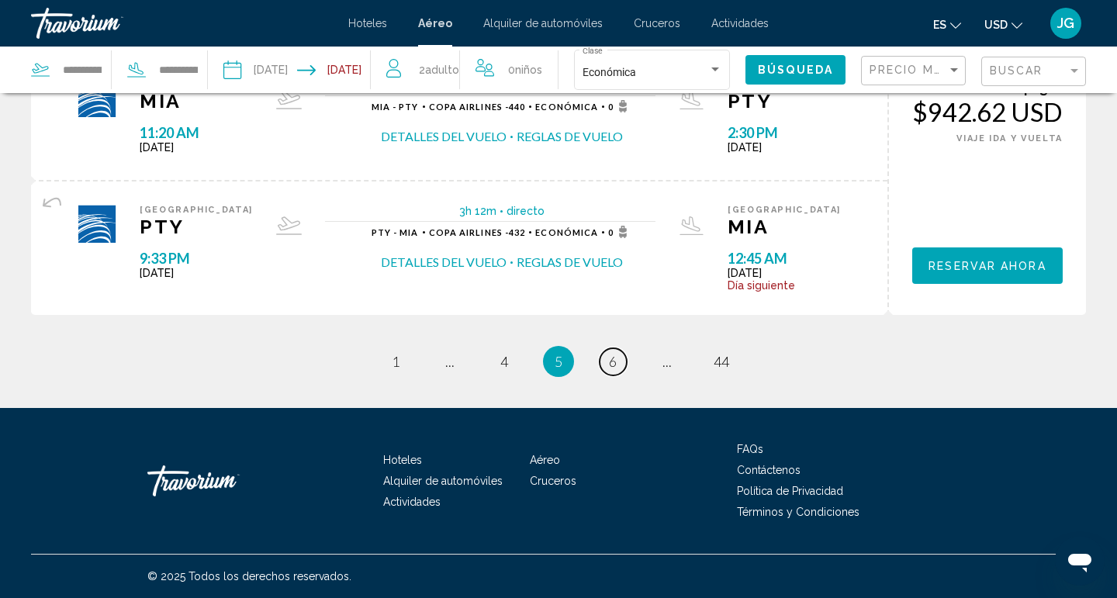
scroll to position [1522, 0]
click at [564, 363] on li "You're on page 5" at bounding box center [558, 361] width 31 height 31
click at [616, 366] on span "6" at bounding box center [613, 361] width 8 height 17
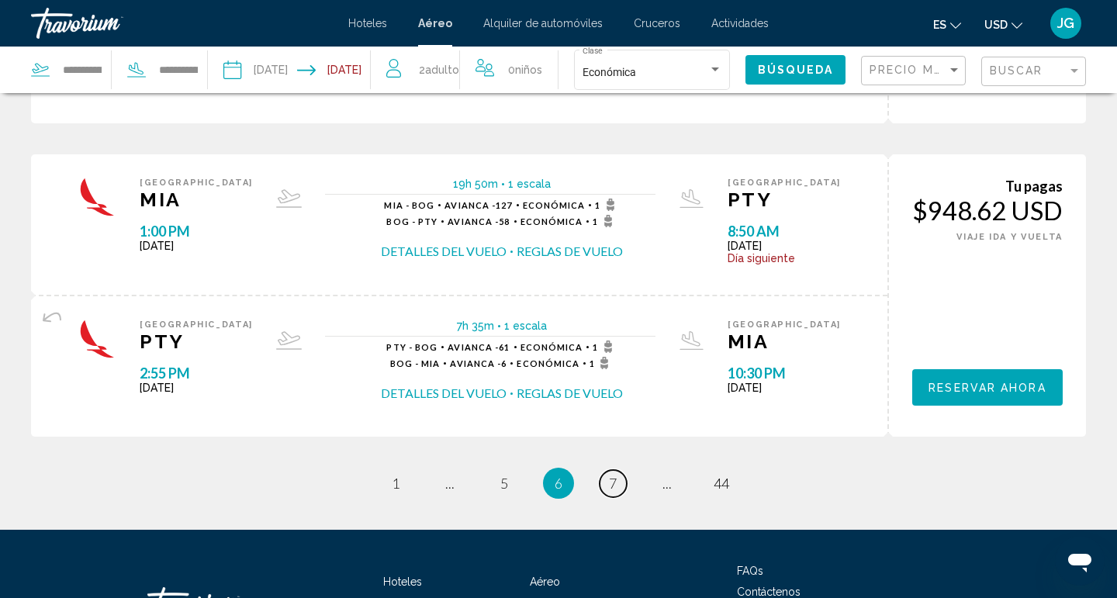
scroll to position [1581, 0]
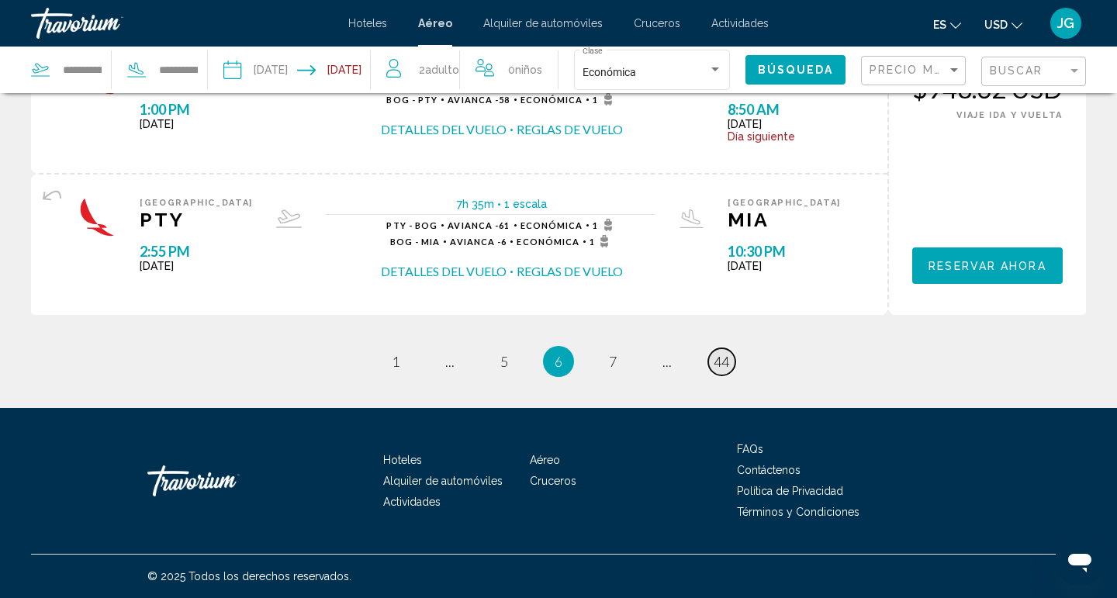
click at [722, 362] on span "44" at bounding box center [722, 361] width 16 height 17
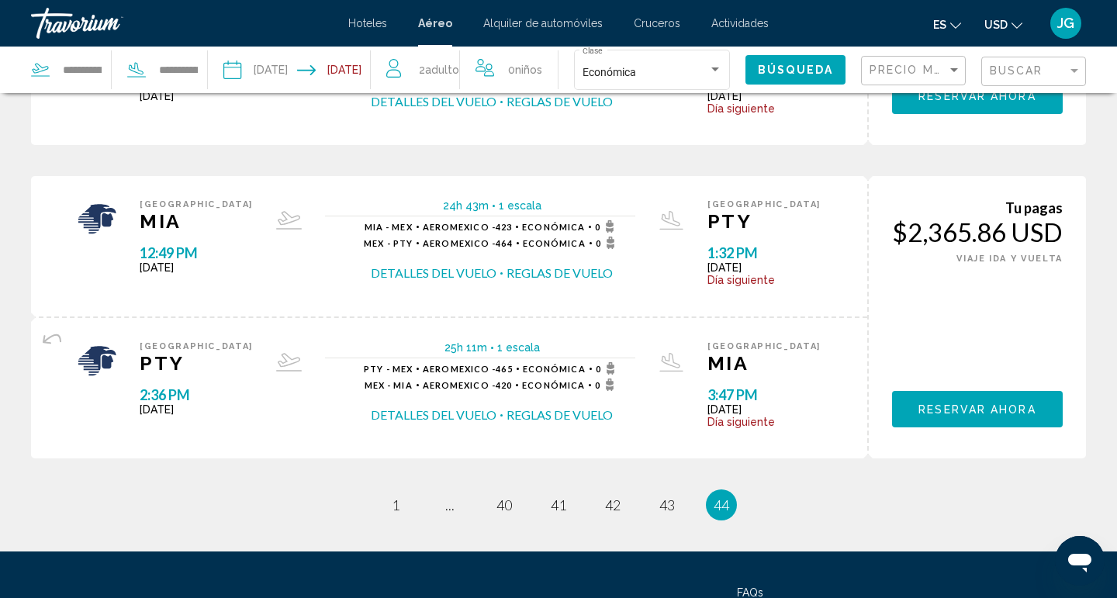
scroll to position [1679, 0]
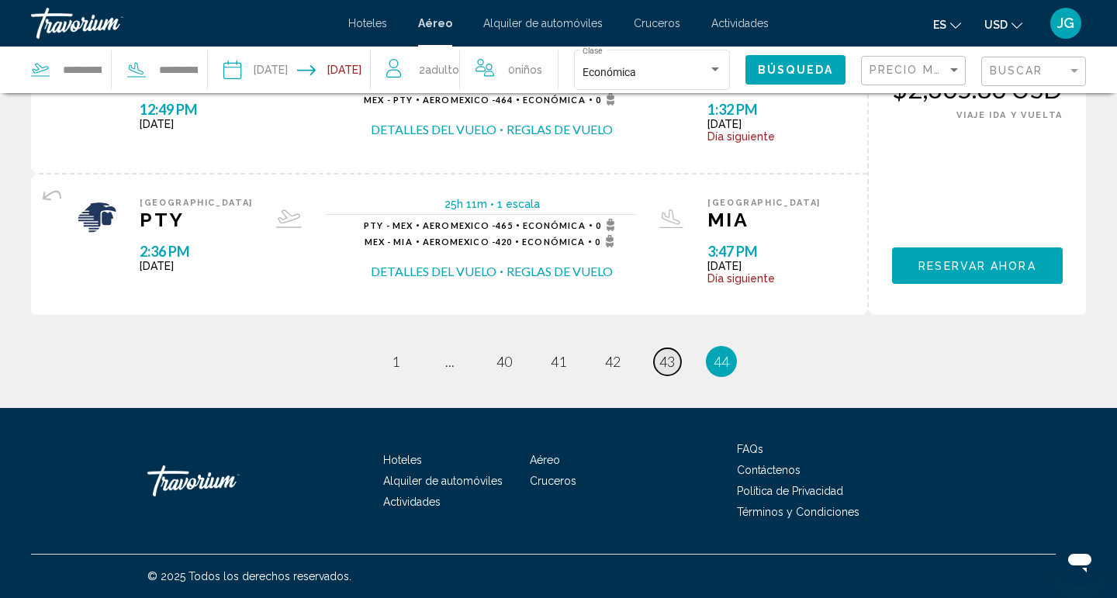
click at [665, 366] on span "43" at bounding box center [668, 361] width 16 height 17
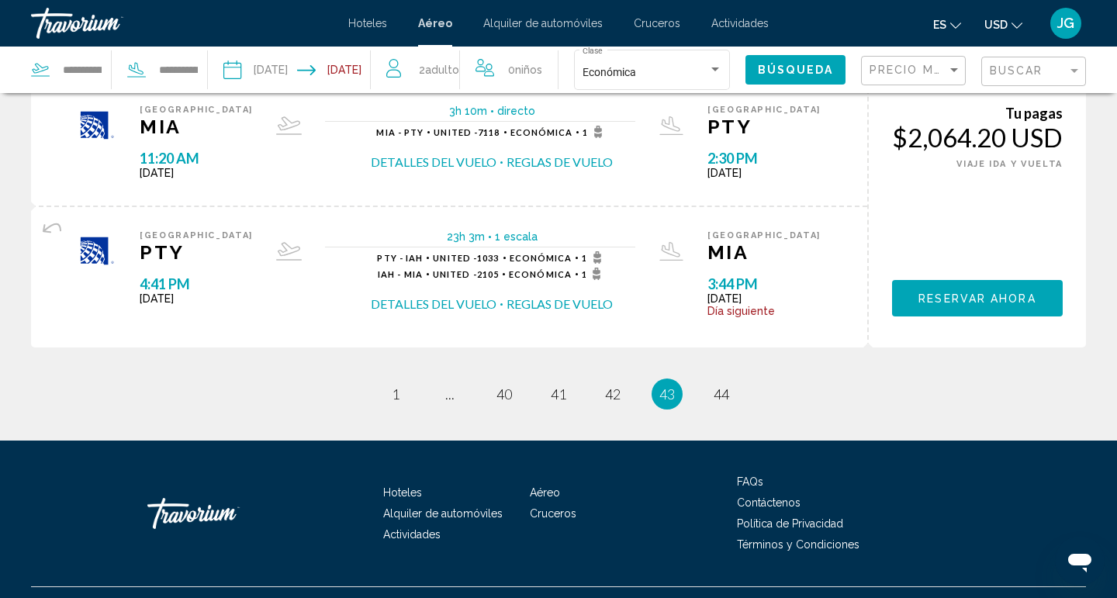
scroll to position [1613, 0]
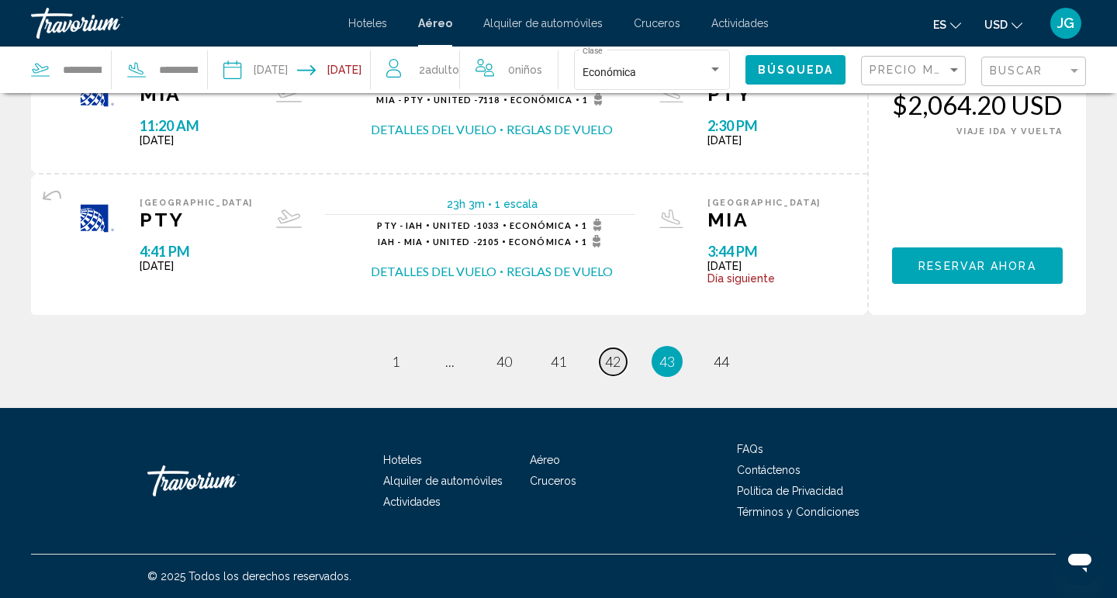
click at [617, 371] on link "page 42" at bounding box center [613, 361] width 27 height 27
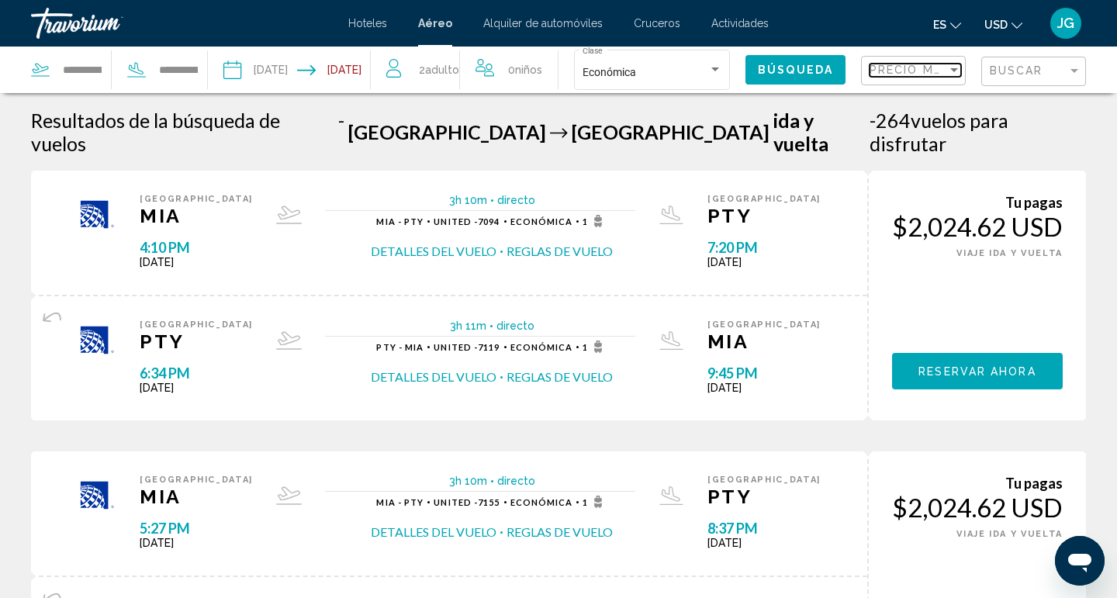
click at [955, 72] on div "Sort by" at bounding box center [955, 70] width 14 height 12
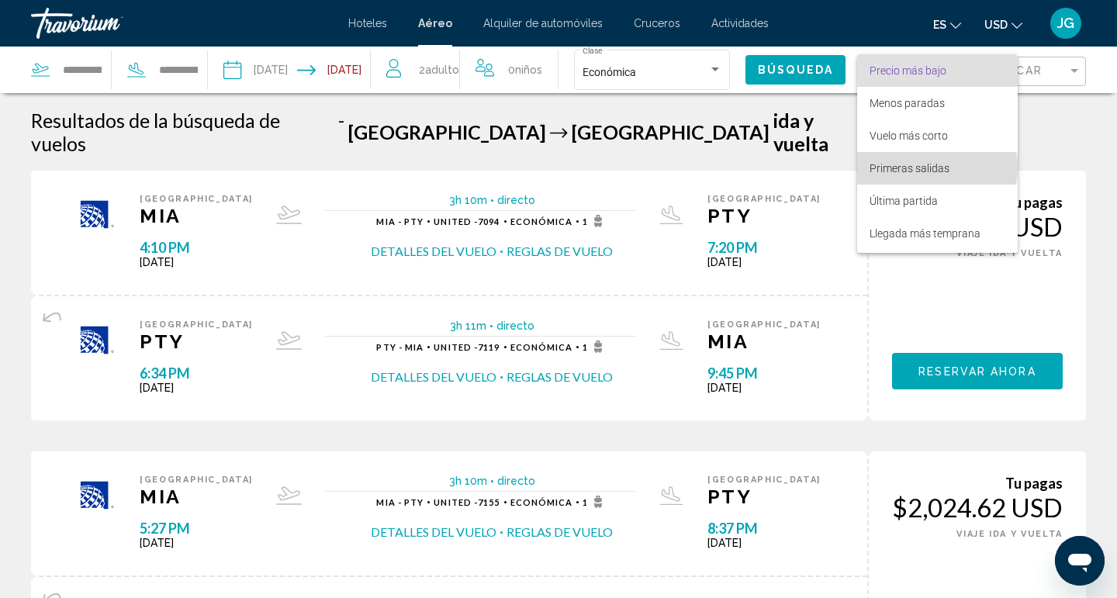
click at [934, 168] on span "Primeras salidas" at bounding box center [910, 168] width 80 height 12
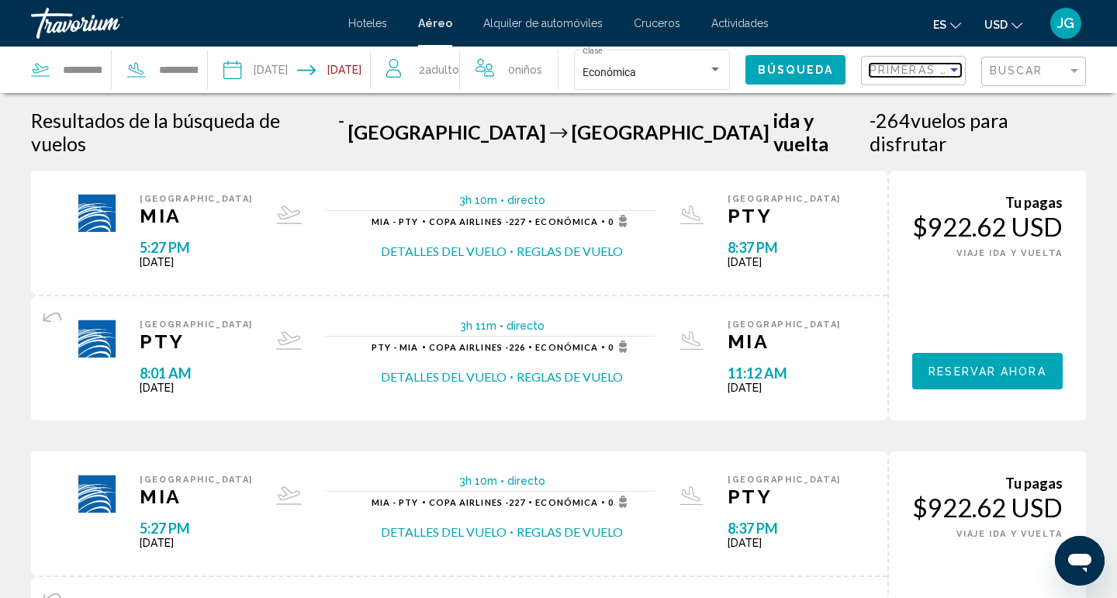
click at [955, 69] on div "Sort by" at bounding box center [955, 70] width 8 height 4
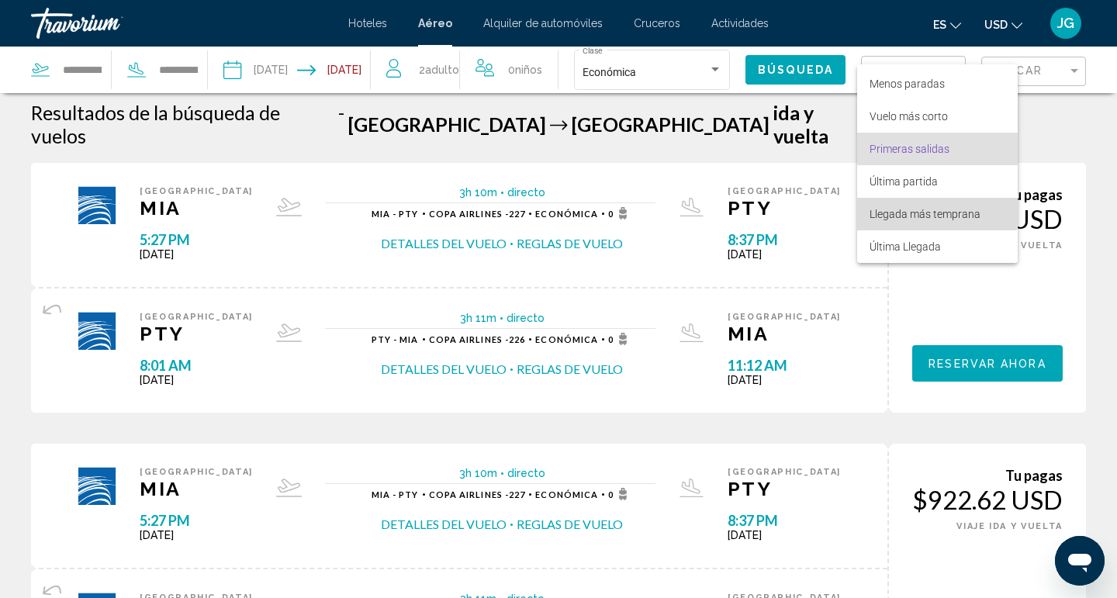
scroll to position [8, 0]
click at [924, 212] on span "Llegada más temprana" at bounding box center [925, 214] width 111 height 12
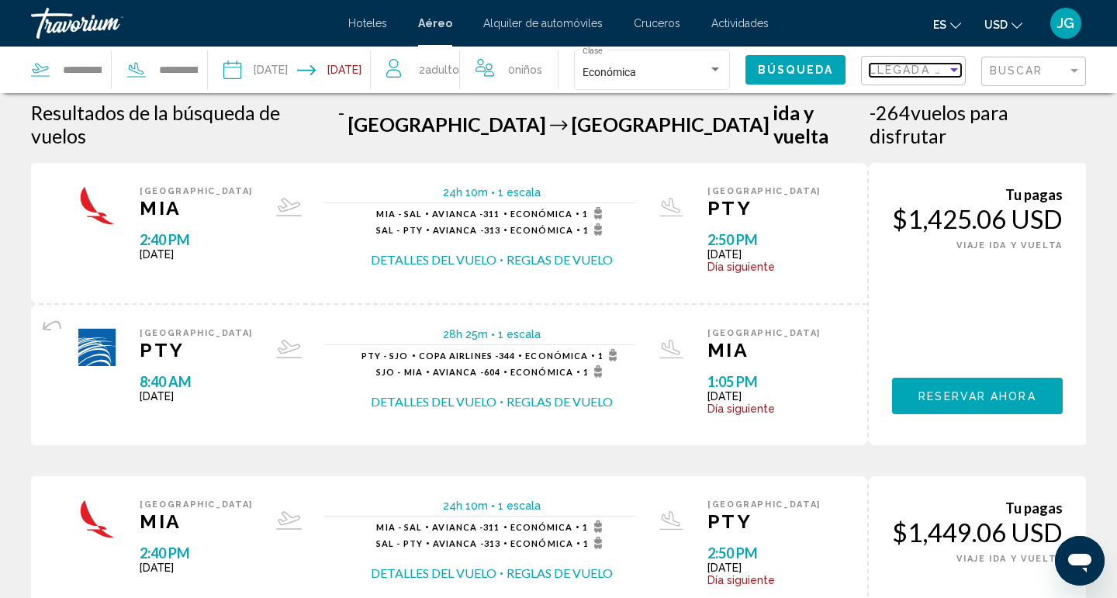
scroll to position [8, 0]
click at [958, 67] on div "Sort by" at bounding box center [955, 70] width 14 height 12
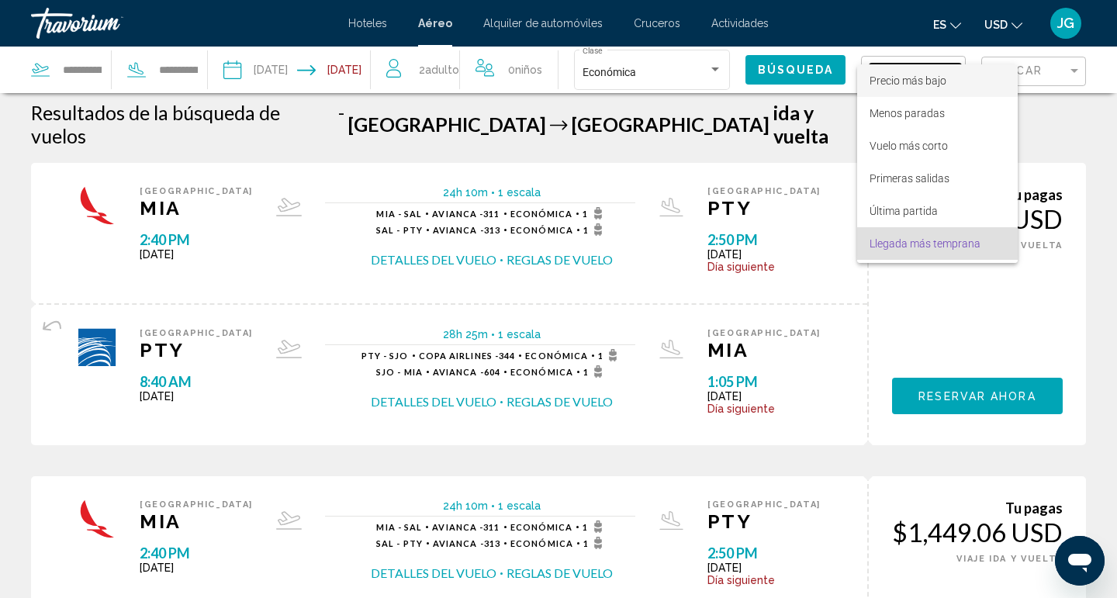
scroll to position [0, 0]
click at [920, 80] on span "Precio más bajo" at bounding box center [908, 80] width 77 height 12
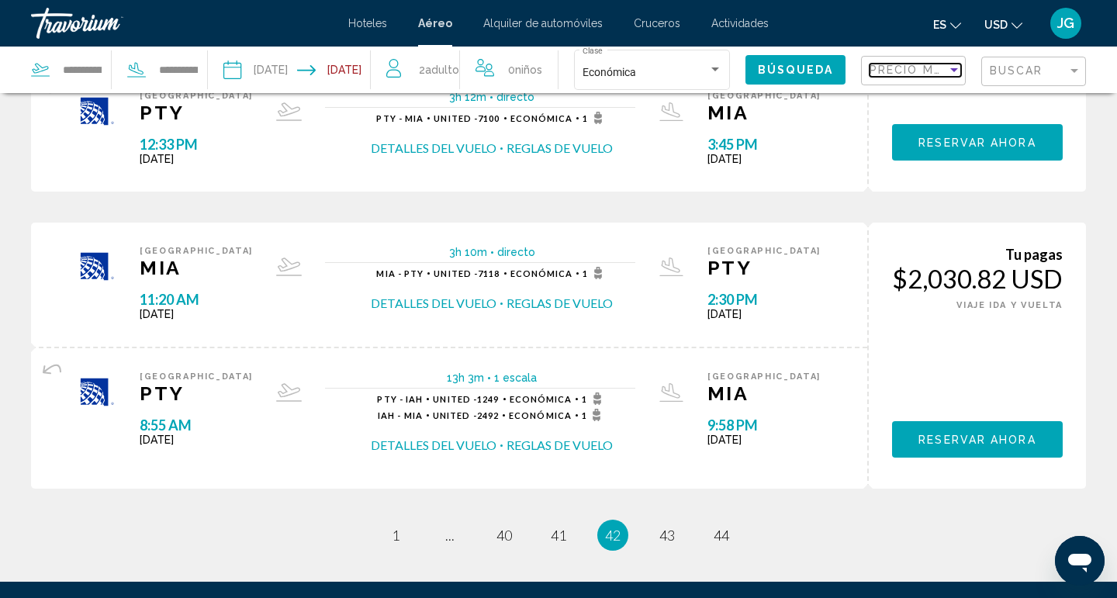
scroll to position [1532, 0]
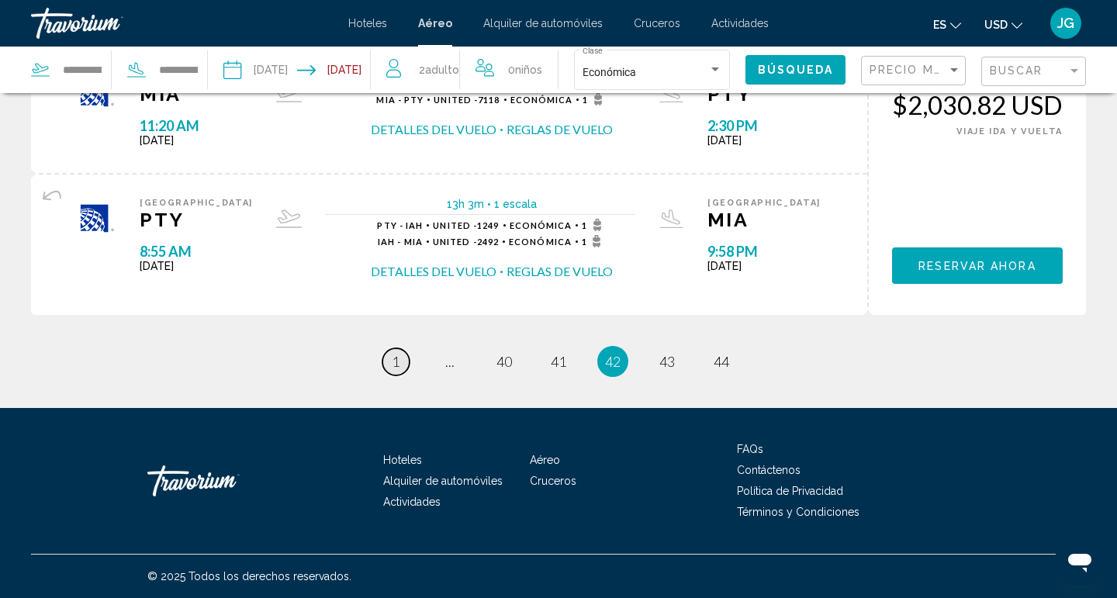
click at [397, 359] on span "1" at bounding box center [396, 361] width 8 height 17
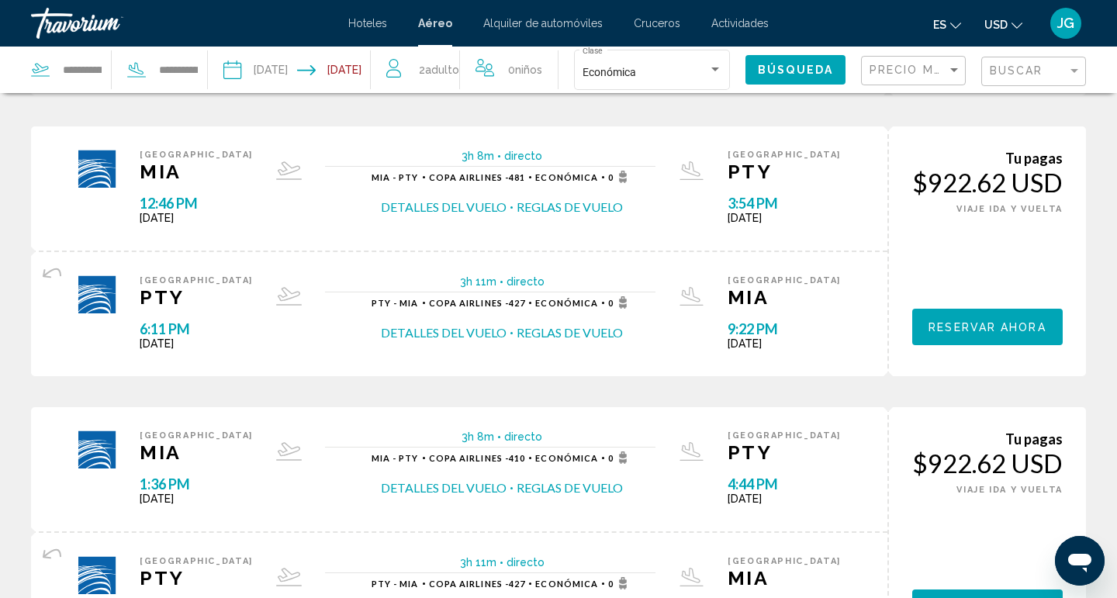
scroll to position [1160, 0]
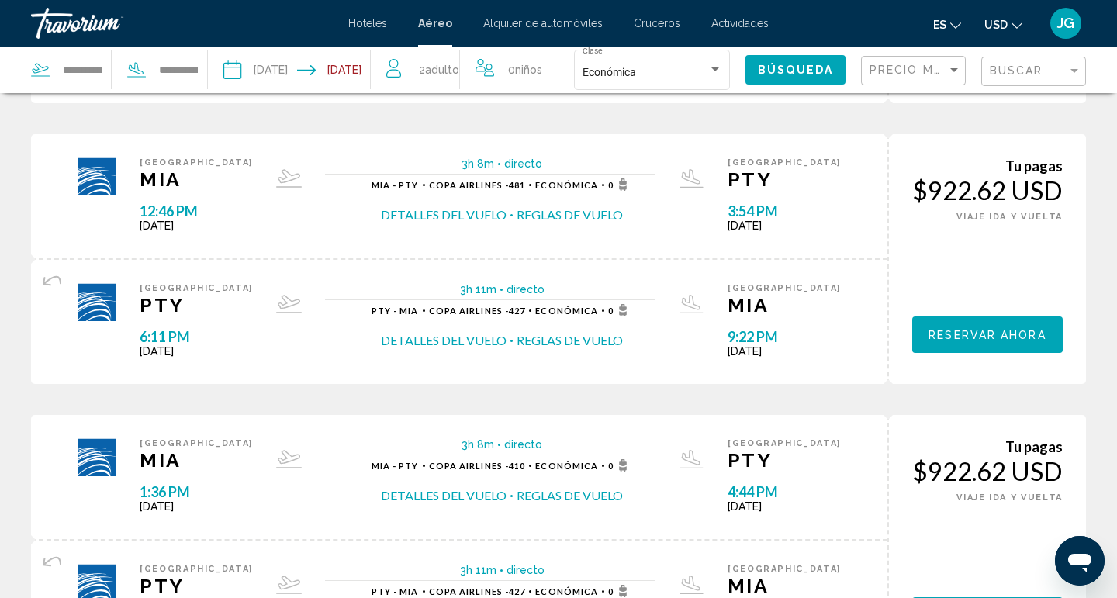
click at [430, 212] on button "Detalles del vuelo" at bounding box center [444, 214] width 126 height 17
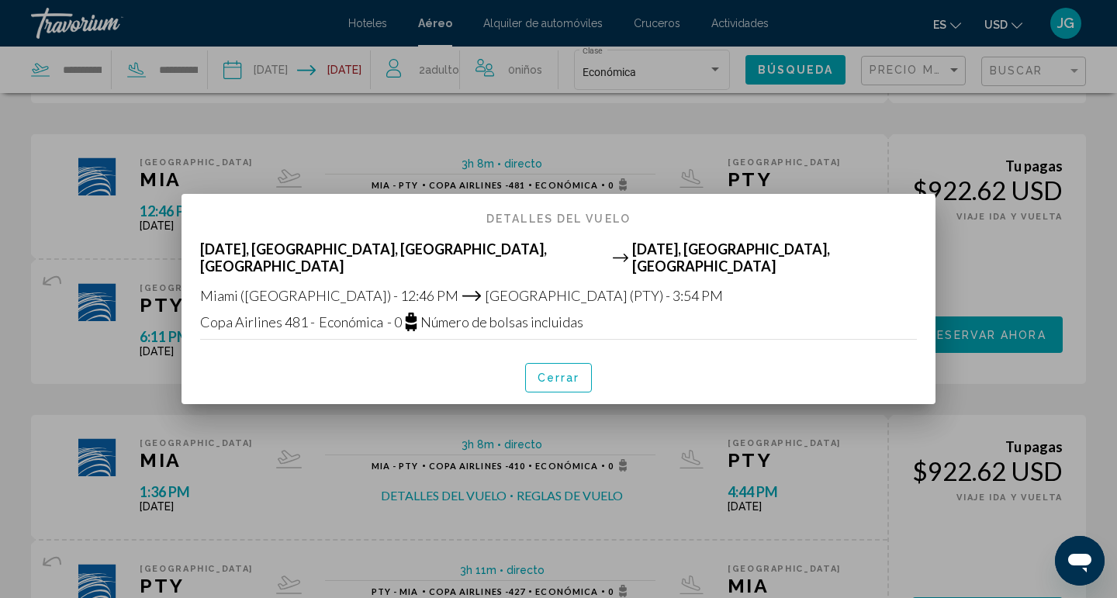
scroll to position [0, 0]
click at [551, 372] on span "Cerrar" at bounding box center [559, 378] width 43 height 12
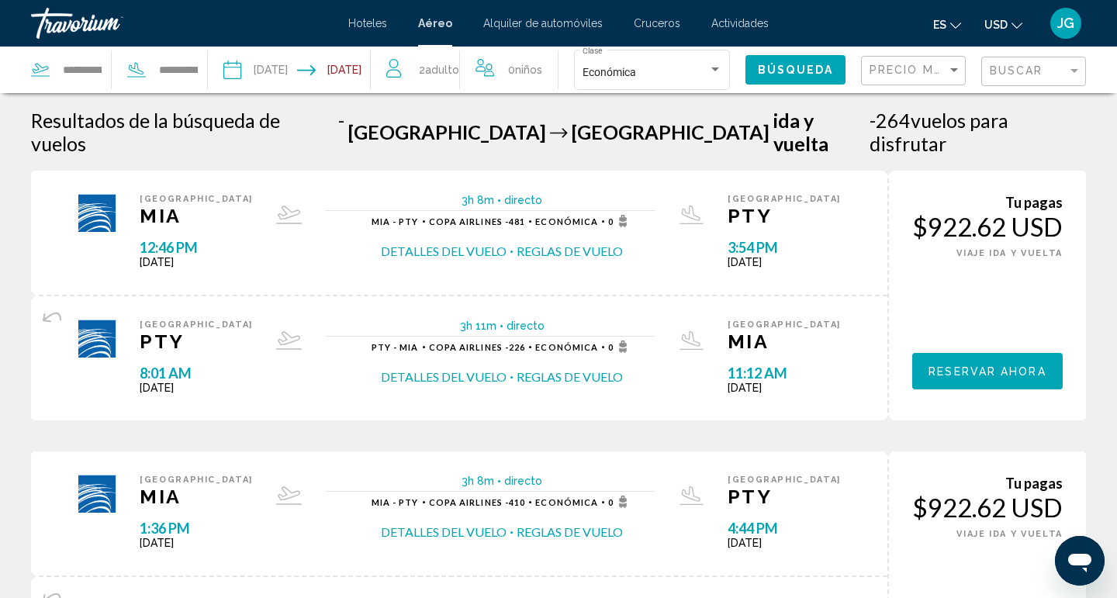
scroll to position [1160, 0]
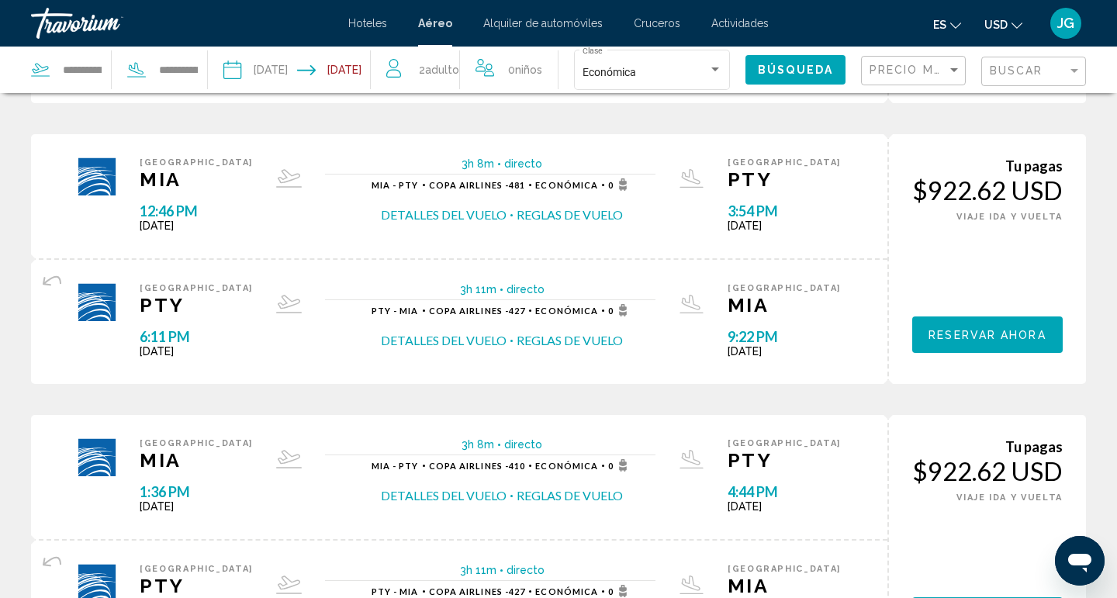
click at [557, 339] on button "Reglas de vuelo" at bounding box center [570, 340] width 106 height 17
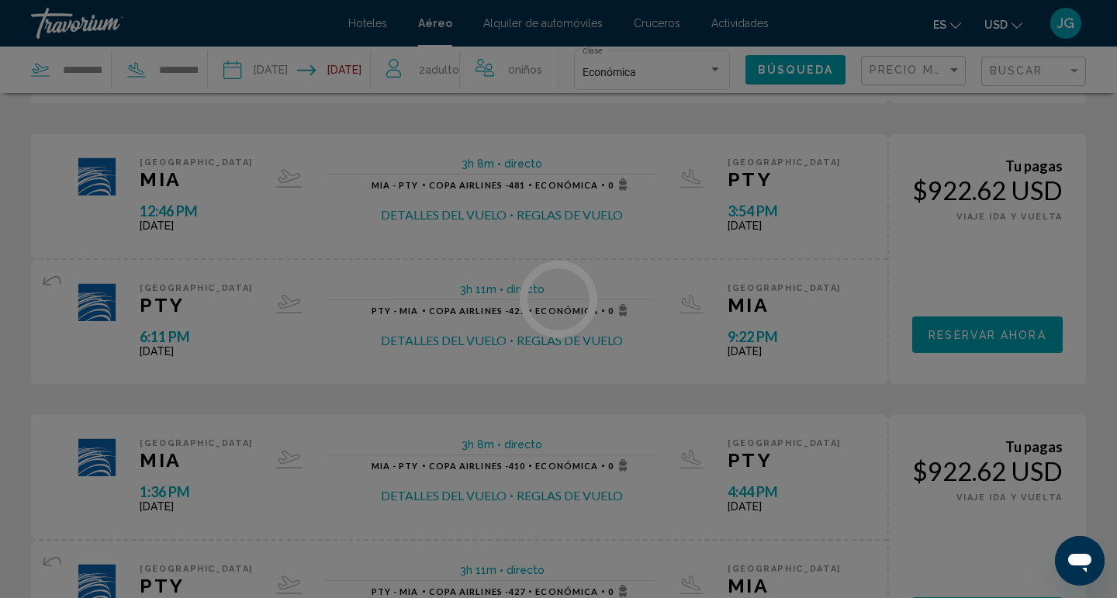
scroll to position [0, 0]
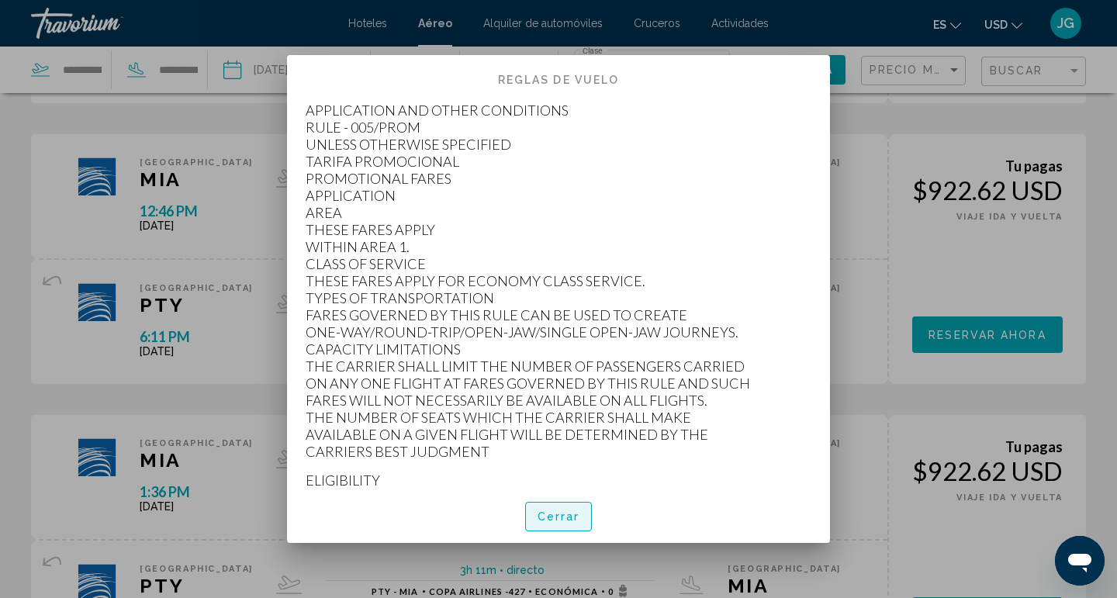
click at [552, 516] on span "Cerrar" at bounding box center [559, 517] width 43 height 12
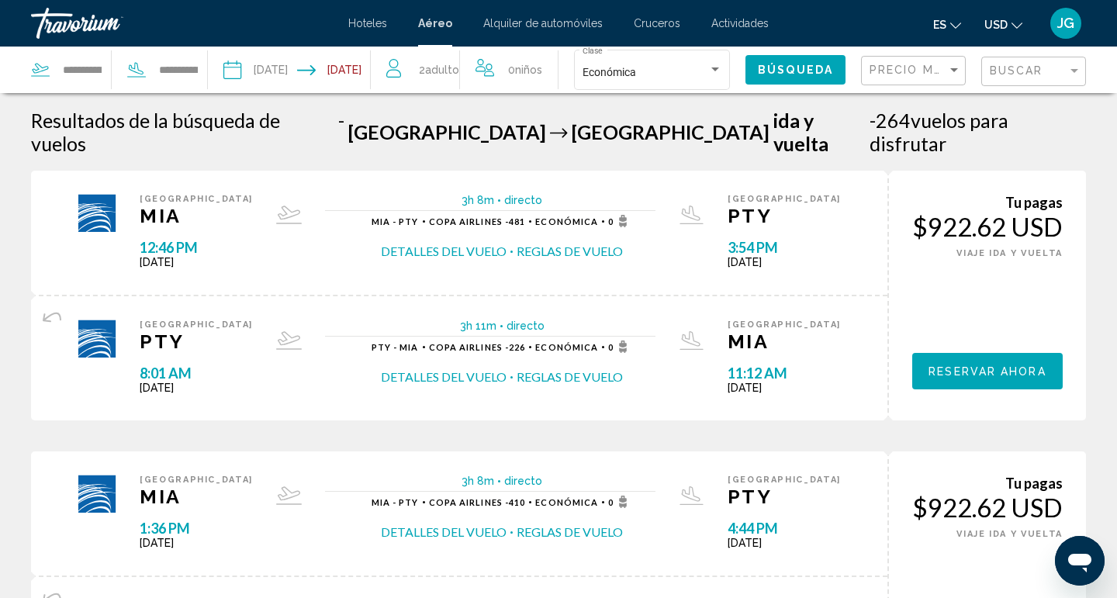
scroll to position [1160, 0]
